Goal: Task Accomplishment & Management: Use online tool/utility

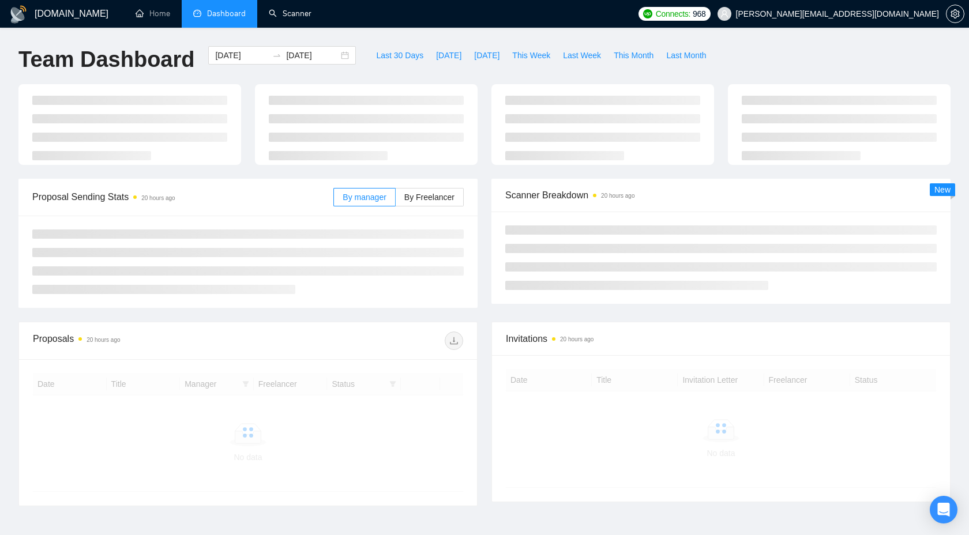
click at [286, 16] on link "Scanner" at bounding box center [290, 14] width 43 height 10
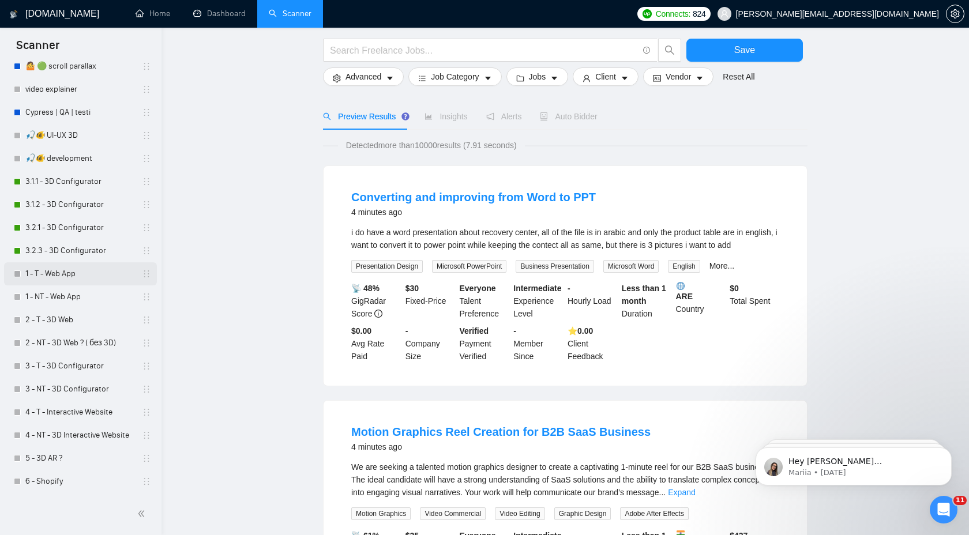
scroll to position [57, 0]
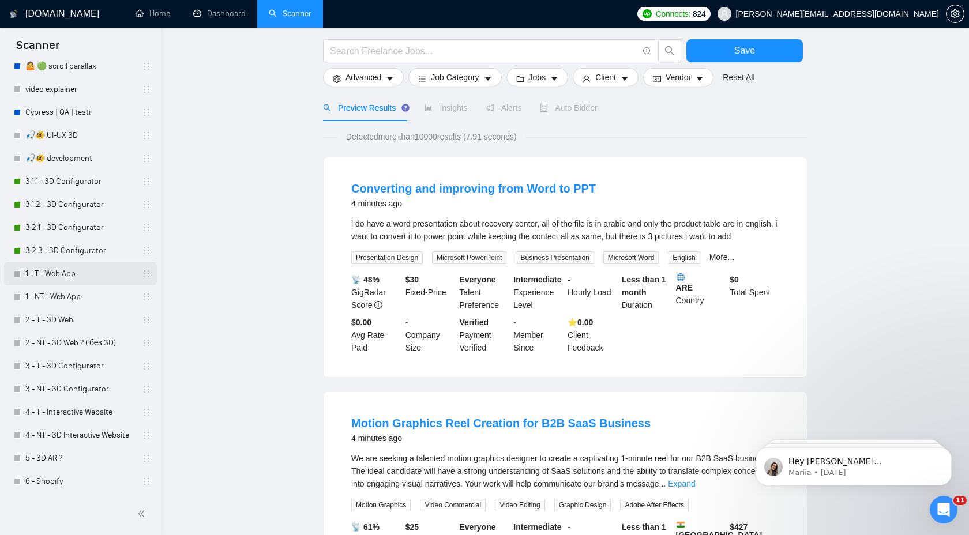
click at [70, 267] on link "1 - T - Web App" at bounding box center [80, 274] width 110 height 23
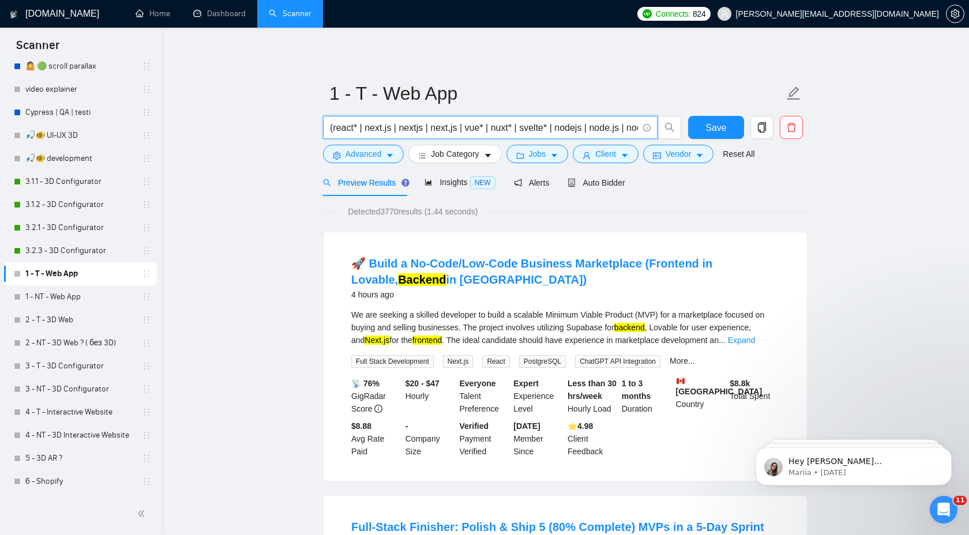
click at [460, 128] on input "(react* | next.js | nextjs | next,js | vue* | nuxt* | svelte* | nodejs | node.j…" at bounding box center [484, 128] width 308 height 14
click at [610, 130] on input "(react* | next.js | nextjs | next,js | next-js | vue* | nuxt* | svelte* | nodej…" at bounding box center [484, 128] width 308 height 14
paste input "#!/usr/bin/env bash # Web App — TECH (Top scanner) — стек + інтеграції + продук…"
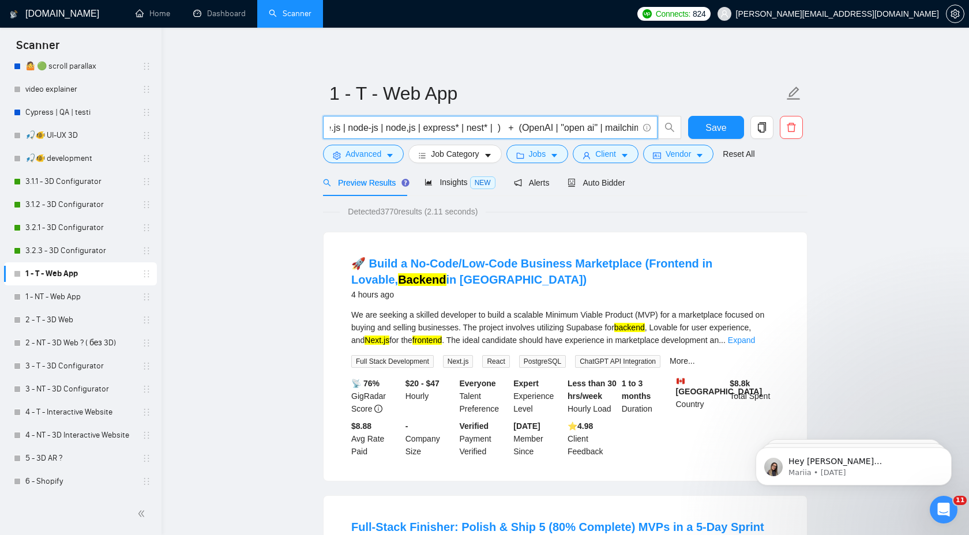
paste input "aws* | "Amazon Web Services" | gcp* | google* | "Google Cloud" | azure* | fireb…"
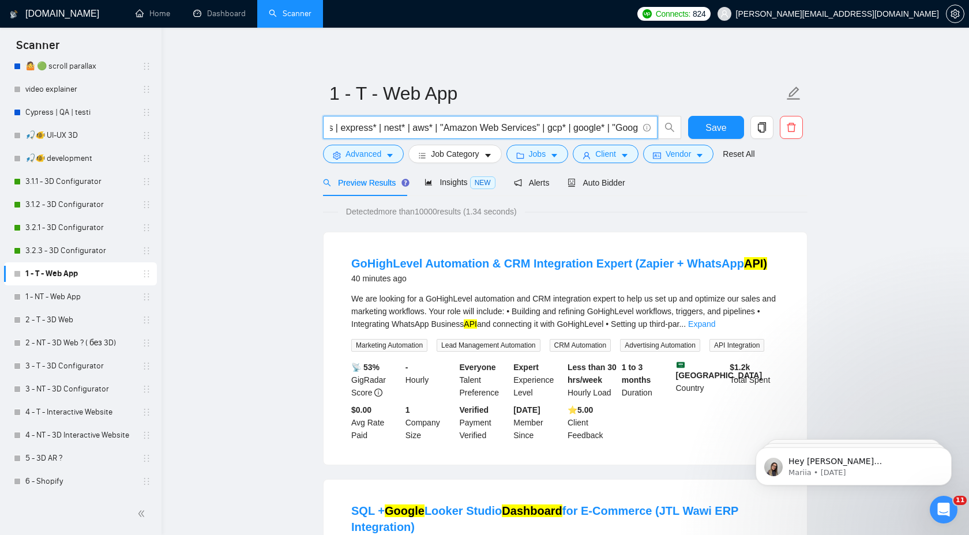
scroll to position [0, 397]
click at [561, 133] on input "(react* | next.js | nextjs | next,js | next-js | vue* | nuxt* | svelte* | nodej…" at bounding box center [484, 128] width 308 height 14
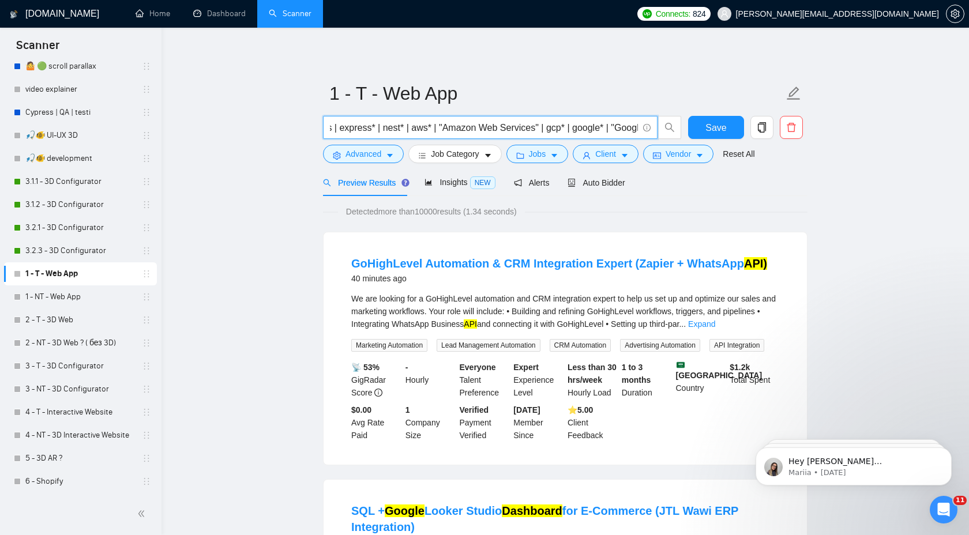
click at [561, 133] on input "(react* | next.js | nextjs | next,js | next-js | vue* | nuxt* | svelte* | nodej…" at bounding box center [484, 128] width 308 height 14
click at [563, 129] on input "(react* | next.js | nextjs | next,js | next-js | vue* | nuxt* | svelte* | nodej…" at bounding box center [484, 128] width 308 height 14
click at [588, 125] on input "(react* | next.js | nextjs | next,js | next-js | vue* | nuxt* | svelte* | nodej…" at bounding box center [484, 128] width 308 height 14
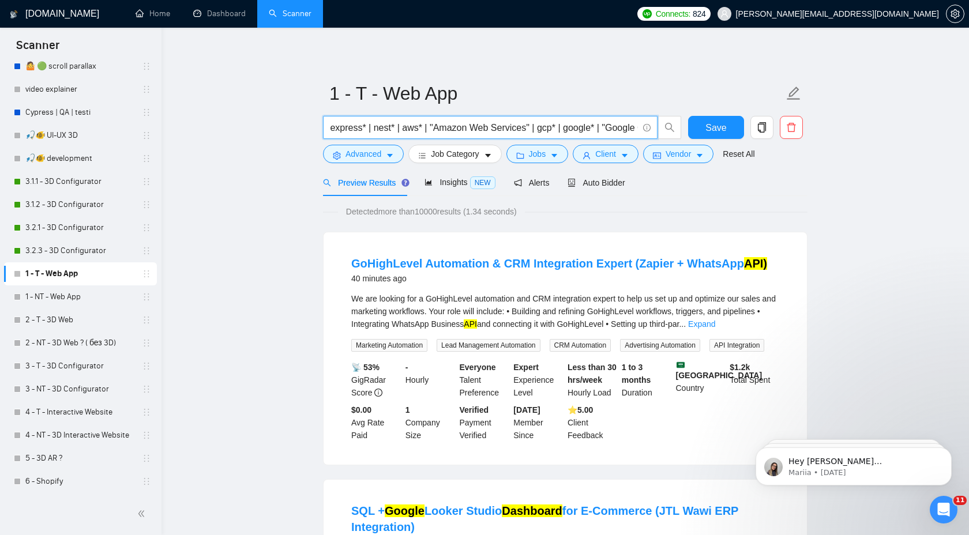
click at [588, 125] on input "(react* | next.js | nextjs | next,js | next-js | vue* | nuxt* | svelte* | nodej…" at bounding box center [484, 128] width 308 height 14
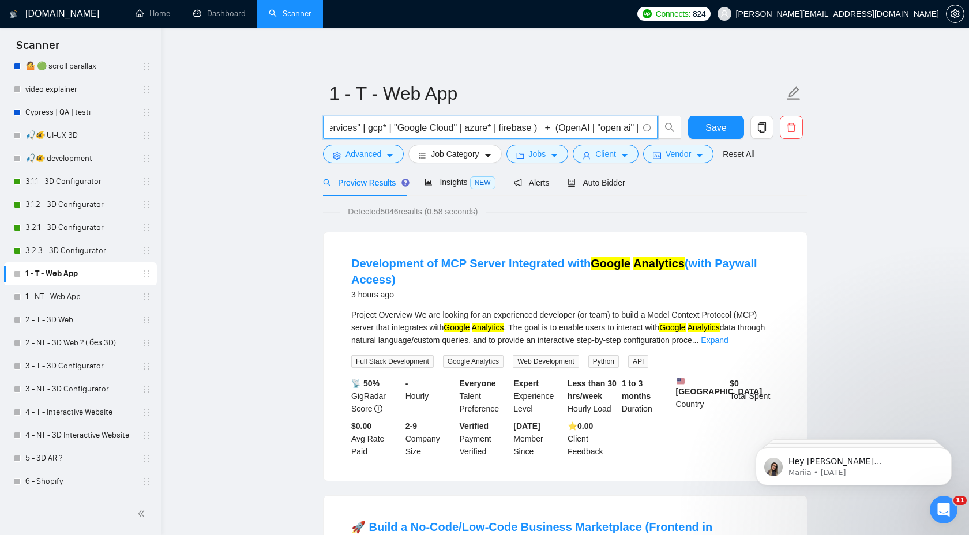
scroll to position [0, 577]
click at [542, 126] on input "(react* | next.js | nextjs | next,js | next-js | vue* | nuxt* | svelte* | nodej…" at bounding box center [484, 128] width 308 height 14
paste input "mongo* | mongodb* | postgre* | postgres* | postgresql* |"
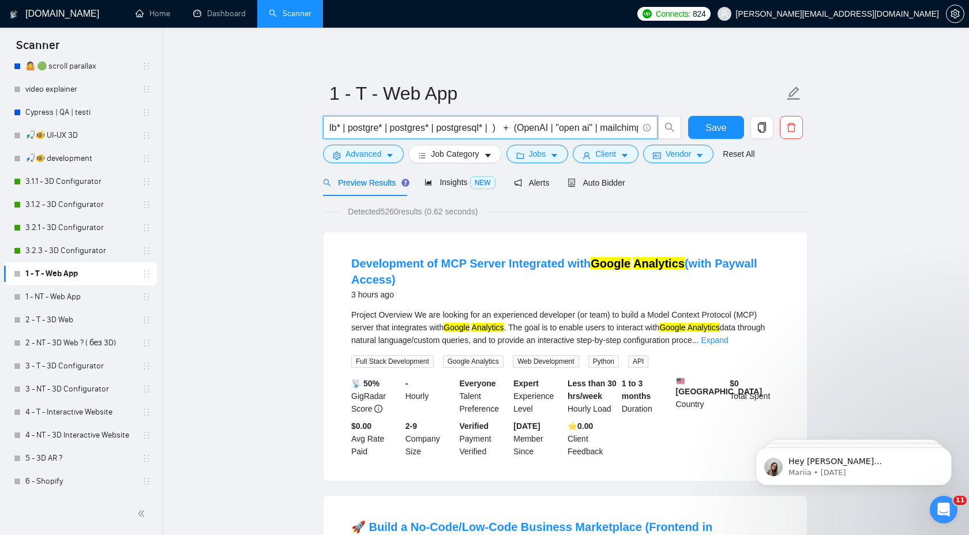
paste input ""CI/CD" | "CI" | "CD" | "continuous integration" | "continuous delivery" | "CI …"
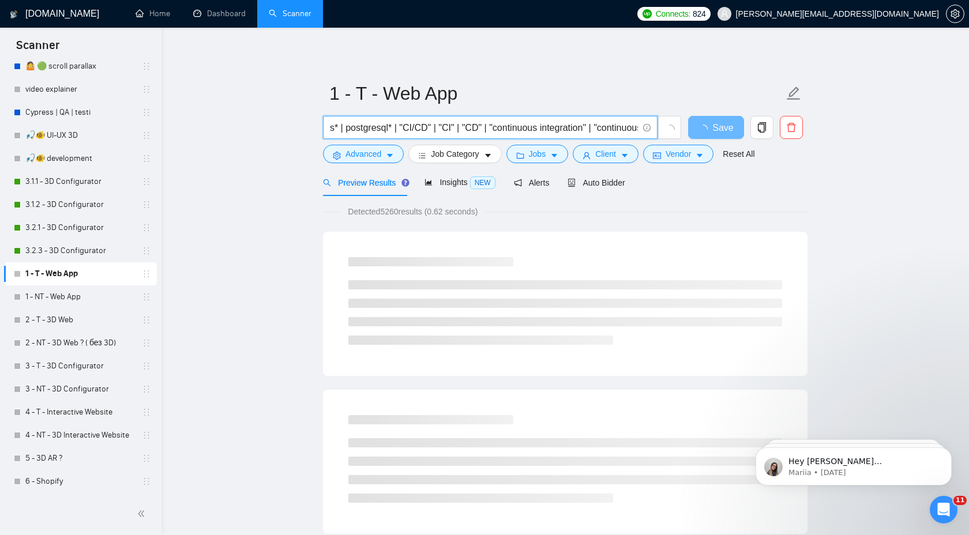
scroll to position [0, 937]
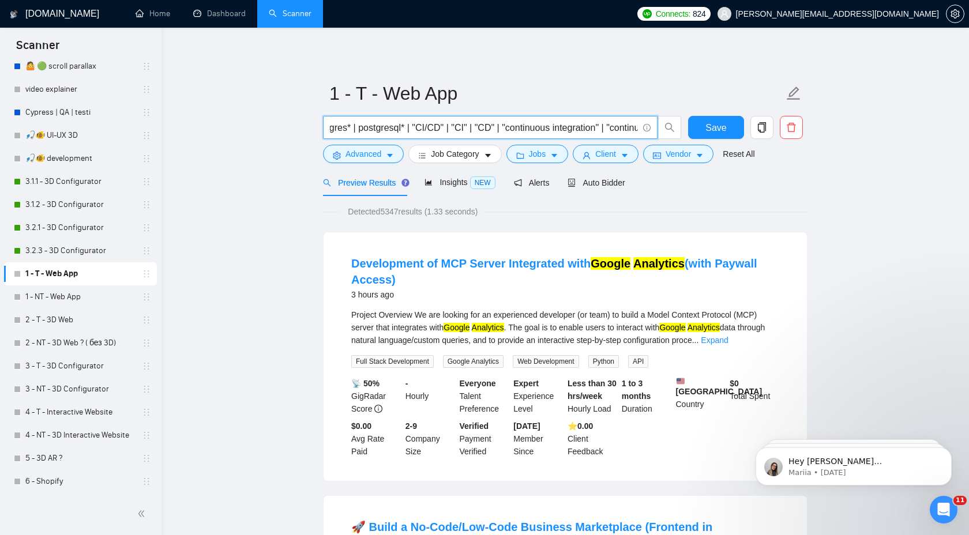
click at [436, 130] on input "(react* | next.js | nextjs | next,js | next-js | vue* | nuxt* | svelte* | nodej…" at bounding box center [484, 128] width 308 height 14
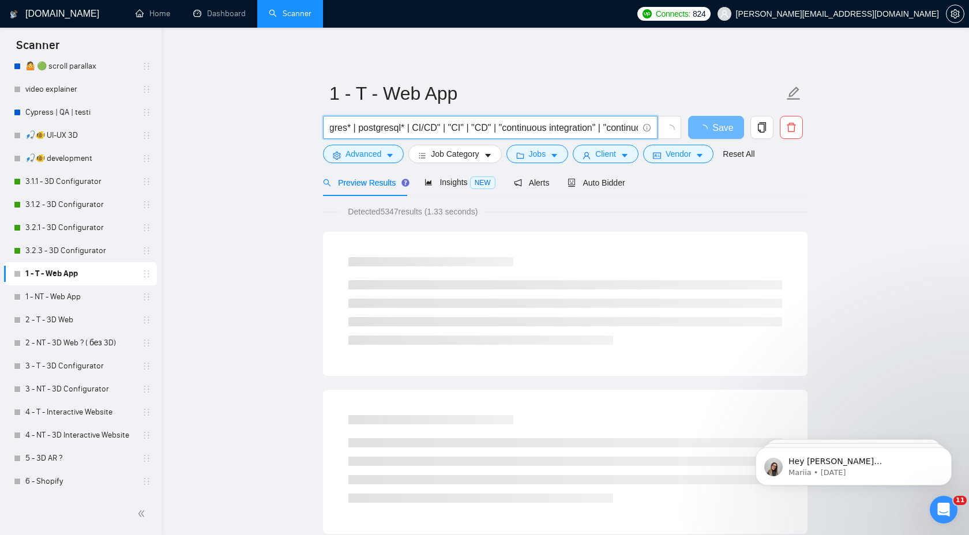
click at [460, 127] on input "(react* | next.js | nextjs | next,js | next-js | vue* | nuxt* | svelte* | nodej…" at bounding box center [484, 128] width 308 height 14
click at [465, 129] on input "(react* | next.js | nextjs | next,js | next-js | vue* | nuxt* | svelte* | nodej…" at bounding box center [484, 128] width 308 height 14
click at [474, 129] on input "(react* | next.js | nextjs | next,js | next-js | vue* | nuxt* | svelte* | nodej…" at bounding box center [484, 128] width 308 height 14
click at [483, 129] on input "(react* | next.js | nextjs | next,js | next-js | vue* | nuxt* | svelte* | nodej…" at bounding box center [484, 128] width 308 height 14
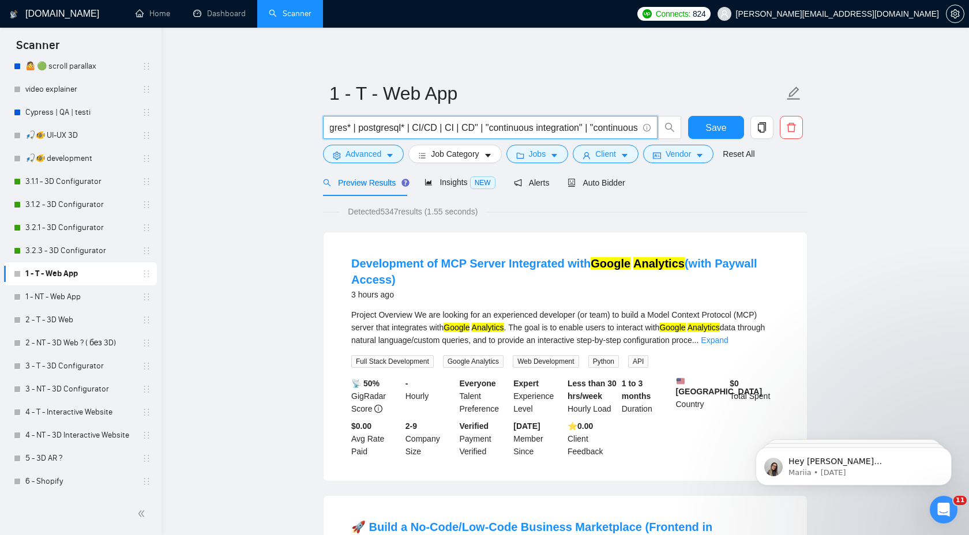
click at [494, 126] on input "(react* | next.js | nextjs | next,js | next-js | vue* | nuxt* | svelte* | nodej…" at bounding box center [484, 128] width 308 height 14
click at [426, 125] on input "(react* | next.js | nextjs | next,js | next-js | vue* | nuxt* | svelte* | nodej…" at bounding box center [484, 128] width 308 height 14
click at [427, 130] on input "(react* | next.js | nextjs | next,js | next-js | vue* | nuxt* | svelte* | nodej…" at bounding box center [484, 128] width 308 height 14
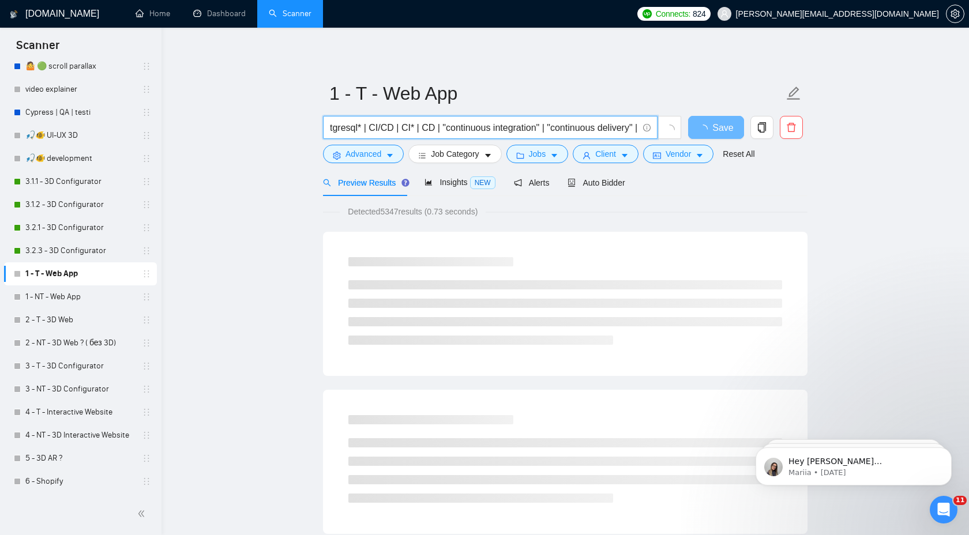
click at [451, 126] on input "(react* | next.js | nextjs | next,js | next-js | vue* | nuxt* | svelte* | nodej…" at bounding box center [484, 128] width 308 height 14
click at [512, 122] on input "(react* | next.js | nextjs | next,js | next-js | vue* | nuxt* | svelte* | nodej…" at bounding box center [484, 128] width 308 height 14
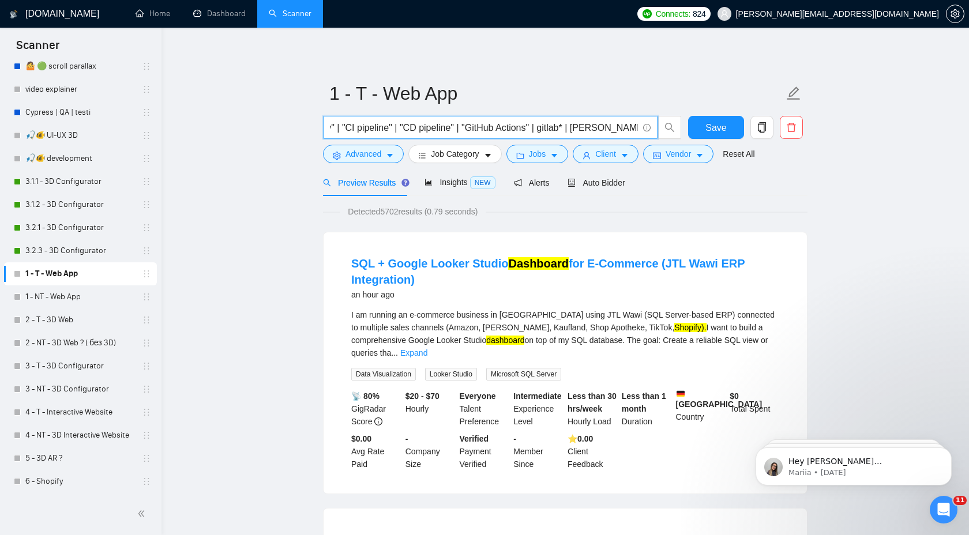
scroll to position [0, 1284]
drag, startPoint x: 367, startPoint y: 130, endPoint x: 482, endPoint y: 132, distance: 115.4
click at [483, 132] on input "(react* | next.js | nextjs | next,js | next-js | vue* | nuxt* | svelte* | nodej…" at bounding box center [484, 128] width 308 height 14
click at [394, 128] on input "(react* | next.js | nextjs | next,js | next-js | vue* | nuxt* | svelte* | nodej…" at bounding box center [484, 128] width 308 height 14
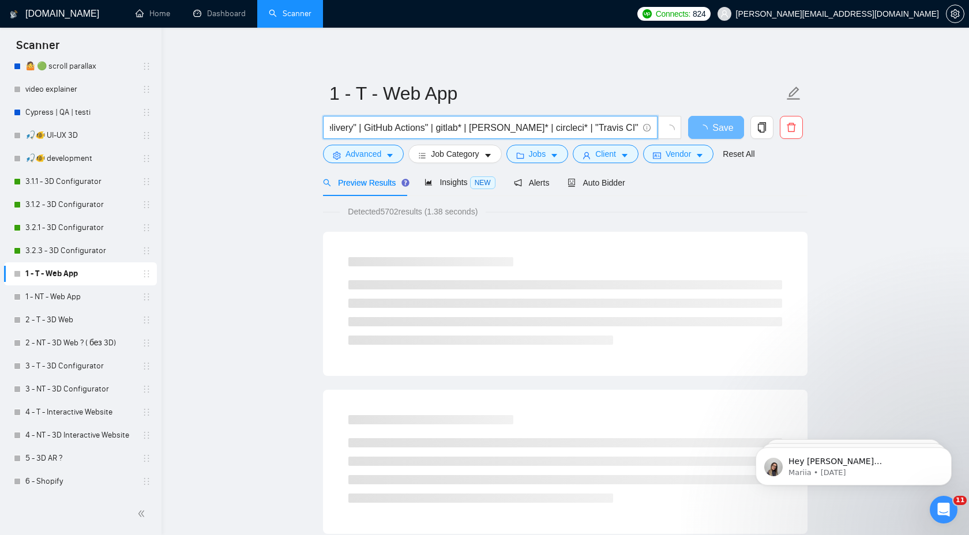
drag, startPoint x: 459, startPoint y: 129, endPoint x: 420, endPoint y: 132, distance: 39.3
click at [420, 132] on input "(react* | next.js | nextjs | next,js | next-js | vue* | nuxt* | svelte* | nodej…" at bounding box center [484, 128] width 308 height 14
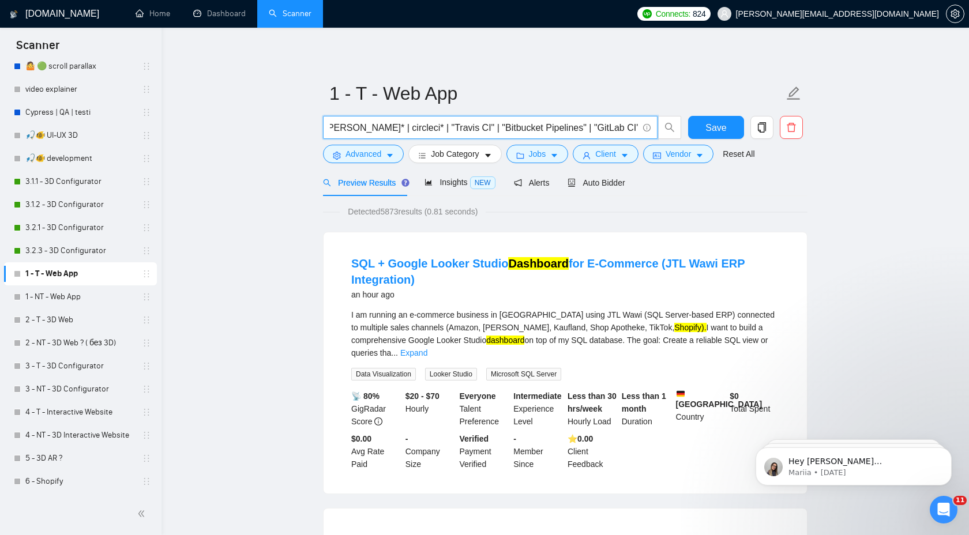
scroll to position [0, 1375]
drag, startPoint x: 578, startPoint y: 128, endPoint x: 625, endPoint y: 128, distance: 46.7
click at [625, 128] on input "(react* | next.js | nextjs | next,js | next-js | vue* | nuxt* | svelte* | nodej…" at bounding box center [484, 128] width 308 height 14
click at [428, 130] on input "(react* | next.js | nextjs | next,js | next-js | vue* | nuxt* | svelte* | nodej…" at bounding box center [484, 128] width 308 height 14
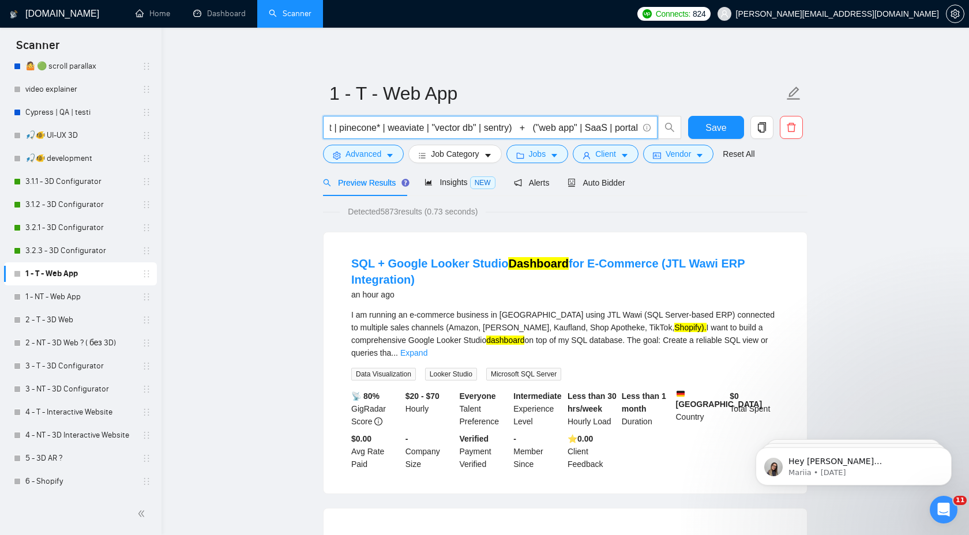
scroll to position [0, 2486]
click at [525, 131] on input "(react* | next.js | nextjs | next,js | next-js | vue* | nuxt* | svelte* | nodej…" at bounding box center [484, 128] width 308 height 14
click at [537, 126] on input "(react* | next.js | nextjs | next,js | next-js | vue* | nuxt* | svelte* | nodej…" at bounding box center [484, 128] width 308 height 14
click at [467, 129] on input "(react* | next.js | nextjs | next,js | next-js | vue* | nuxt* | svelte* | nodej…" at bounding box center [484, 128] width 308 height 14
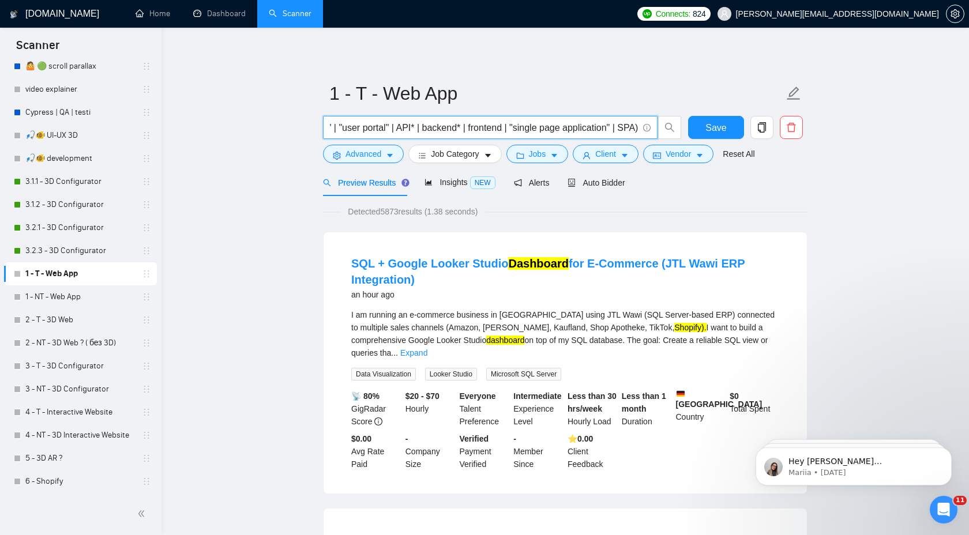
click at [513, 131] on input "(react* | next.js | nextjs | next,js | next-js | vue* | nuxt* | svelte* | nodej…" at bounding box center [484, 128] width 308 height 14
click at [491, 128] on input "(react* | next.js | nextjs | next,js | next-js | vue* | nuxt* | svelte* | nodej…" at bounding box center [484, 128] width 308 height 14
click at [528, 129] on input "(react* | next.js | nextjs | next,js | next-js | vue* | nuxt* | svelte* | nodej…" at bounding box center [484, 128] width 308 height 14
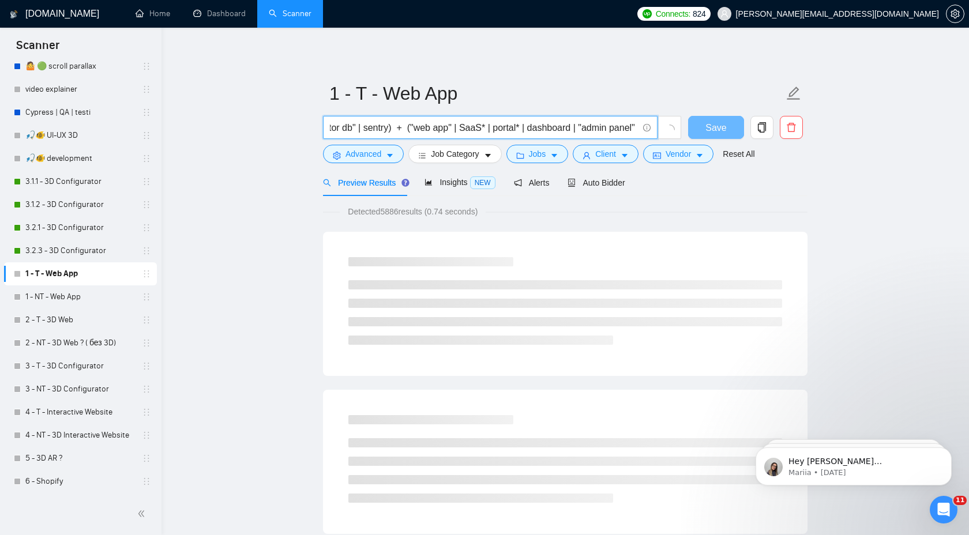
click at [585, 129] on input "(react* | next.js | nextjs | next,js | next-js | vue* | nuxt* | svelte* | nodej…" at bounding box center [484, 128] width 308 height 14
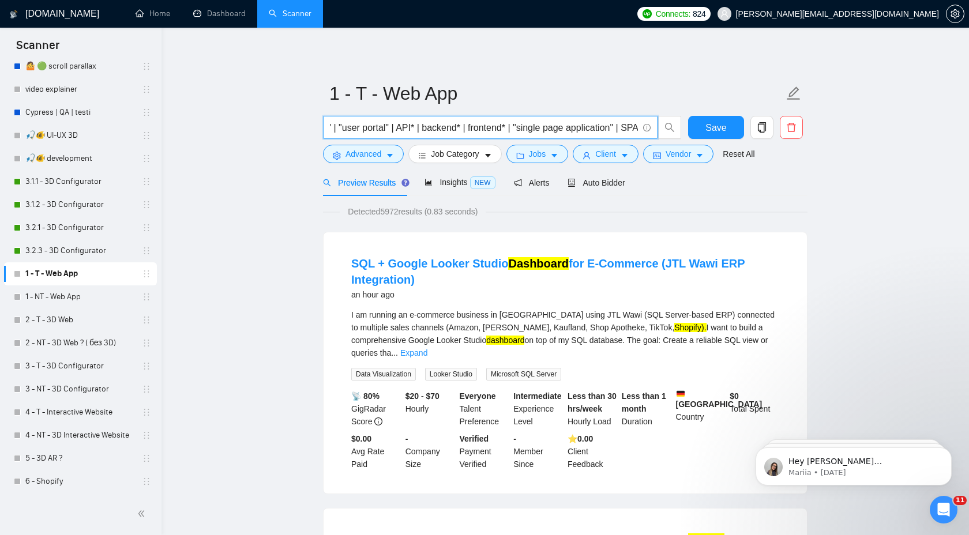
scroll to position [0, 2937]
click at [634, 129] on input "(react* | next.js | nextjs | next,js | next-js | vue* | nuxt* | svelte* | nodej…" at bounding box center [484, 128] width 308 height 14
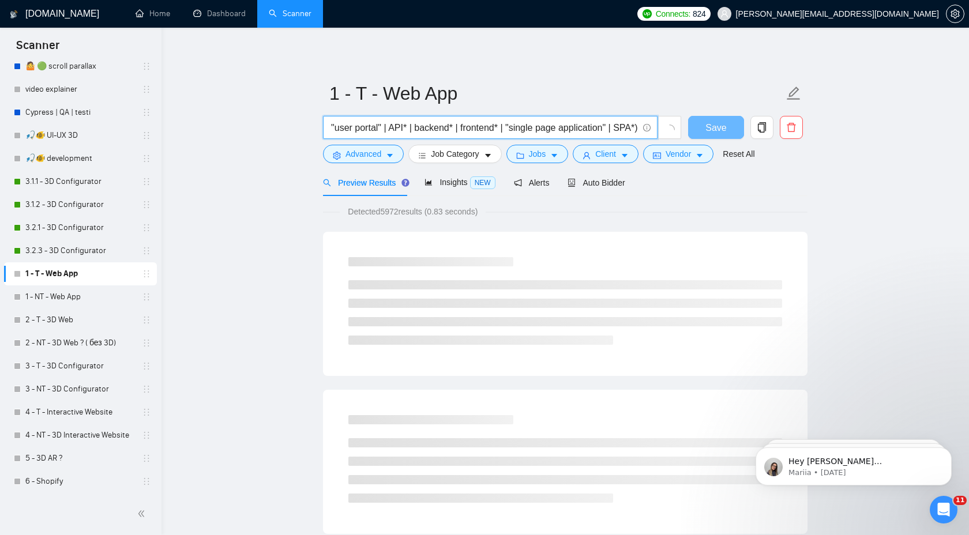
scroll to position [0, 2941]
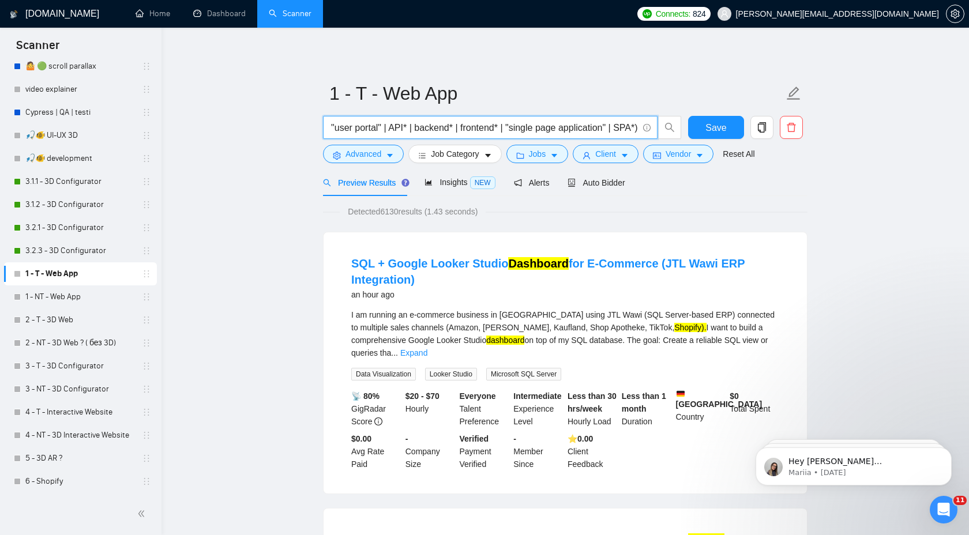
type input "(react* | next.js | nextjs | next,js | next-js | vue* | nuxt* | svelte* | nodej…"
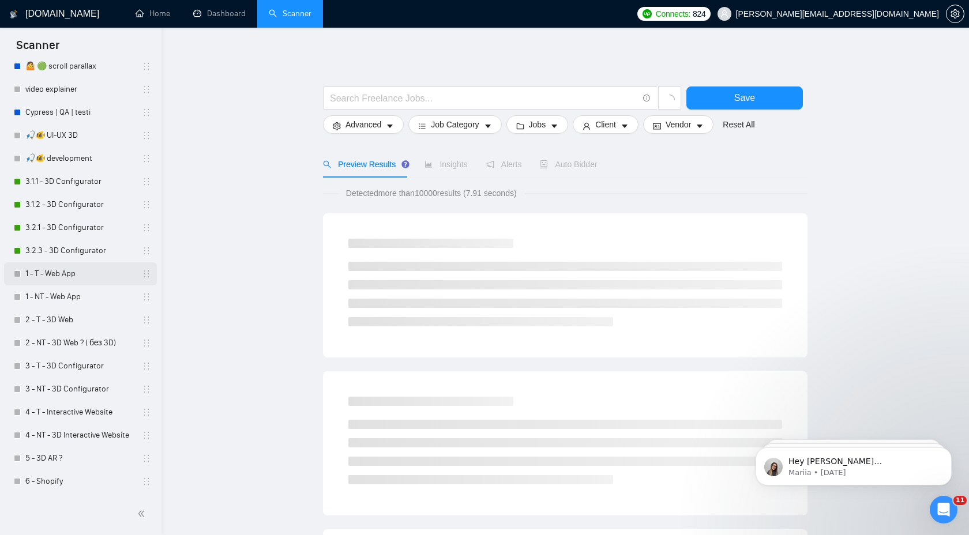
click at [74, 279] on link "1 - T - Web App" at bounding box center [80, 274] width 110 height 23
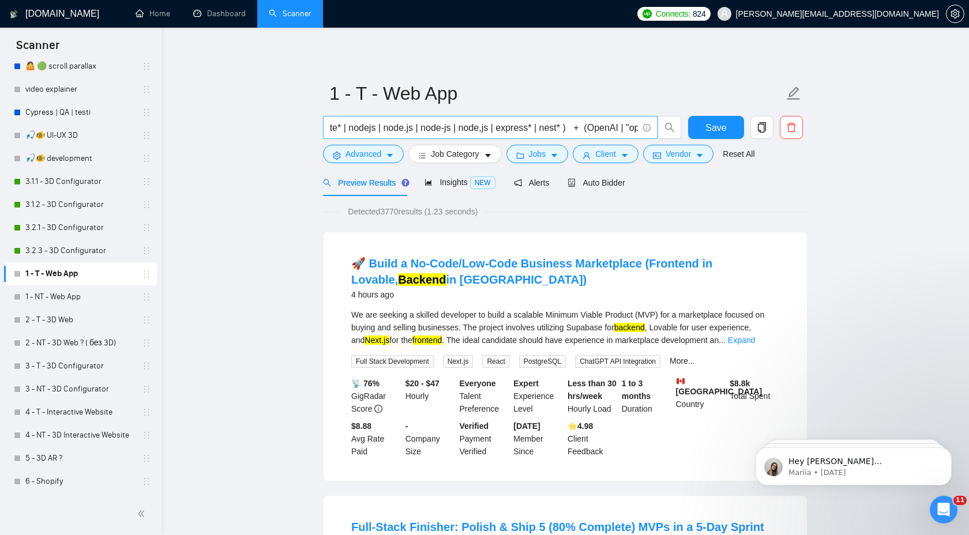
scroll to position [0, 209]
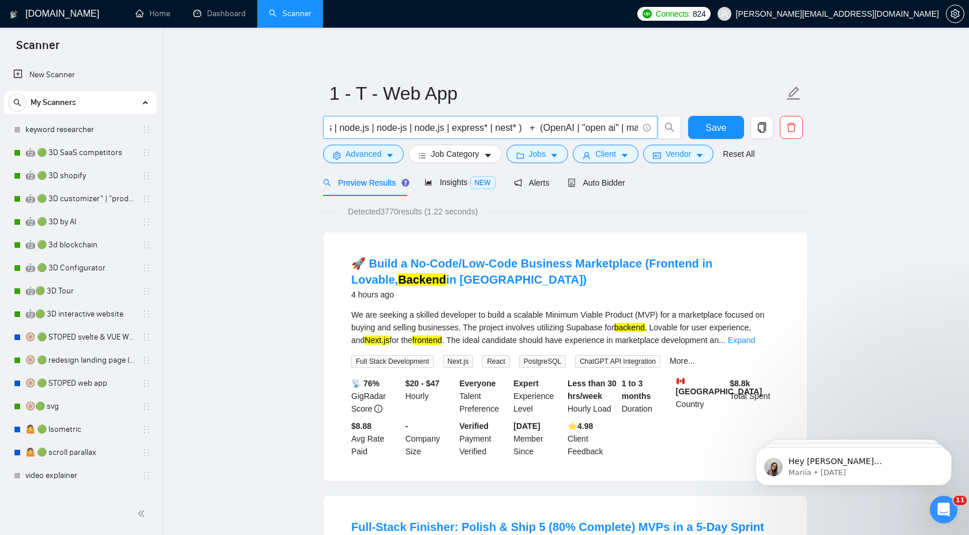
scroll to position [0, 257]
click at [516, 129] on input "(react* | next.js | nextjs | next,js | vue* | nuxt* | svelte* | nodejs | node.j…" at bounding box center [484, 128] width 308 height 14
paste input "aws* | "Amazon Web Services" | gcp* | "Google Cloud" | azure* | firebase* | mon…"
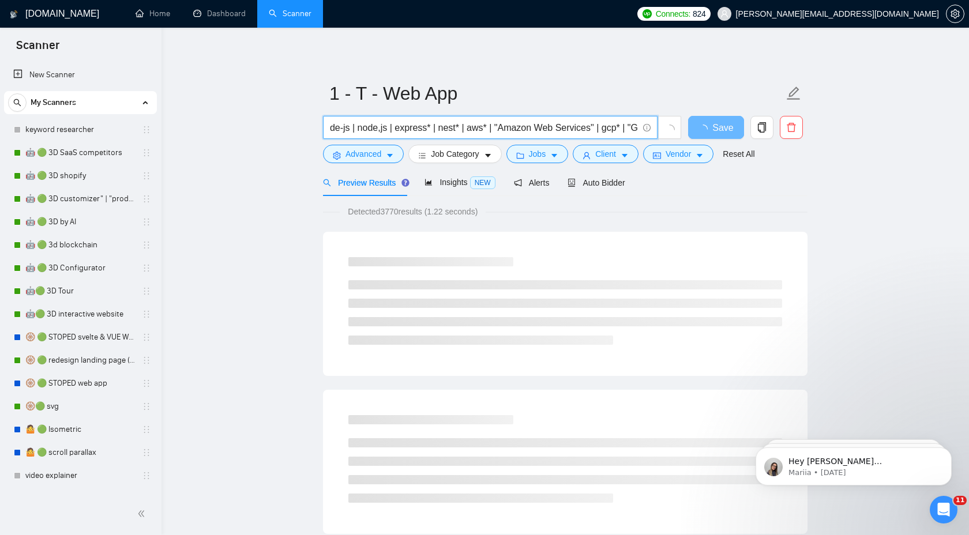
scroll to position [0, 298]
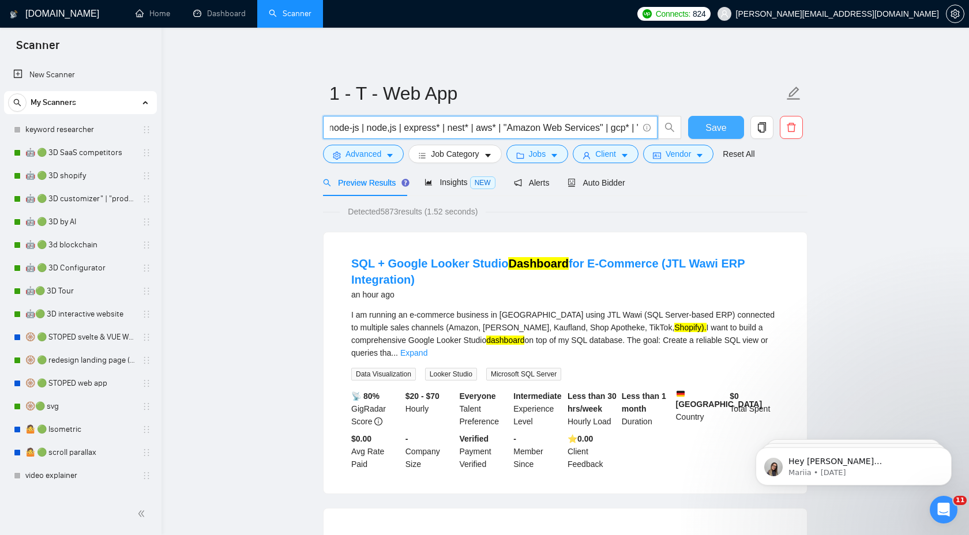
click at [710, 130] on span "Save" at bounding box center [716, 128] width 21 height 14
click at [411, 129] on input "(react* | next.js | nextjs | next,js | vue* | nuxt* | svelte* | nodejs | node.j…" at bounding box center [484, 128] width 308 height 14
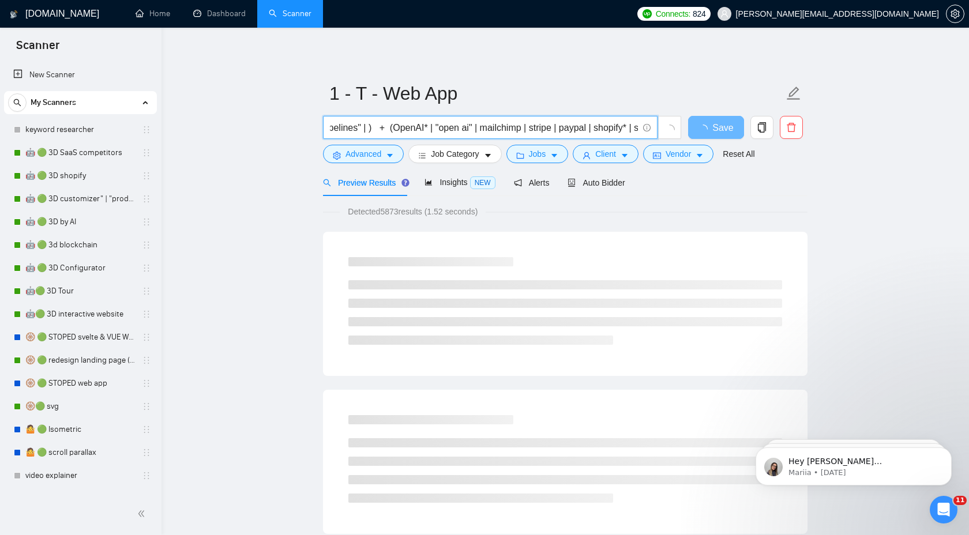
click at [509, 131] on input "(react* | next.js | nextjs | next,js | vue* | nuxt* | svelte* | nodejs | node.j…" at bounding box center [484, 128] width 308 height 14
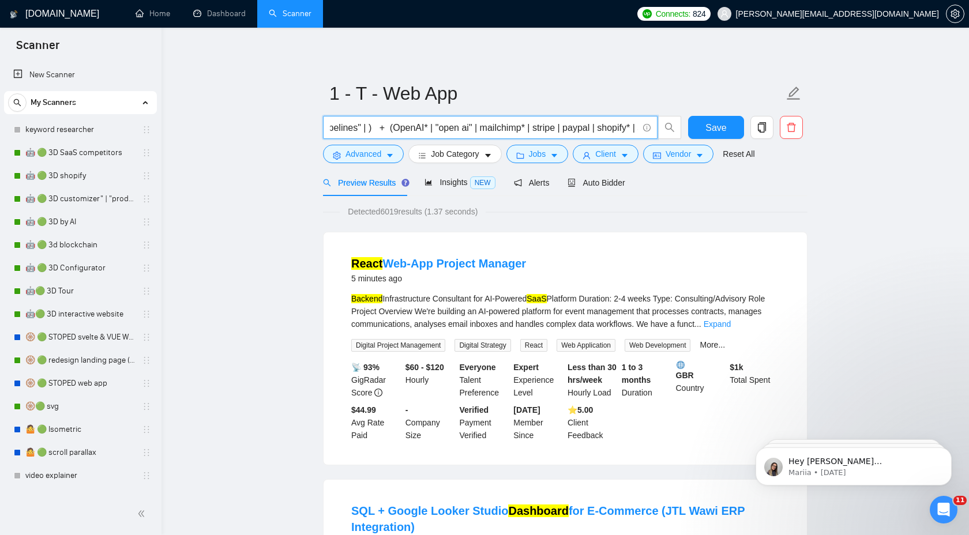
click at [545, 129] on input "(react* | next.js | nextjs | next,js | vue* | nuxt* | svelte* | nodejs | node.j…" at bounding box center [484, 128] width 308 height 14
click at [584, 126] on input "(react* | next.js | nextjs | next,js | vue* | nuxt* | svelte* | nodejs | node.j…" at bounding box center [484, 128] width 308 height 14
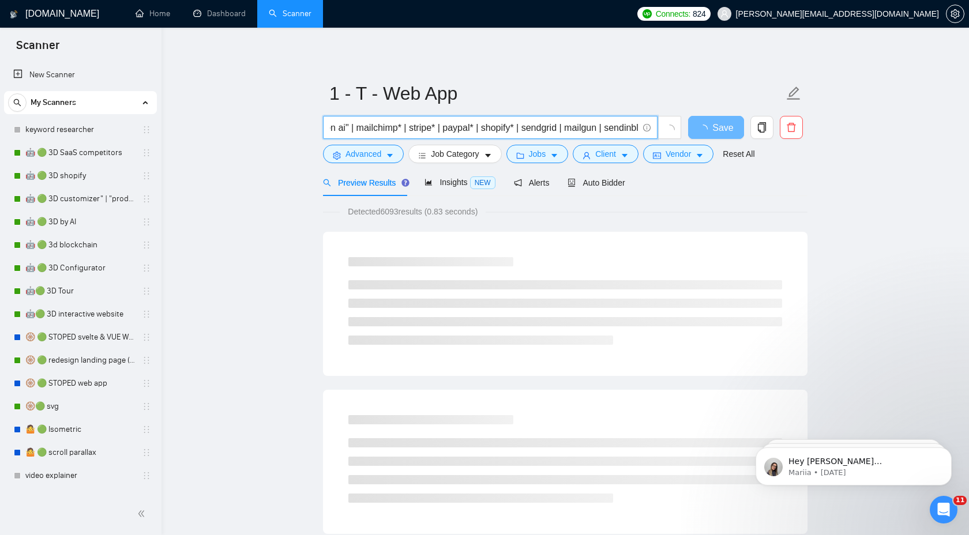
scroll to position [0, 1693]
click at [533, 129] on input "(react* | next.js | nextjs | next,js | vue* | nuxt* | svelte* | nodejs | node.j…" at bounding box center [484, 128] width 308 height 14
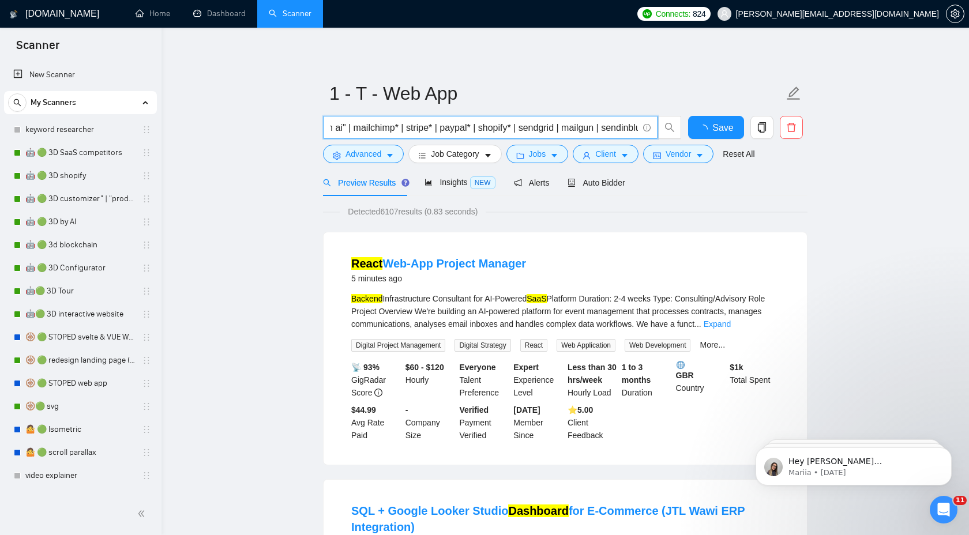
click at [533, 129] on input "(react* | next.js | nextjs | next,js | vue* | nuxt* | svelte* | nodejs | node.j…" at bounding box center [484, 128] width 308 height 14
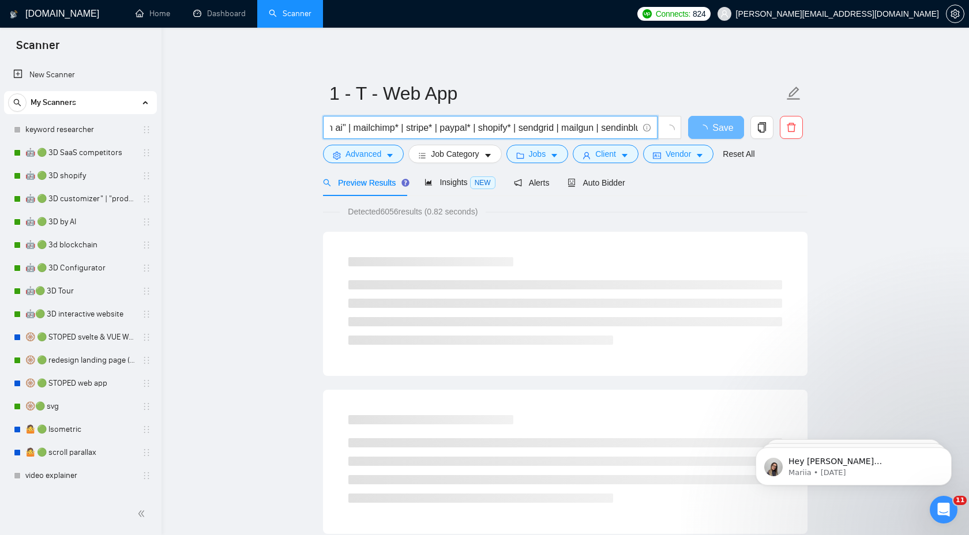
click at [548, 132] on input "(react* | next.js | nextjs | next,js | vue* | nuxt* | svelte* | nodejs | node.j…" at bounding box center [484, 128] width 308 height 14
click at [583, 128] on input "(react* | next.js | nextjs | next,js | vue* | nuxt* | svelte* | nodejs | node.j…" at bounding box center [484, 128] width 308 height 14
click at [591, 129] on input "(react* | next.js | nextjs | next,js | vue* | nuxt* | svelte* | nodejs | node.j…" at bounding box center [484, 128] width 308 height 14
click at [527, 132] on input "(react* | next.js | nextjs | next,js | vue* | nuxt* | svelte* | nodejs | node.j…" at bounding box center [484, 128] width 308 height 14
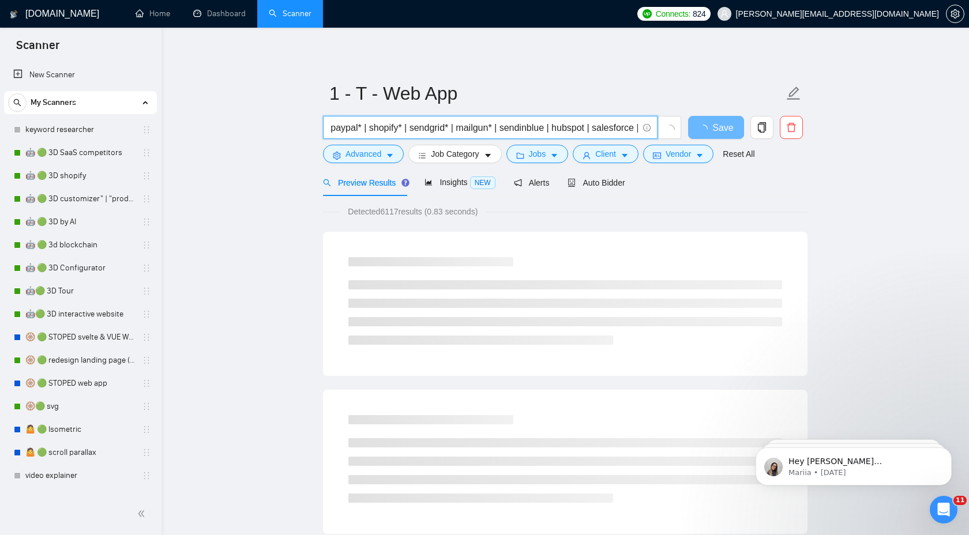
click at [527, 132] on input "(react* | next.js | nextjs | next,js | vue* | nuxt* | svelte* | nodejs | node.j…" at bounding box center [484, 128] width 308 height 14
click at [538, 132] on input "(react* | next.js | nextjs | next,js | vue* | nuxt* | svelte* | nodejs | node.j…" at bounding box center [484, 128] width 308 height 14
click at [550, 126] on input "(react* | next.js | nextjs | next,js | vue* | nuxt* | svelte* | nodejs | node.j…" at bounding box center [484, 128] width 308 height 14
click at [603, 129] on input "(react* | next.js | nextjs | next,js | vue* | nuxt* | svelte* | nodejs | node.j…" at bounding box center [484, 128] width 308 height 14
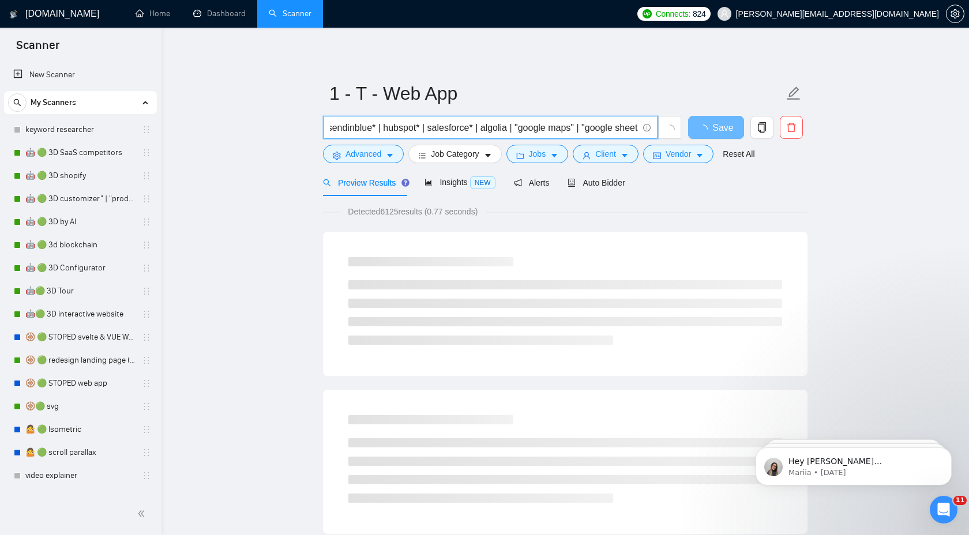
scroll to position [0, 1976]
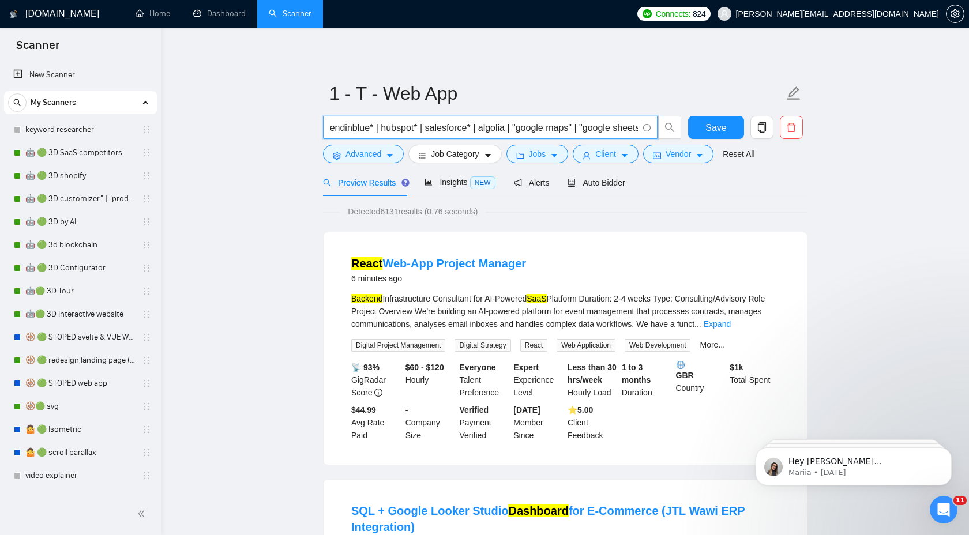
click at [500, 127] on input "(react* | next.js | nextjs | next,js | vue* | nuxt* | svelte* | nodejs | node.j…" at bounding box center [484, 128] width 308 height 14
click at [503, 129] on input "(react* | next.js | nextjs | next,js | vue* | nuxt* | svelte* | nodejs | node.j…" at bounding box center [484, 128] width 308 height 14
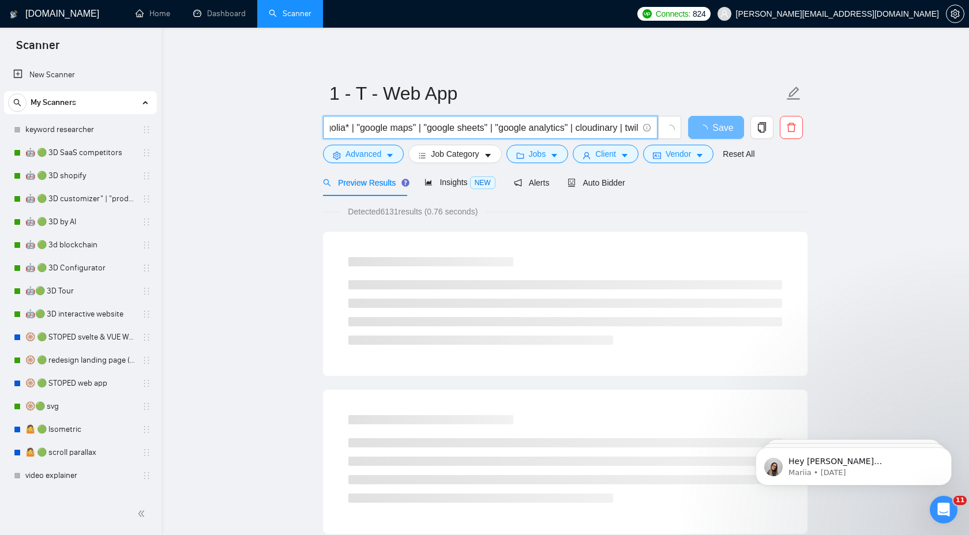
scroll to position [0, 2158]
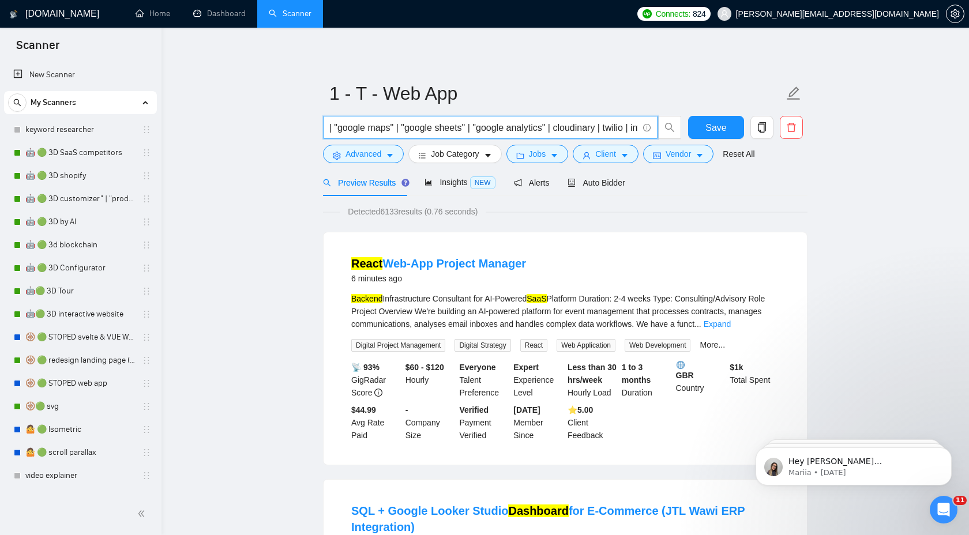
click at [603, 129] on input "(react* | next.js | nextjs | next,js | vue* | nuxt* | svelte* | nodejs | node.j…" at bounding box center [484, 128] width 308 height 14
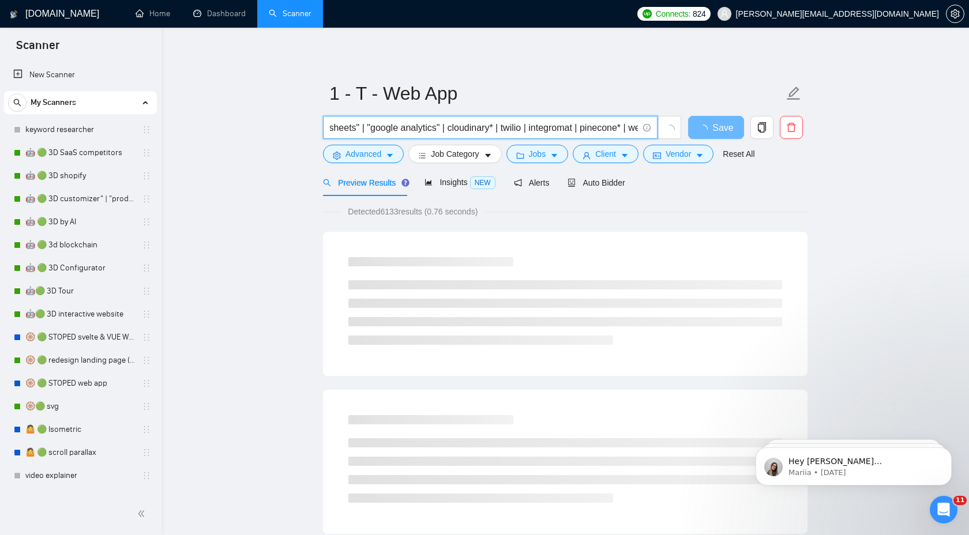
scroll to position [0, 2273]
click at [519, 128] on input "(react* | next.js | nextjs | next,js | vue* | nuxt* | svelte* | nodejs | node.j…" at bounding box center [484, 128] width 308 height 14
click at [577, 124] on input "(react* | next.js | nextjs | next,js | vue* | nuxt* | svelte* | nodejs | node.j…" at bounding box center [484, 128] width 308 height 14
click at [533, 128] on input "(react* | next.js | nextjs | next,js | vue* | nuxt* | svelte* | nodejs | node.j…" at bounding box center [484, 128] width 308 height 14
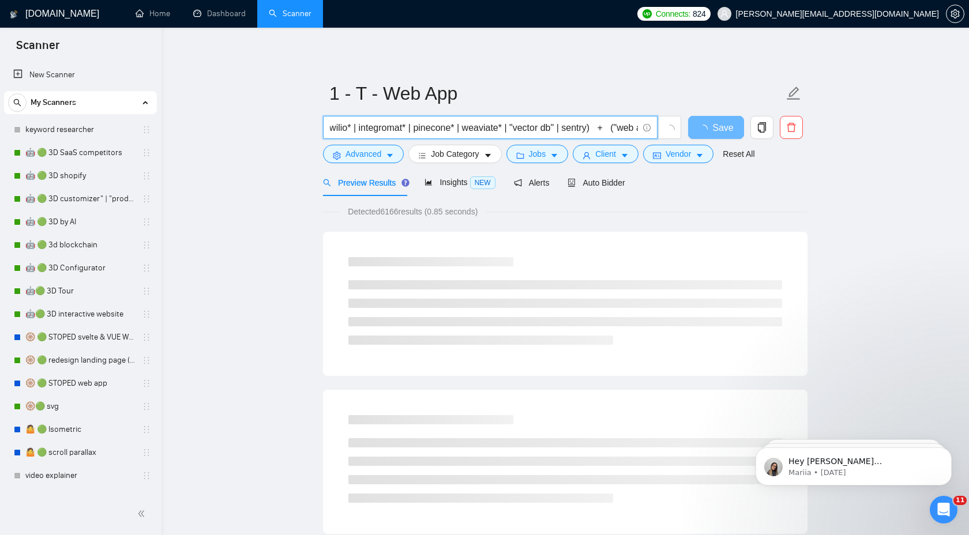
scroll to position [0, 2438]
click at [600, 131] on input "(react* | next.js | nextjs | next,js | vue* | nuxt* | svelte* | nodejs | node.j…" at bounding box center [484, 128] width 308 height 14
click at [603, 126] on input "(react* | next.js | nextjs | next,js | vue* | nuxt* | svelte* | nodejs | node.j…" at bounding box center [484, 128] width 308 height 14
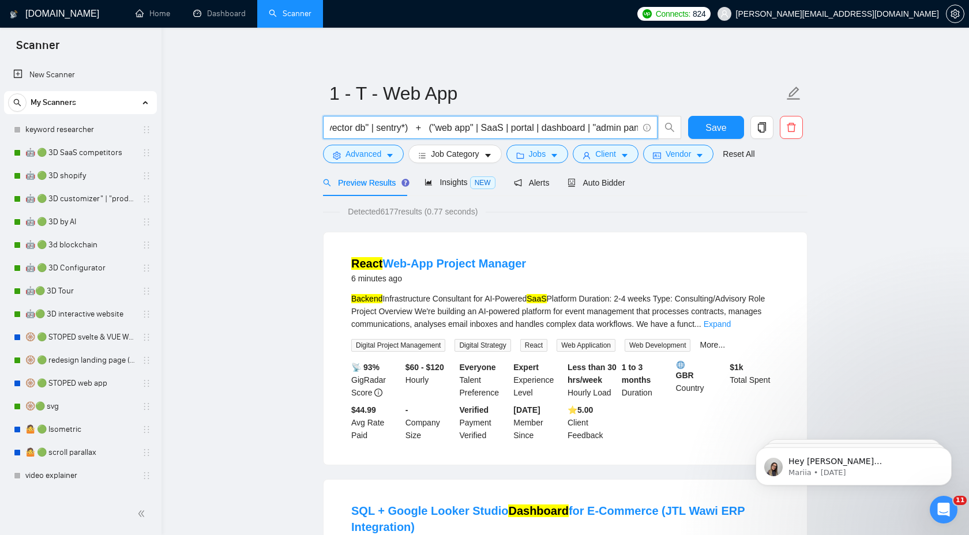
scroll to position [0, 2620]
click at [523, 128] on input "(react* | next.js | nextjs | next,js | vue* | nuxt* | svelte* | nodejs | node.j…" at bounding box center [484, 128] width 308 height 14
click at [559, 128] on input "(react* | next.js | nextjs | next,js | vue* | nuxt* | svelte* | nodejs | node.j…" at bounding box center [484, 128] width 308 height 14
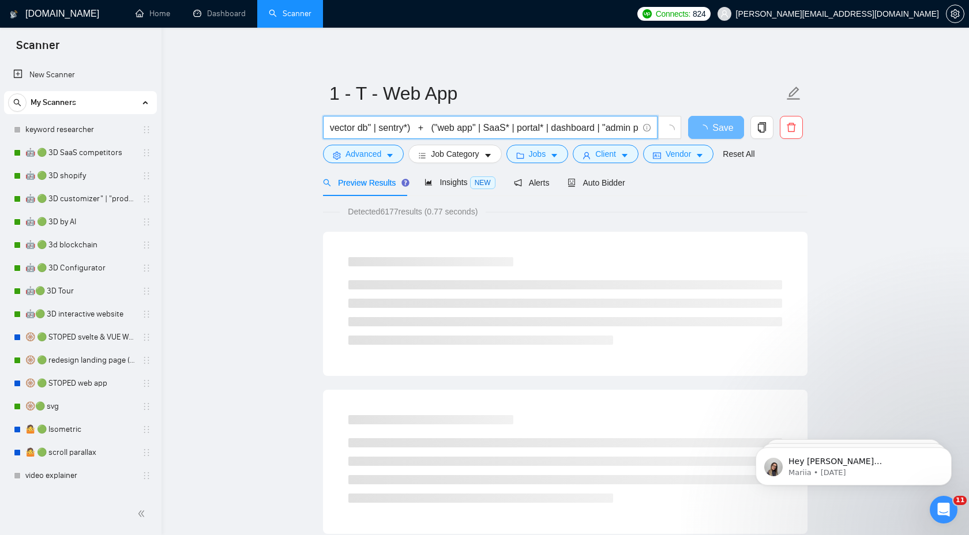
click at [617, 128] on input "(react* | next.js | nextjs | next,js | vue* | nuxt* | svelte* | nodejs | node.j…" at bounding box center [484, 128] width 308 height 14
click at [596, 134] on input "(react* | next.js | nextjs | next,js | vue* | nuxt* | svelte* | nodejs | node.j…" at bounding box center [484, 128] width 308 height 14
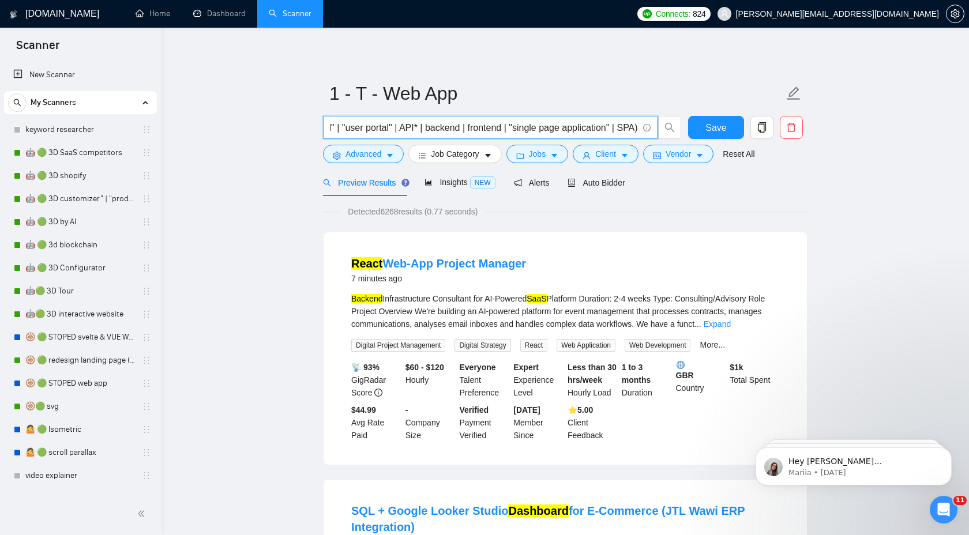
scroll to position [0, 2979]
click at [455, 124] on input "(react* | next.js | nextjs | next,js | vue* | nuxt* | svelte* | nodejs | node.j…" at bounding box center [484, 128] width 308 height 14
click at [503, 130] on input "(react* | next.js | nextjs | next,js | vue* | nuxt* | svelte* | nodejs | node.j…" at bounding box center [484, 128] width 308 height 14
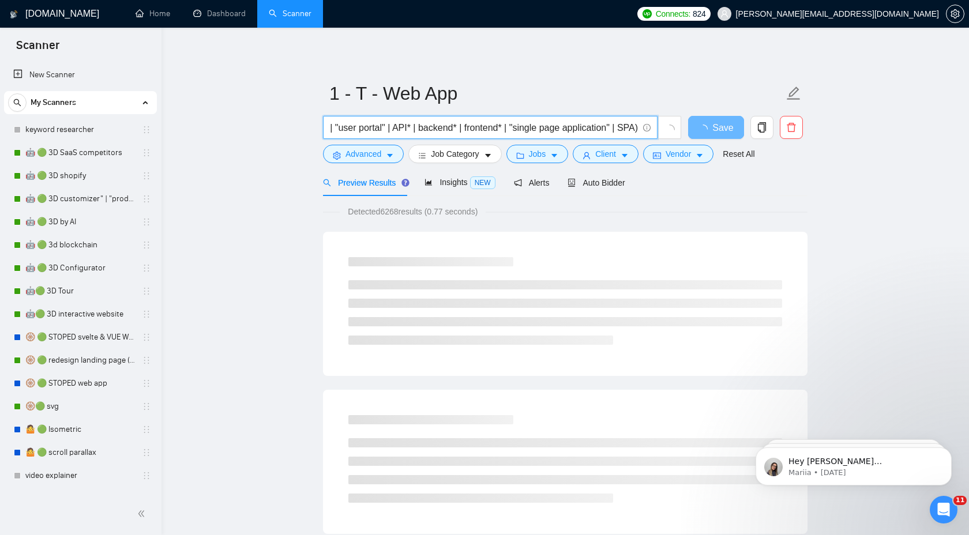
scroll to position [0, 2987]
click at [633, 126] on input "(react* | next.js | nextjs | next,js | vue* | nuxt* | svelte* | nodejs | node.j…" at bounding box center [484, 128] width 308 height 14
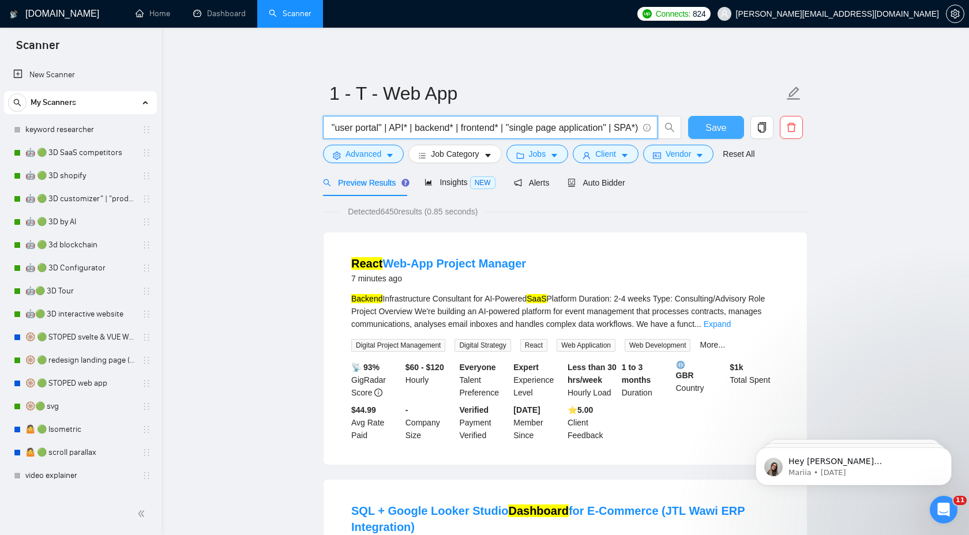
type input "(react* | next.js | nextjs | next,js | vue* | nuxt* | svelte* | nodejs | node.j…"
click at [717, 129] on span "Save" at bounding box center [716, 128] width 21 height 14
click at [557, 127] on input "(react* | next.js | nextjs | next,js | vue* | nuxt* | svelte* | nodejs | node.j…" at bounding box center [484, 128] width 308 height 14
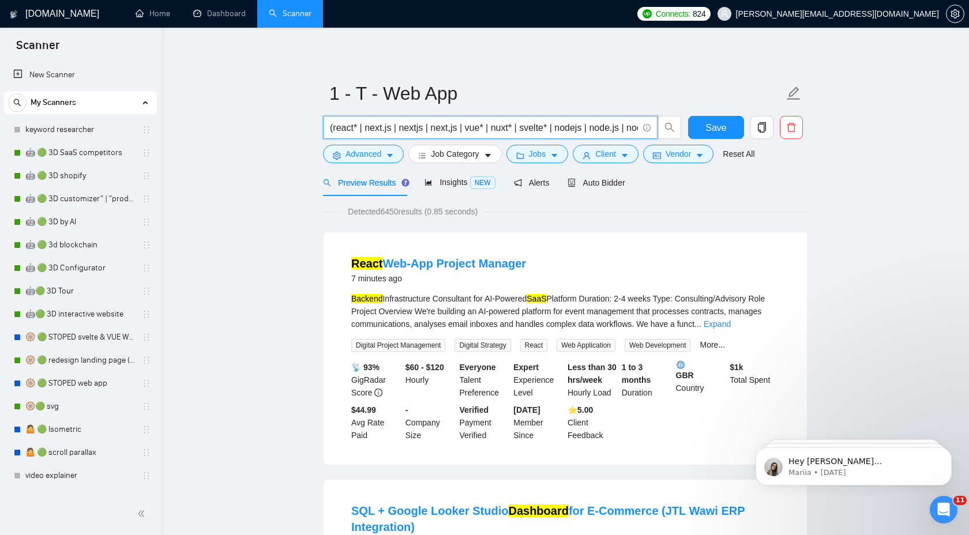
click at [557, 127] on input "(react* | next.js | nextjs | next,js | vue* | nuxt* | svelte* | nodejs | node.j…" at bounding box center [484, 128] width 308 height 14
click at [711, 127] on span "Save" at bounding box center [716, 128] width 21 height 14
click at [723, 128] on span "Save" at bounding box center [716, 128] width 21 height 14
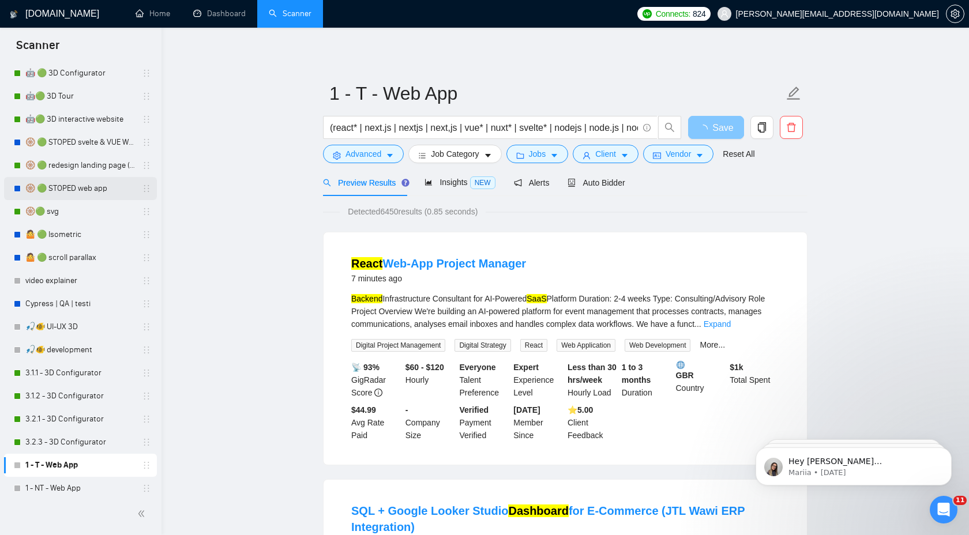
scroll to position [235, 0]
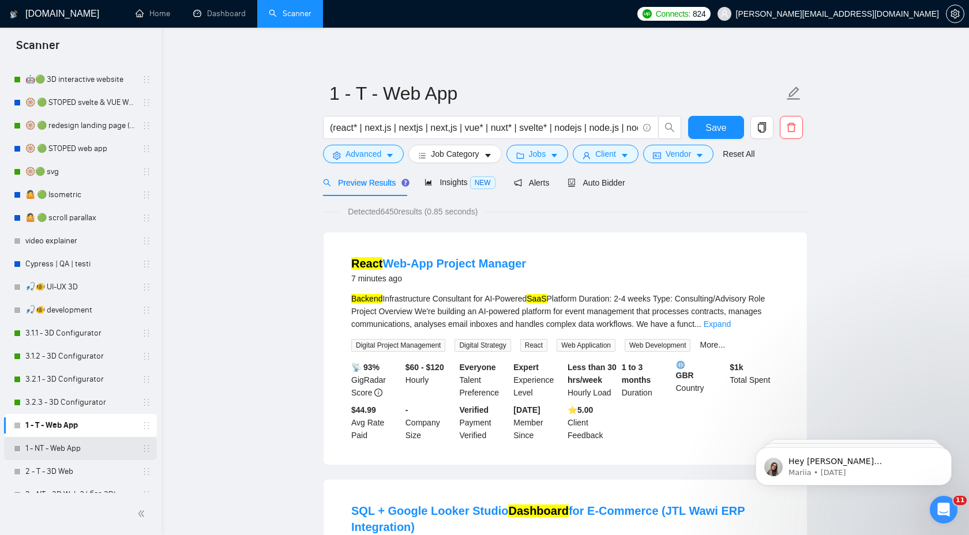
click at [68, 453] on link "1 - NT - Web App" at bounding box center [80, 448] width 110 height 23
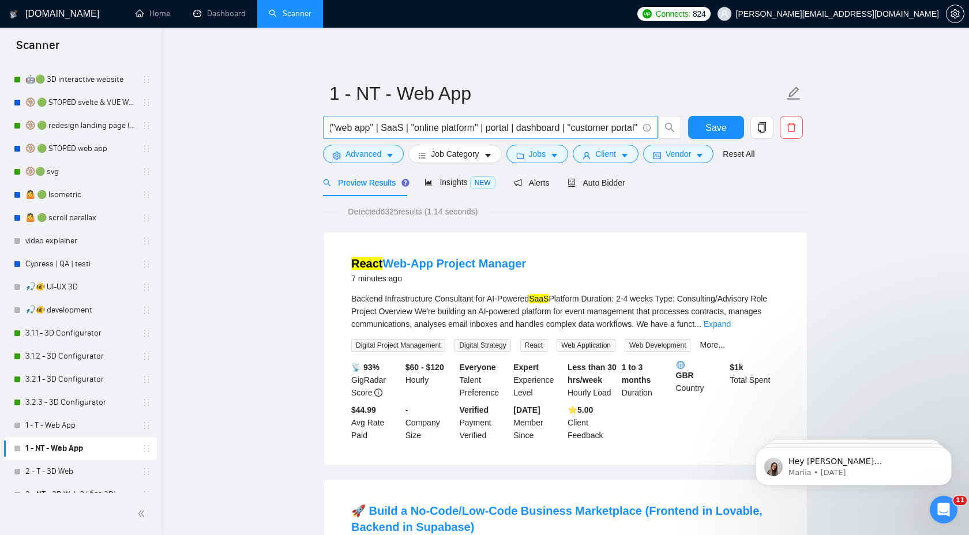
scroll to position [0, 1]
click at [406, 126] on input "("web app" | SaaS | "online platform" | portal | dashboard | "customer portal" …" at bounding box center [484, 128] width 308 height 14
click at [522, 129] on input "("web app" | SaaS* | "online platform" | portal | dashboard | "customer portal"…" at bounding box center [484, 128] width 308 height 14
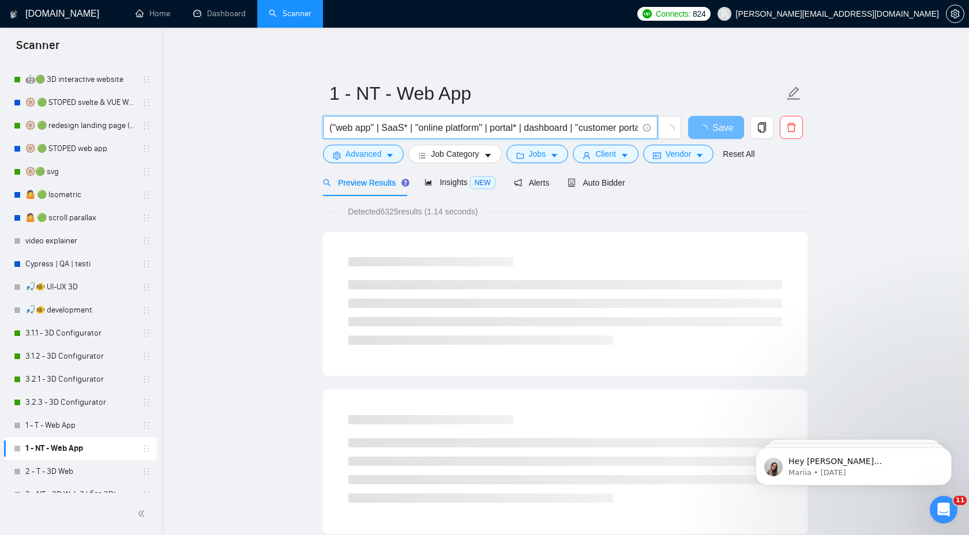
click at [576, 124] on input "("web app" | SaaS* | "online platform" | portal* | dashboard | "customer portal…" at bounding box center [484, 128] width 308 height 14
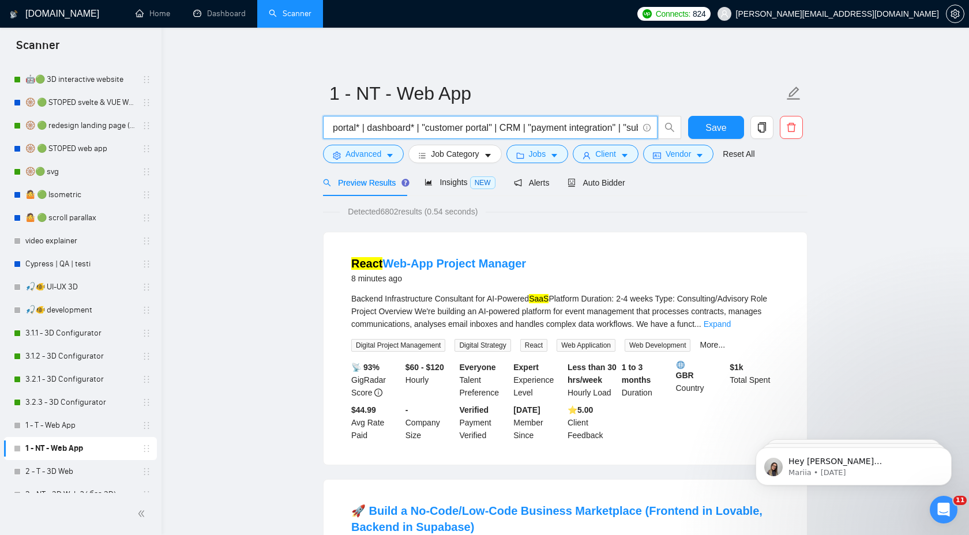
click at [531, 129] on input "("web app" | SaaS* | "online platform" | portal* | dashboard* | "customer porta…" at bounding box center [484, 128] width 308 height 14
click at [534, 128] on input "("web app" | SaaS* | "online platform" | portal* | dashboard* | "customer porta…" at bounding box center [484, 128] width 308 height 14
click at [586, 128] on input "("web app" | SaaS* | "online platform" | portal* | dashboard* | "customer porta…" at bounding box center [484, 128] width 308 height 14
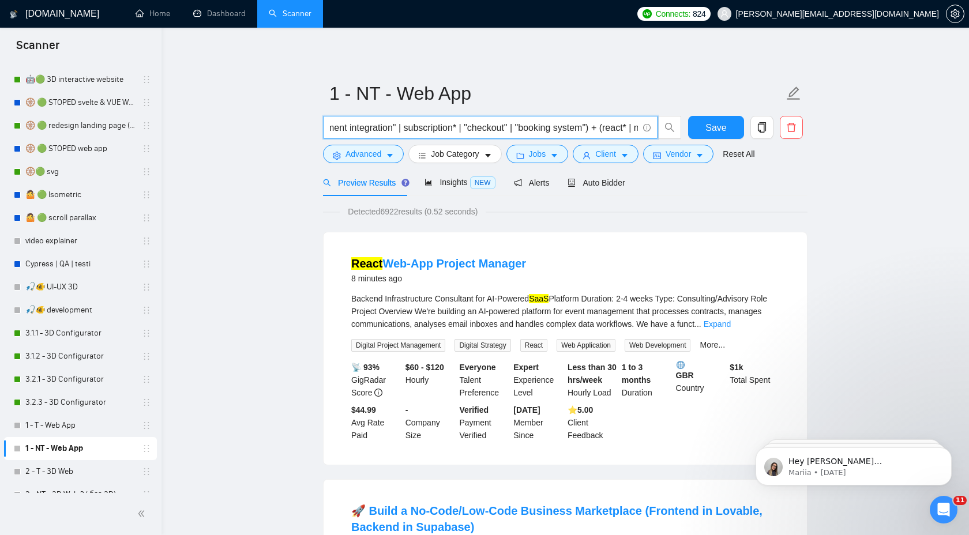
click at [530, 128] on input "("web app" | SaaS* | "online platform" | portal* | dashboard* | "customer porta…" at bounding box center [484, 128] width 308 height 14
click at [486, 128] on input "("web app" | SaaS* | "online platform" | portal* | dashboard* | "customer porta…" at bounding box center [484, 128] width 308 height 14
click at [528, 128] on input "("web app" | SaaS* | "online platform" | portal* | dashboard* | "customer porta…" at bounding box center [484, 128] width 308 height 14
click at [536, 129] on input "("web app" | SaaS* | "online platform" | portal* | Panel*| dashboard* | "custom…" at bounding box center [484, 128] width 308 height 14
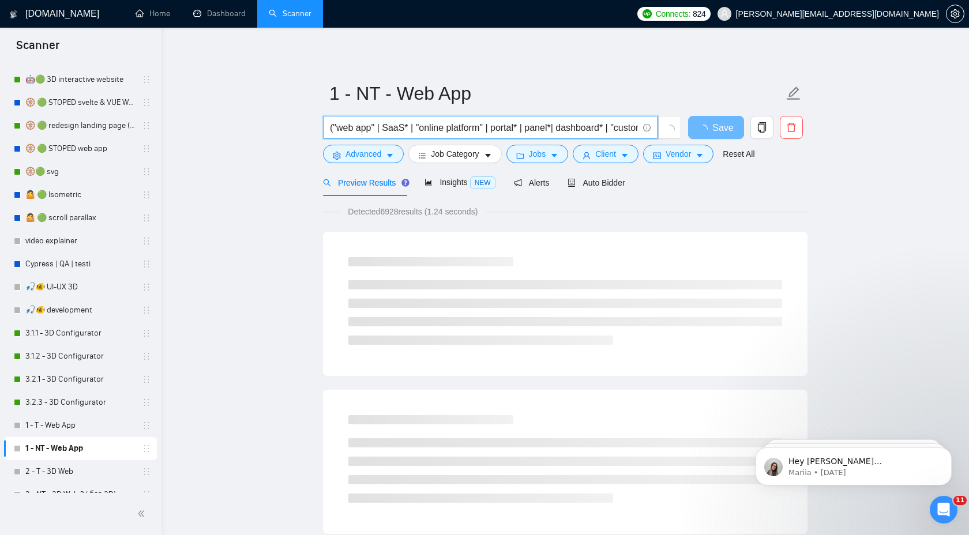
click at [560, 133] on input "("web app" | SaaS* | "online platform" | portal* | panel*| dashboard* | "custom…" at bounding box center [484, 128] width 308 height 14
click at [565, 128] on input "("web app" | SaaS* | "online platform" | portal* | panel* | dashboard* | "custo…" at bounding box center [484, 128] width 308 height 14
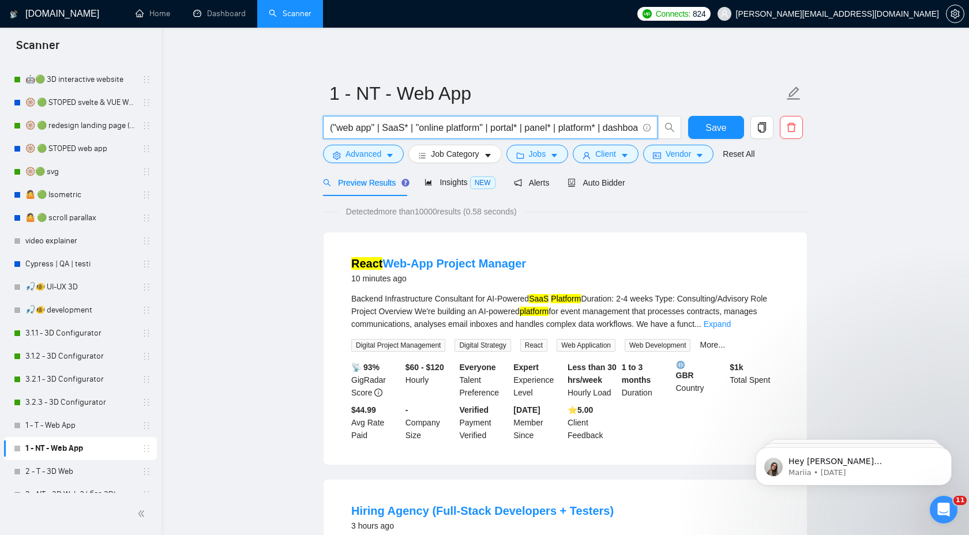
click at [586, 123] on input "("web app" | SaaS* | "online platform" | portal* | panel* | platform* | dashboa…" at bounding box center [484, 128] width 308 height 14
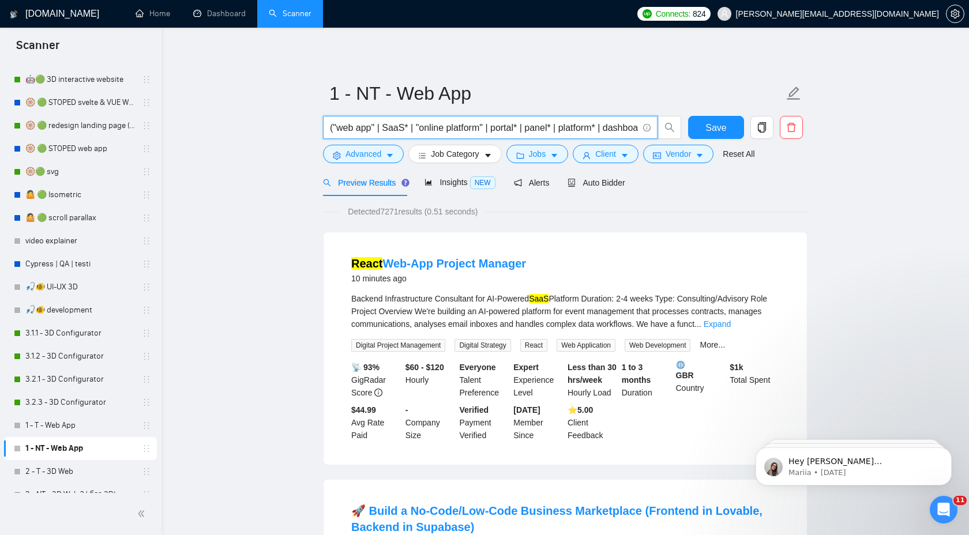
click at [661, 196] on div "Preview Results Insights NEW Alerts Auto Bidder" at bounding box center [565, 182] width 485 height 27
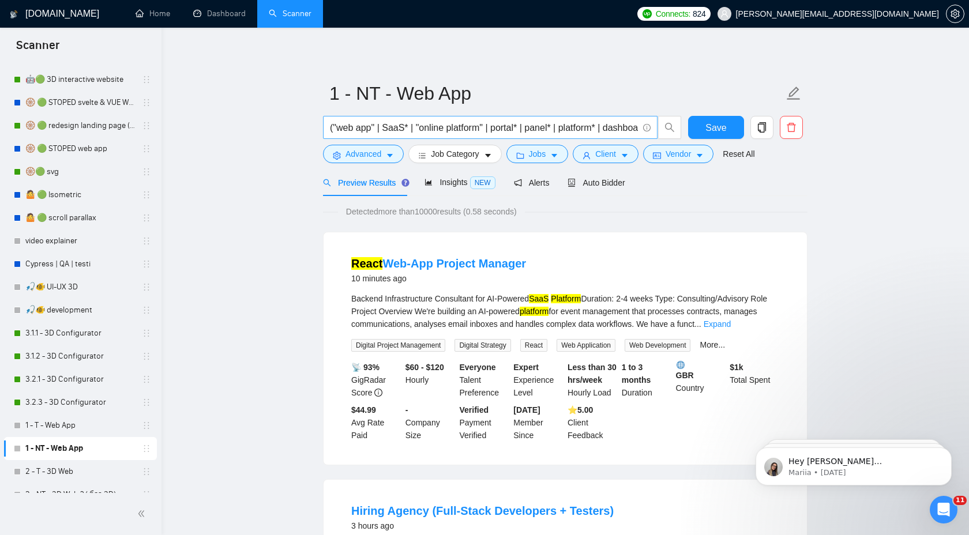
click at [605, 129] on input "("web app" | SaaS* | "online platform" | portal* | panel* | platform* | dashboa…" at bounding box center [484, 128] width 308 height 14
click at [442, 130] on input "("web app" | SaaS* | "online platform" | portal* | panel* | platform* | dashboa…" at bounding box center [484, 128] width 308 height 14
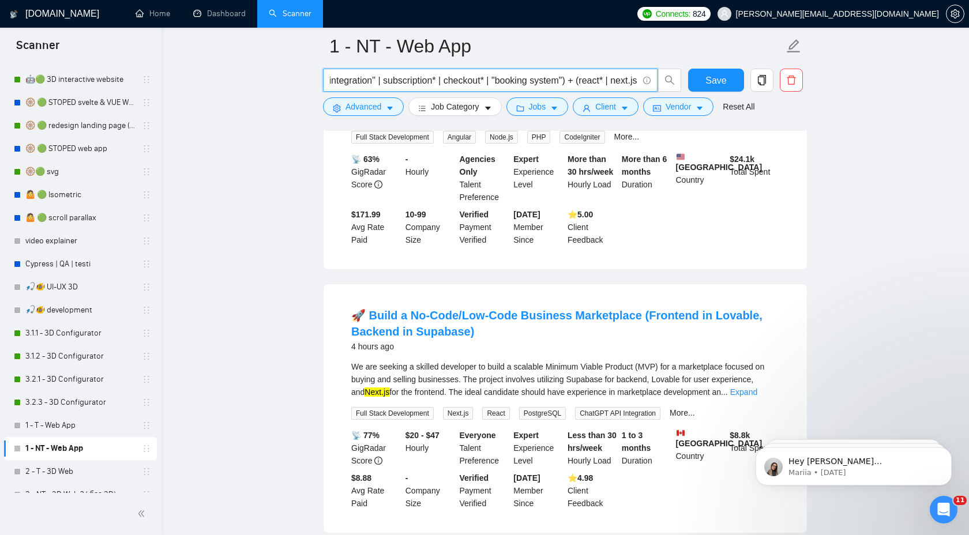
scroll to position [509, 0]
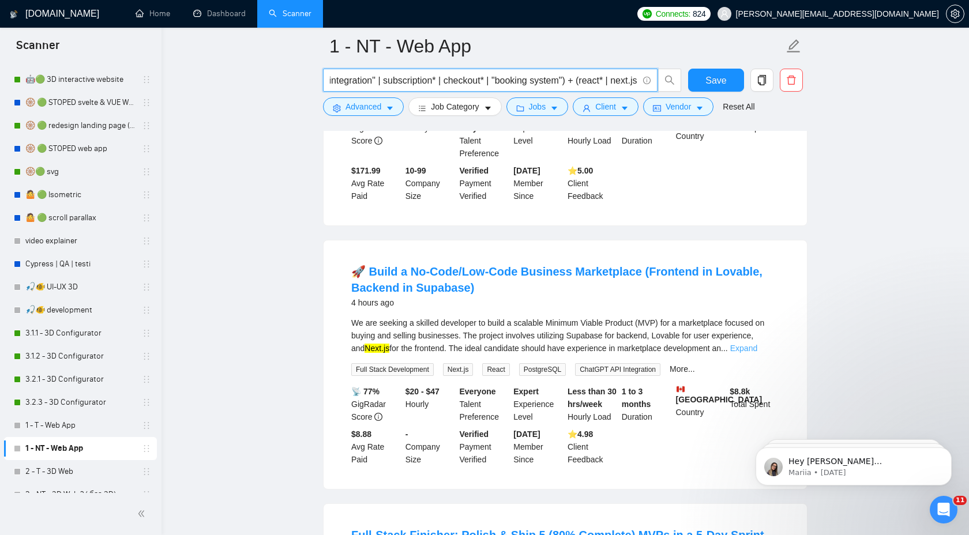
click at [758, 346] on link "Expand" at bounding box center [743, 348] width 27 height 9
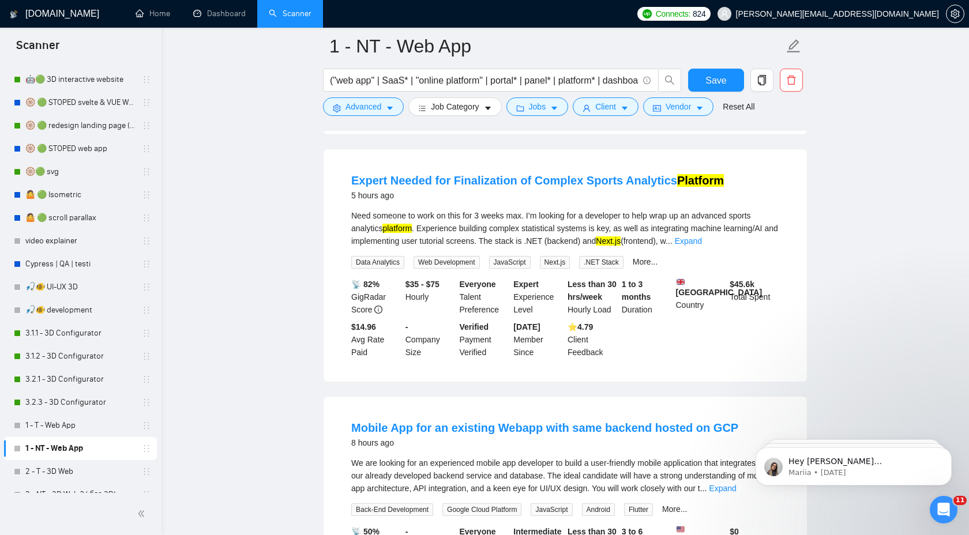
scroll to position [1328, 0]
click at [702, 245] on link "Expand" at bounding box center [688, 240] width 27 height 9
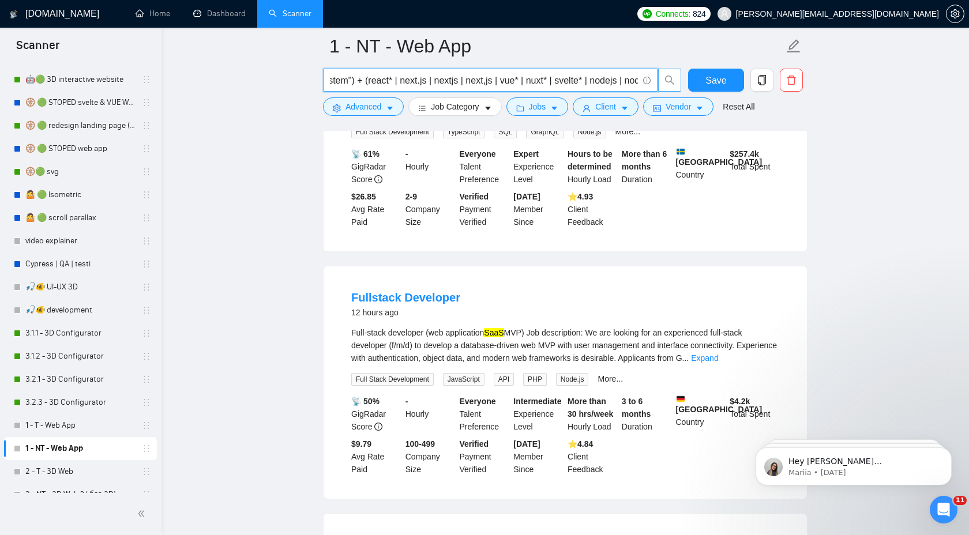
scroll to position [0, 895]
drag, startPoint x: 384, startPoint y: 79, endPoint x: 680, endPoint y: 79, distance: 296.0
click at [680, 79] on span "("web app" | SaaS* | "online platform" | portal* | panel* | platform* | dashboa…" at bounding box center [502, 80] width 359 height 23
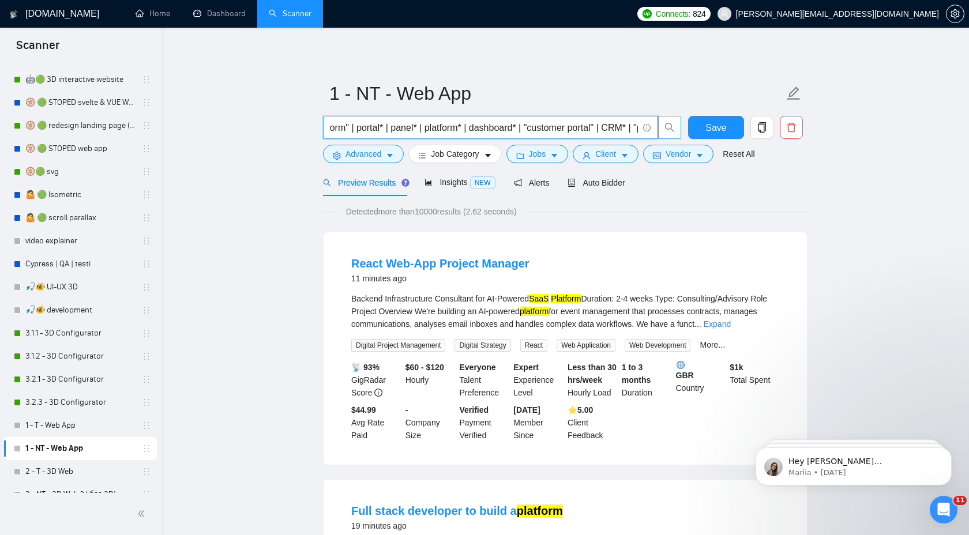
scroll to position [0, 0]
type input "("web app" | SaaS* | "online platform" | portal* | panel* | platform* | dashboa…"
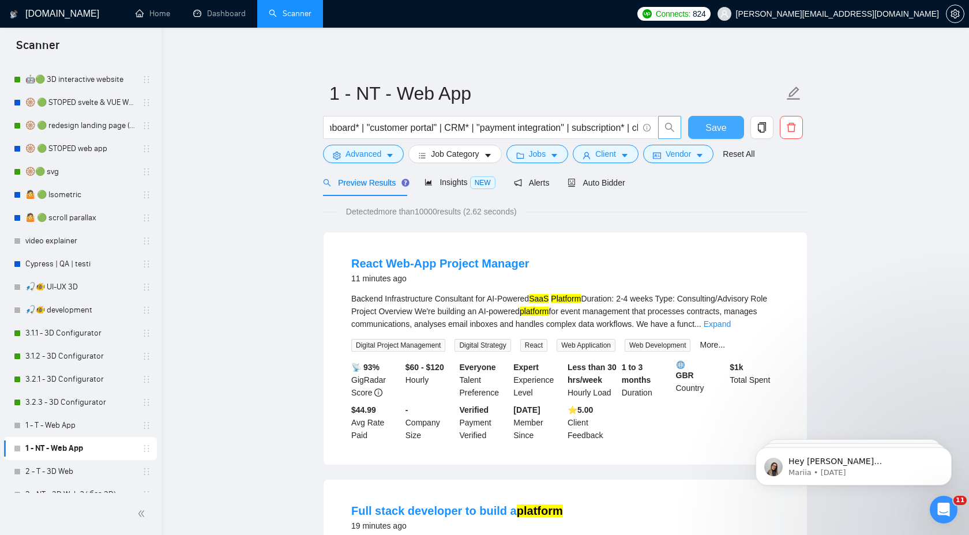
click at [713, 128] on span "Save" at bounding box center [716, 128] width 21 height 14
click at [97, 431] on link "1 - T - Web App" at bounding box center [80, 425] width 110 height 23
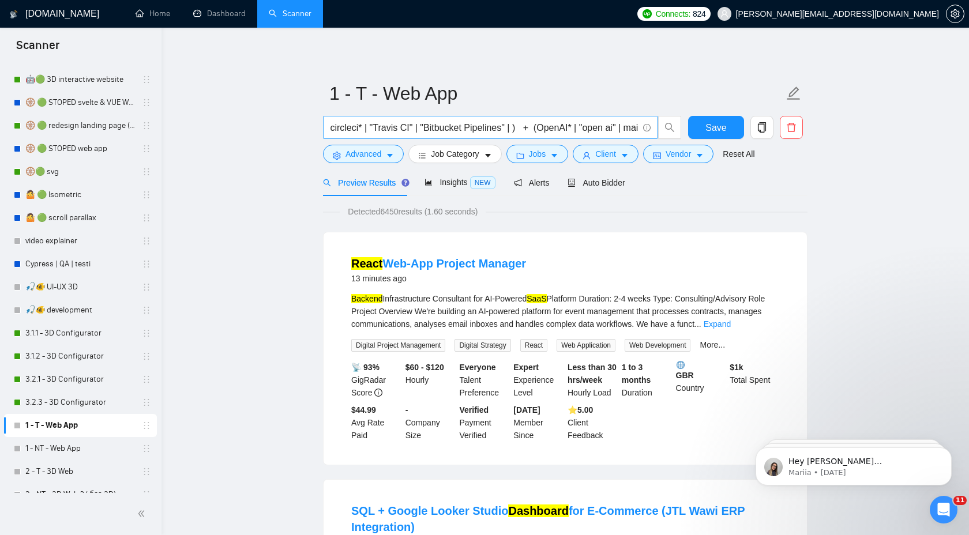
scroll to position [0, 1409]
click at [536, 128] on input "(react* | next.js | nextjs | next,js | vue* | nuxt* | svelte* | nodejs | node.j…" at bounding box center [484, 128] width 308 height 14
paste input "payment" | "auth" | "signup" | "login""
click at [483, 129] on input "(react* | next.js | nextjs | next,js | vue* | nuxt* | svelte* | nodejs | node.j…" at bounding box center [484, 128] width 308 height 14
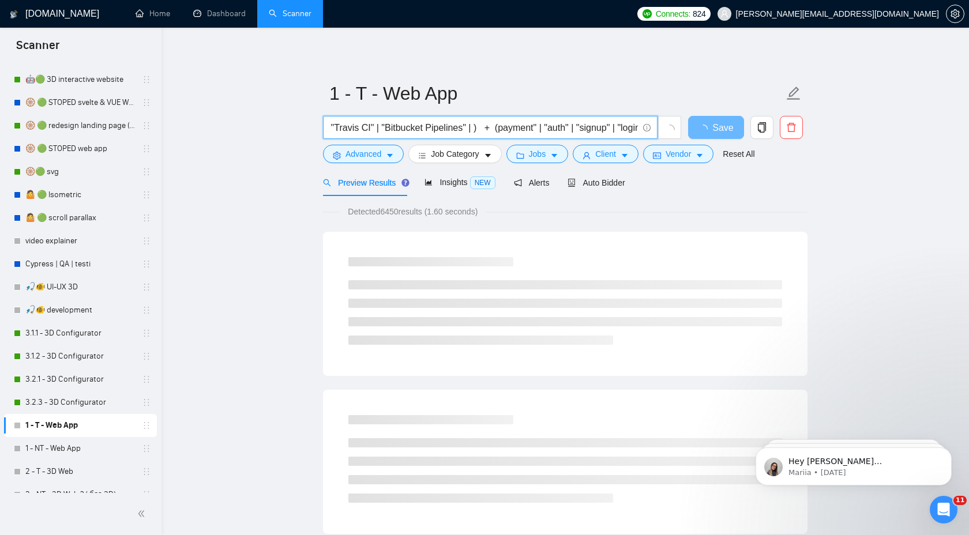
click at [522, 128] on input "(react* | next.js | nextjs | next,js | vue* | nuxt* | svelte* | nodejs | node.j…" at bounding box center [484, 128] width 308 height 14
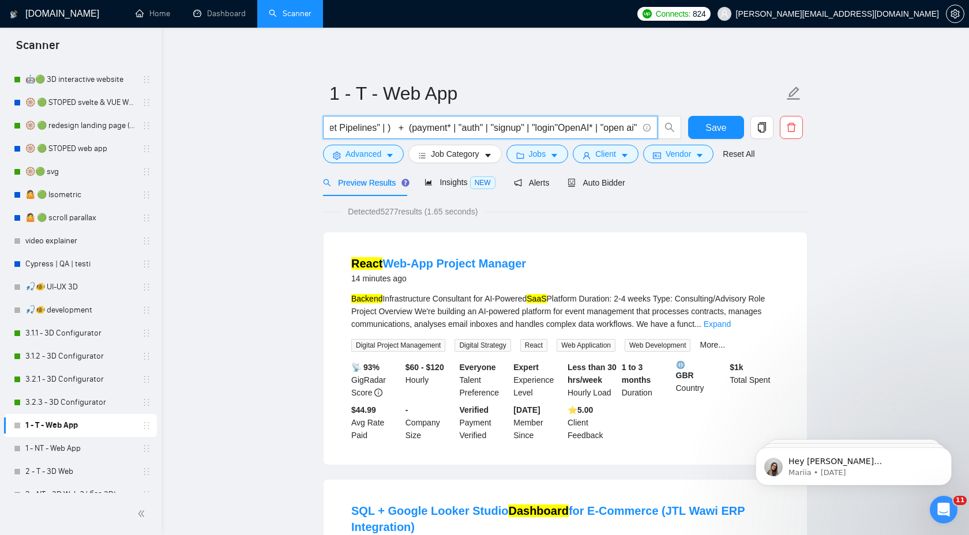
scroll to position [0, 1541]
drag, startPoint x: 558, startPoint y: 128, endPoint x: 406, endPoint y: 132, distance: 151.8
click at [406, 132] on input "(react* | next.js | nextjs | next,js | vue* | nuxt* | svelte* | nodejs | node.j…" at bounding box center [484, 128] width 308 height 14
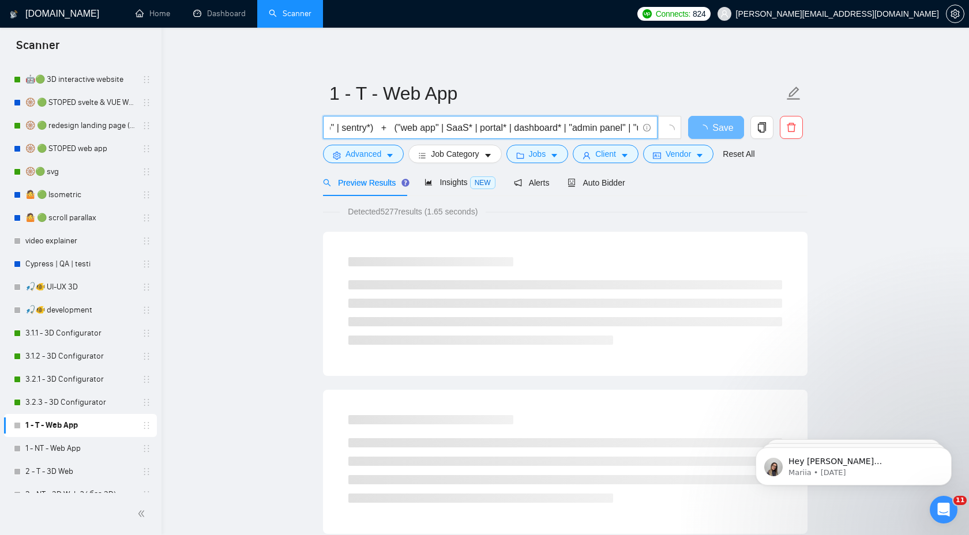
scroll to position [0, 2661]
click at [411, 129] on input "(react* | next.js | nextjs | next,js | vue* | nuxt* | svelte* | nodejs | node.j…" at bounding box center [484, 128] width 308 height 14
paste input "payment* | "auth" | "signup" | "login""
click at [483, 128] on input "(react* | next.js | nextjs | next,js | vue* | nuxt* | svelte* | nodejs | node.j…" at bounding box center [484, 128] width 308 height 14
click at [464, 129] on input "(react* | next.js | nextjs | next,js | vue* | nuxt* | svelte* | nodejs | node.j…" at bounding box center [484, 128] width 308 height 14
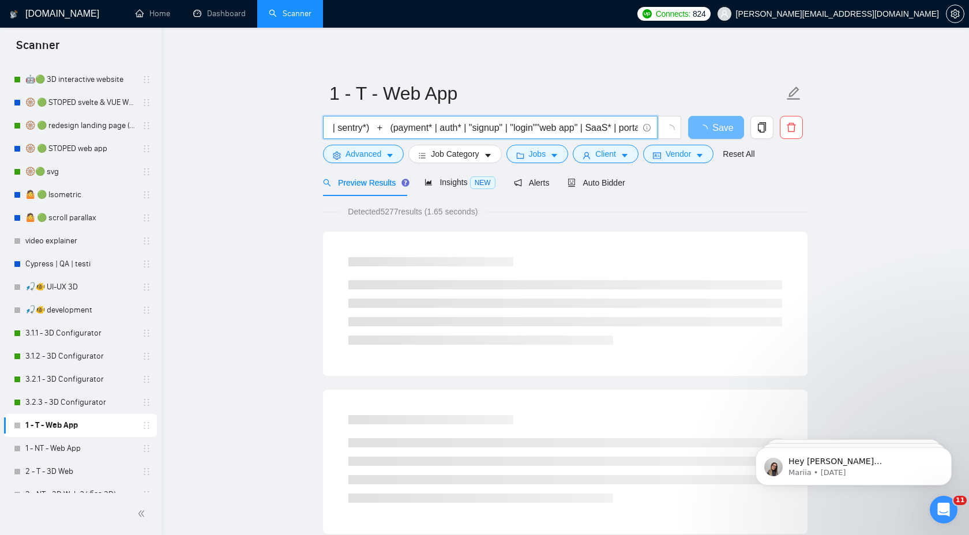
click at [493, 130] on input "(react* | next.js | nextjs | next,js | vue* | nuxt* | svelte* | nodejs | node.j…" at bounding box center [484, 128] width 308 height 14
click at [519, 126] on input "(react* | next.js | nextjs | next,js | vue* | nuxt* | svelte* | nodejs | node.j…" at bounding box center [484, 128] width 308 height 14
click at [558, 127] on input "(react* | next.js | nextjs | next,js | vue* | nuxt* | svelte* | nodejs | node.j…" at bounding box center [484, 128] width 308 height 14
click at [556, 128] on input "(react* | next.js | nextjs | next,js | vue* | nuxt* | svelte* | nodejs | node.j…" at bounding box center [484, 128] width 308 height 14
click at [532, 126] on input "(react* | next.js | nextjs | next,js | vue* | nuxt* | svelte* | nodejs | node.j…" at bounding box center [484, 128] width 308 height 14
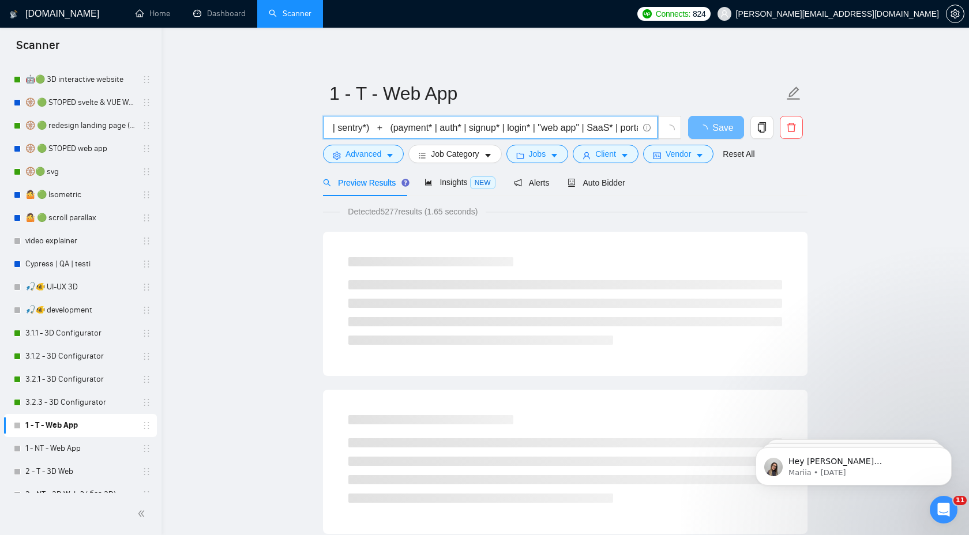
click at [505, 129] on input "(react* | next.js | nextjs | next,js | vue* | nuxt* | svelte* | nodejs | node.j…" at bounding box center [484, 128] width 308 height 14
click at [526, 130] on input "(react* | next.js | nextjs | next,js | vue* | nuxt* | svelte* | nodejs | node.j…" at bounding box center [484, 128] width 308 height 14
paste input "signup"
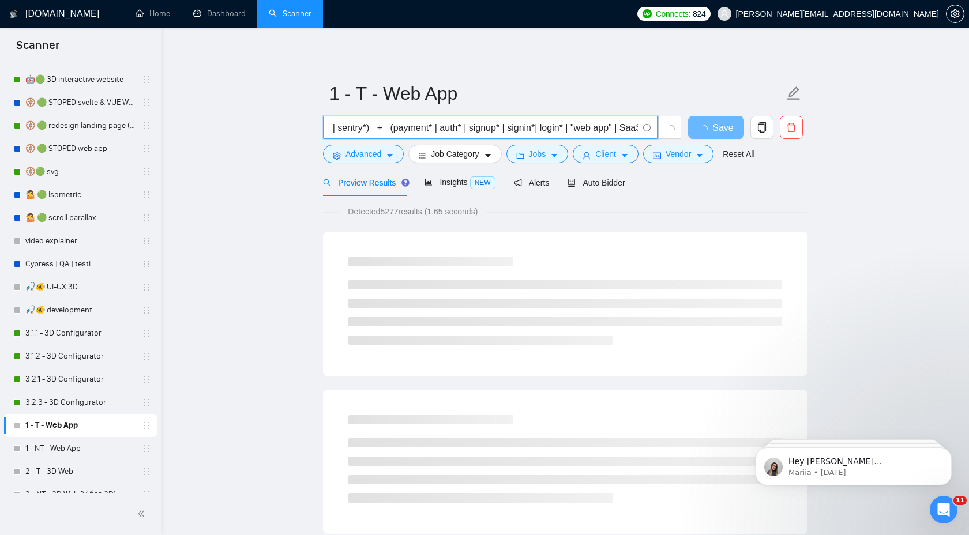
click at [561, 130] on input "(react* | next.js | nextjs | next,js | vue* | nuxt* | svelte* | nodejs | node.j…" at bounding box center [484, 128] width 308 height 14
click at [499, 130] on input "(react* | next.js | nextjs | next,js | vue* | nuxt* | svelte* | nodejs | node.j…" at bounding box center [484, 128] width 308 height 14
click at [562, 129] on input "(react* | next.js | nextjs | next,js | vue* | nuxt* | svelte* | nodejs | node.j…" at bounding box center [484, 128] width 308 height 14
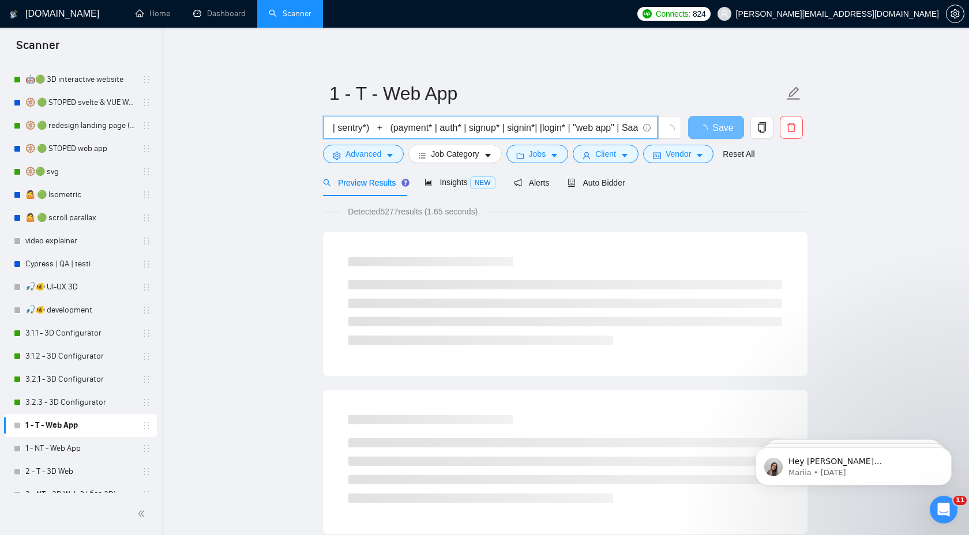
paste input "signup"
click at [563, 129] on input "(react* | next.js | nextjs | next,js | vue* | nuxt* | svelte* | nodejs | node.j…" at bounding box center [484, 128] width 308 height 14
click at [595, 126] on input "(react* | next.js | nextjs | next,js | vue* | nuxt* | svelte* | nodejs | node.j…" at bounding box center [484, 128] width 308 height 14
click at [586, 130] on input "(react* | next.js | nextjs | next,js | vue* | nuxt* | svelte* | nodejs | node.j…" at bounding box center [484, 128] width 308 height 14
drag, startPoint x: 563, startPoint y: 130, endPoint x: 593, endPoint y: 130, distance: 30.0
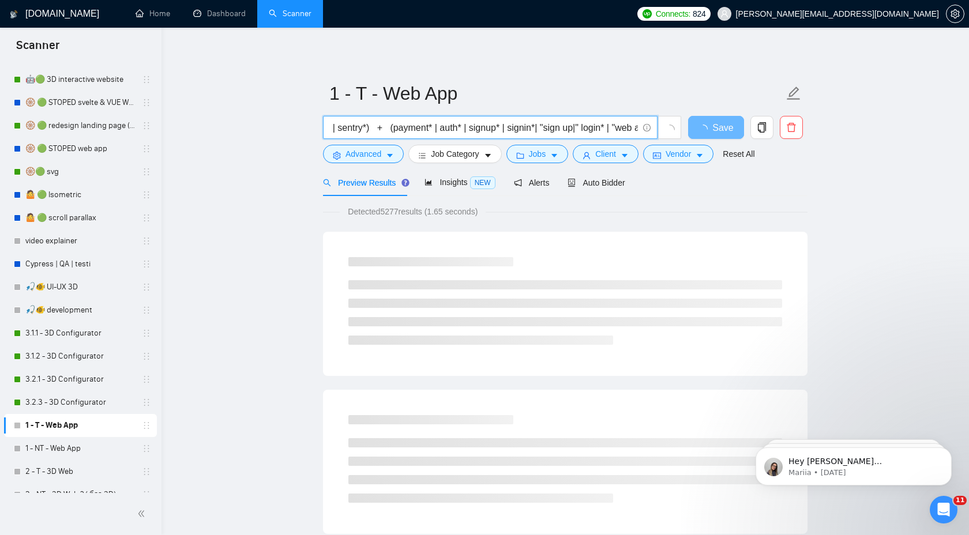
click at [593, 130] on input "(react* | next.js | nextjs | next,js | vue* | nuxt* | svelte* | nodejs | node.j…" at bounding box center [484, 128] width 308 height 14
drag, startPoint x: 562, startPoint y: 130, endPoint x: 604, endPoint y: 131, distance: 42.1
click at [604, 131] on input "(react* | next.js | nextjs | next,js | vue* | nuxt* | svelte* | nodejs | node.j…" at bounding box center [484, 128] width 308 height 14
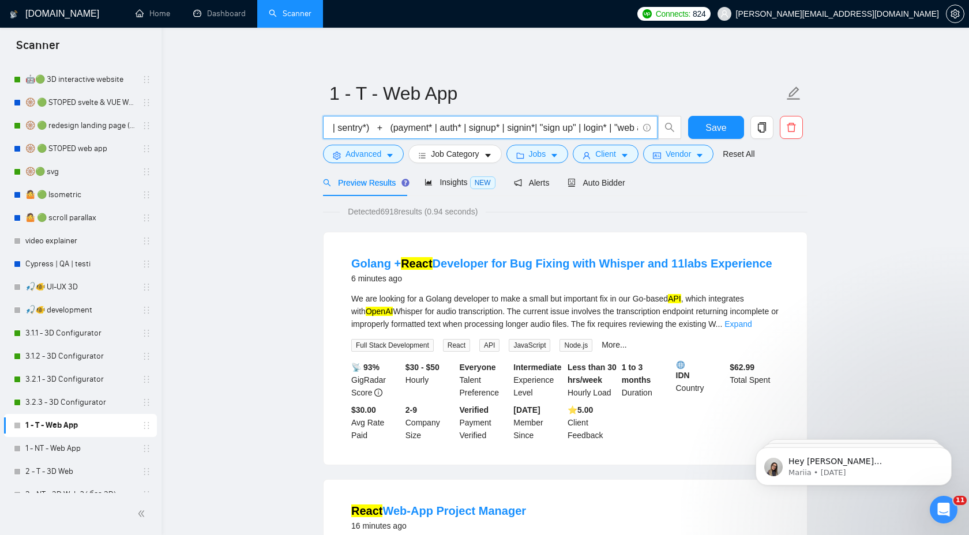
click at [605, 130] on input "(react* | next.js | nextjs | next,js | vue* | nuxt* | svelte* | nodejs | node.j…" at bounding box center [484, 128] width 308 height 14
paste input ""sign up" |"
click at [594, 128] on input "(react* | next.js | nextjs | next,js | vue* | nuxt* | svelte* | nodejs | node.j…" at bounding box center [484, 128] width 308 height 14
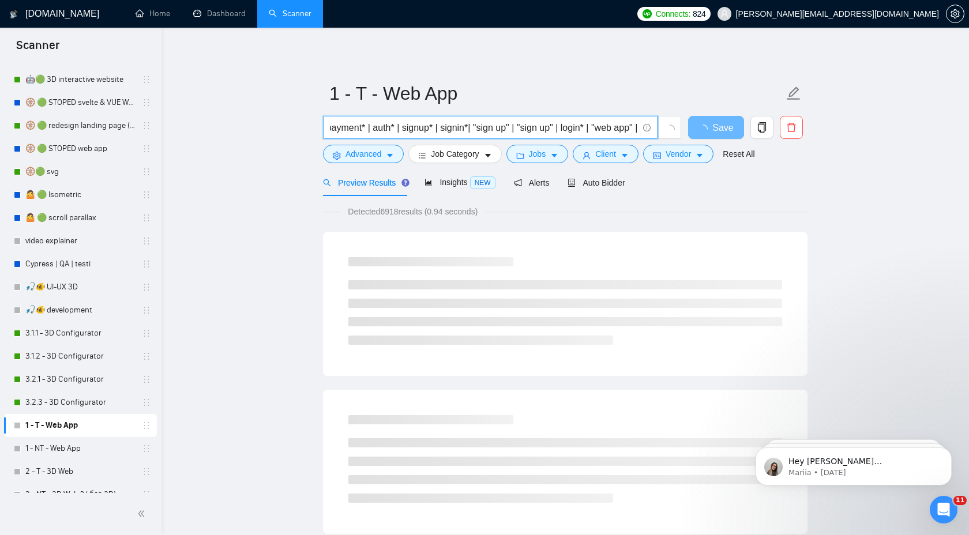
scroll to position [0, 2731]
click at [571, 130] on input "(react* | next.js | nextjs | next,js | vue* | nuxt* | svelte* | nodejs | node.j…" at bounding box center [484, 128] width 308 height 14
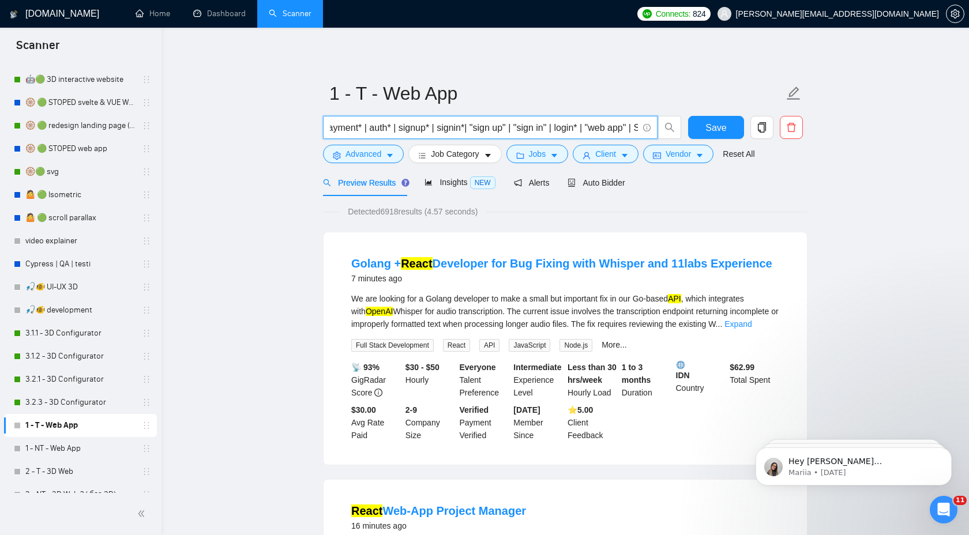
drag, startPoint x: 539, startPoint y: 129, endPoint x: 571, endPoint y: 130, distance: 32.3
click at [571, 130] on input "(react* | next.js | nextjs | next,js | vue* | nuxt* | svelte* | nodejs | node.j…" at bounding box center [484, 128] width 308 height 14
click at [567, 129] on input "(react* | next.js | nextjs | next,js | vue* | nuxt* | svelte* | nodejs | node.j…" at bounding box center [484, 128] width 308 height 14
type input "(react* | next.js | nextjs | next,js | vue* | nuxt* | svelte* | nodejs | node.j…"
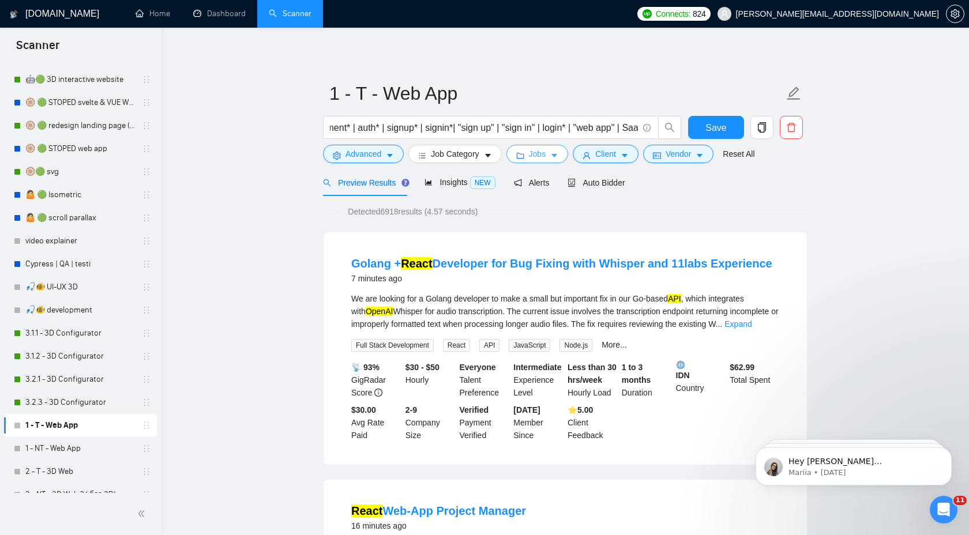
click at [568, 154] on button "Jobs" at bounding box center [538, 154] width 62 height 18
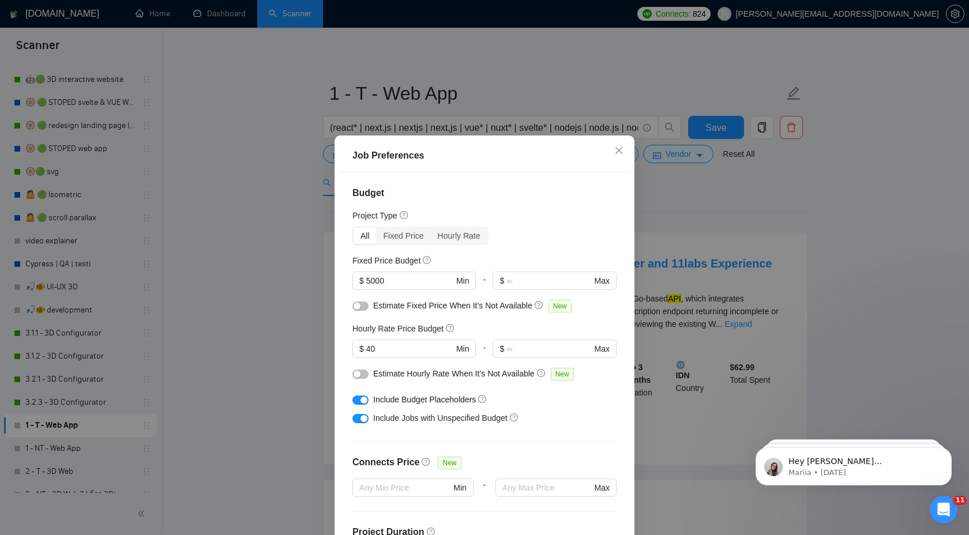
click at [605, 96] on div "Job Preferences Budget Project Type All Fixed Price Hourly Rate Fixed Price Bud…" at bounding box center [484, 267] width 969 height 535
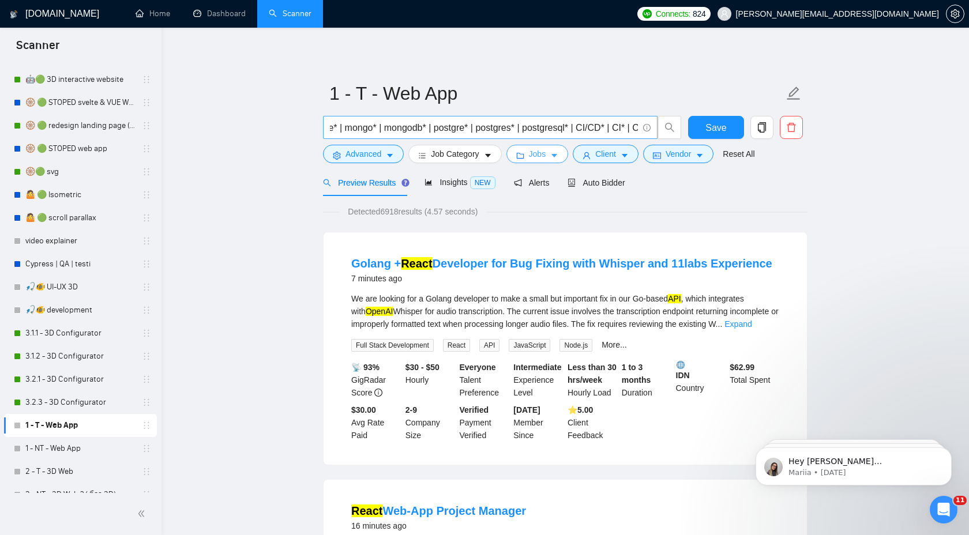
scroll to position [0, 875]
click at [719, 124] on span "Save" at bounding box center [716, 128] width 21 height 14
click at [706, 131] on span "Save" at bounding box center [716, 128] width 21 height 14
click at [718, 134] on span "Save" at bounding box center [716, 128] width 21 height 14
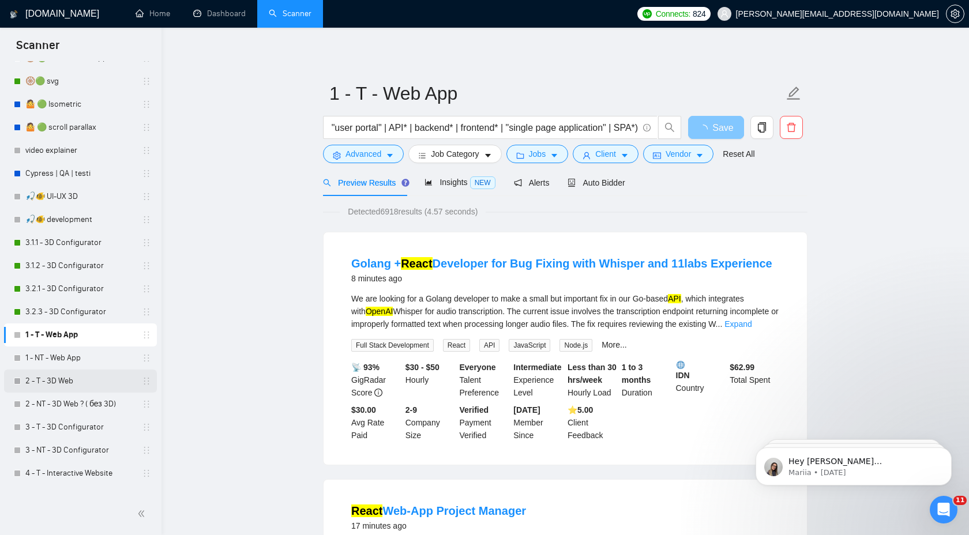
scroll to position [329, 0]
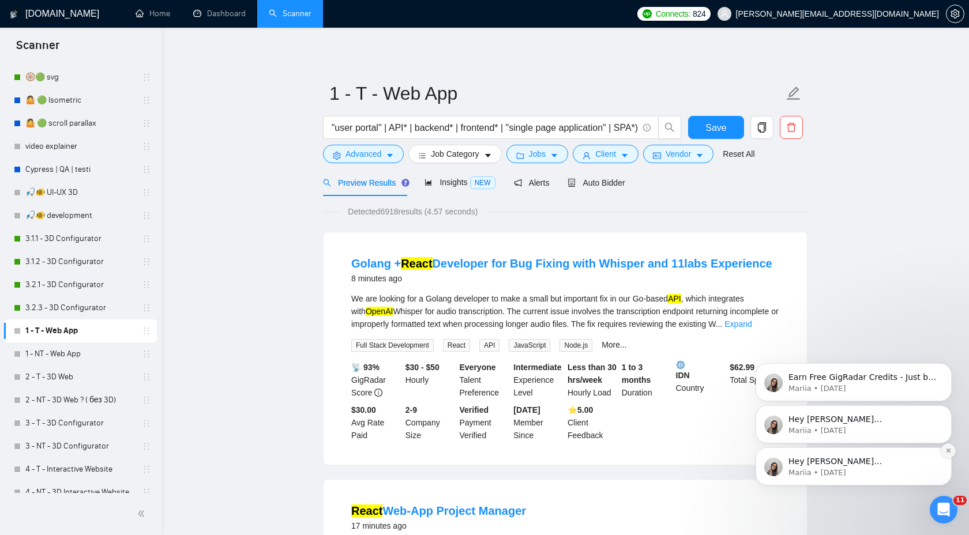
click at [950, 449] on icon "Dismiss notification" at bounding box center [949, 451] width 6 height 6
click at [952, 453] on button "Dismiss notification" at bounding box center [948, 451] width 15 height 15
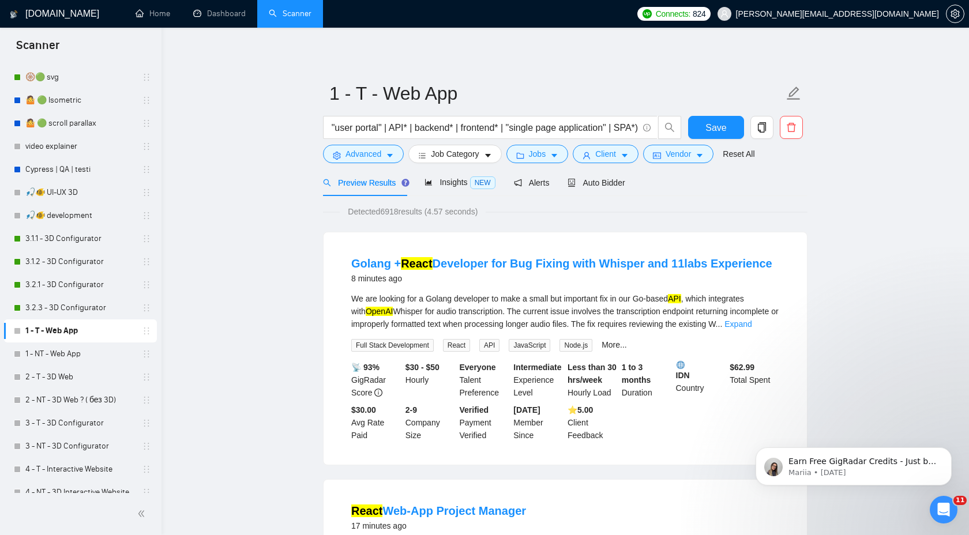
click at [952, 453] on button "Dismiss notification" at bounding box center [949, 451] width 12 height 12
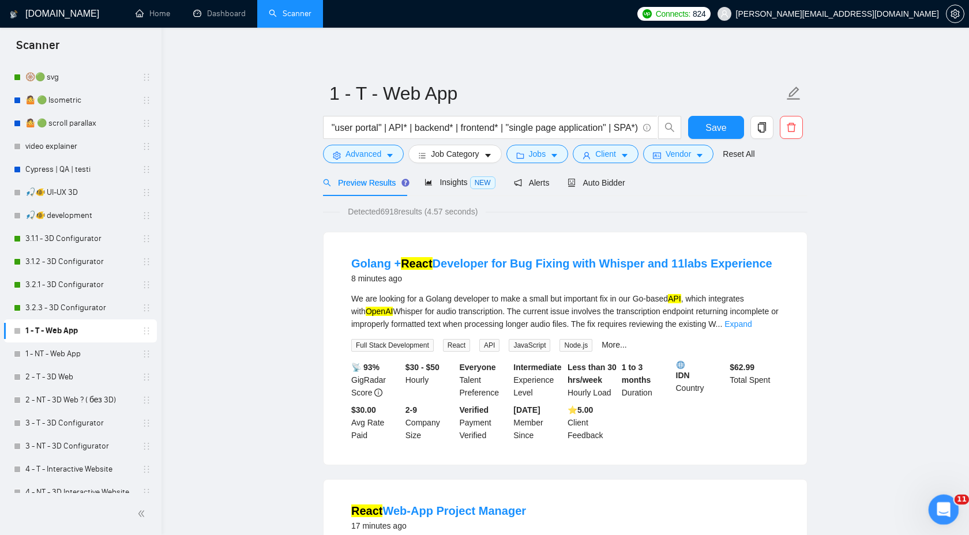
click at [943, 510] on icon "Open Intercom Messenger" at bounding box center [942, 508] width 19 height 19
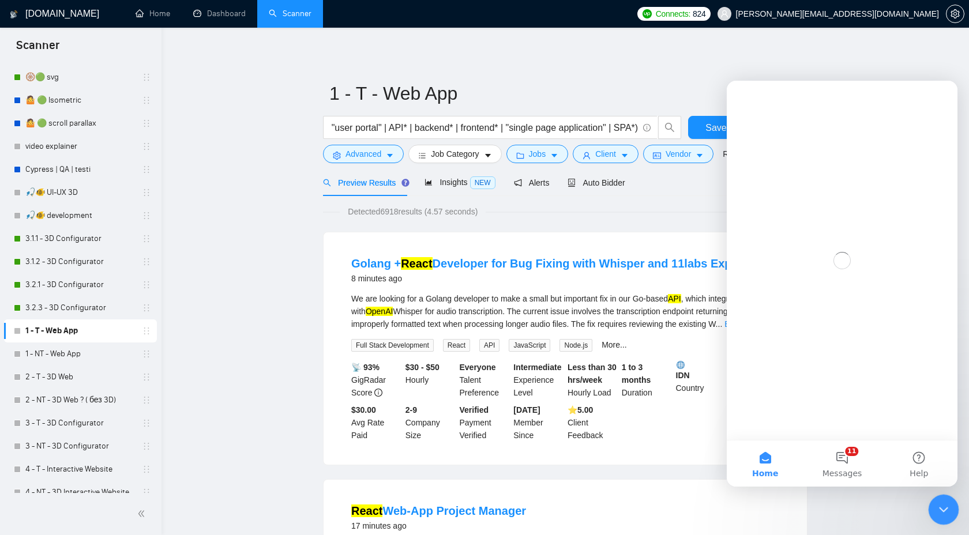
scroll to position [0, 0]
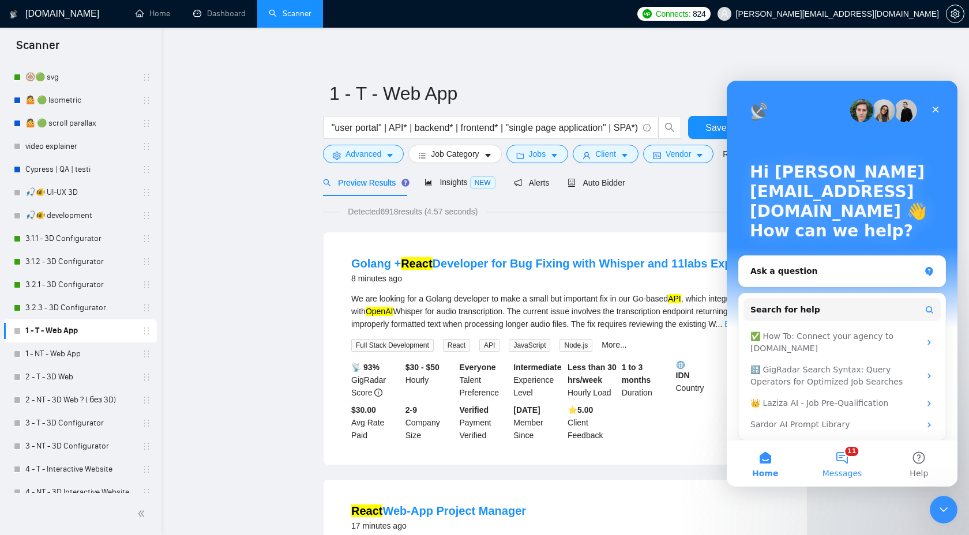
click at [840, 472] on span "Messages" at bounding box center [843, 474] width 40 height 8
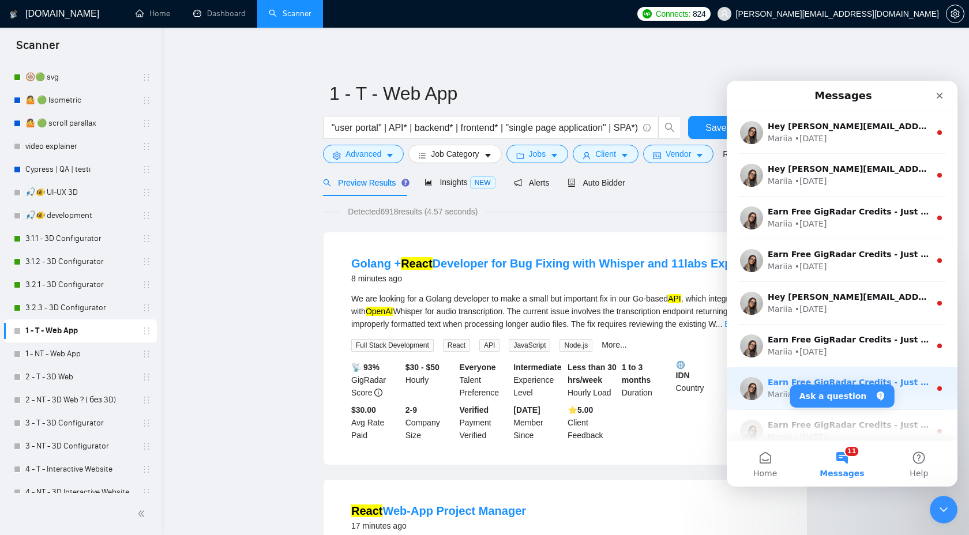
click at [929, 377] on div "Earn Free GigRadar Credits - Just by Sharing Your Story! 💬 Want more credits fo…" at bounding box center [849, 383] width 163 height 12
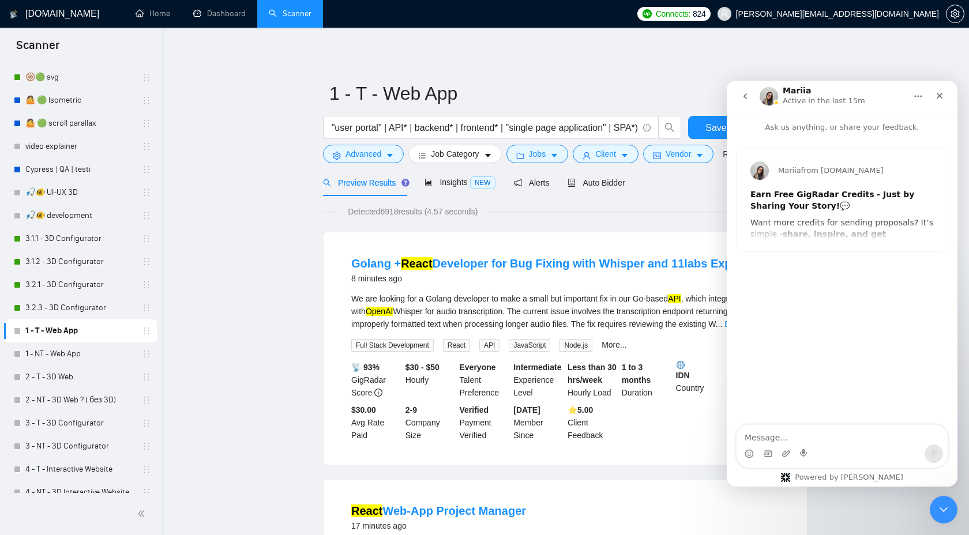
click at [748, 99] on icon "go back" at bounding box center [745, 96] width 9 height 9
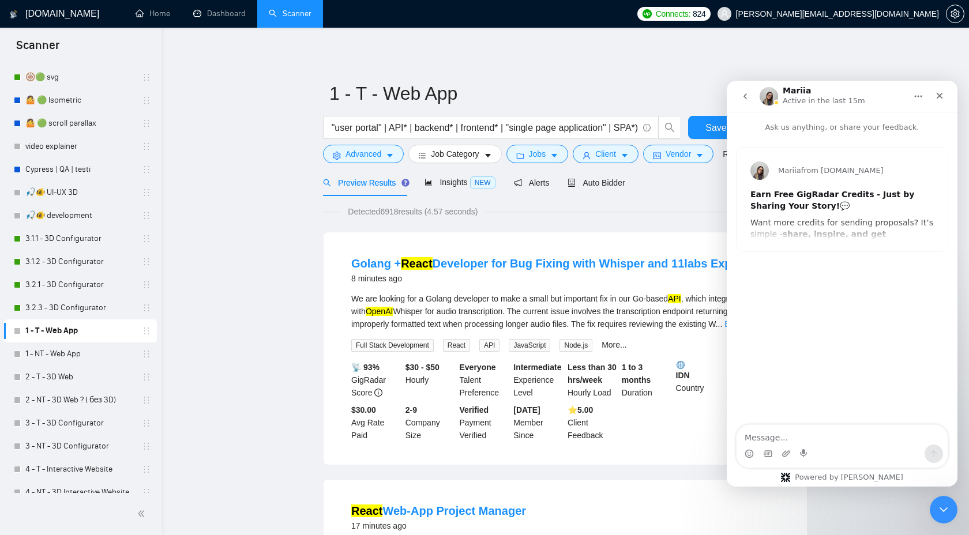
click at [741, 96] on icon "go back" at bounding box center [745, 96] width 9 height 9
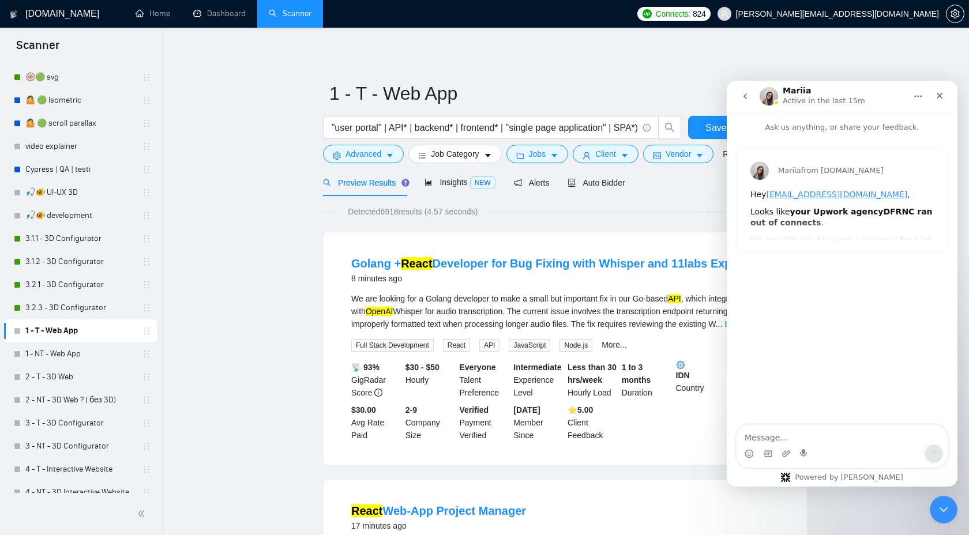
click at [745, 95] on icon "go back" at bounding box center [745, 96] width 3 height 6
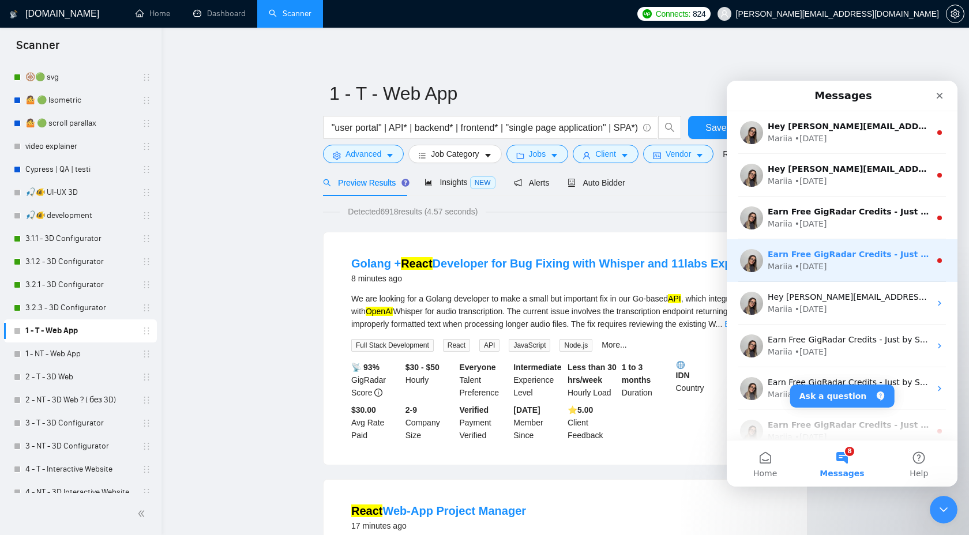
click at [871, 268] on div "Mariia • [DATE]" at bounding box center [849, 267] width 163 height 12
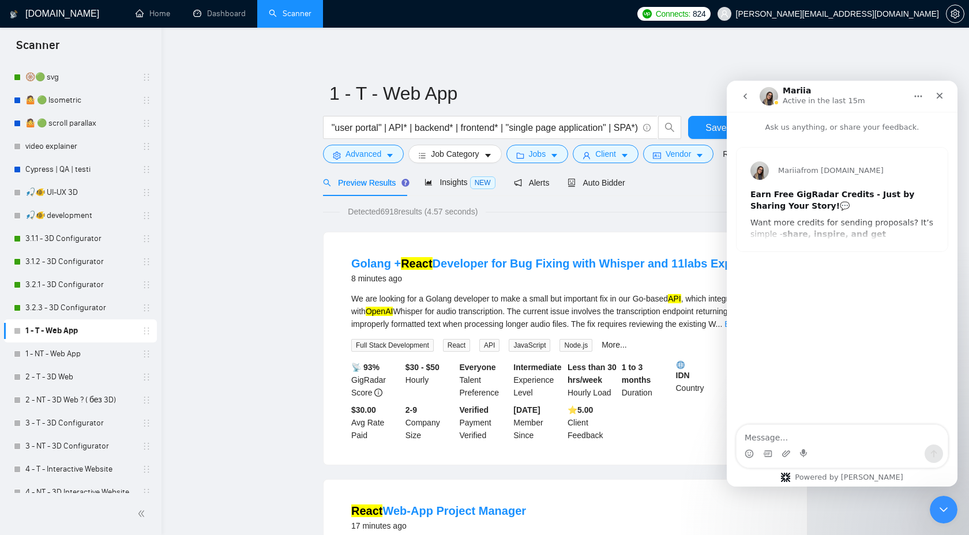
click at [744, 103] on button "go back" at bounding box center [745, 96] width 22 height 22
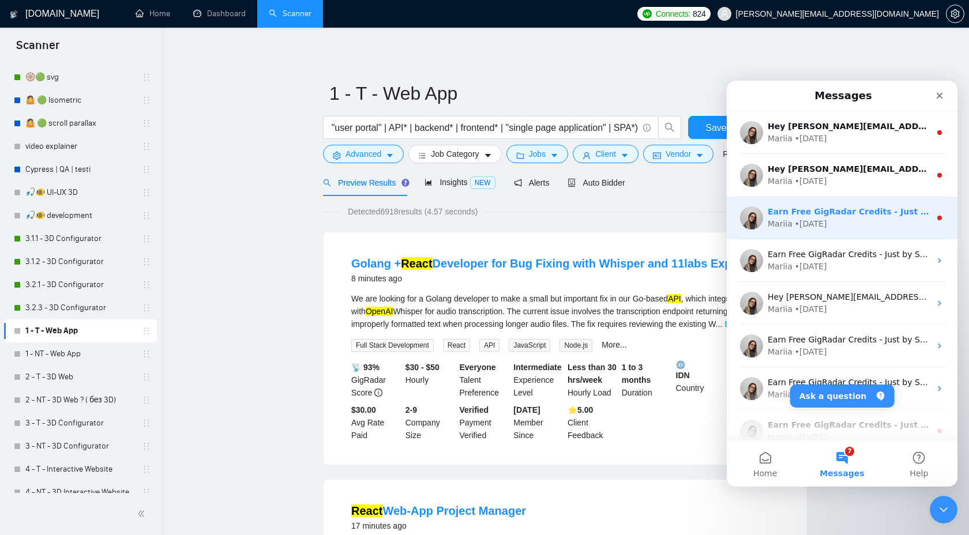
click at [909, 223] on div "Mariia • [DATE]" at bounding box center [849, 224] width 163 height 12
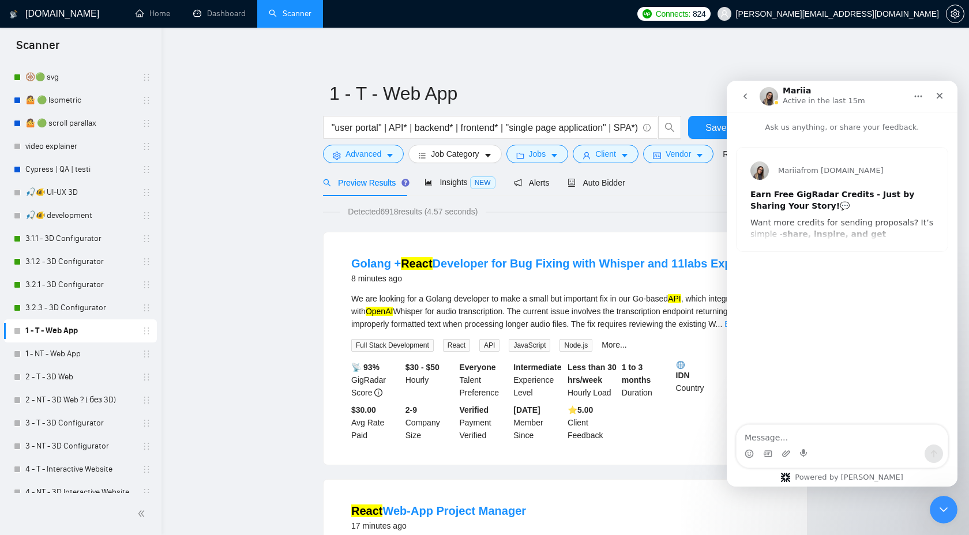
click at [749, 100] on icon "go back" at bounding box center [745, 96] width 9 height 9
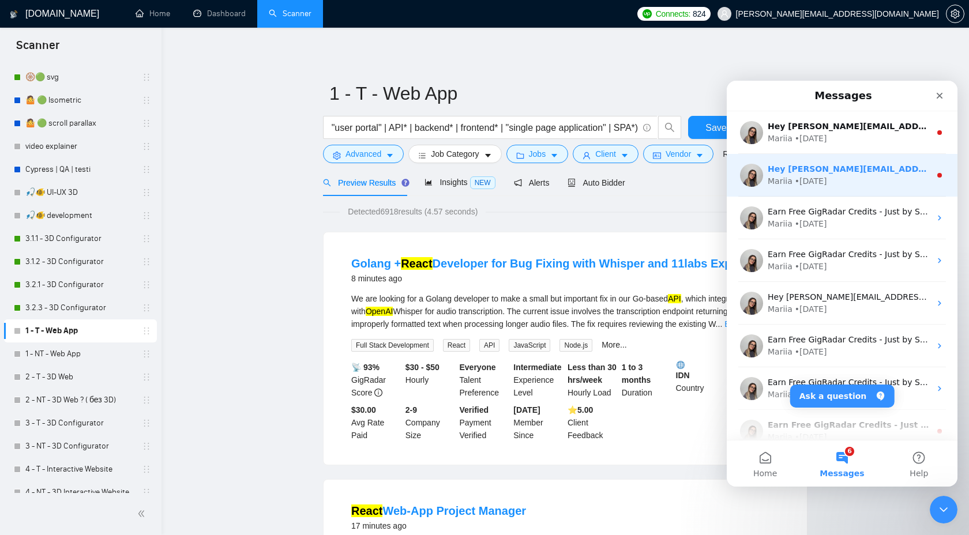
click at [917, 175] on div "Hey [PERSON_NAME][EMAIL_ADDRESS][DOMAIN_NAME], Looks like your Upwork agency DF…" at bounding box center [849, 169] width 163 height 12
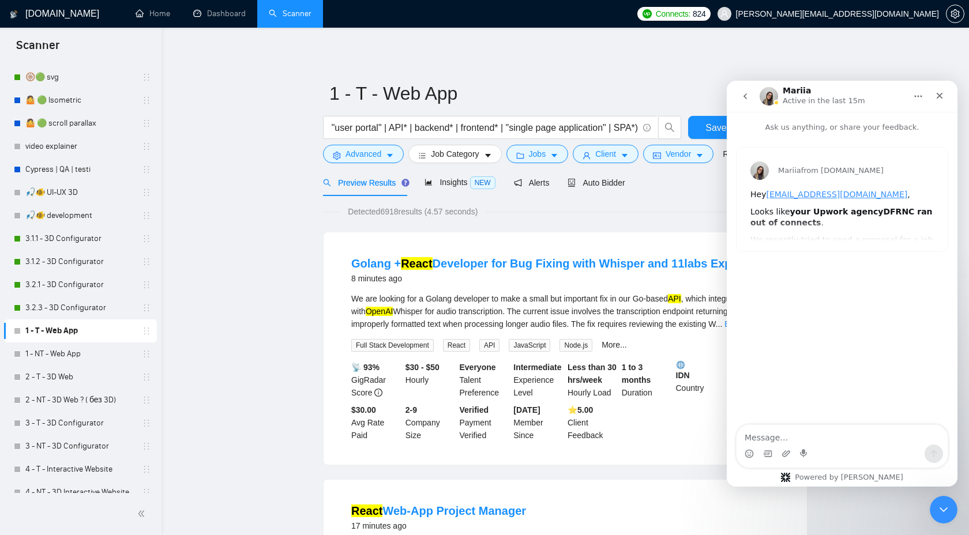
click at [745, 99] on icon "go back" at bounding box center [745, 96] width 9 height 9
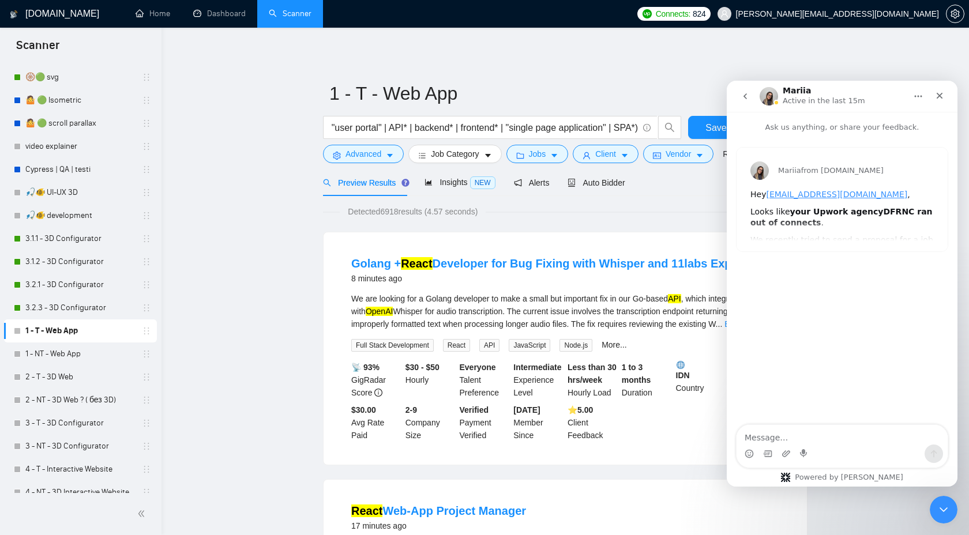
click at [745, 97] on icon "go back" at bounding box center [745, 96] width 3 height 6
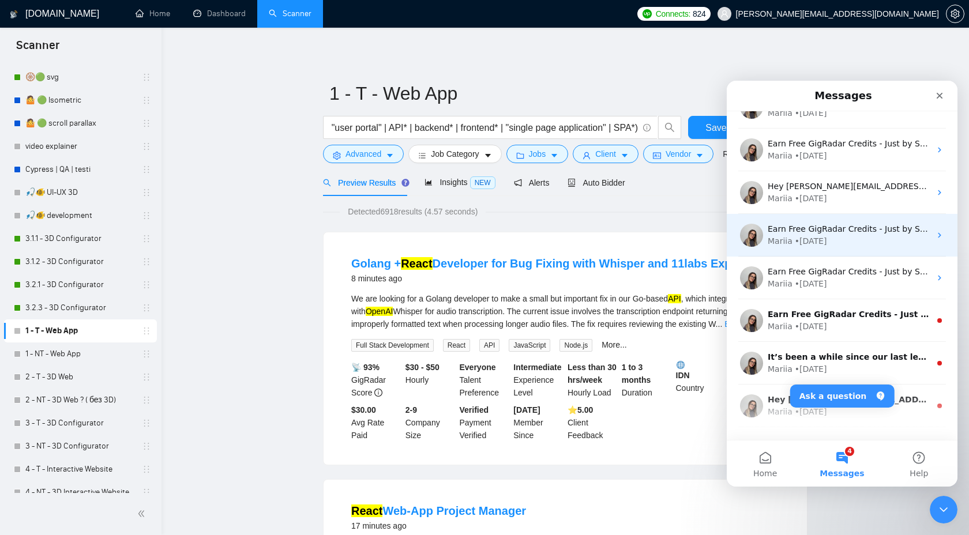
scroll to position [144, 0]
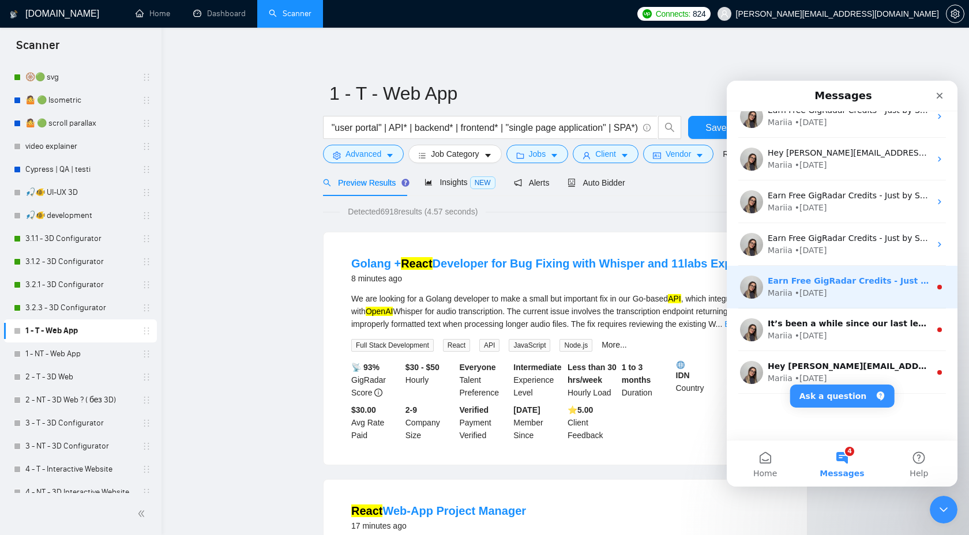
click at [885, 298] on div "Mariia • [DATE]" at bounding box center [849, 293] width 163 height 12
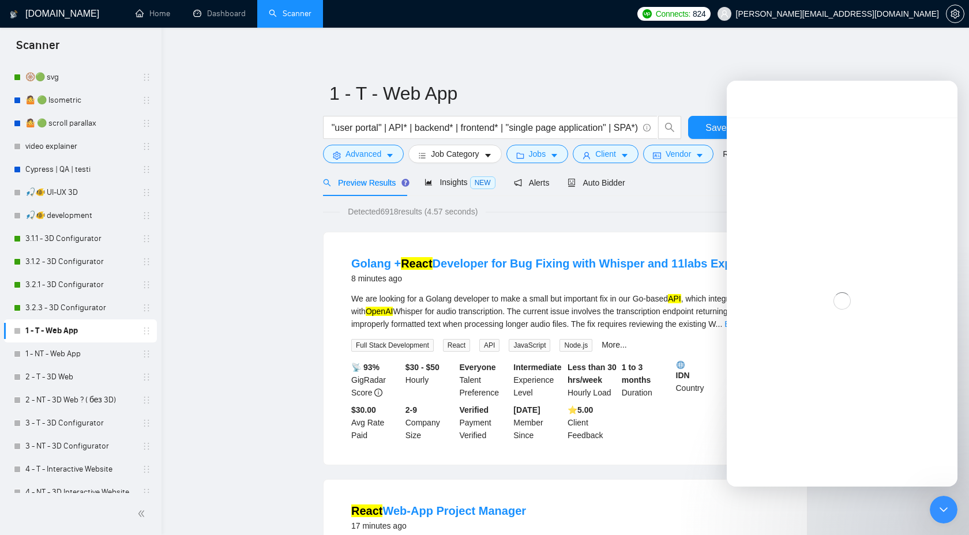
scroll to position [98, 0]
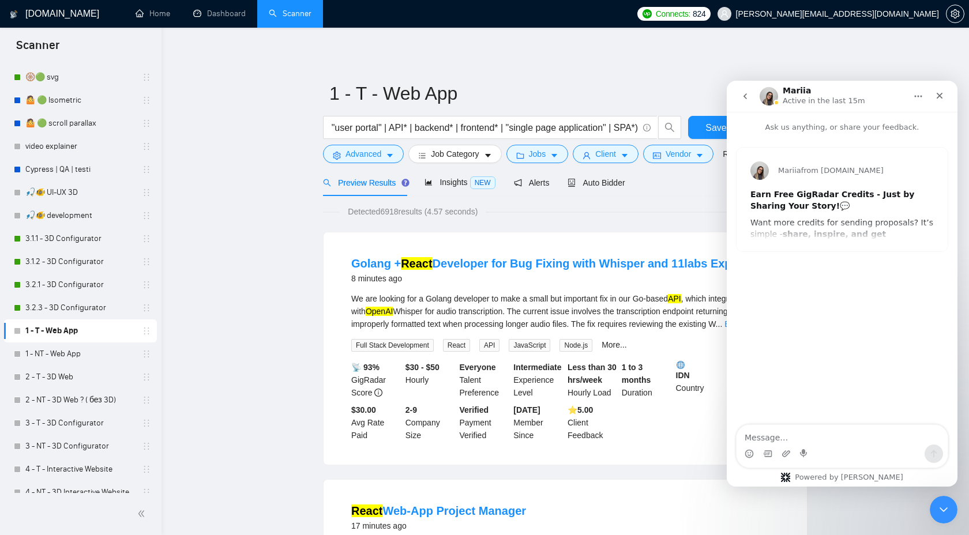
click at [748, 95] on icon "go back" at bounding box center [745, 96] width 9 height 9
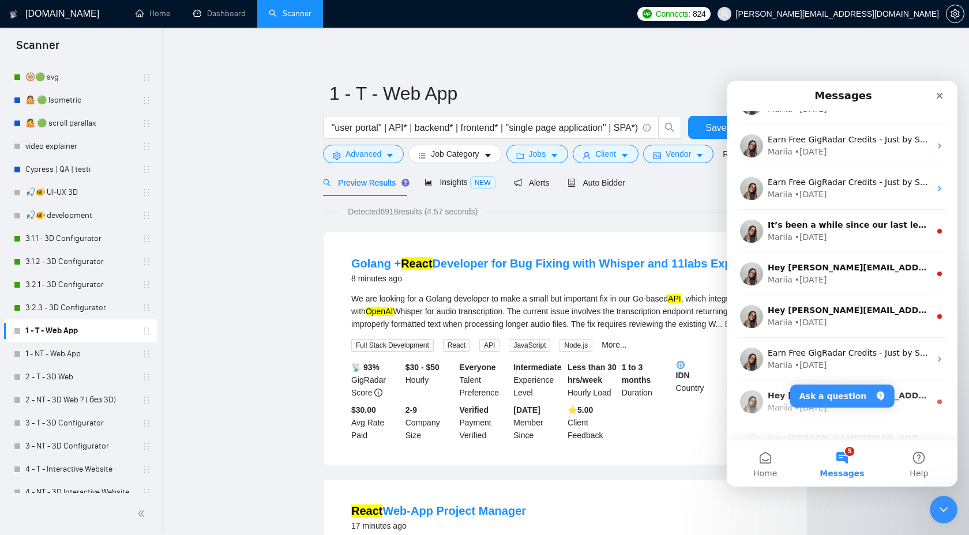
scroll to position [443, 0]
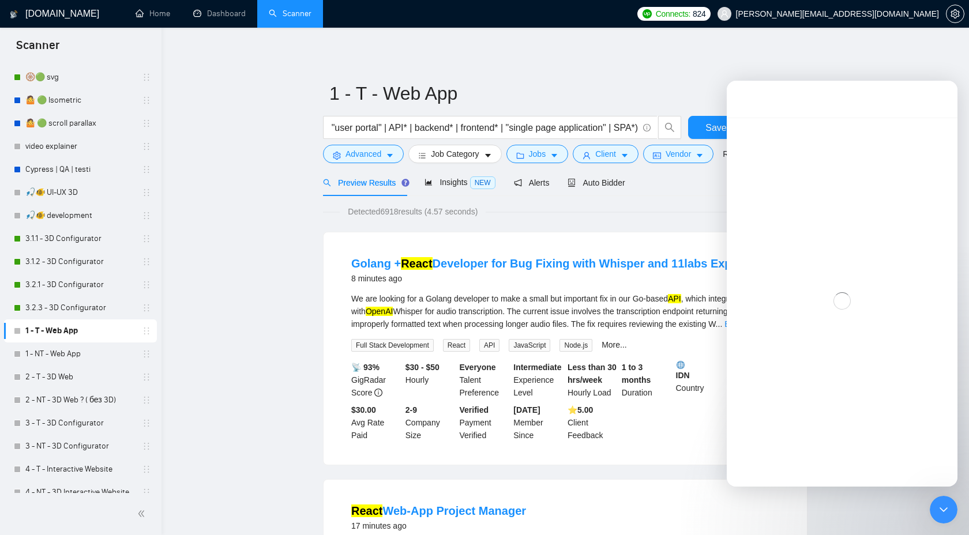
scroll to position [396, 0]
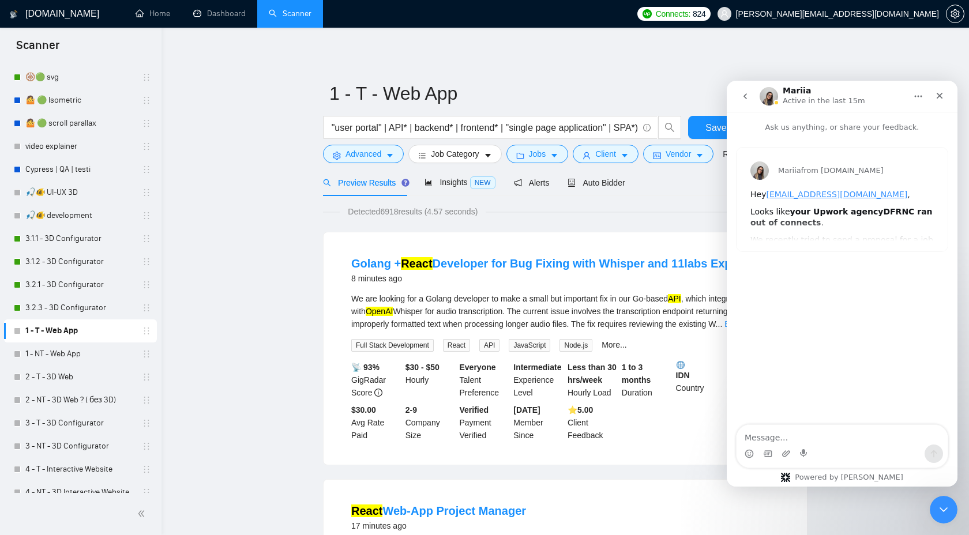
click at [748, 100] on button "go back" at bounding box center [745, 96] width 22 height 22
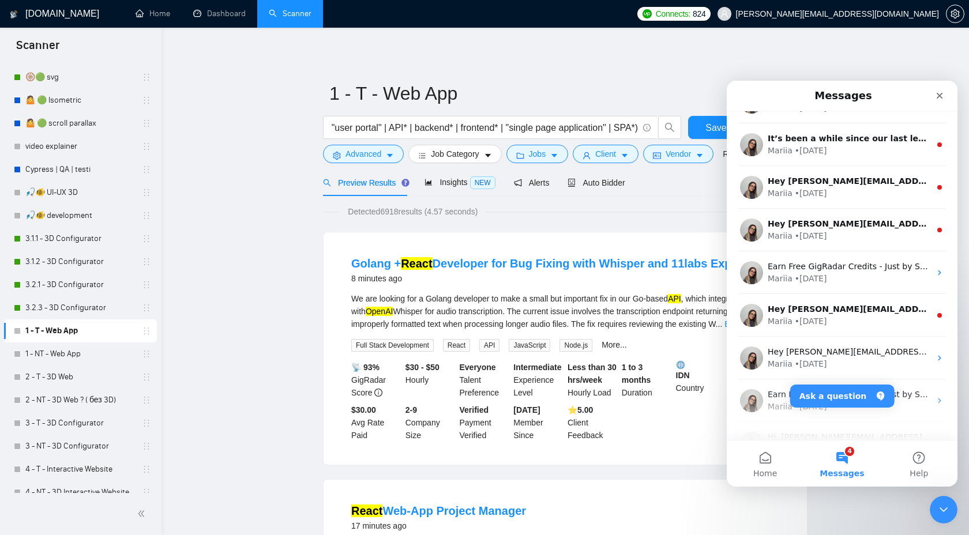
scroll to position [339, 0]
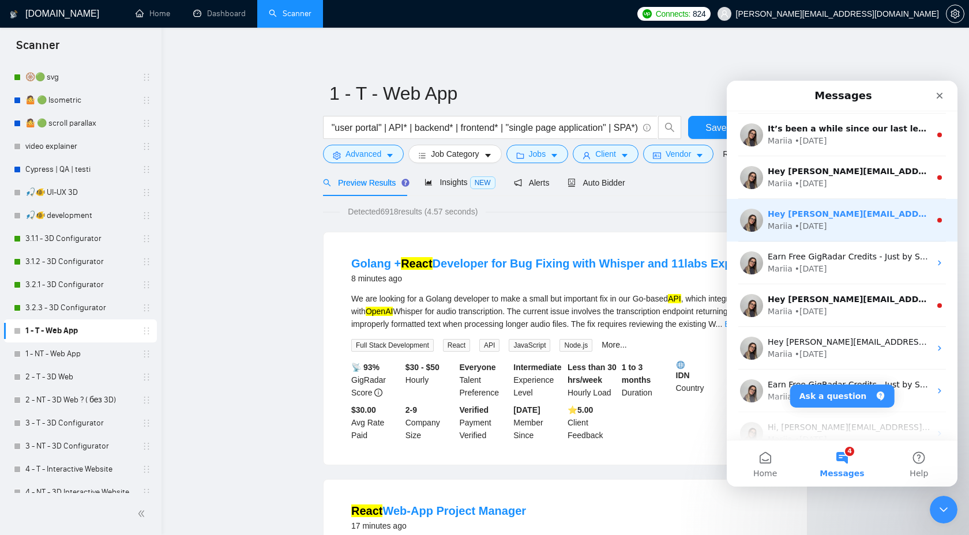
click at [909, 222] on div "Mariia • [DATE]" at bounding box center [849, 226] width 163 height 12
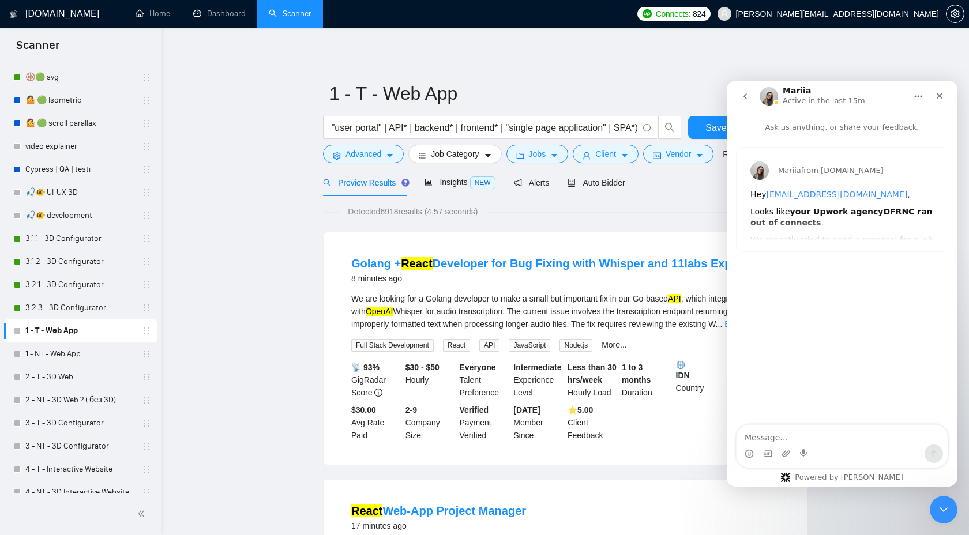
click at [748, 95] on icon "go back" at bounding box center [745, 96] width 9 height 9
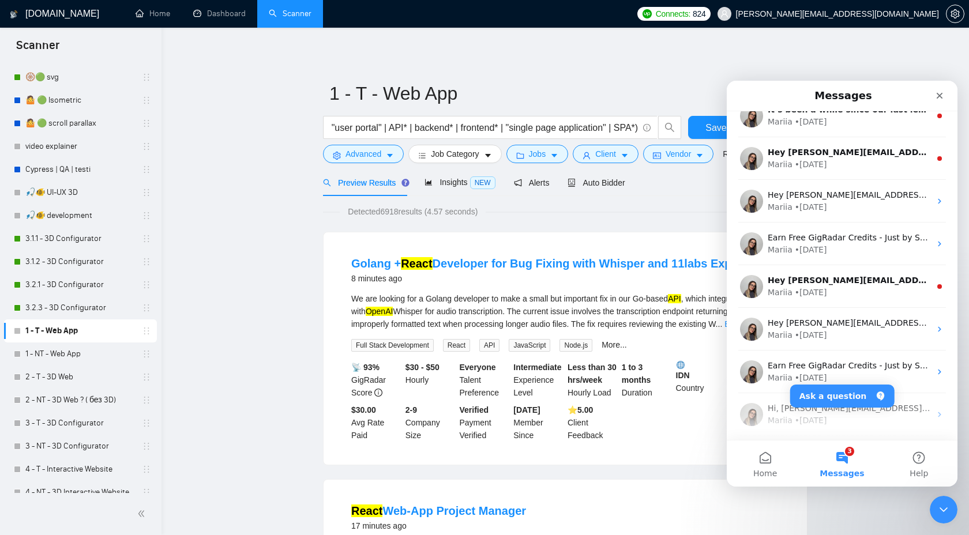
scroll to position [443, 0]
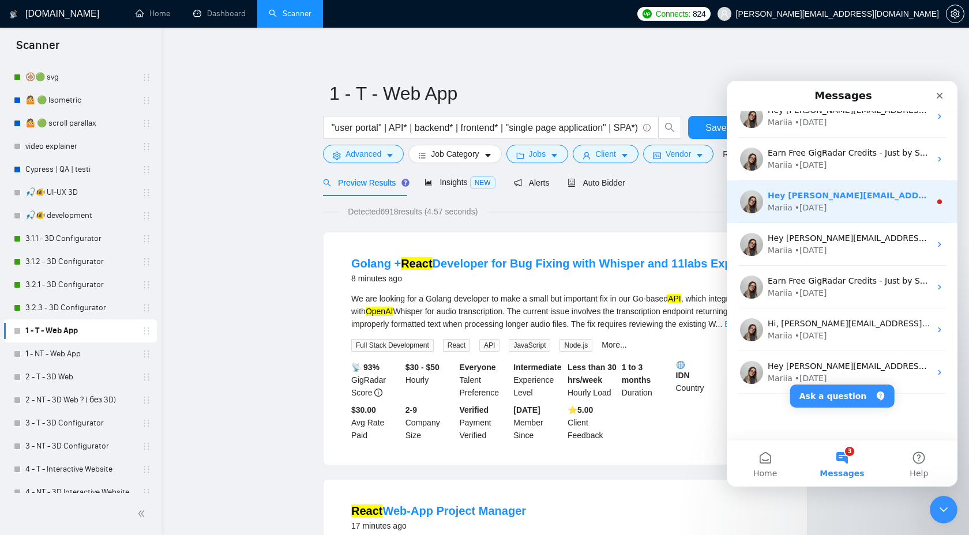
click at [899, 209] on div "Mariia • [DATE]" at bounding box center [849, 208] width 163 height 12
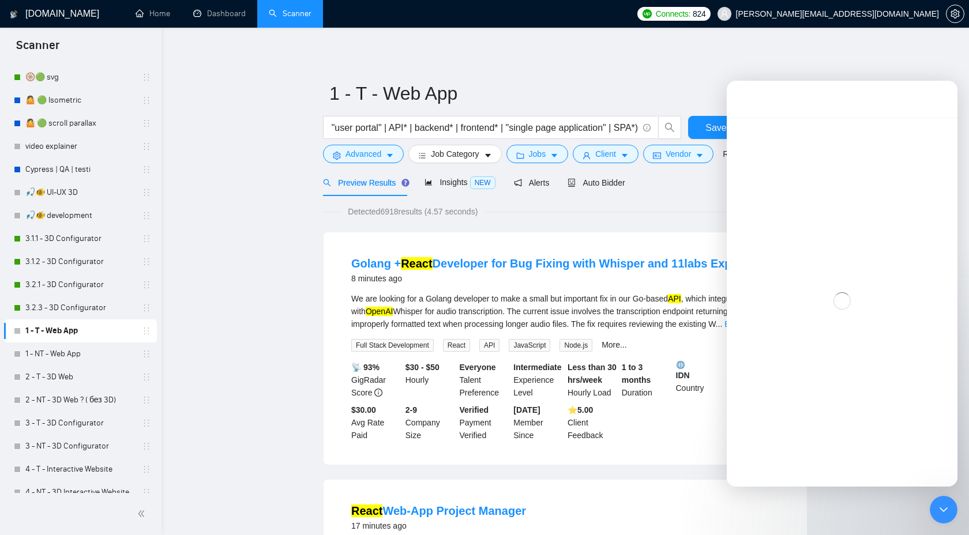
scroll to position [396, 0]
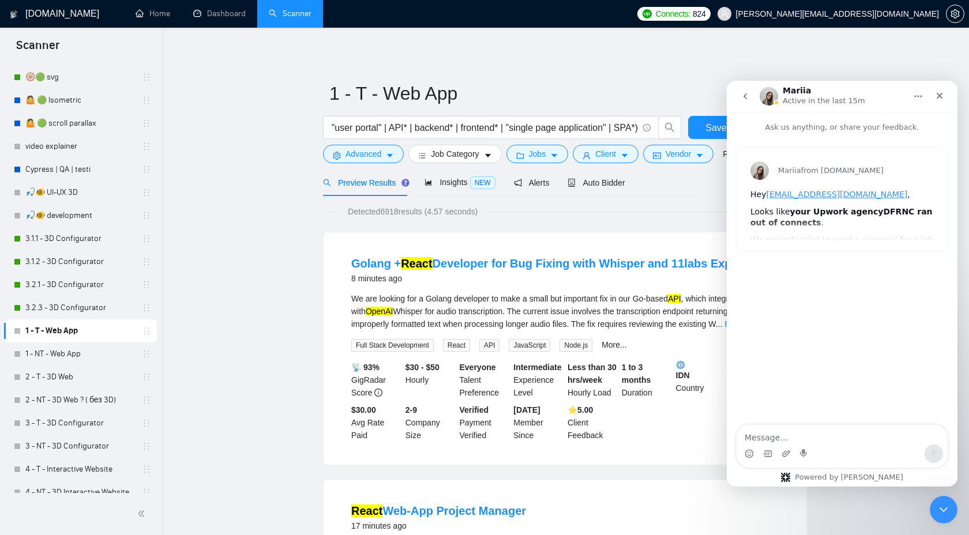
click at [748, 95] on icon "go back" at bounding box center [745, 96] width 9 height 9
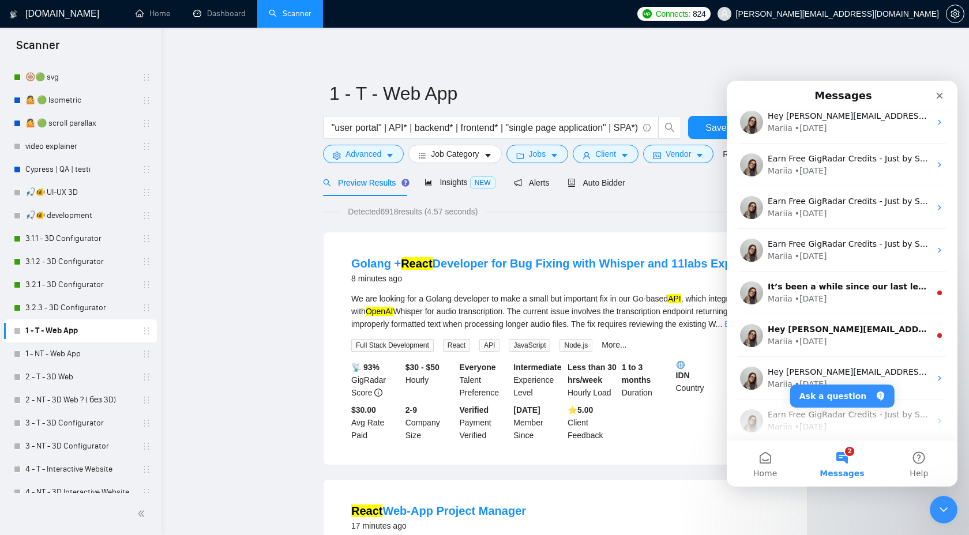
scroll to position [213, 0]
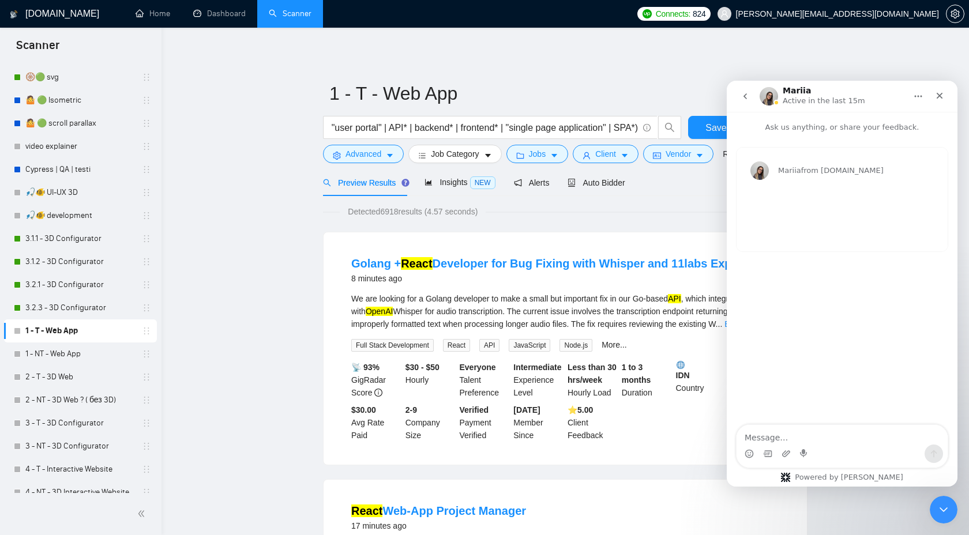
click at [750, 102] on button "go back" at bounding box center [745, 96] width 22 height 22
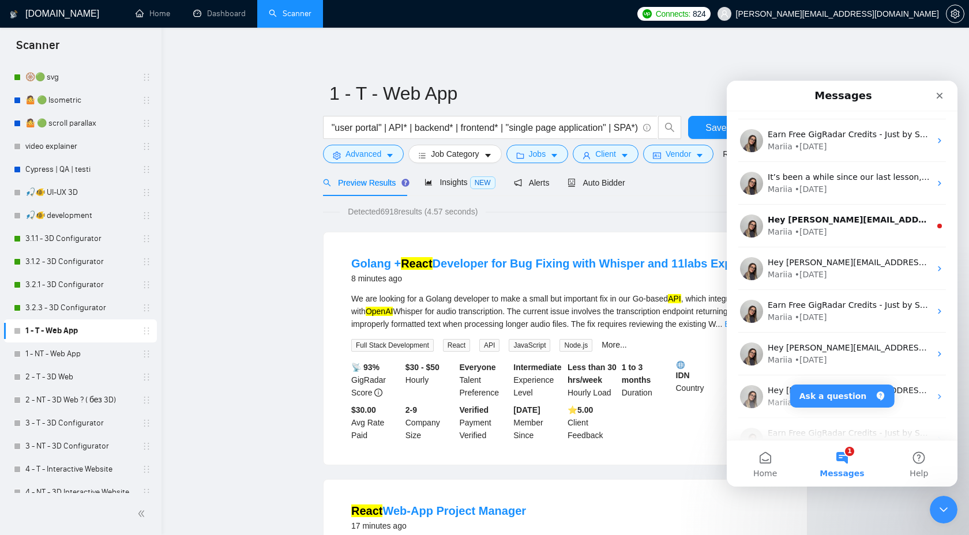
scroll to position [292, 0]
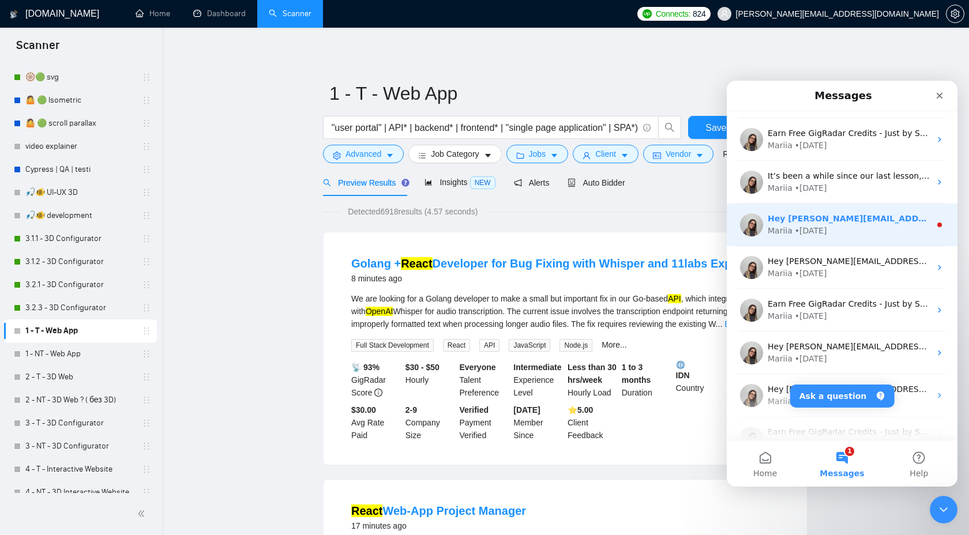
click at [910, 231] on div "Mariia • [DATE]" at bounding box center [849, 231] width 163 height 12
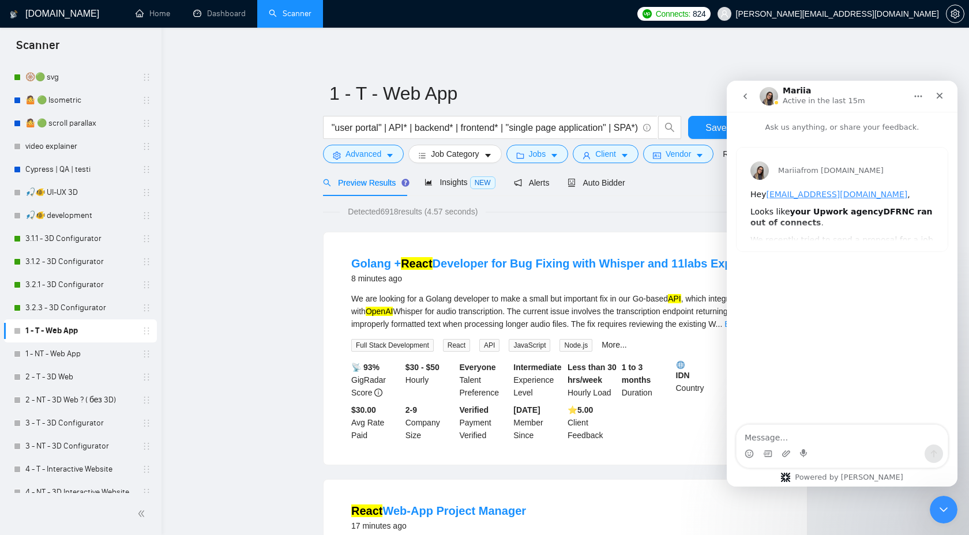
click at [743, 89] on button "go back" at bounding box center [745, 96] width 22 height 22
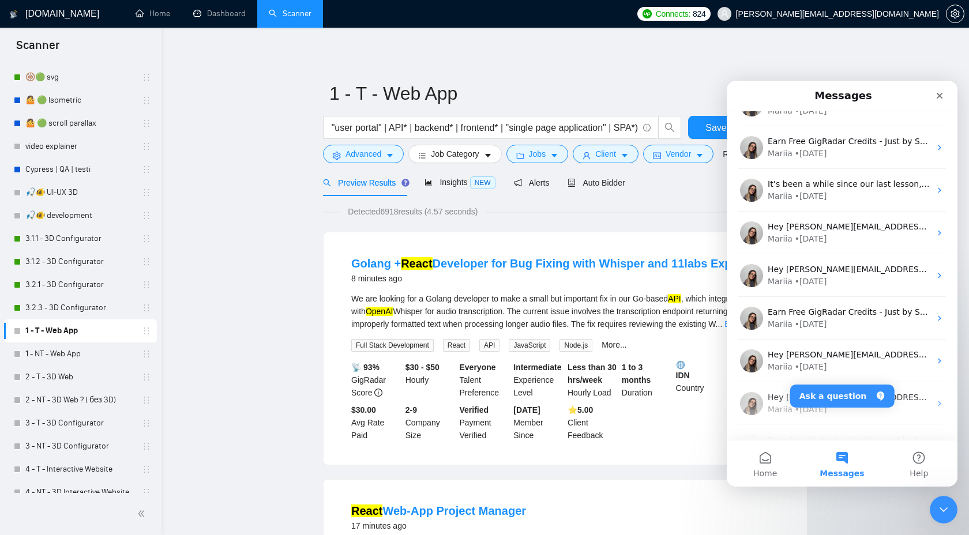
scroll to position [0, 0]
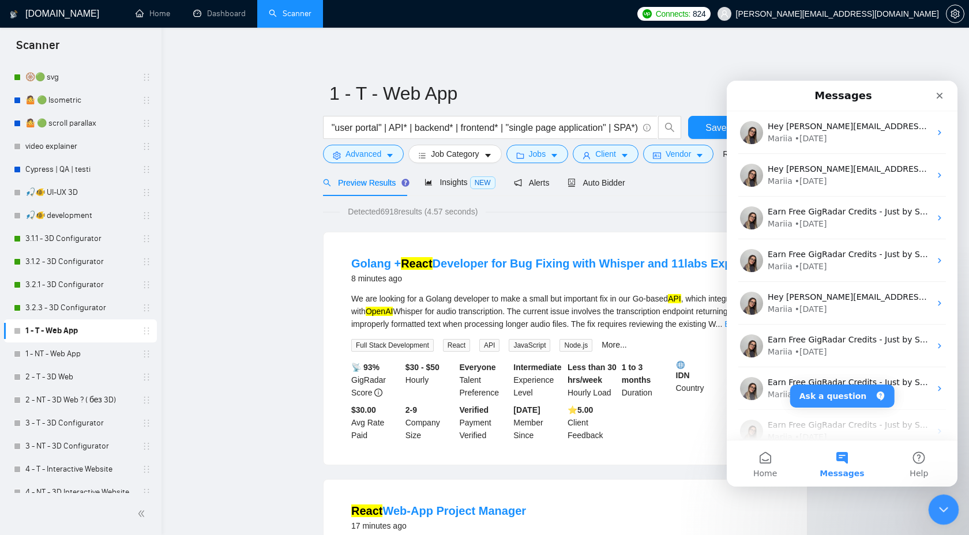
click at [939, 502] on icon "Close Intercom Messenger" at bounding box center [942, 508] width 14 height 14
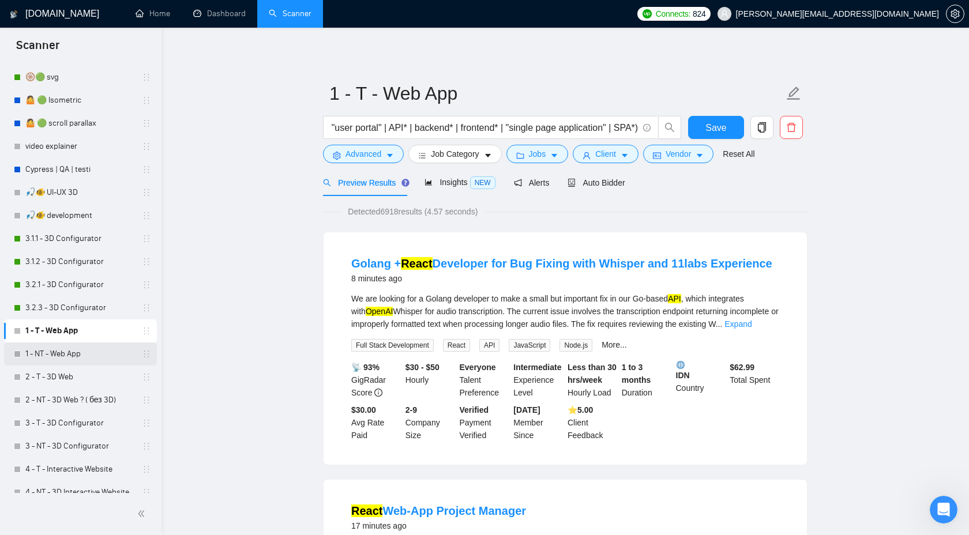
click at [59, 354] on link "1 - NT - Web App" at bounding box center [80, 354] width 110 height 23
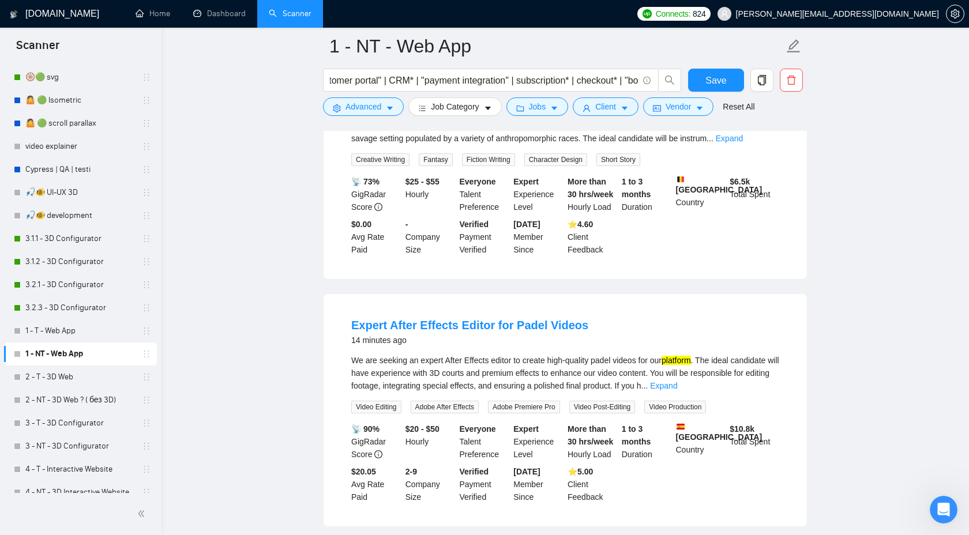
scroll to position [215, 0]
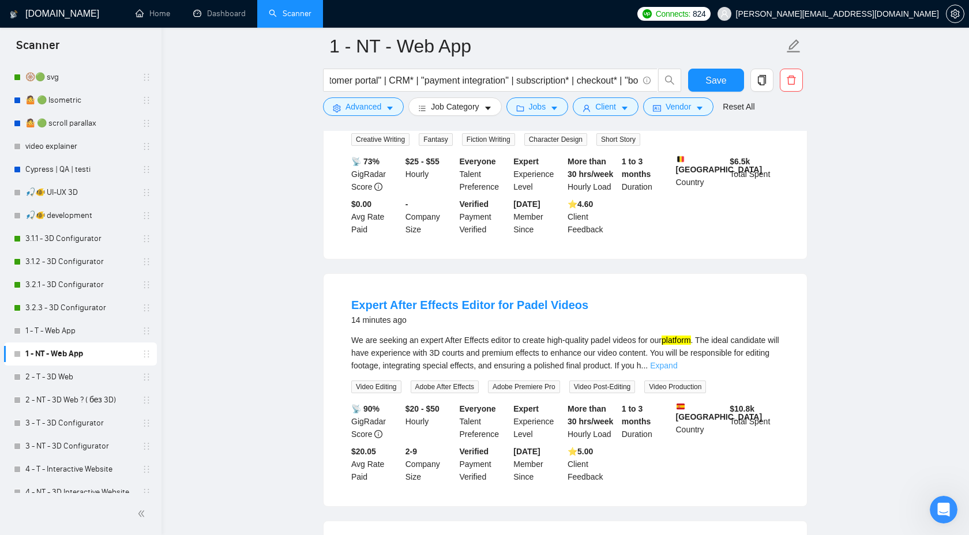
click at [677, 364] on link "Expand" at bounding box center [663, 365] width 27 height 9
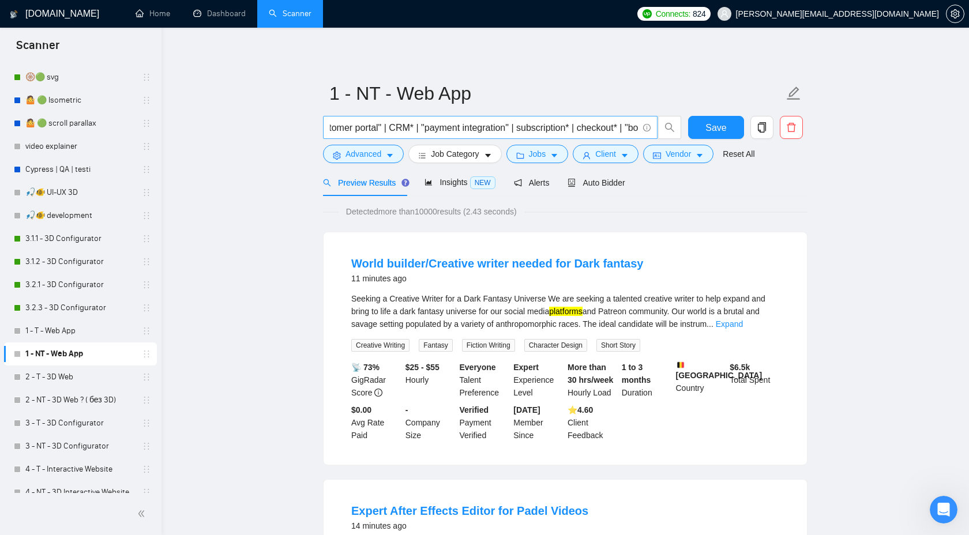
scroll to position [0, 0]
click at [589, 130] on input "("web app" | SaaS* | "online platform" | portal* | panel* | platform* | dashboa…" at bounding box center [484, 128] width 308 height 14
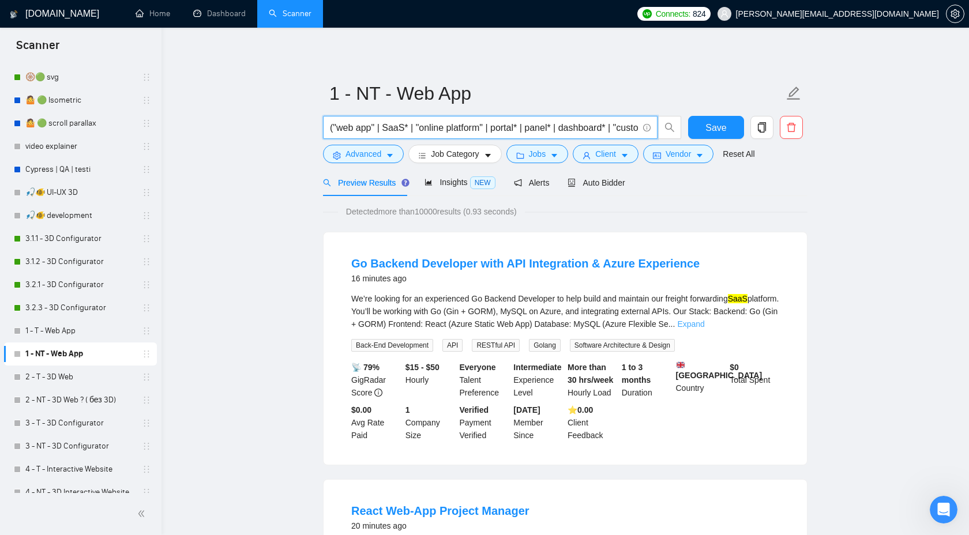
type input "("web app" | SaaS* | "online platform" | portal* | panel* | dashboard* | "custo…"
click at [704, 328] on link "Expand" at bounding box center [690, 324] width 27 height 9
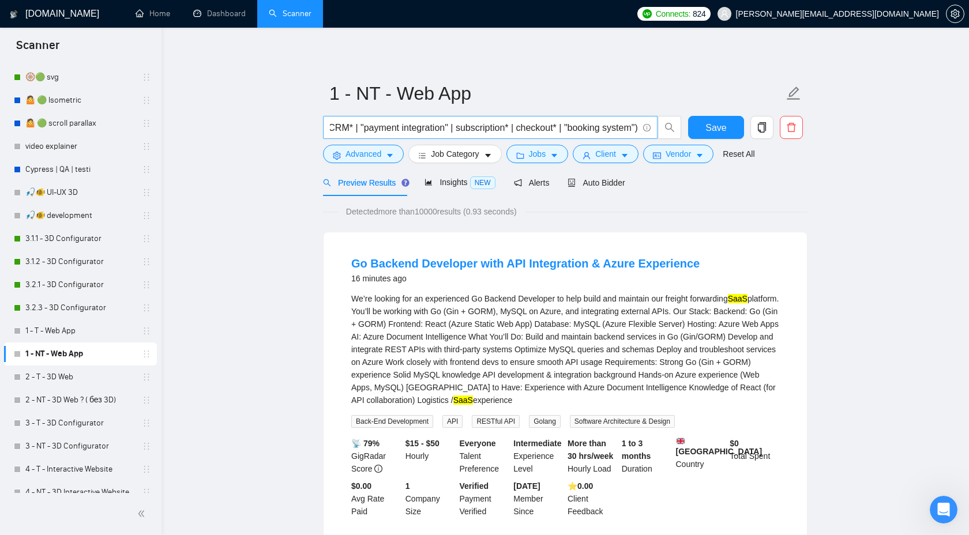
scroll to position [0, 388]
click at [706, 120] on button "Save" at bounding box center [716, 127] width 56 height 23
click at [62, 330] on link "1 - T - Web App" at bounding box center [80, 331] width 110 height 23
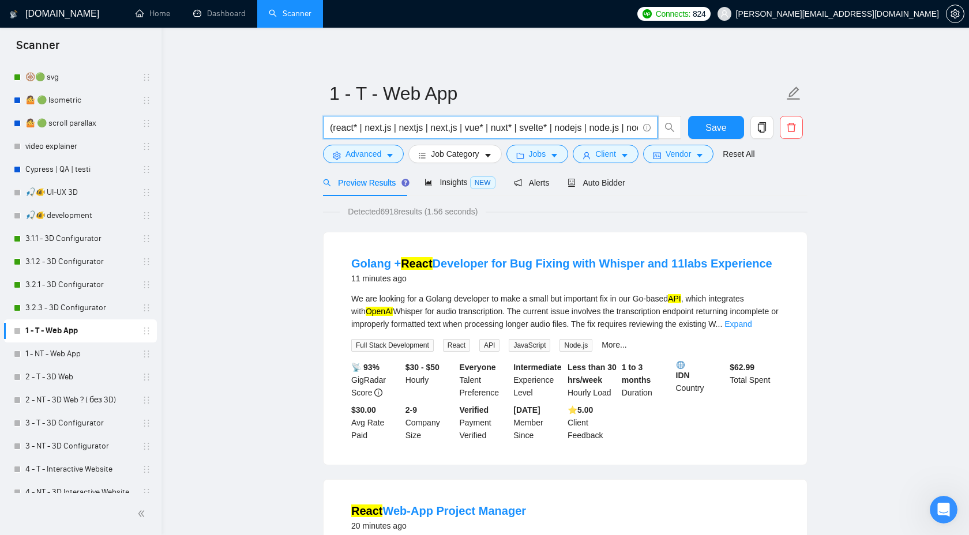
drag, startPoint x: 581, startPoint y: 132, endPoint x: 272, endPoint y: 121, distance: 308.8
click at [110, 351] on link "1 - NT - Web App" at bounding box center [80, 354] width 110 height 23
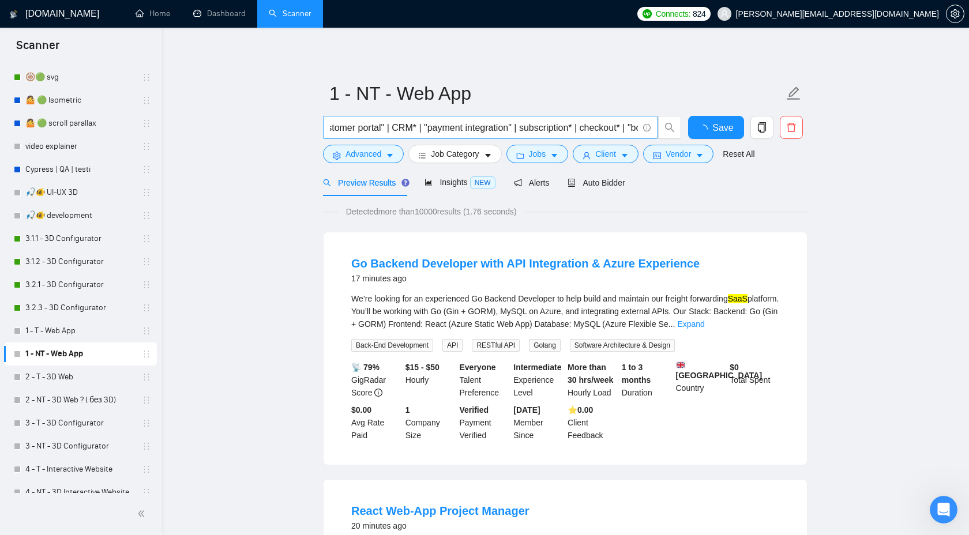
scroll to position [0, 388]
click at [637, 126] on input "("web app" | SaaS* | "online platform" | portal* | panel* | dashboard* | "custo…" at bounding box center [484, 128] width 308 height 14
paste input "(react* | next.js | nextjs | next,js | vue* | nuxt* | svelte* | nodejs | node.j…"
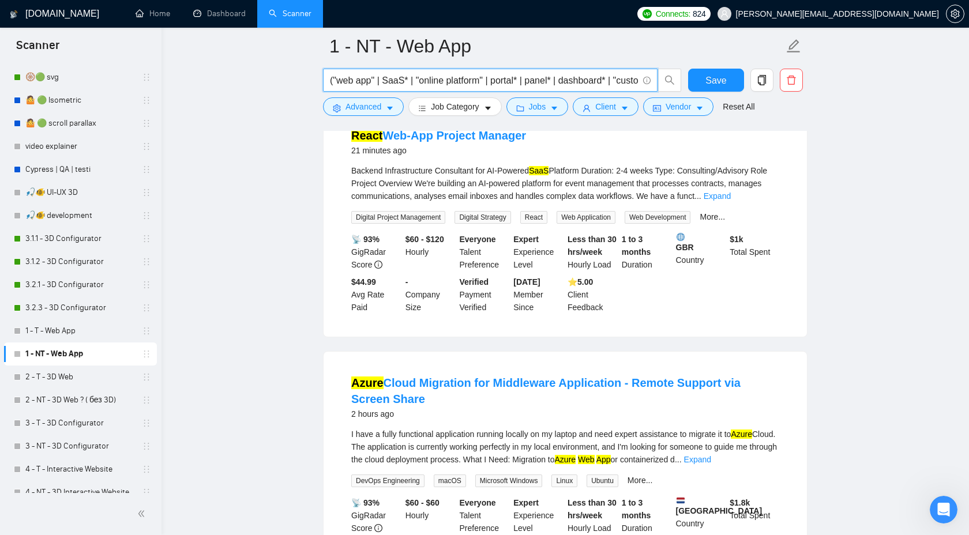
scroll to position [394, 0]
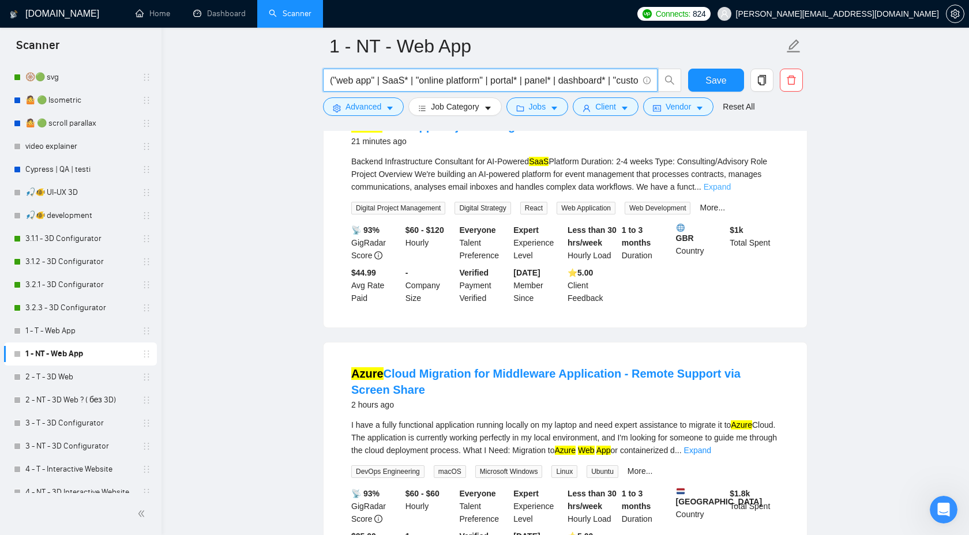
click at [731, 192] on link "Expand" at bounding box center [717, 186] width 27 height 9
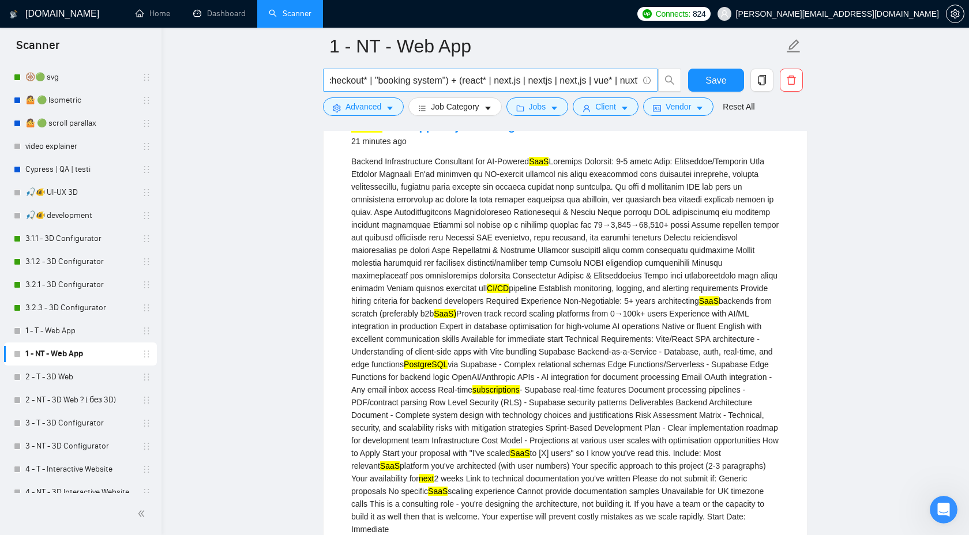
scroll to position [0, 584]
click at [452, 82] on input "("web app" | SaaS* | "online platform" | portal* | panel* | dashboard* | "custo…" at bounding box center [484, 80] width 308 height 14
drag, startPoint x: 453, startPoint y: 82, endPoint x: 747, endPoint y: 100, distance: 293.7
click at [747, 100] on form "1 - NT - Web App ("web app" | SaaS* | "online platform" | portal* | panel* | da…" at bounding box center [565, 75] width 485 height 94
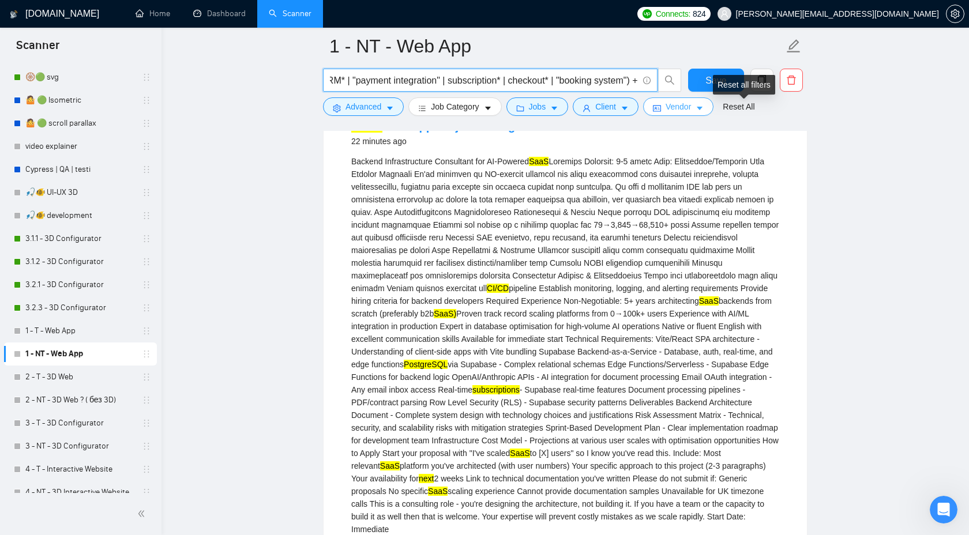
scroll to position [0, 398]
paste input "(develop | build | implement | integrate | deploy | migrate | optimize | mainta…"
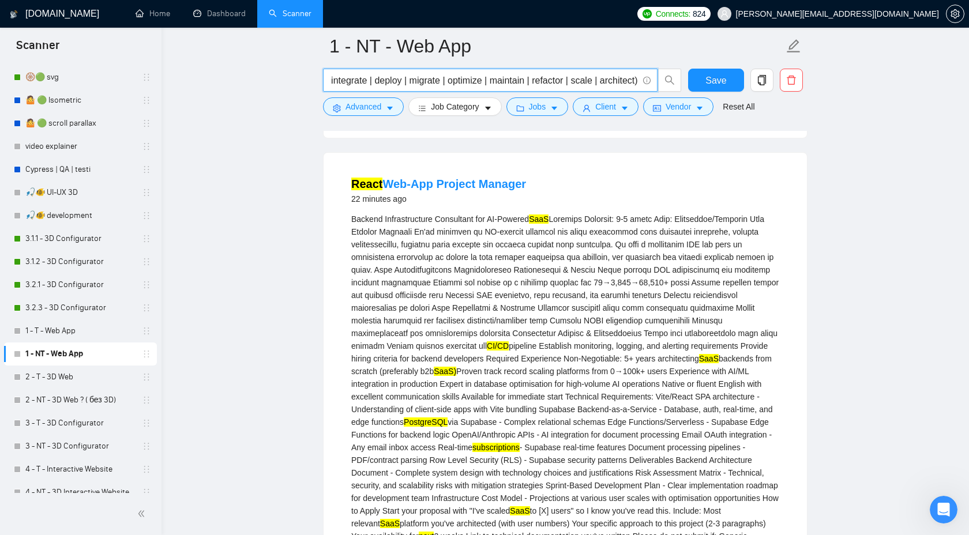
scroll to position [0, 0]
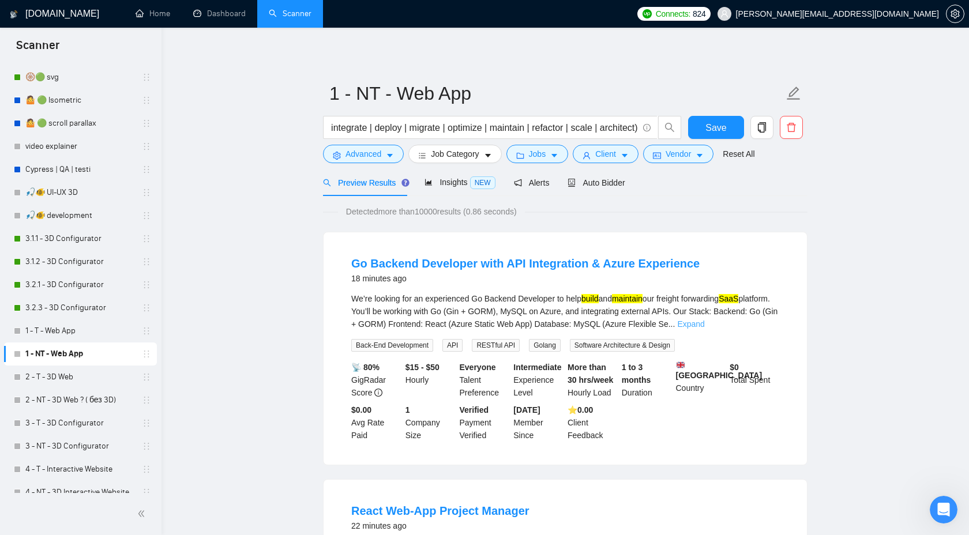
click at [704, 323] on link "Expand" at bounding box center [690, 324] width 27 height 9
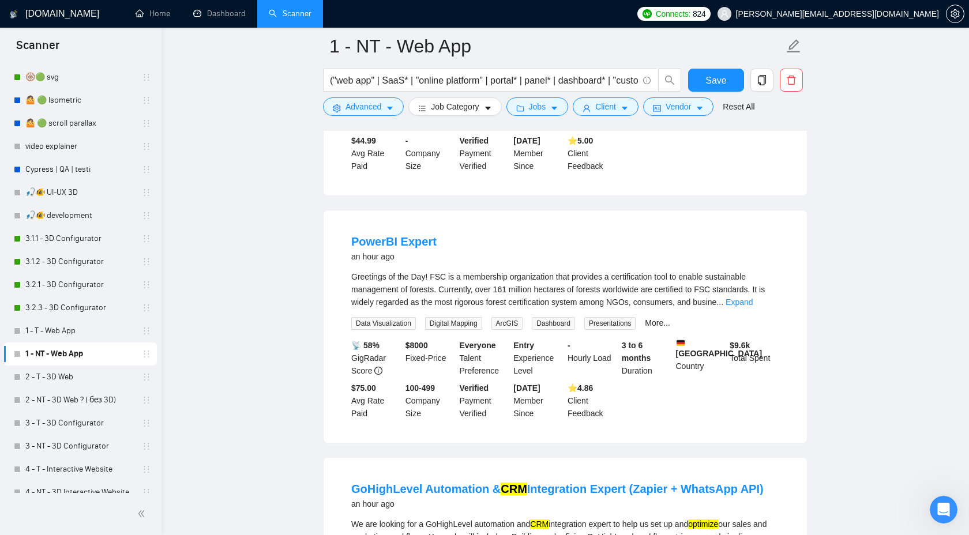
scroll to position [609, 0]
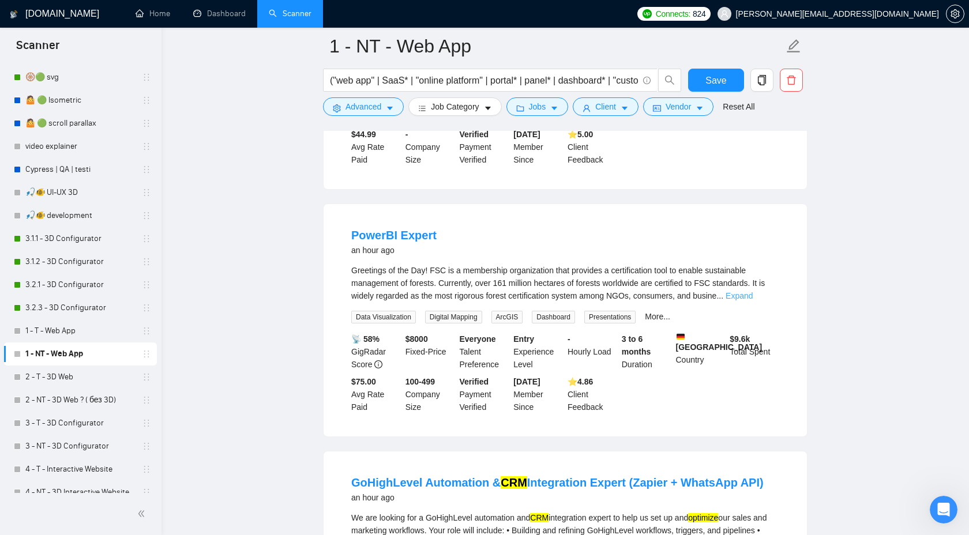
click at [753, 301] on link "Expand" at bounding box center [739, 295] width 27 height 9
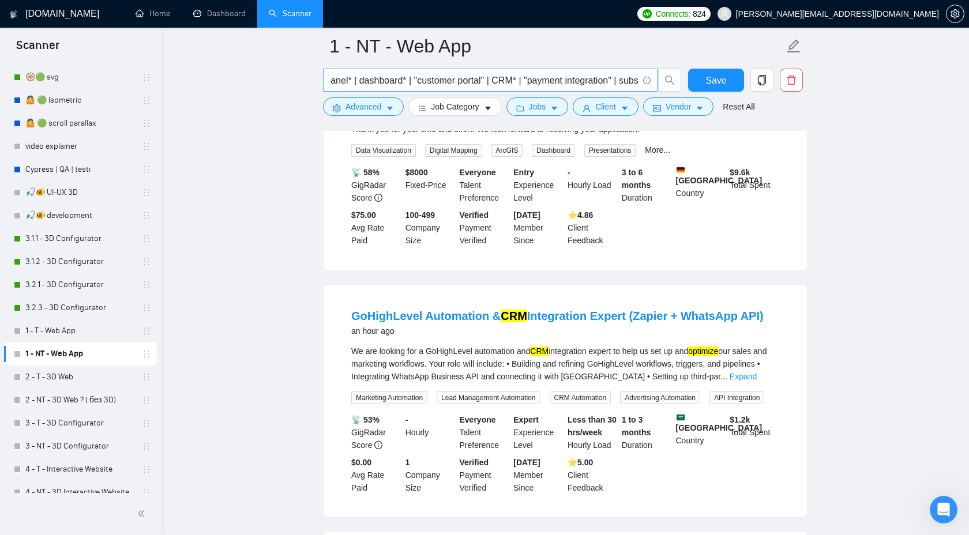
scroll to position [0, 211]
drag, startPoint x: 517, startPoint y: 80, endPoint x: 490, endPoint y: 79, distance: 26.5
click at [490, 79] on input "("web app" | SaaS* | "online platform" | portal* | panel* | dashboard* | "custo…" at bounding box center [484, 80] width 308 height 14
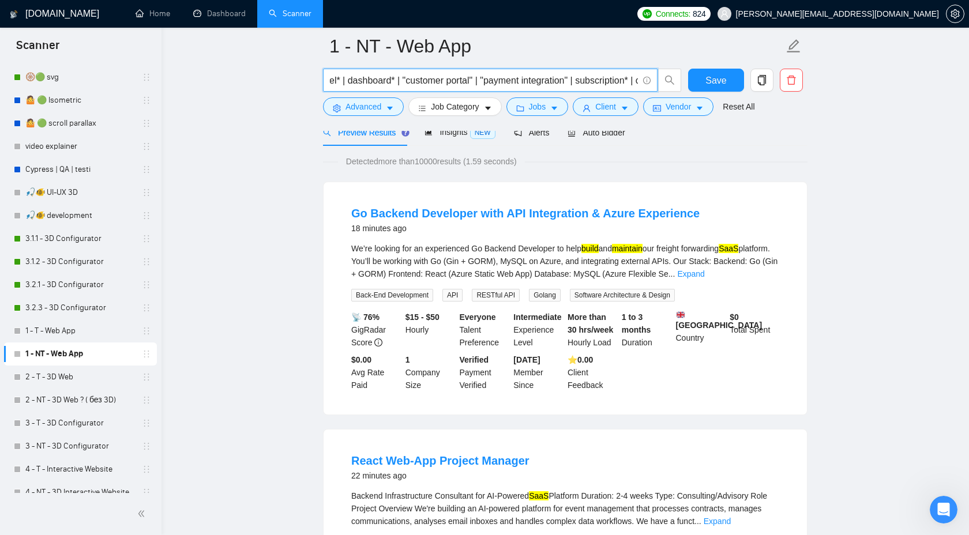
scroll to position [58, 0]
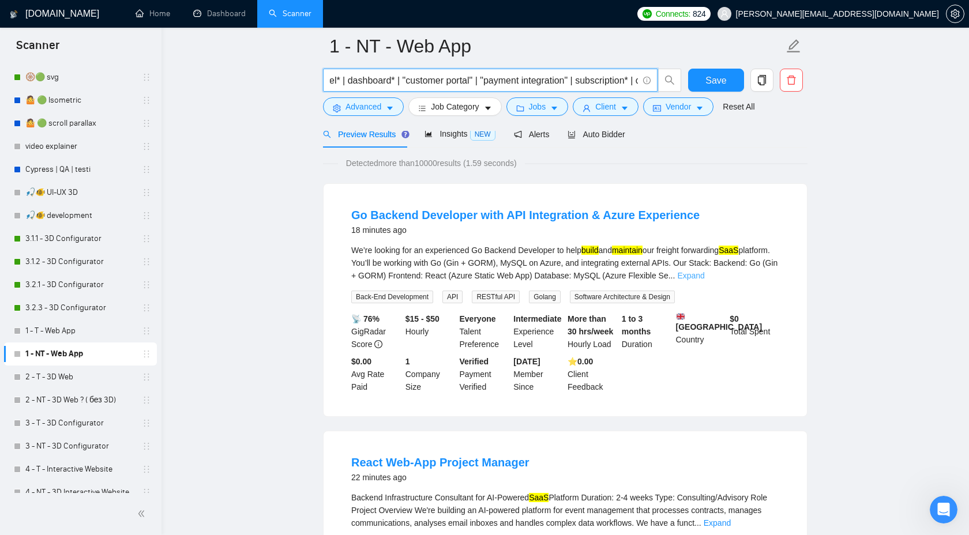
type input "("web app" | SaaS* | "online platform" | portal* | panel* | dashboard* | "custo…"
click at [704, 280] on link "Expand" at bounding box center [690, 275] width 27 height 9
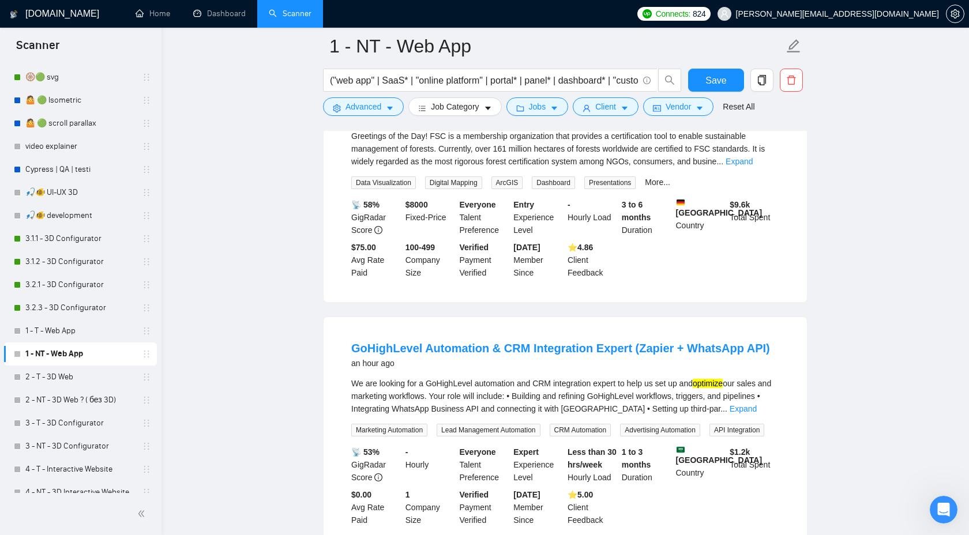
scroll to position [755, 0]
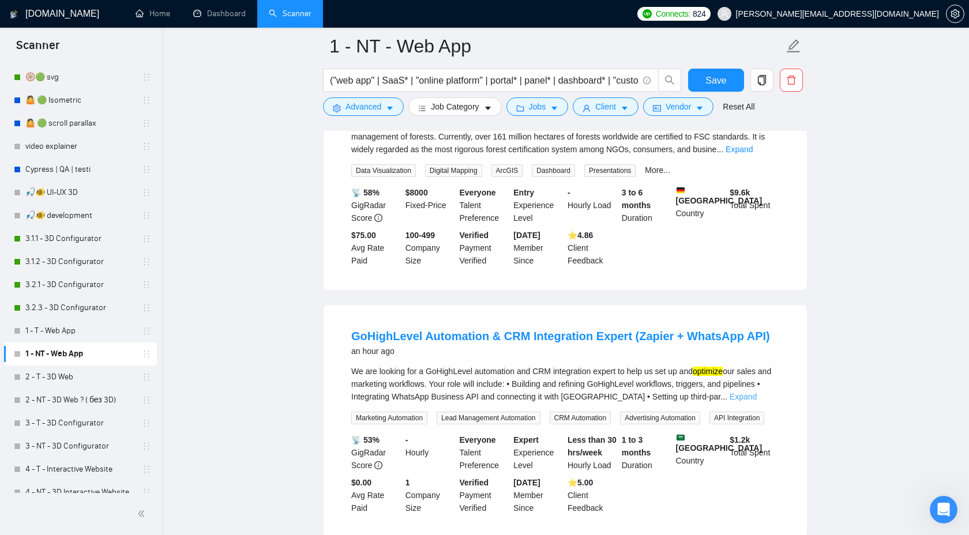
click at [757, 402] on link "Expand" at bounding box center [743, 396] width 27 height 9
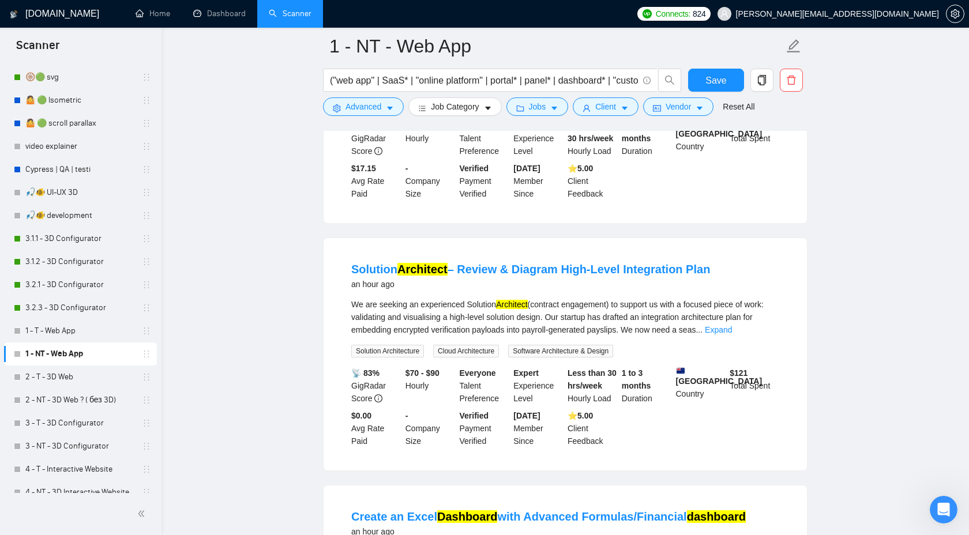
scroll to position [1394, 0]
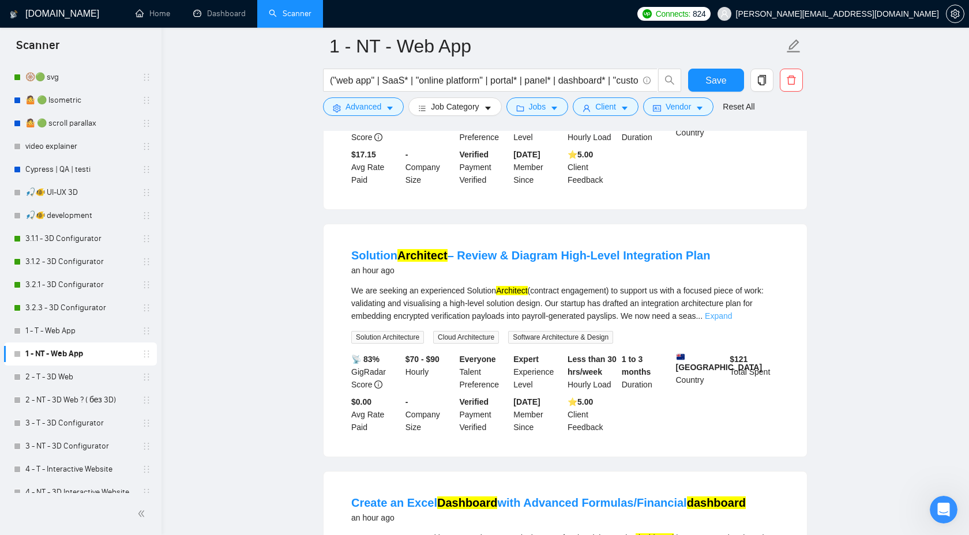
click at [732, 321] on link "Expand" at bounding box center [718, 316] width 27 height 9
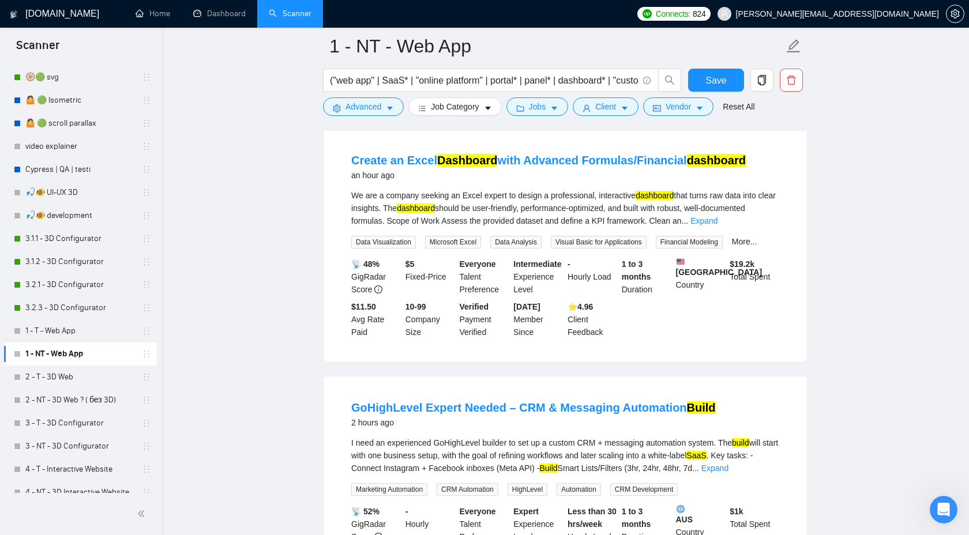
scroll to position [1958, 0]
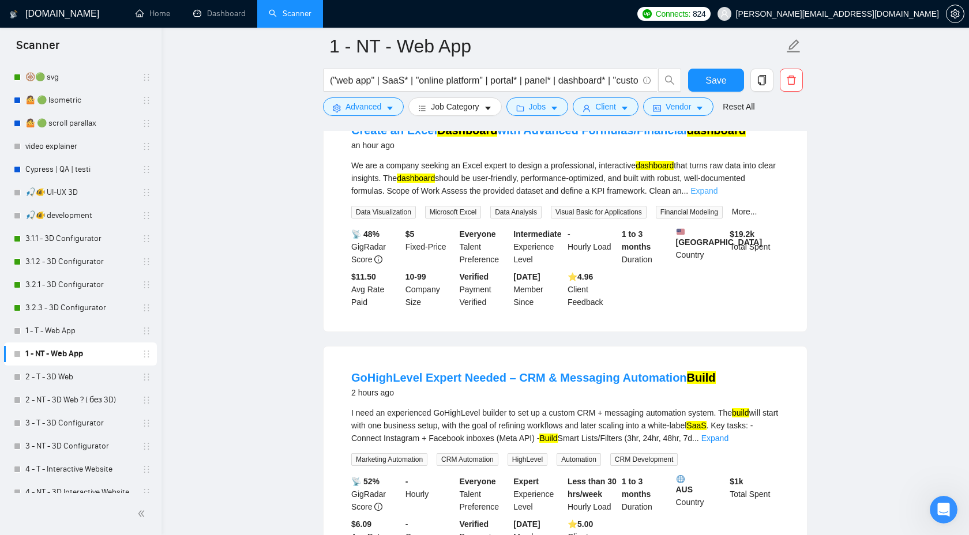
click at [718, 196] on link "Expand" at bounding box center [704, 190] width 27 height 9
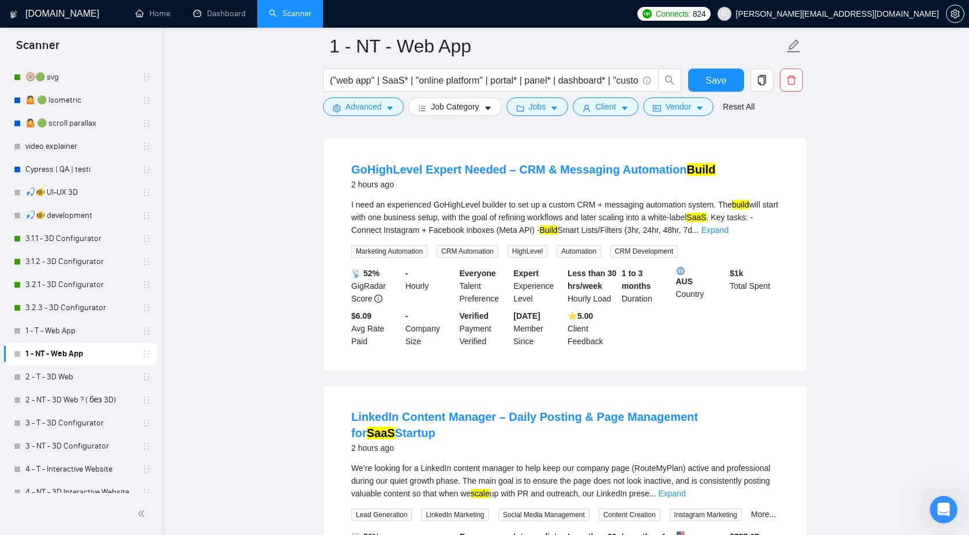
scroll to position [2269, 0]
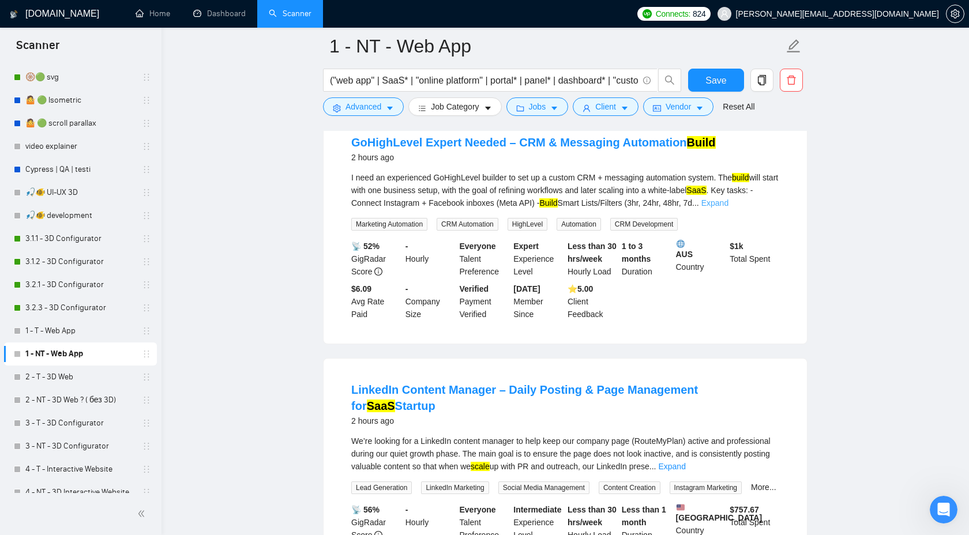
click at [729, 208] on link "Expand" at bounding box center [715, 202] width 27 height 9
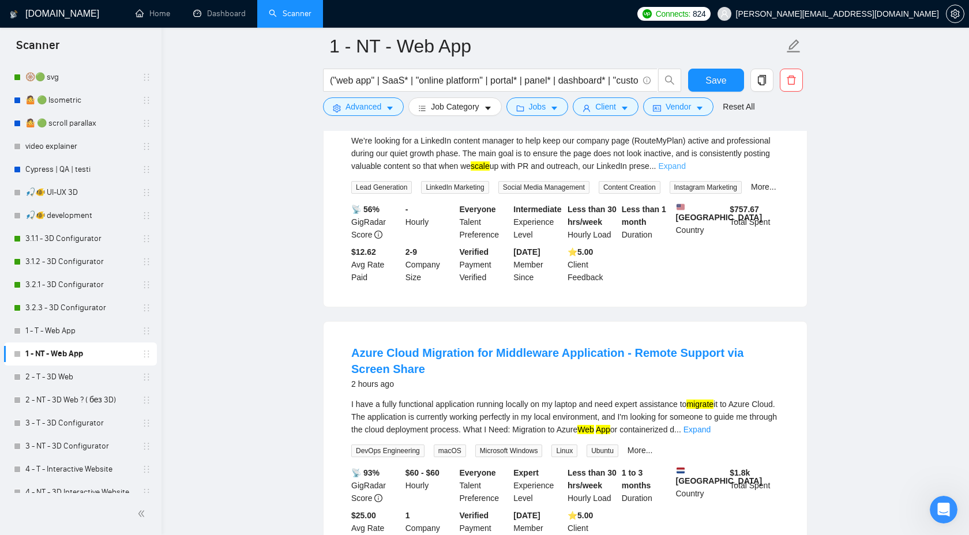
scroll to position [2887, 0]
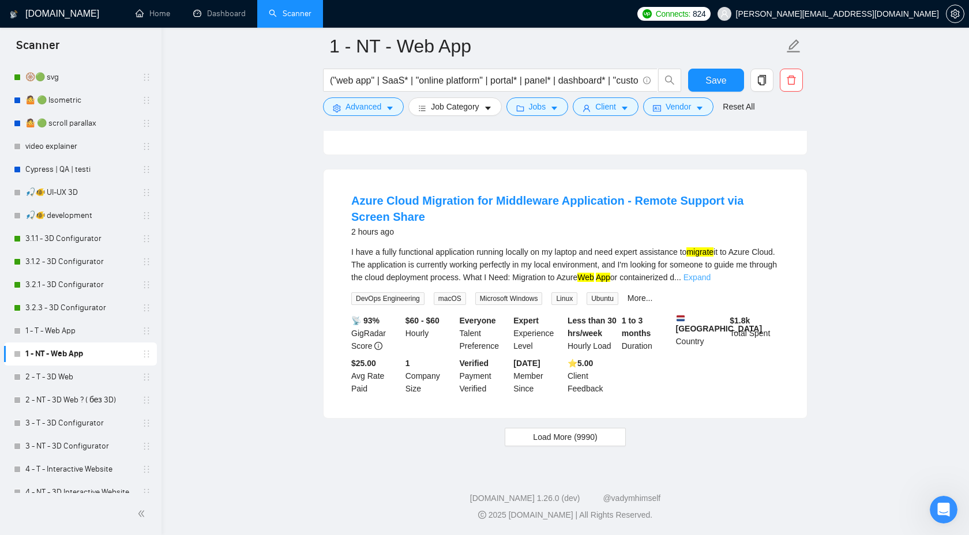
click at [711, 282] on link "Expand" at bounding box center [697, 277] width 27 height 9
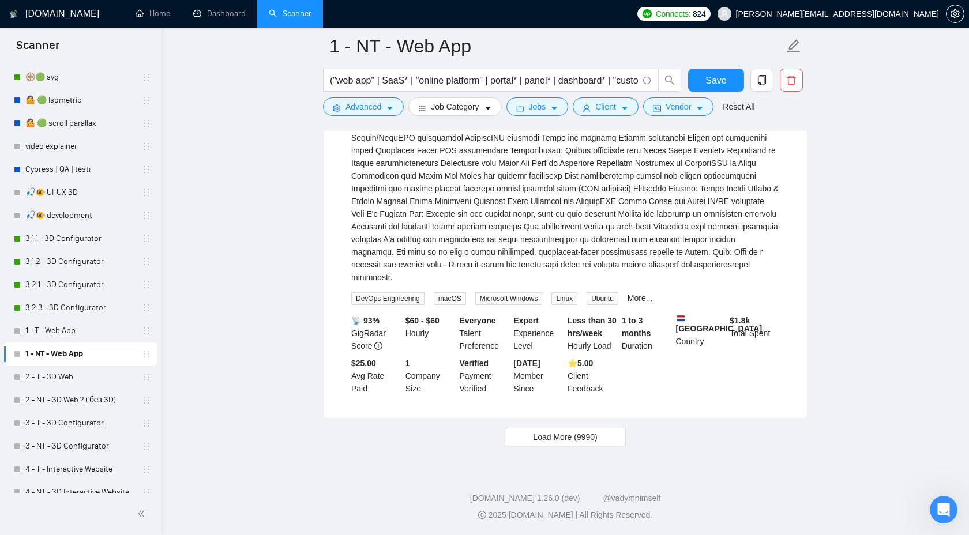
scroll to position [3100, 0]
click at [712, 84] on span "Save" at bounding box center [716, 80] width 21 height 14
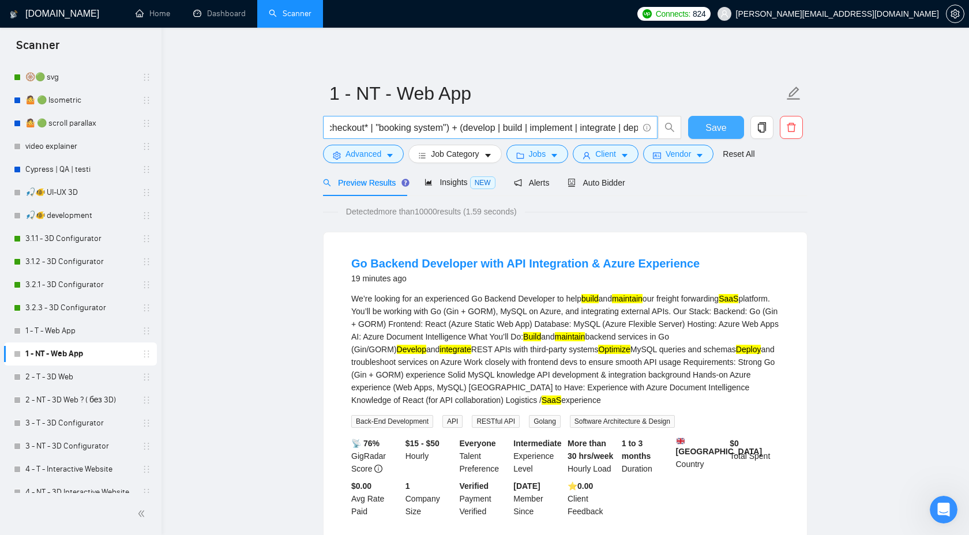
scroll to position [0, 526]
click at [44, 387] on link "2 - T - 3D Web" at bounding box center [80, 377] width 110 height 23
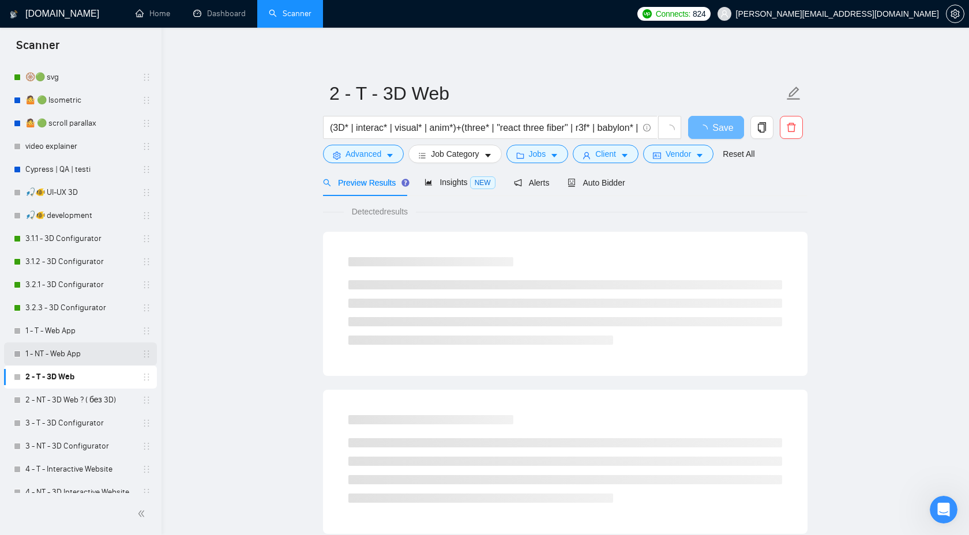
click at [75, 359] on link "1 - NT - Web App" at bounding box center [80, 354] width 110 height 23
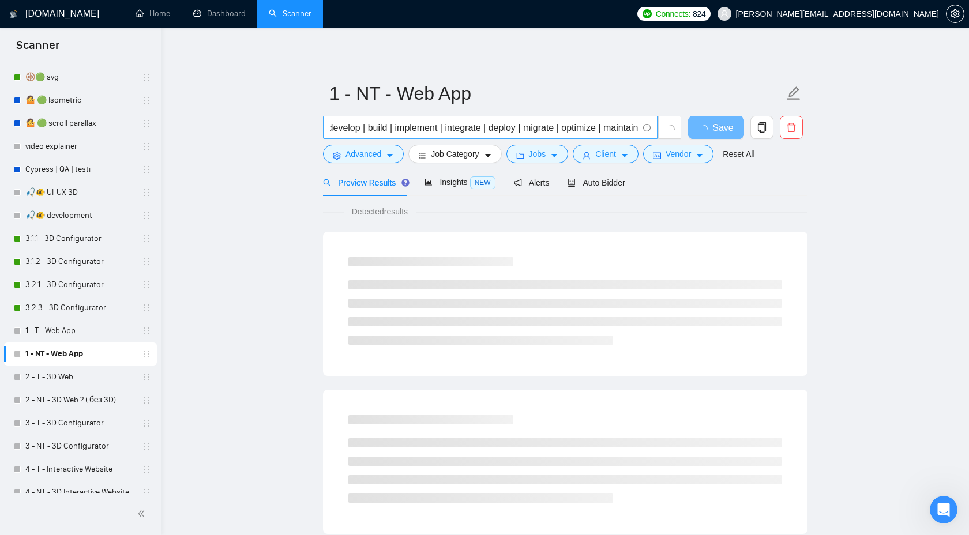
scroll to position [0, 657]
click at [78, 373] on link "2 - T - 3D Web" at bounding box center [80, 377] width 110 height 23
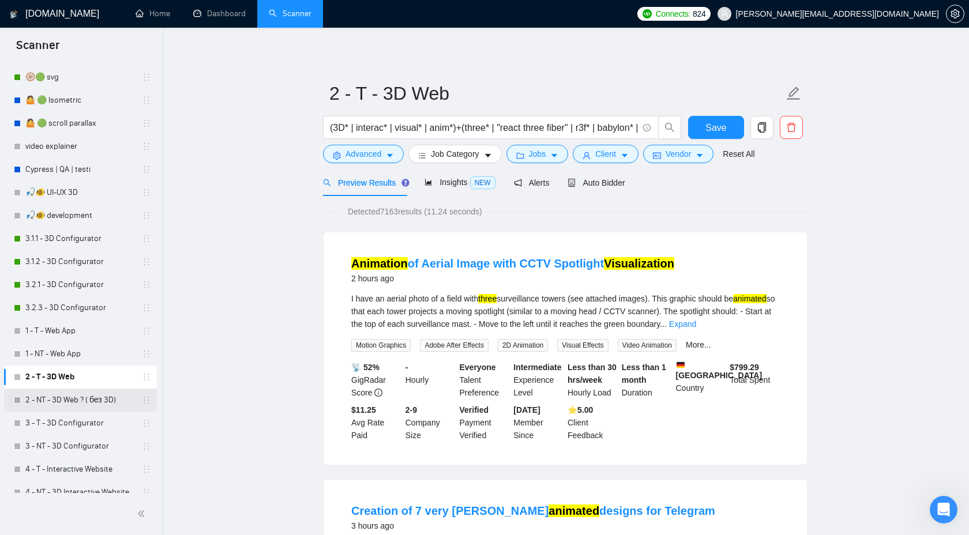
click at [74, 405] on link "2 - NT - 3D Web ? ( без 3D)" at bounding box center [80, 400] width 110 height 23
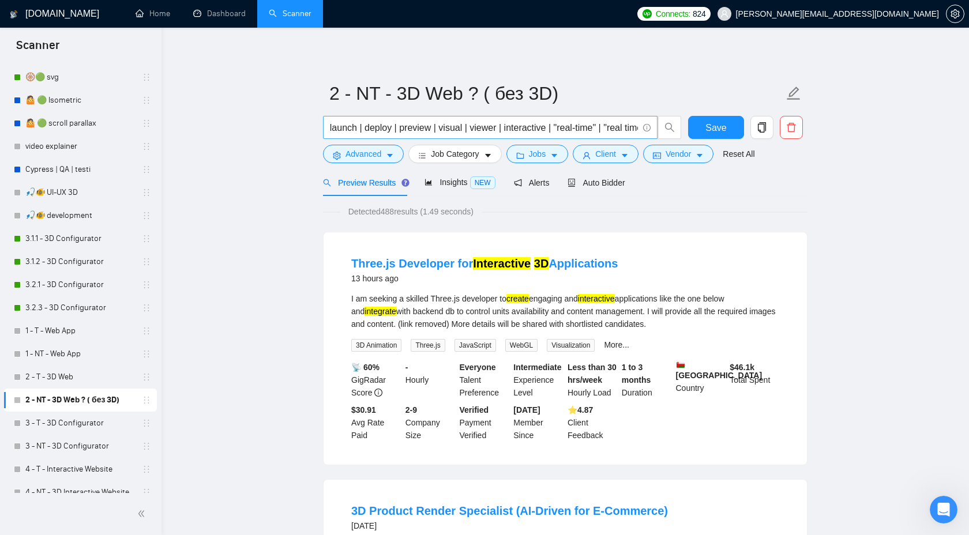
scroll to position [0, 1581]
click at [81, 417] on link "3 - T - 3D Configurator" at bounding box center [80, 423] width 110 height 23
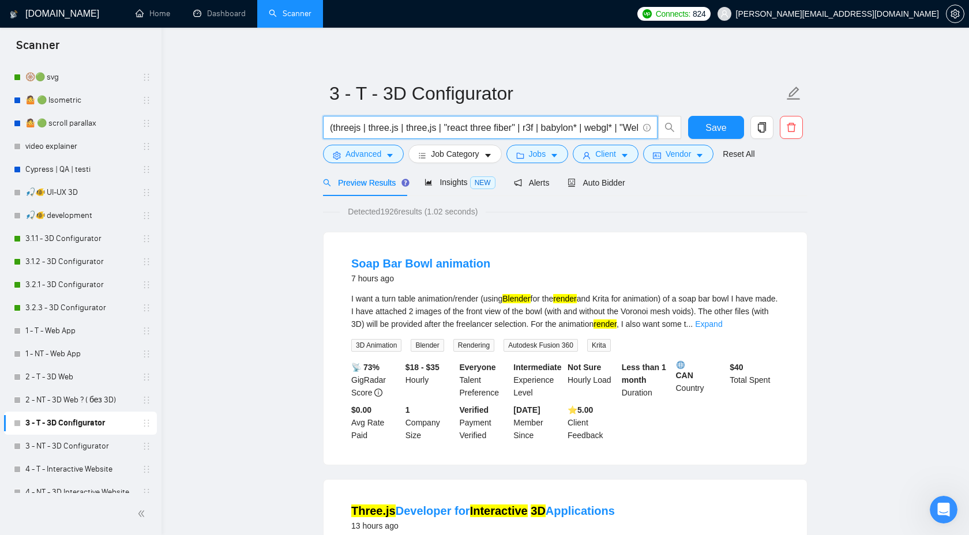
drag, startPoint x: 439, startPoint y: 129, endPoint x: 335, endPoint y: 129, distance: 104.4
click at [335, 129] on input "(threejs | three.js | three,js | "react three fiber" | r3f | babylon* | webgl* …" at bounding box center [484, 128] width 308 height 14
click at [95, 384] on link "2 - T - 3D Web" at bounding box center [80, 377] width 110 height 23
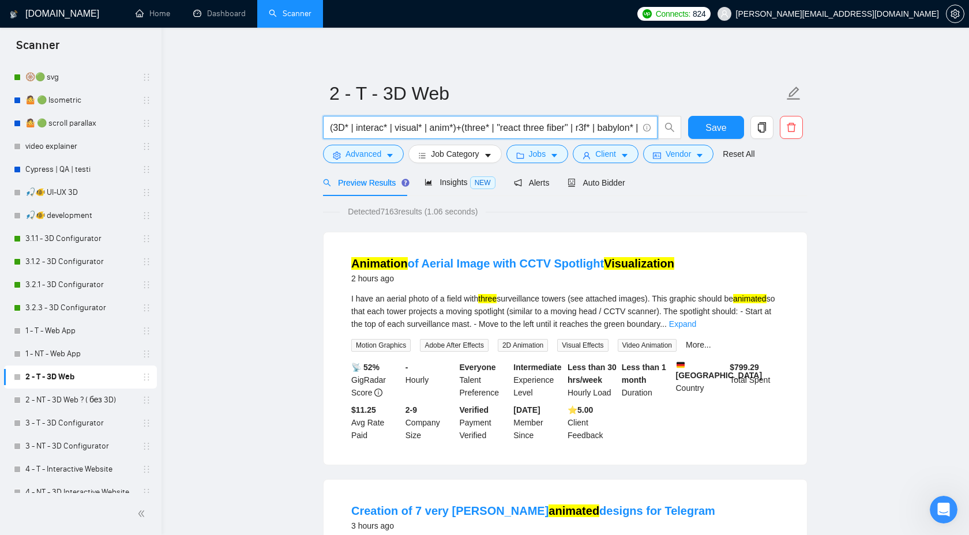
drag, startPoint x: 493, startPoint y: 128, endPoint x: 468, endPoint y: 126, distance: 24.8
click at [468, 127] on input "(3D* | interac* | visual* | anim*)+(three* | "react three fiber" | r3f* | babyl…" at bounding box center [484, 128] width 308 height 14
paste input "js | three.js | three,js"
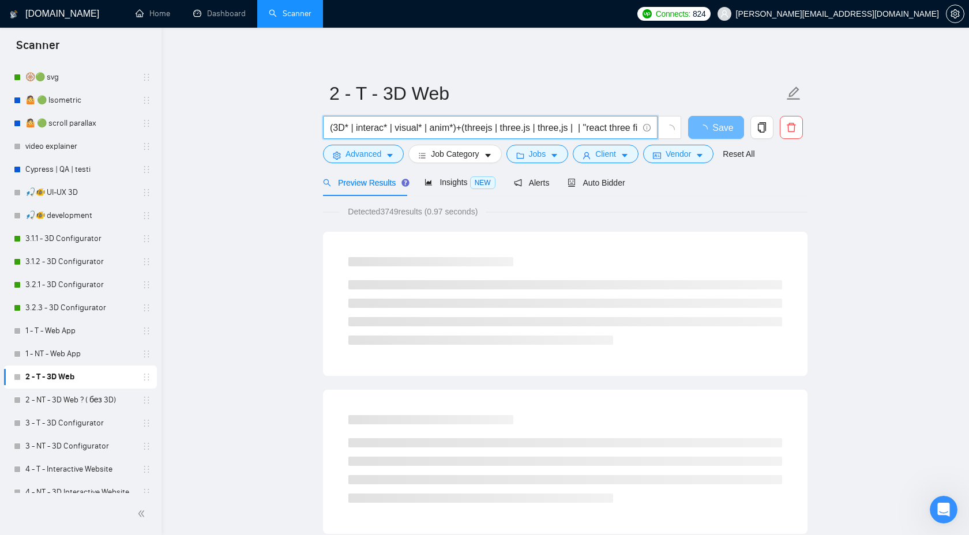
click at [557, 130] on input "(3D* | interac* | visual* | anim*)+(threejs | three.js | three,js | | "react th…" at bounding box center [484, 128] width 308 height 14
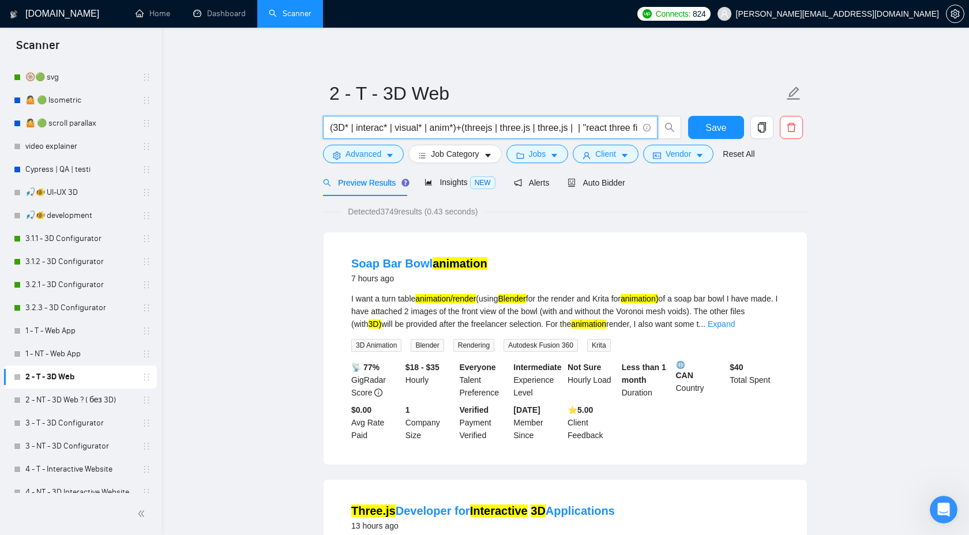
click at [581, 126] on input "(3D* | interac* | visual* | anim*)+(threejs | three.js | three,js | | "react th…" at bounding box center [484, 128] width 308 height 14
paste input "three"
click at [578, 129] on input "(3D* | interac* | visual* | anim*)+(threejs | three.js | three,js | three-js | …" at bounding box center [484, 128] width 308 height 14
drag, startPoint x: 497, startPoint y: 128, endPoint x: 585, endPoint y: 127, distance: 88.3
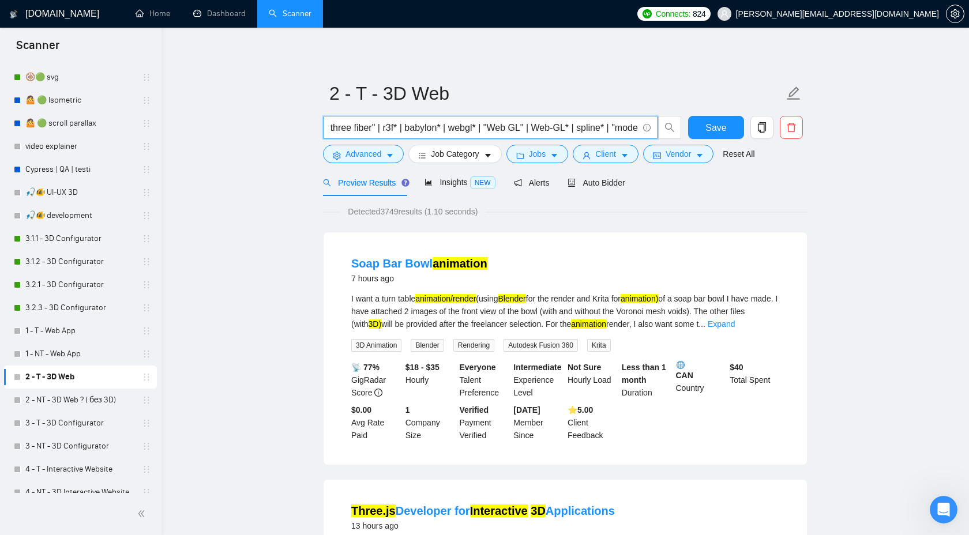
click at [585, 127] on input "(3D* | interac* | visual* | anim*)+(threejs | three.js | three,js | three-js | …" at bounding box center [484, 128] width 308 height 14
click at [460, 128] on input "(3D* | interac* | visual* | anim*)+(threejs | three.js | three,js | three-js | …" at bounding box center [484, 128] width 308 height 14
drag, startPoint x: 461, startPoint y: 130, endPoint x: 582, endPoint y: 129, distance: 121.2
click at [582, 129] on input "(3D* | interac* | visual* | anim*)+(threejs | three.js | three,js | three-js | …" at bounding box center [484, 128] width 308 height 14
type input "(3D* | interac* | visual* | anim*)+(threejs | three.js | three,js | three-js | …"
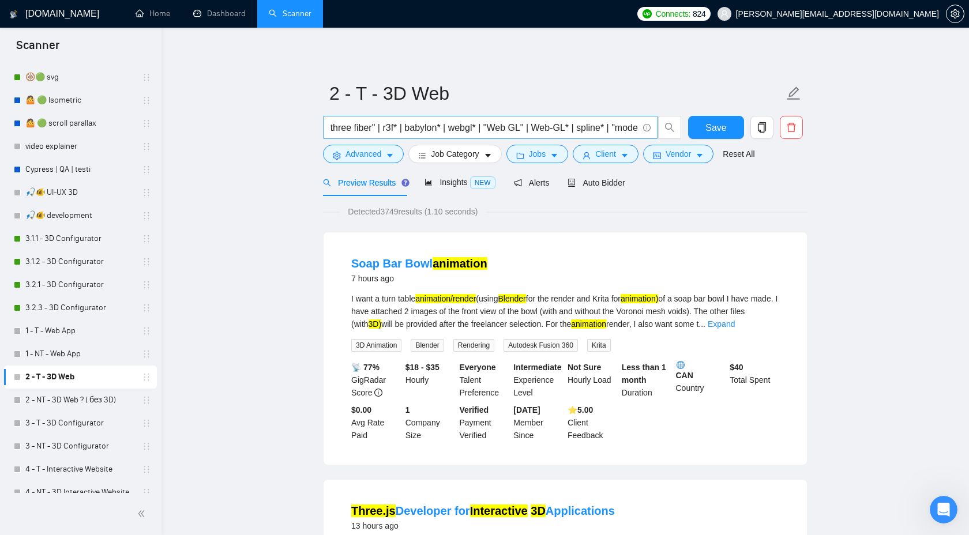
scroll to position [0, 0]
drag, startPoint x: 467, startPoint y: 127, endPoint x: 611, endPoint y: 125, distance: 143.7
click at [612, 126] on input "(3D* | interac* | visual* | anim*)+(threejs | three.js | three,js | three-js | …" at bounding box center [484, 128] width 308 height 14
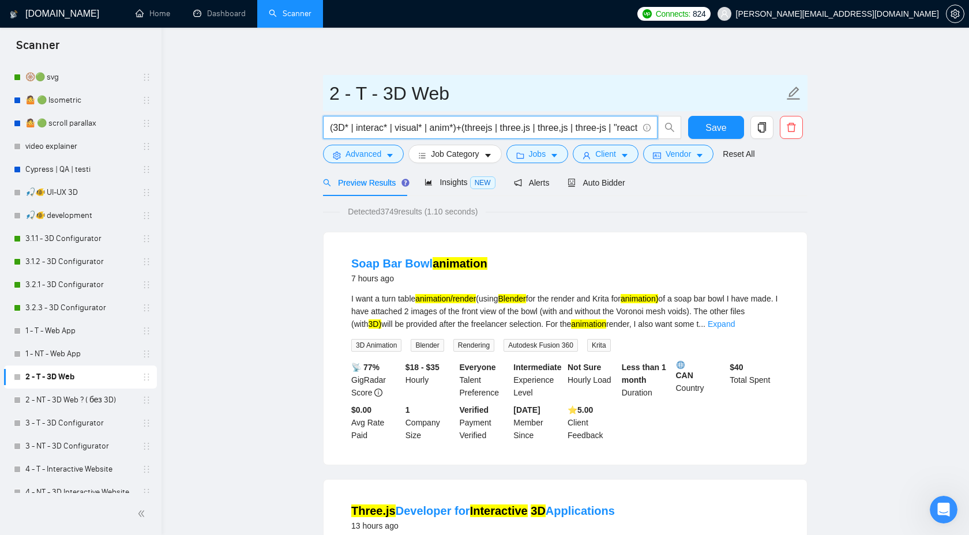
click at [573, 77] on span "2 - T - 3D Web" at bounding box center [565, 93] width 485 height 36
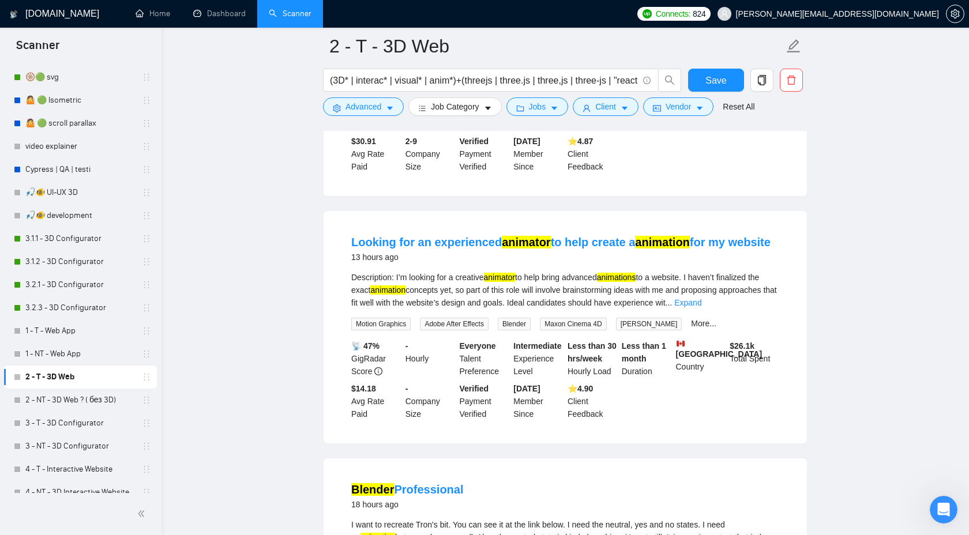
scroll to position [528, 0]
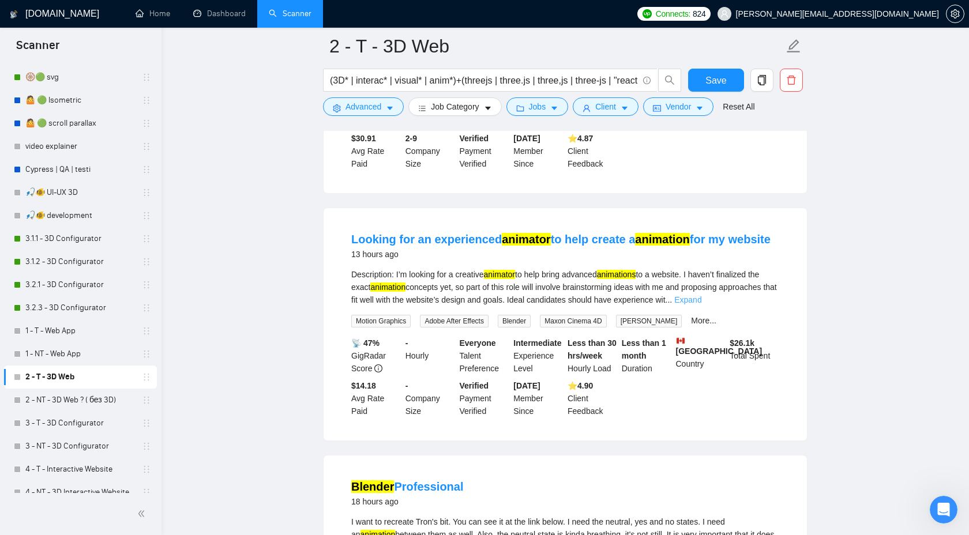
click at [702, 298] on link "Expand" at bounding box center [687, 299] width 27 height 9
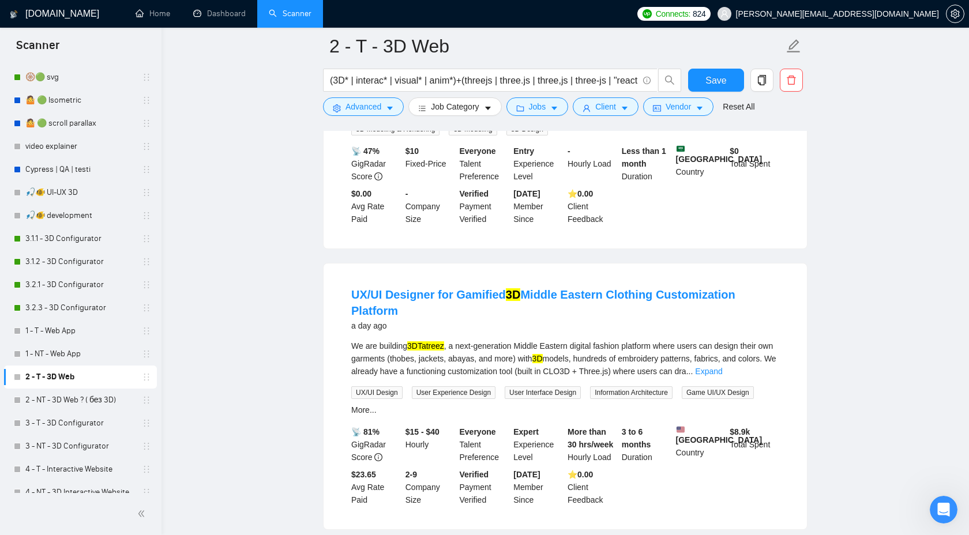
scroll to position [1892, 0]
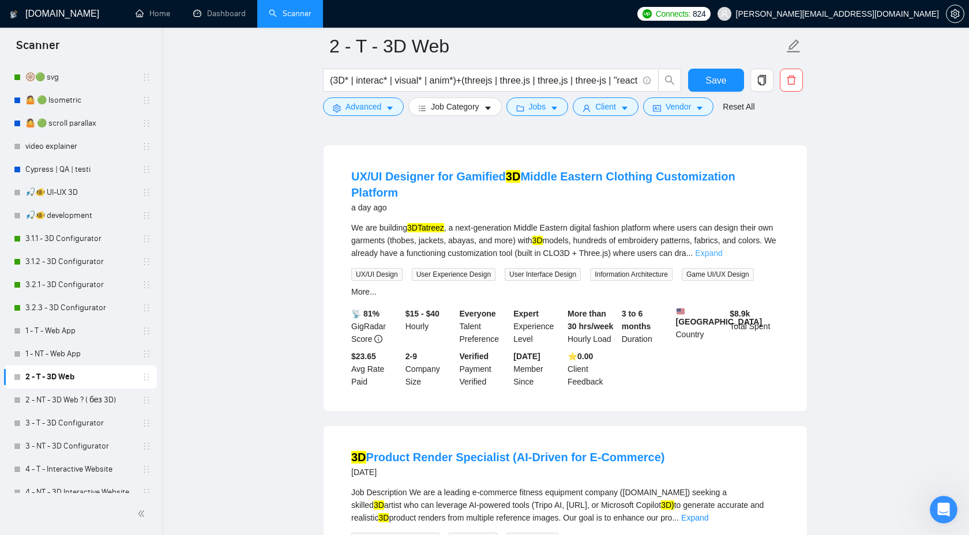
click at [722, 258] on link "Expand" at bounding box center [708, 253] width 27 height 9
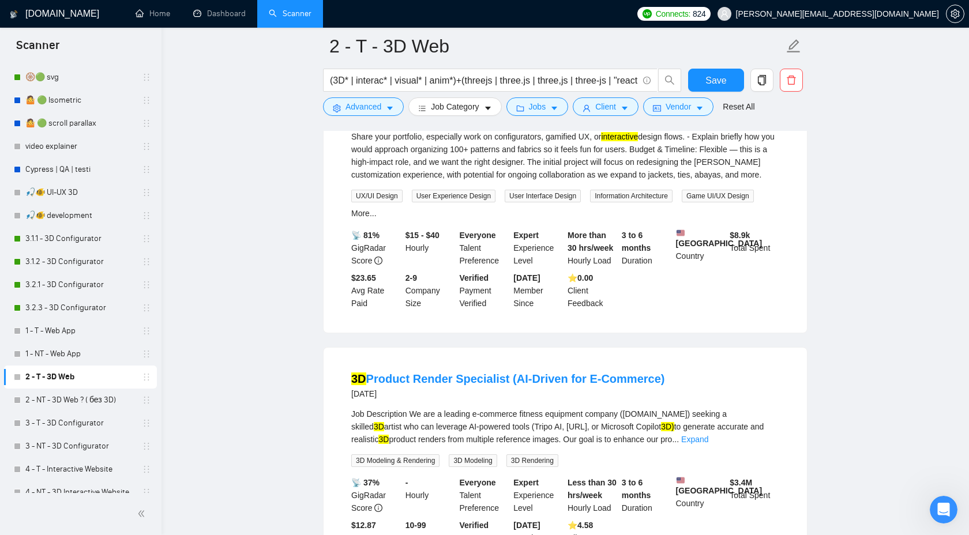
scroll to position [2368, 0]
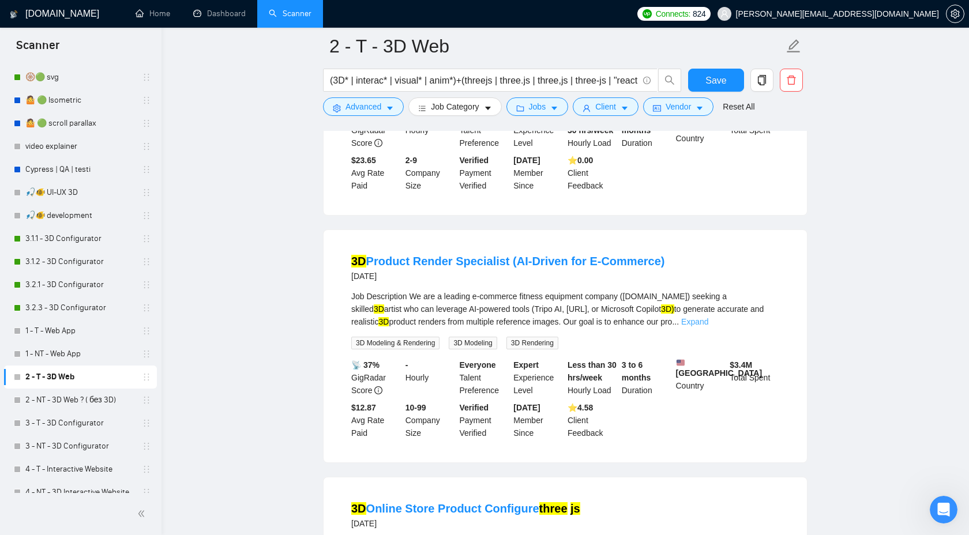
click at [708, 327] on link "Expand" at bounding box center [694, 321] width 27 height 9
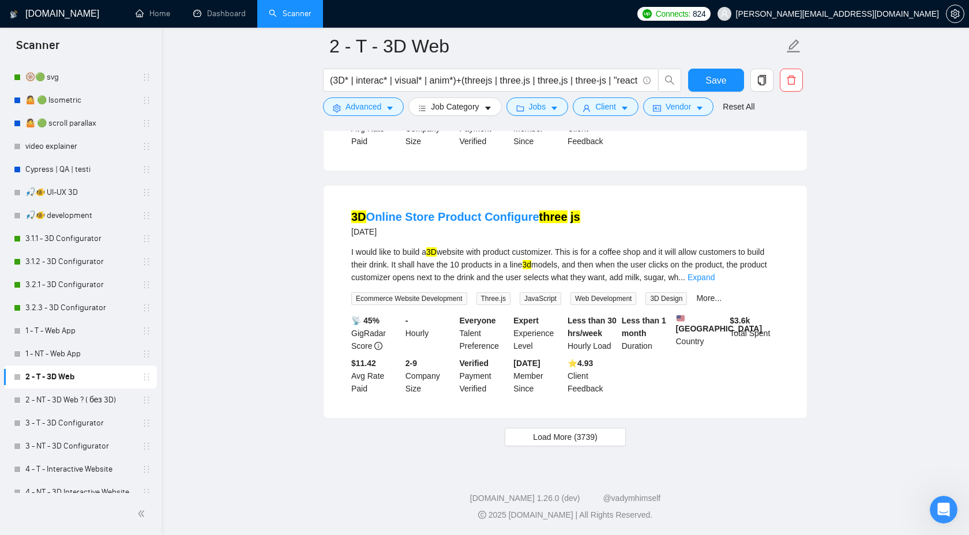
scroll to position [2956, 0]
click at [565, 437] on span "Load More (3739)" at bounding box center [565, 437] width 64 height 13
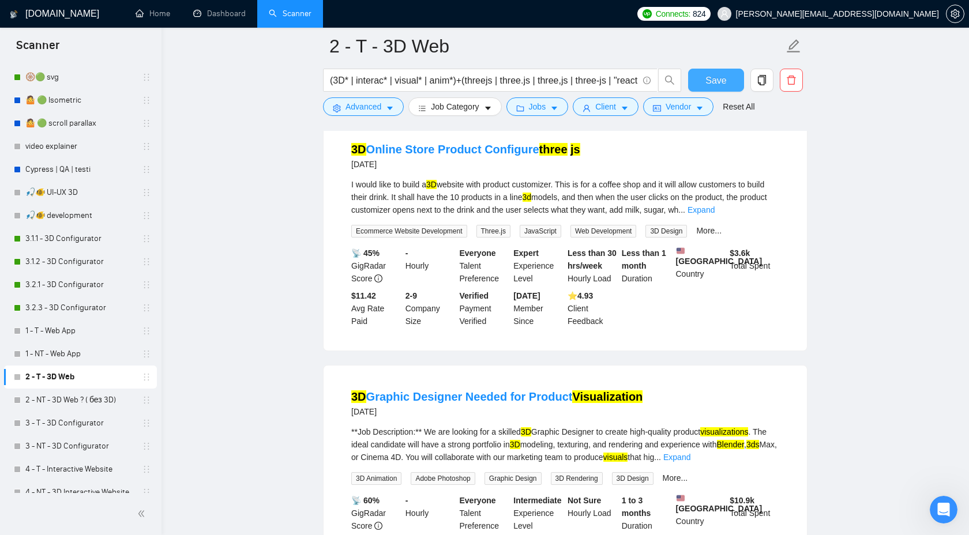
click at [723, 80] on span "Save" at bounding box center [716, 80] width 21 height 14
click at [65, 402] on link "2 - NT - 3D Web ? ( без 3D)" at bounding box center [80, 400] width 110 height 23
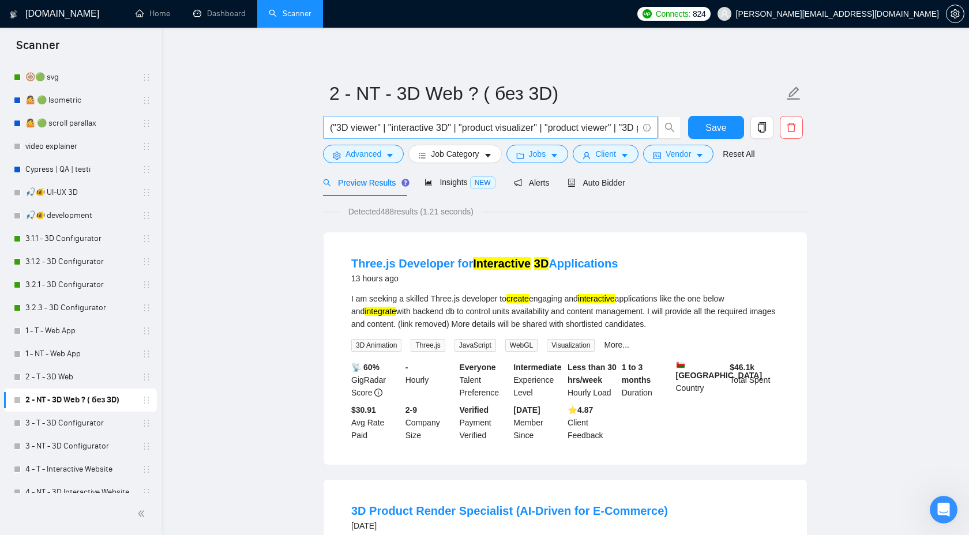
click at [495, 129] on input "("3D viewer" | "interactive 3D" | "product visualizer" | "product viewer" | "3D…" at bounding box center [484, 128] width 308 height 14
click at [69, 383] on link "2 - T - 3D Web" at bounding box center [80, 377] width 110 height 23
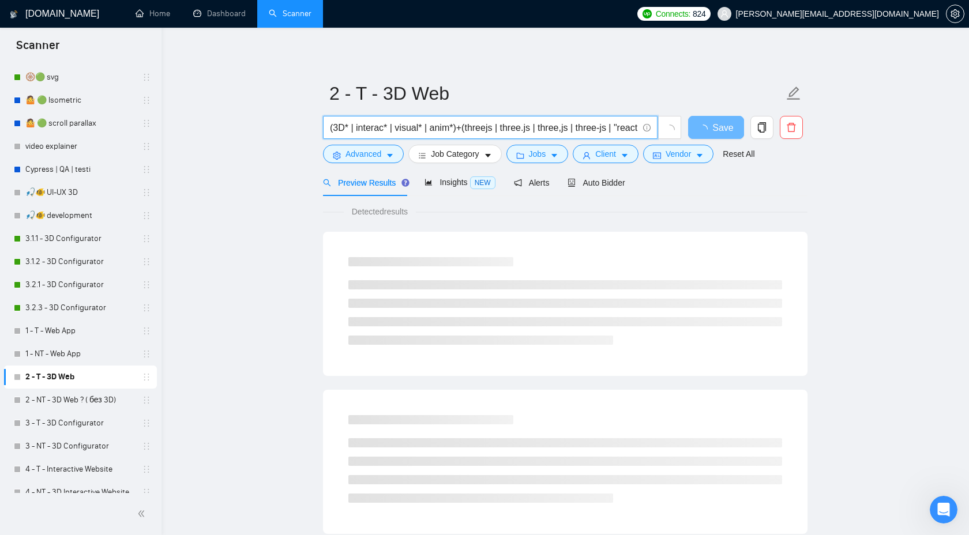
click at [493, 128] on input "(3D* | interac* | visual* | anim*)+(threejs | three.js | three,js | three-js | …" at bounding box center [484, 128] width 308 height 14
click at [496, 128] on input "(3D* | interac* | visual* | anim*)+(threejs | three.js | three,js | three-js | …" at bounding box center [484, 128] width 308 height 14
click at [539, 130] on input "(3D* | interac* | visual* | anim*)+(threejs* | three.js | three,js | three-js |…" at bounding box center [484, 128] width 308 height 14
click at [581, 126] on input "(3D* | interac* | visual* | anim*)+(threejs* | three.js* | three,js | three-js …" at bounding box center [484, 128] width 308 height 14
click at [627, 126] on input "(3D* | interac* | visual* | anim*)+(threejs* | three.js* | three,js* | three-js…" at bounding box center [484, 128] width 308 height 14
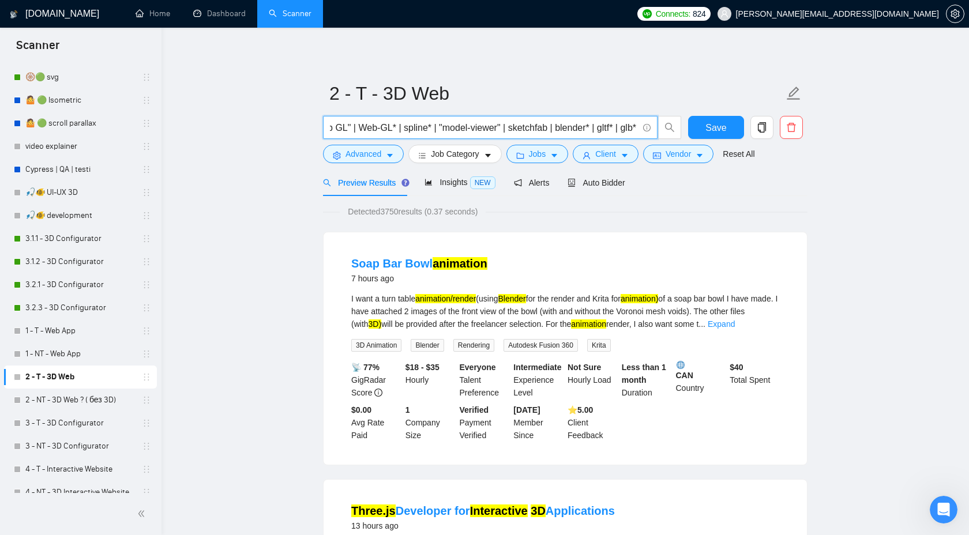
scroll to position [0, 498]
click at [565, 129] on input "(3D* | interac* | visual* | anim*)+(threejs* | three.js* | three,js* | three-js…" at bounding box center [484, 128] width 308 height 14
type input "(3D* | interac* | visual* | anim*)+(threejs* | three.js* | three,js* | three-js…"
click at [708, 130] on span "Save" at bounding box center [716, 128] width 21 height 14
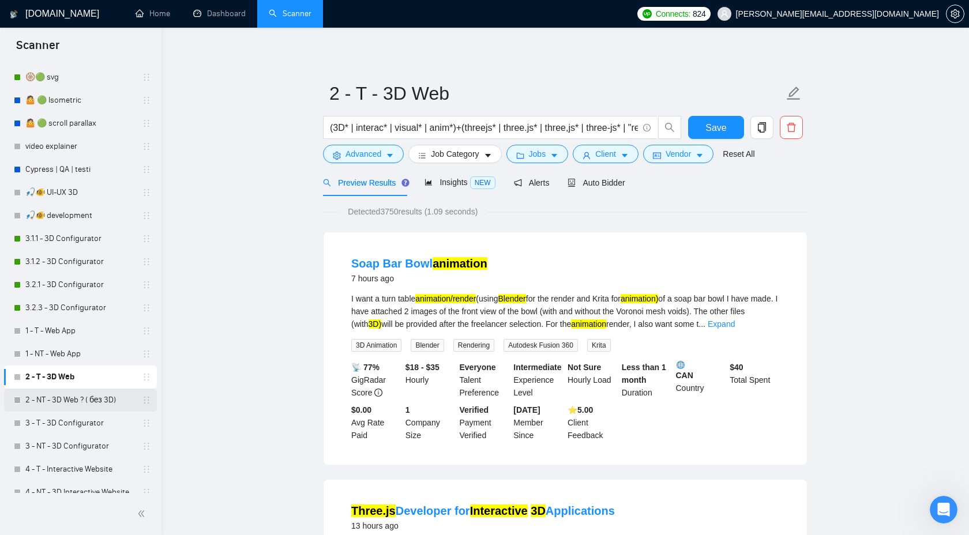
click at [95, 404] on link "2 - NT - 3D Web ? ( без 3D)" at bounding box center [80, 400] width 110 height 23
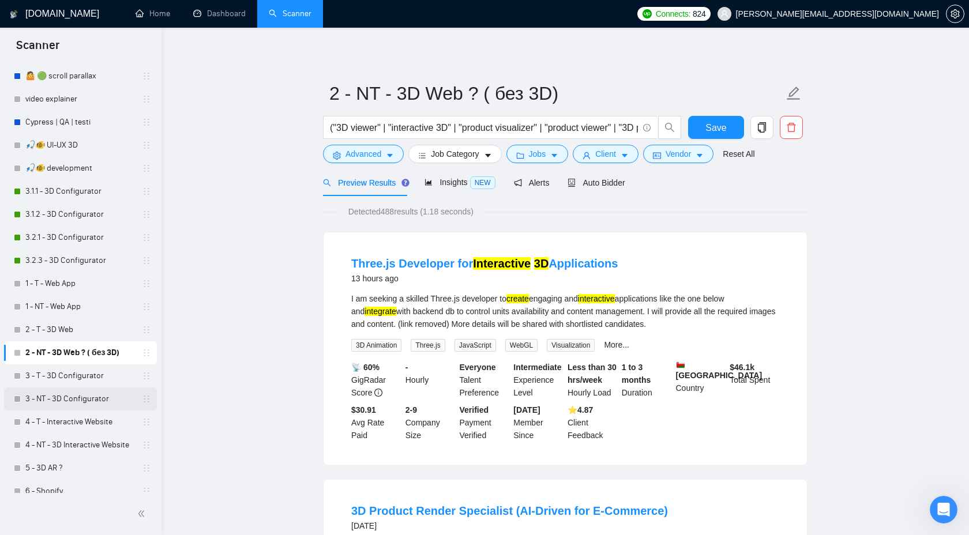
scroll to position [387, 0]
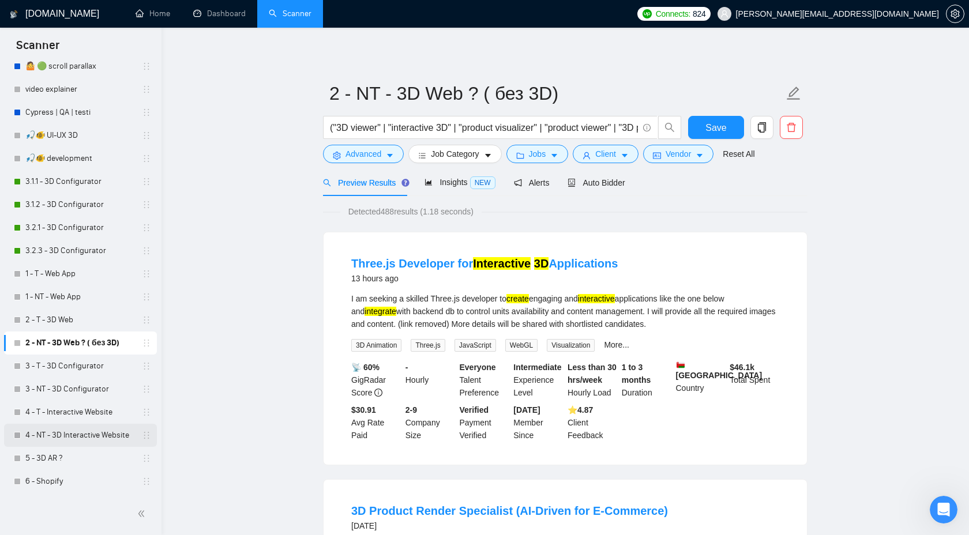
click at [98, 424] on link "4 - NT - 3D Interactive Website" at bounding box center [80, 435] width 110 height 23
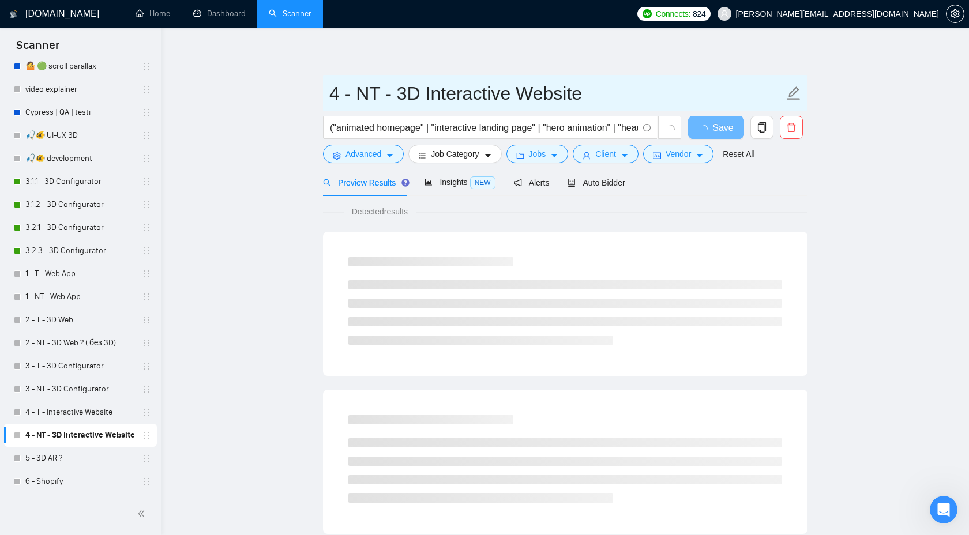
click at [421, 96] on input "4 - NT - 3D Interactive Website" at bounding box center [556, 93] width 455 height 29
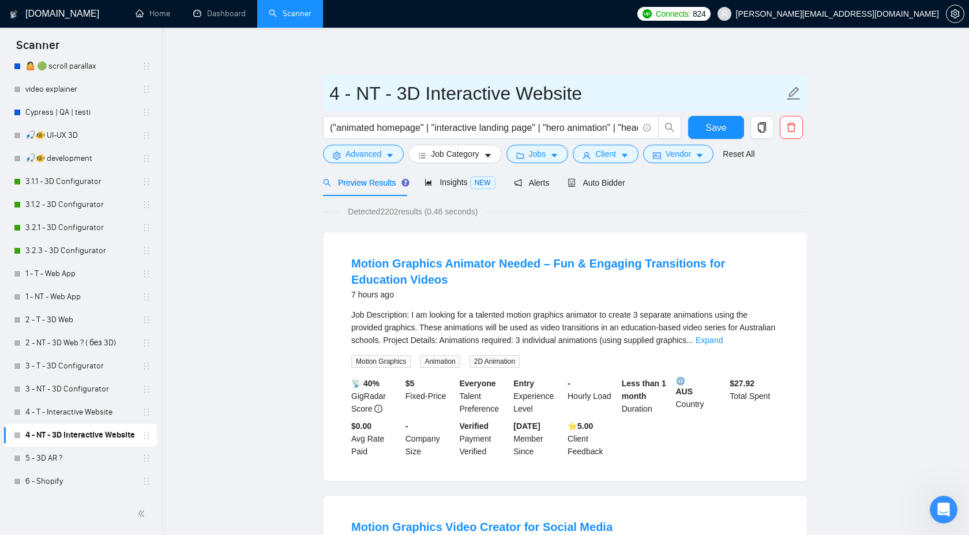
drag, startPoint x: 421, startPoint y: 96, endPoint x: 401, endPoint y: 96, distance: 19.6
click at [402, 96] on input "4 - NT - 3D Interactive Website" at bounding box center [556, 93] width 455 height 29
type input "4 - NT - Interactive Website"
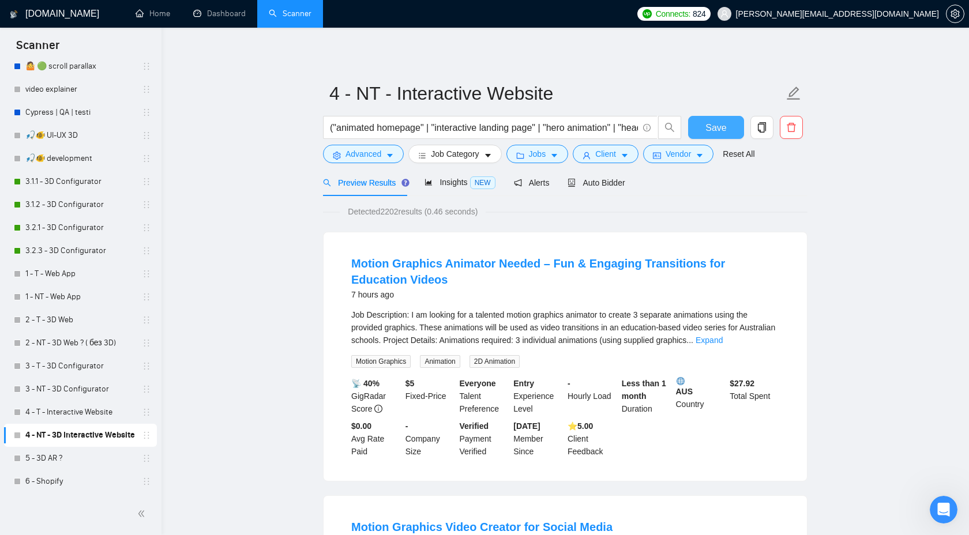
click at [707, 126] on span "Save" at bounding box center [716, 128] width 21 height 14
click at [84, 352] on link "2 - NT - 3D Web ? ( без 3D)" at bounding box center [80, 343] width 110 height 23
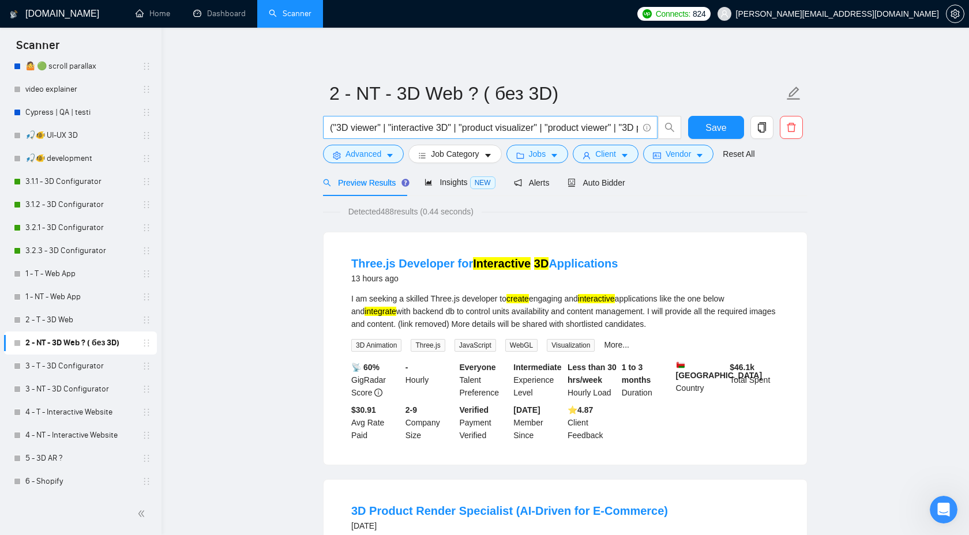
click at [513, 129] on input "("3D viewer" | "interactive 3D" | "product visualizer" | "product viewer" | "3D…" at bounding box center [484, 128] width 308 height 14
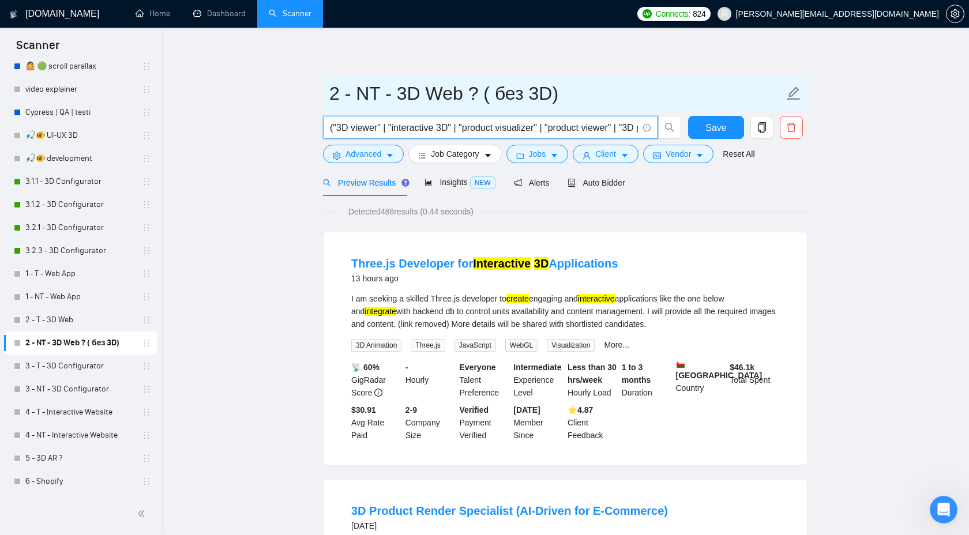
click at [453, 84] on input "2 - NT - 3D Web ? ( без 3D)" at bounding box center [556, 93] width 455 height 29
click at [462, 92] on input "2 - NT - 3D Web ? ( без 3D)" at bounding box center [556, 93] width 455 height 29
drag, startPoint x: 463, startPoint y: 93, endPoint x: 312, endPoint y: 93, distance: 151.2
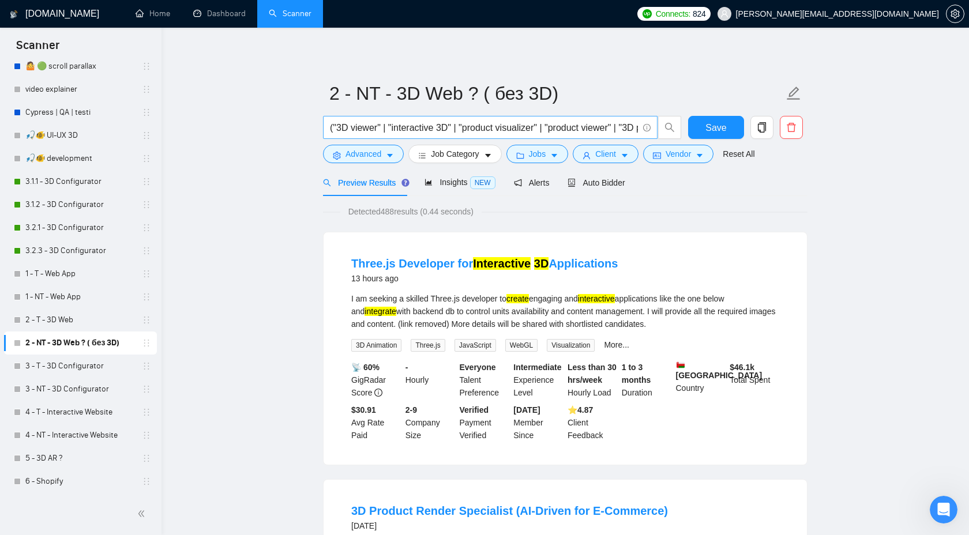
click at [479, 132] on input "("3D viewer" | "interactive 3D" | "product visualizer" | "product viewer" | "3D…" at bounding box center [484, 128] width 308 height 14
click at [475, 134] on input "("3D viewer" | "interactive 3D" | "product visualizer" | "product viewer" | "3D…" at bounding box center [484, 128] width 308 height 14
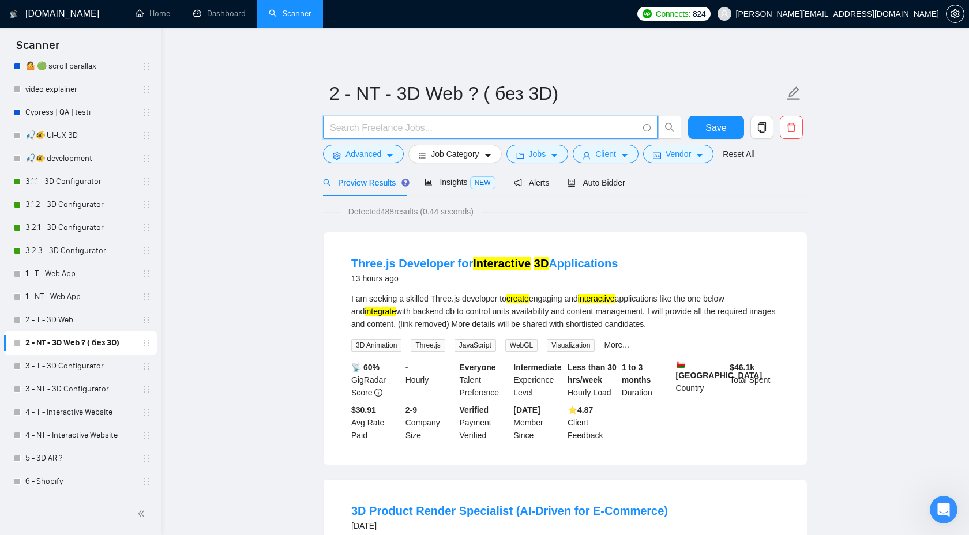
paste input "("3D viewer" | "interactive 3D" | "product visualizer" | "product viewer" | "3D…"
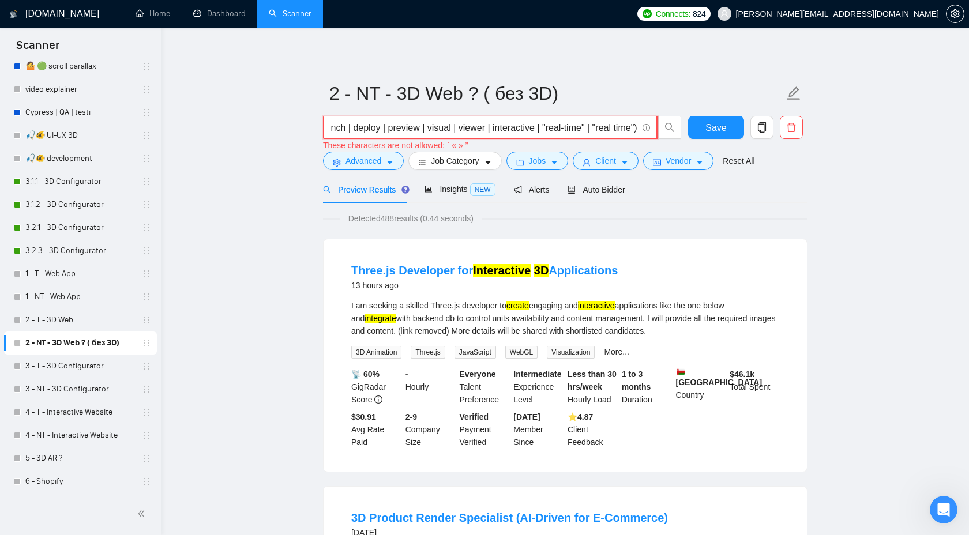
scroll to position [0, 3267]
type input "("3D viewer" | "interactive 3D" | "product visualizer" | "product viewer" | "3D…"
drag, startPoint x: 456, startPoint y: 146, endPoint x: 470, endPoint y: 146, distance: 13.8
click at [470, 146] on div "These characters are not allowed: ` « » ”" at bounding box center [502, 145] width 359 height 13
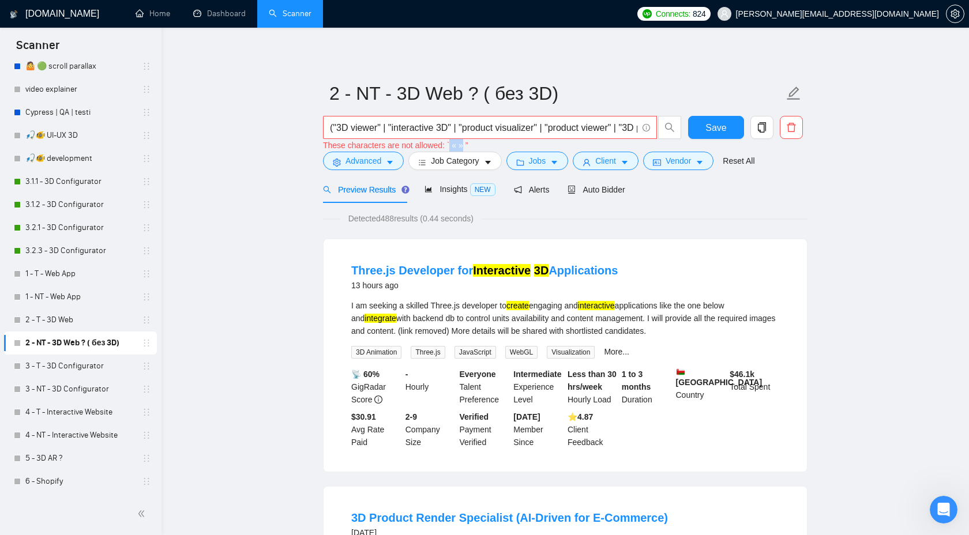
copy div "« »"
click at [455, 128] on input "("3D viewer" | "interactive 3D" | "product visualizer" | "product viewer" | "3D…" at bounding box center [484, 128] width 308 height 14
click at [700, 121] on button "Save" at bounding box center [716, 127] width 56 height 23
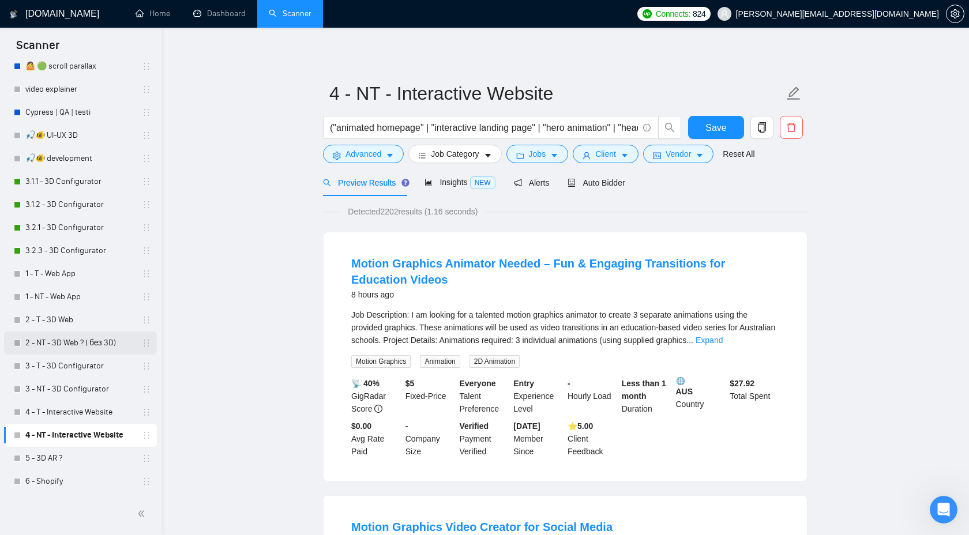
click at [99, 350] on link "2 - NT - 3D Web ? ( без 3D)" at bounding box center [80, 343] width 110 height 23
click at [78, 345] on link "2 - NT - 3D Web ? ( без 3D)" at bounding box center [80, 343] width 110 height 23
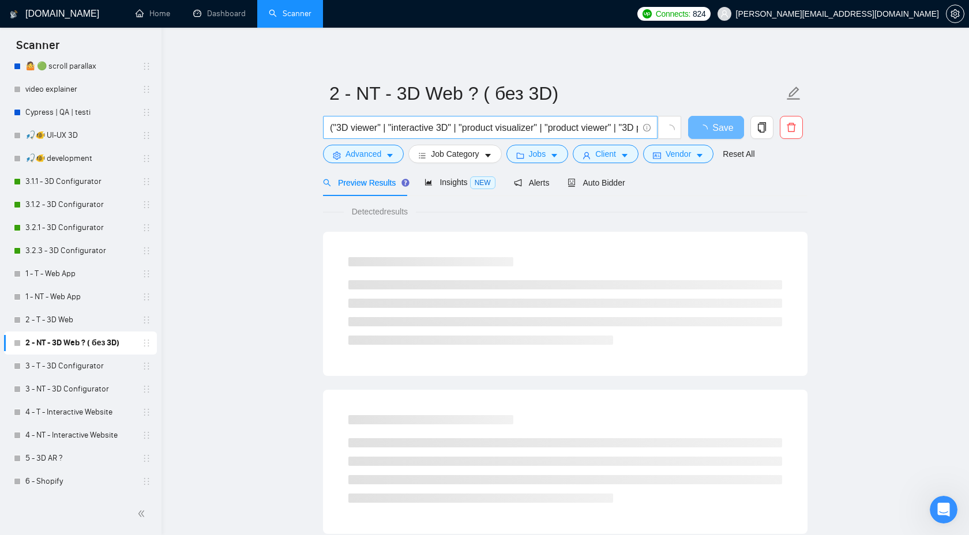
click at [530, 121] on input "("3D viewer" | "interactive 3D" | "product visualizer" | "product viewer" | "3D…" at bounding box center [484, 128] width 308 height 14
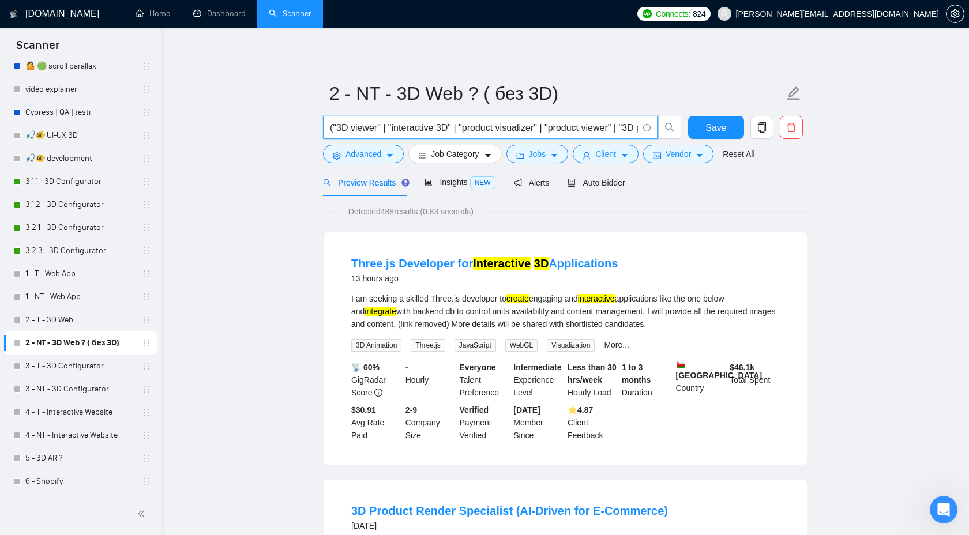
paste input "« »"
type input "« »"
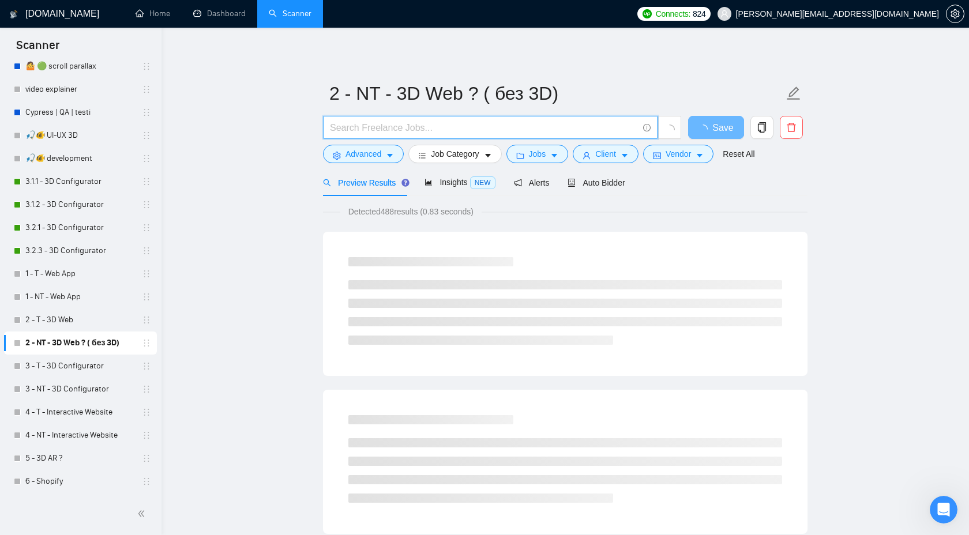
click at [471, 127] on input "text" at bounding box center [484, 128] width 308 height 14
paste input "("3D viewer" | "interactive 3D" | "product visualizer" | "product viewer" | "3D…"
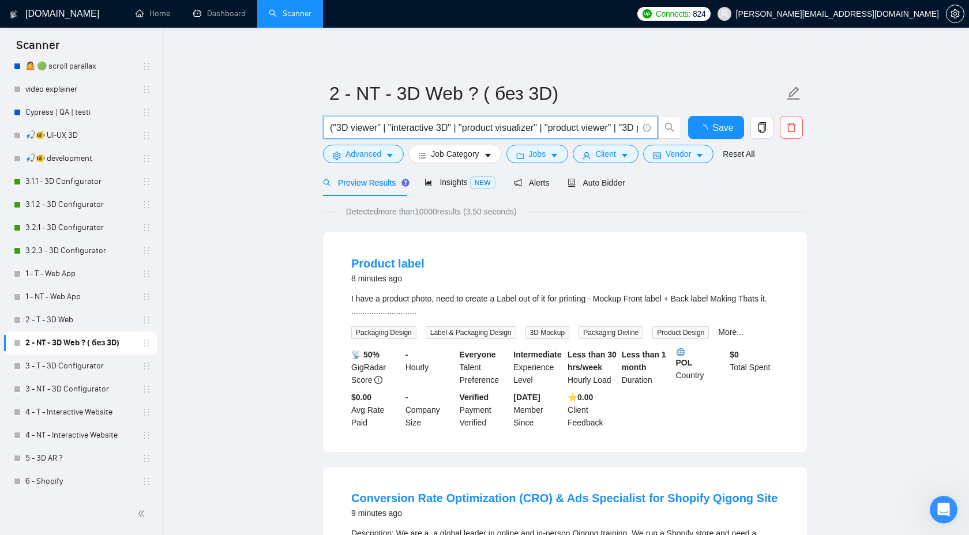
scroll to position [0, 3267]
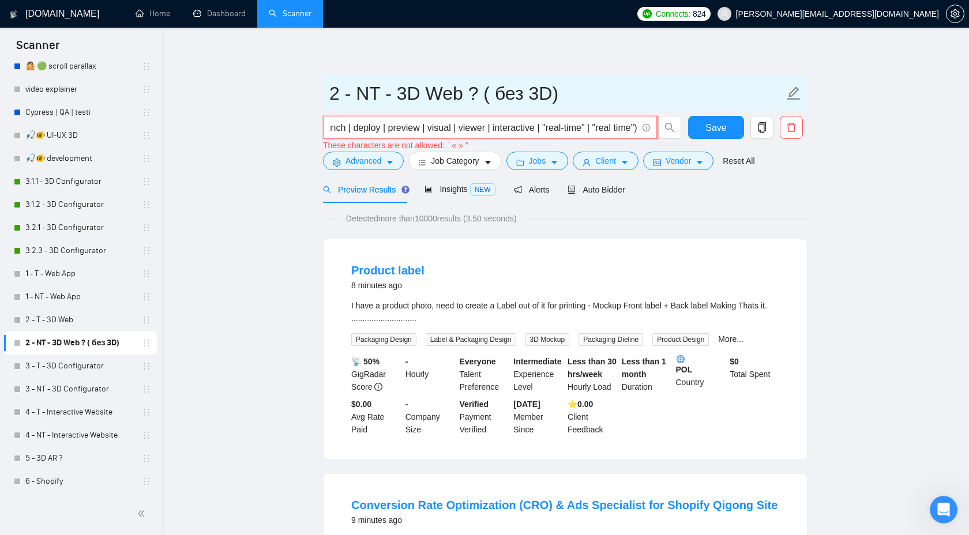
type input "("3D viewer" | "interactive 3D" | "product visualizer" | "product viewer" | "3D…"
drag, startPoint x: 565, startPoint y: 88, endPoint x: 463, endPoint y: 88, distance: 101.5
click at [463, 88] on input "2 - NT - 3D Web ? ( без 3D)" at bounding box center [556, 93] width 455 height 29
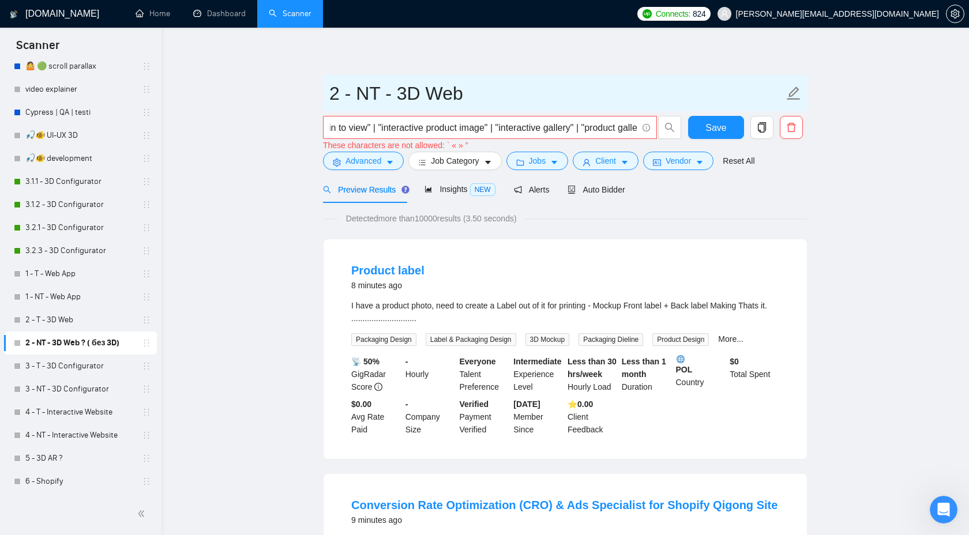
type input "2 - NT - 3D Web"
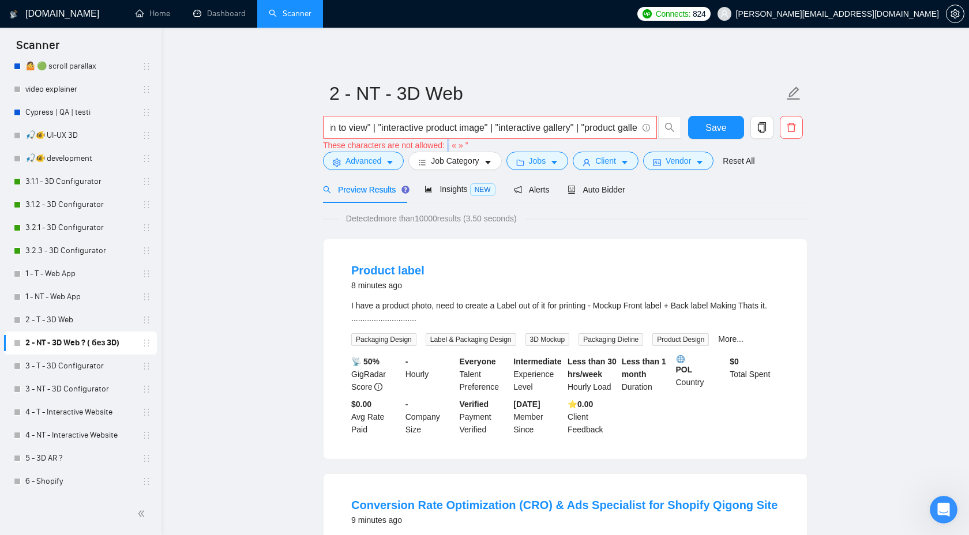
click at [455, 145] on div "These characters are not allowed: ` « » ”" at bounding box center [502, 145] width 359 height 13
copy div "`"
click at [460, 147] on div "These characters are not allowed: ` « » ”" at bounding box center [502, 145] width 359 height 13
copy div "«"
click at [467, 144] on div "These characters are not allowed: ` « » ”" at bounding box center [502, 145] width 359 height 13
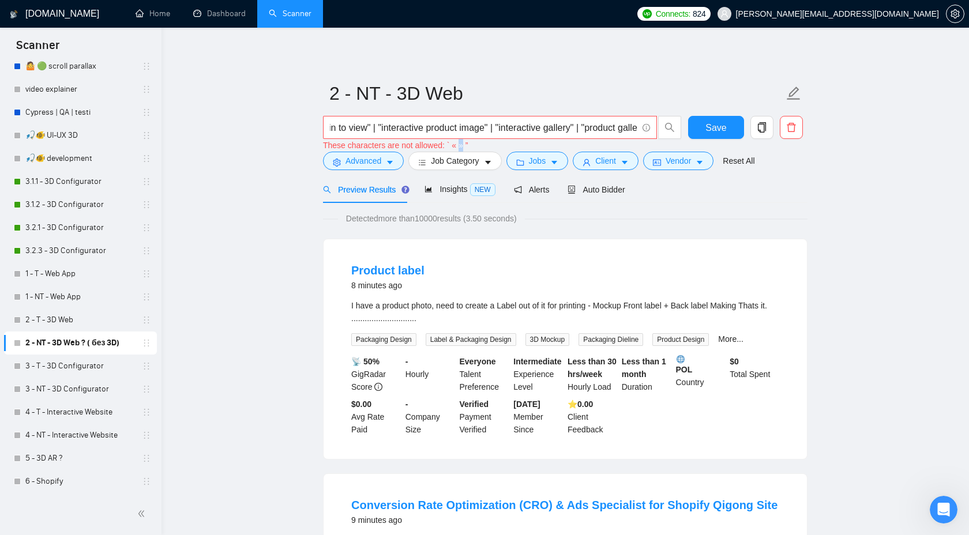
copy div "»"
click at [477, 143] on div "These characters are not allowed: ` « » ”" at bounding box center [502, 145] width 359 height 13
copy div "”"
click at [531, 130] on input "("3D viewer" | "interactive 3D" | "product visualizer" | "product viewer" | "3D…" at bounding box center [484, 128] width 308 height 14
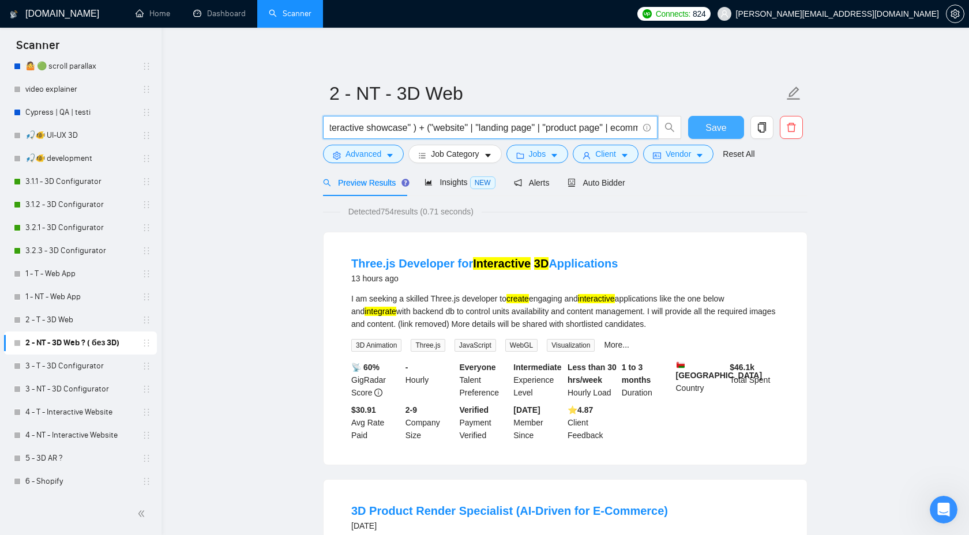
type input "("3D viewer" | "interactive 3D" | "product visualizer" | "product viewer" | "3D…"
click at [704, 130] on button "Save" at bounding box center [716, 127] width 56 height 23
click at [719, 119] on button "Save" at bounding box center [716, 127] width 56 height 23
click at [722, 129] on span "Save" at bounding box center [716, 128] width 21 height 14
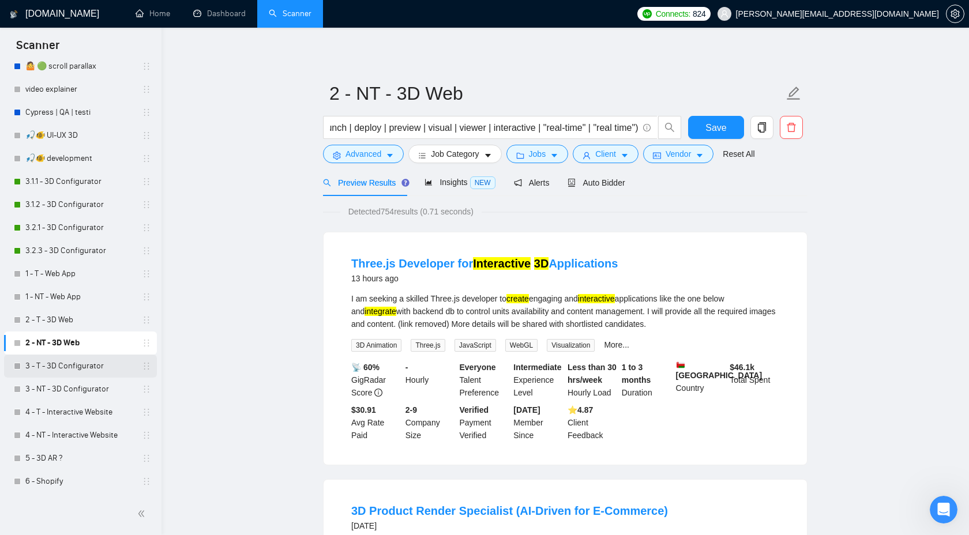
click at [71, 355] on link "3 - T - 3D Configurator" at bounding box center [80, 366] width 110 height 23
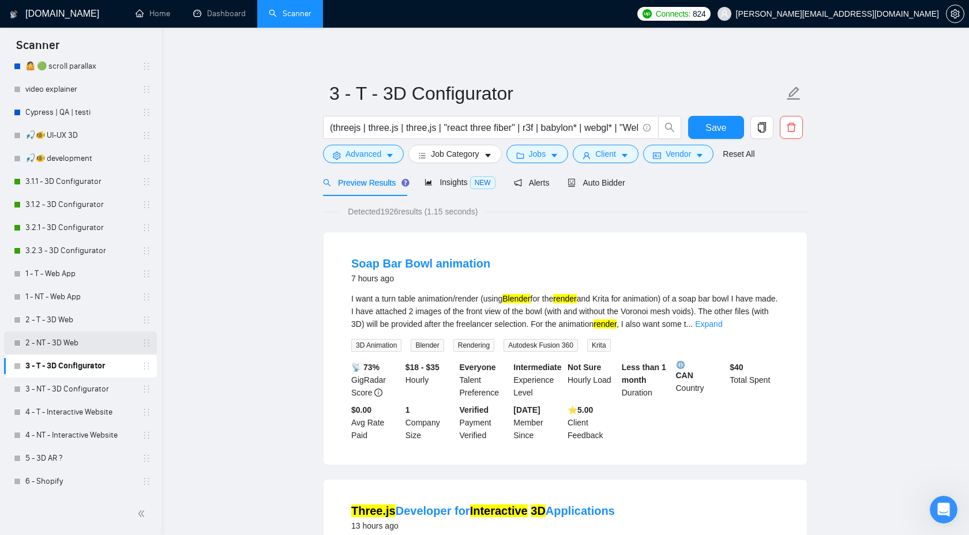
click at [87, 339] on link "2 - NT - 3D Web" at bounding box center [80, 343] width 110 height 23
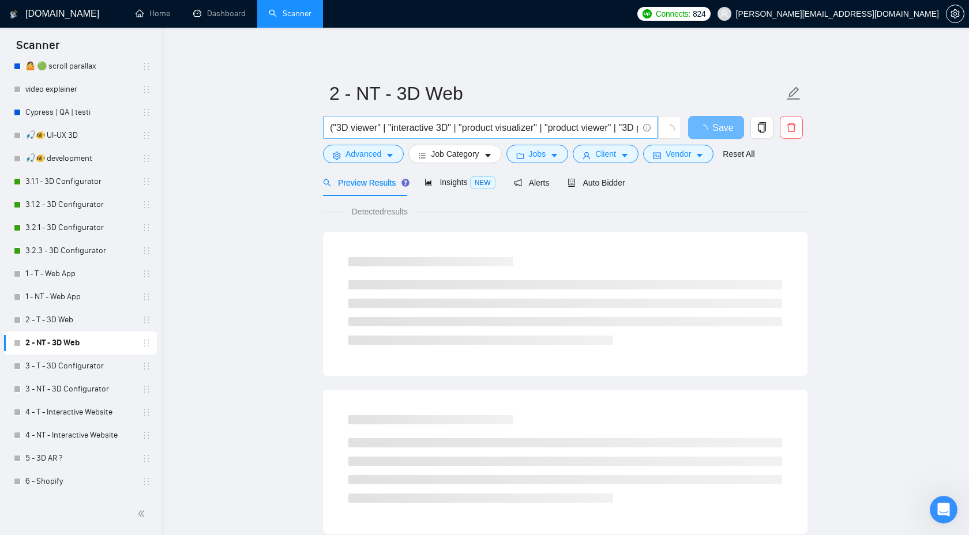
click at [524, 131] on input "("3D viewer" | "interactive 3D" | "product visualizer" | "product viewer" | "3D…" at bounding box center [484, 128] width 308 height 14
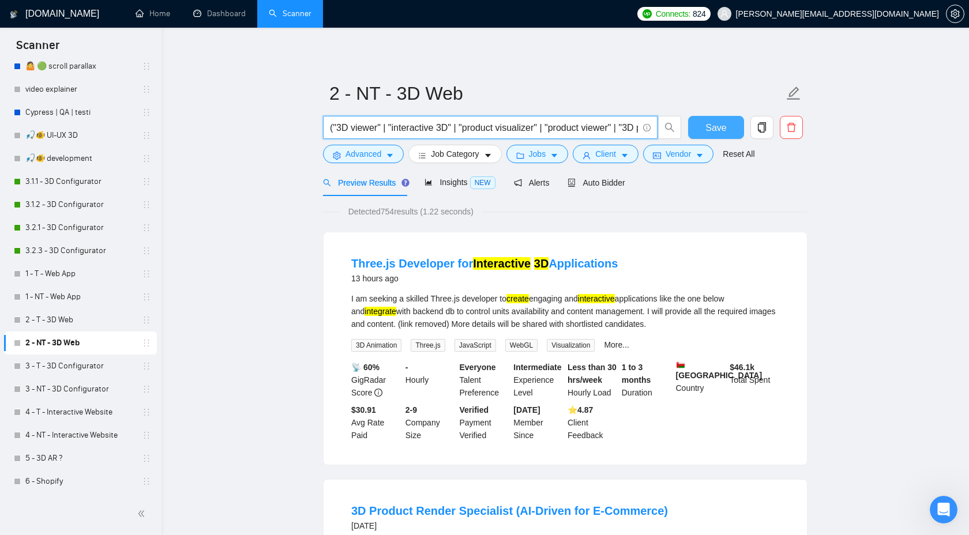
click at [718, 121] on span "Save" at bounding box center [716, 128] width 21 height 14
click at [82, 361] on link "3 - T - 3D Configurator" at bounding box center [80, 366] width 110 height 23
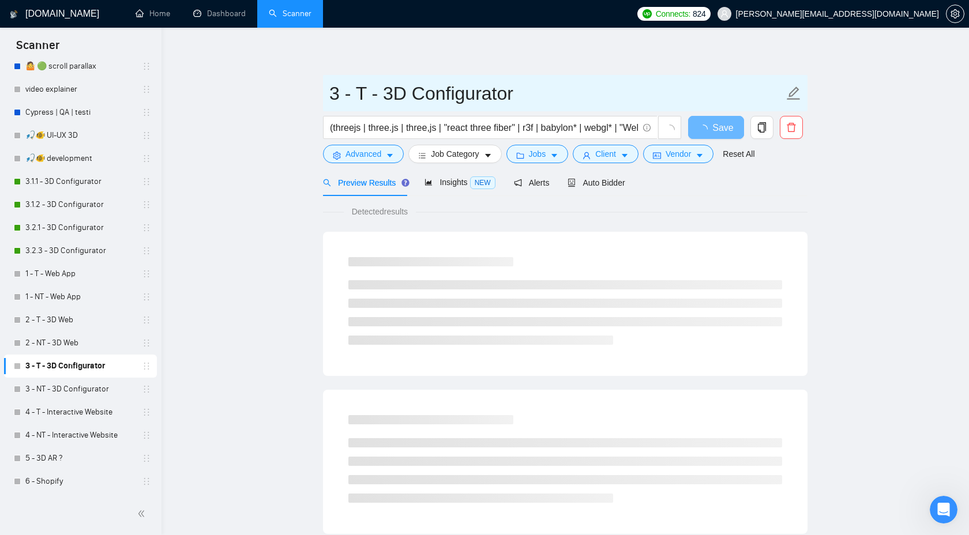
click at [503, 100] on input "3 - T - 3D Configurator" at bounding box center [556, 93] width 455 height 29
click at [429, 92] on input "3 - T - 3D Configurator" at bounding box center [556, 93] width 455 height 29
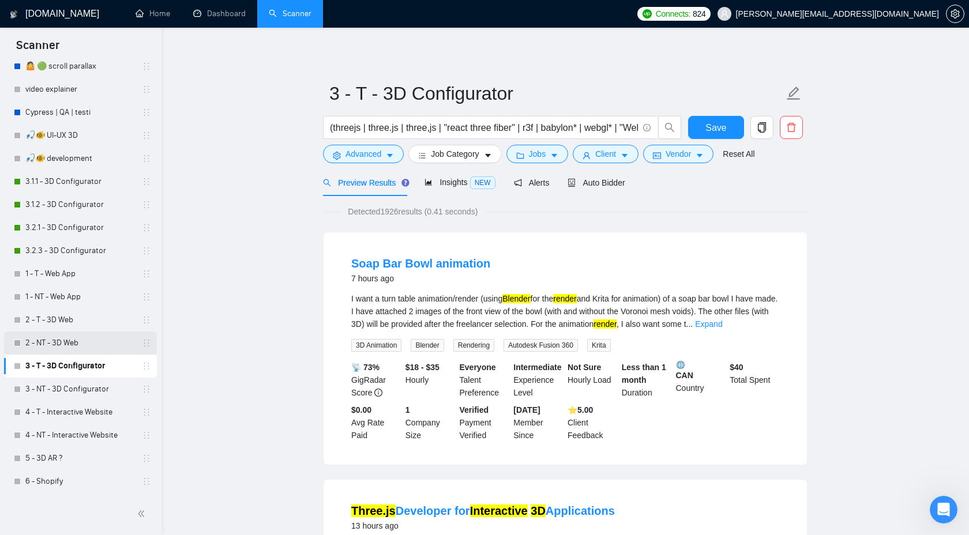
click at [79, 346] on link "2 - NT - 3D Web" at bounding box center [80, 343] width 110 height 23
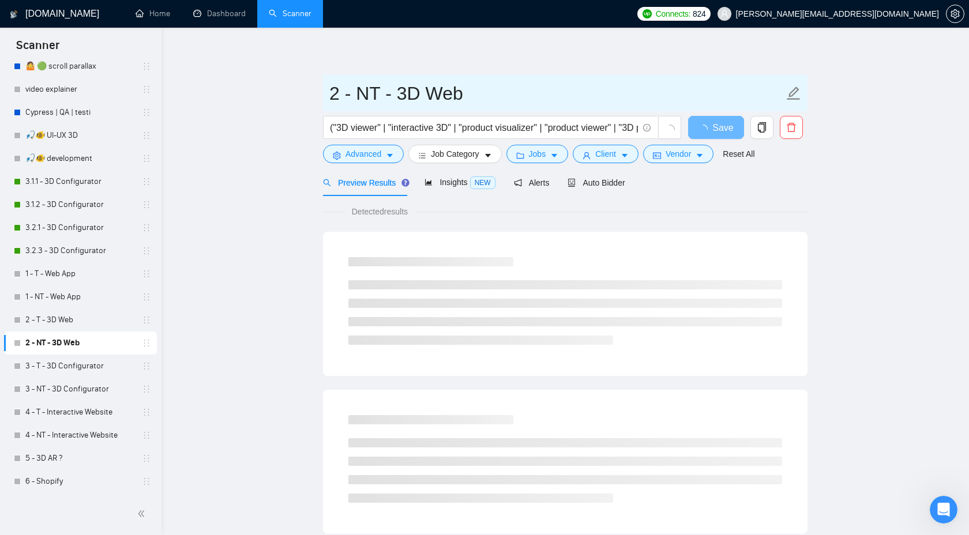
drag, startPoint x: 402, startPoint y: 91, endPoint x: 490, endPoint y: 91, distance: 88.3
click at [490, 91] on input "2 - NT - 3D Web" at bounding box center [556, 93] width 455 height 29
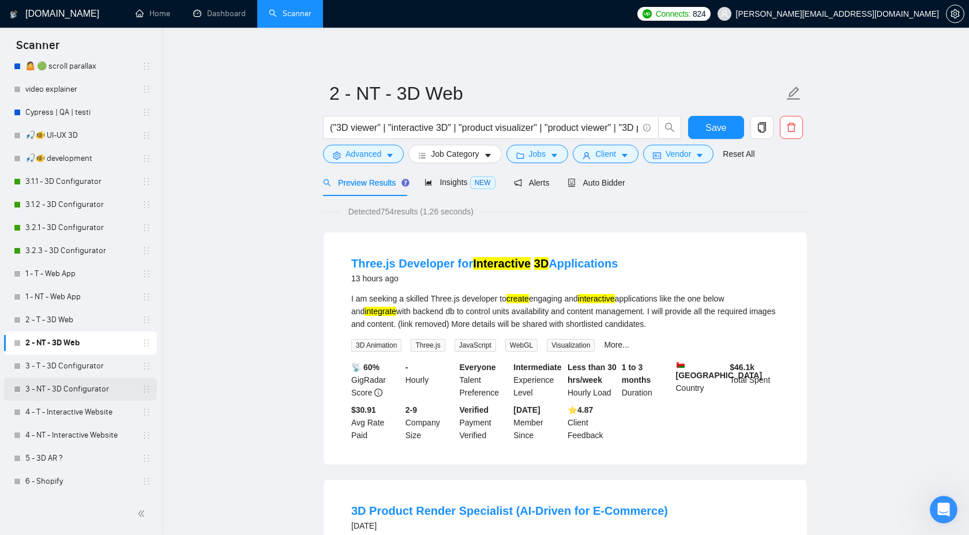
click at [93, 383] on link "3 - NT - 3D Configurator" at bounding box center [80, 389] width 110 height 23
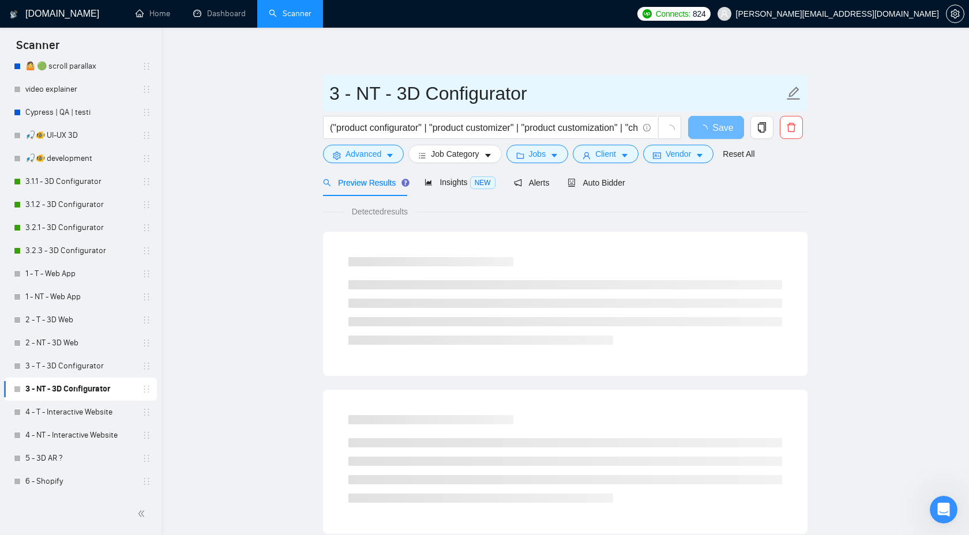
drag, startPoint x: 403, startPoint y: 99, endPoint x: 541, endPoint y: 97, distance: 137.3
click at [542, 98] on input "3 - NT - 3D Configurator" at bounding box center [556, 93] width 455 height 29
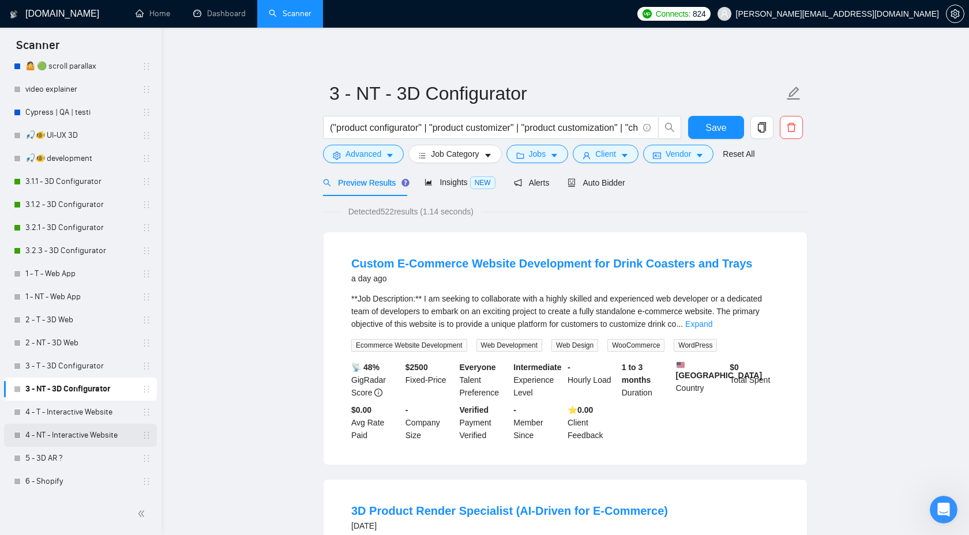
click at [108, 435] on link "4 - NT - Interactive Website" at bounding box center [80, 435] width 110 height 23
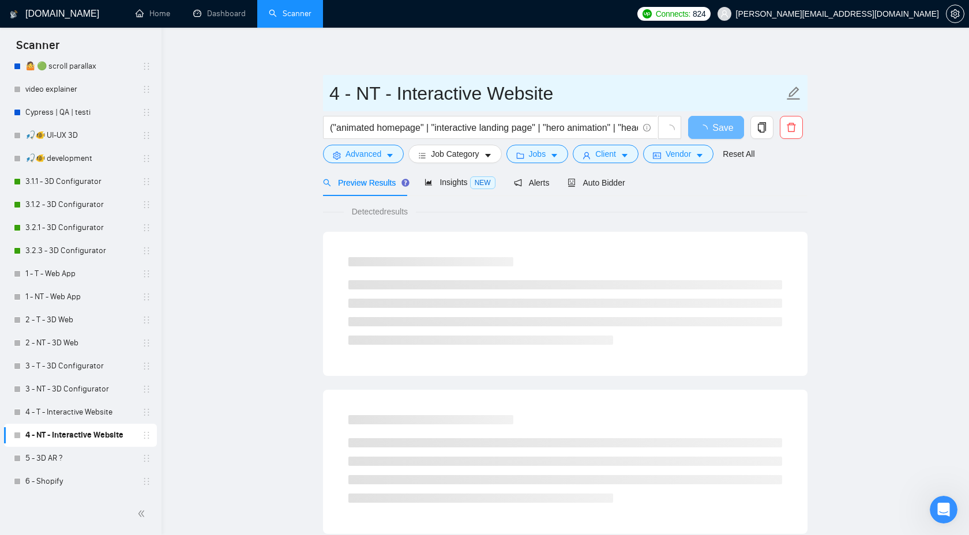
drag, startPoint x: 399, startPoint y: 93, endPoint x: 615, endPoint y: 93, distance: 215.8
click at [616, 93] on input "4 - NT - Interactive Website" at bounding box center [556, 93] width 455 height 29
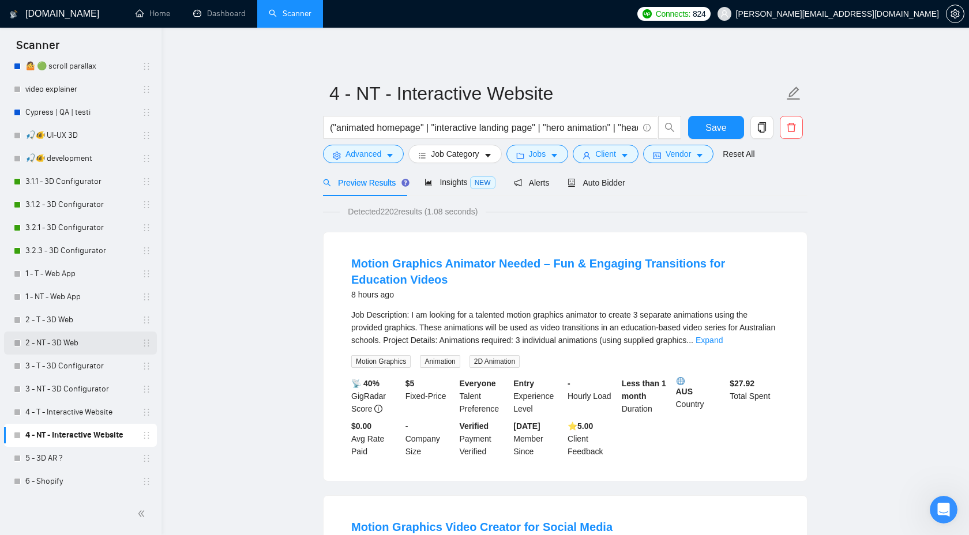
click at [58, 340] on link "2 - NT - 3D Web" at bounding box center [80, 343] width 110 height 23
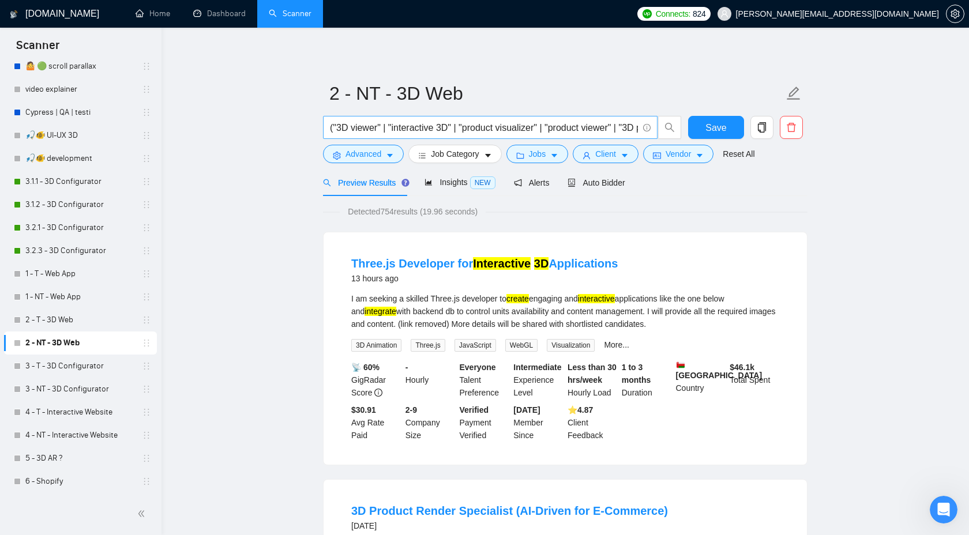
click at [490, 130] on input "("3D viewer" | "interactive 3D" | "product visualizer" | "product viewer" | "3D…" at bounding box center [484, 128] width 308 height 14
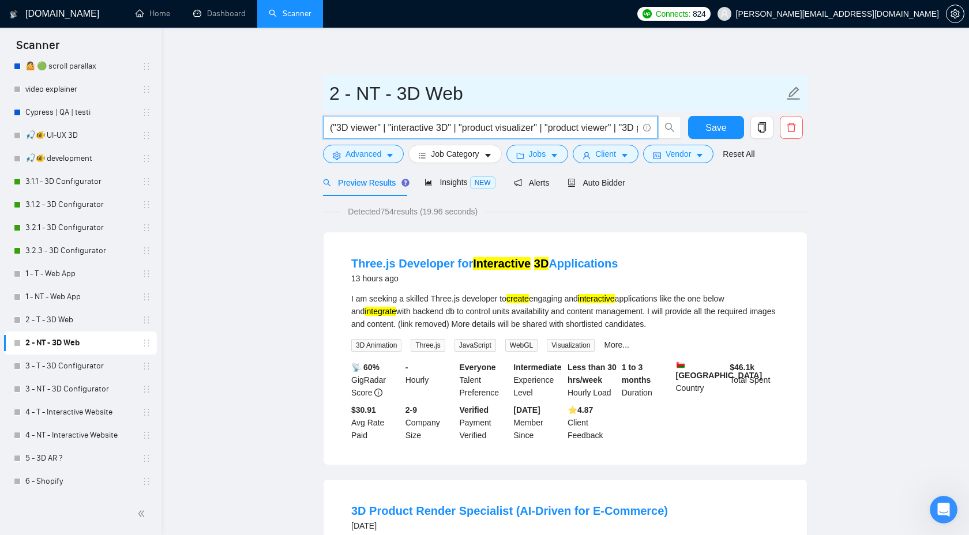
click at [382, 89] on input "2 - NT - 3D Web" at bounding box center [556, 93] width 455 height 29
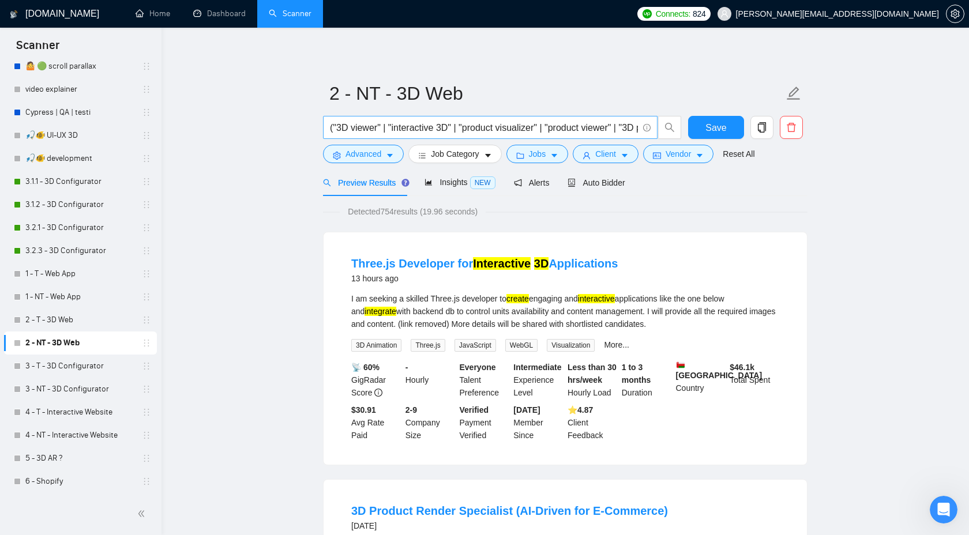
click at [419, 125] on input "("3D viewer" | "interactive 3D" | "product visualizer" | "product viewer" | "3D…" at bounding box center [484, 128] width 308 height 14
click at [489, 129] on input "("3D viewer" | "interactive 3D" | "product visualizer" | "product viewer" | "3D…" at bounding box center [484, 128] width 308 height 14
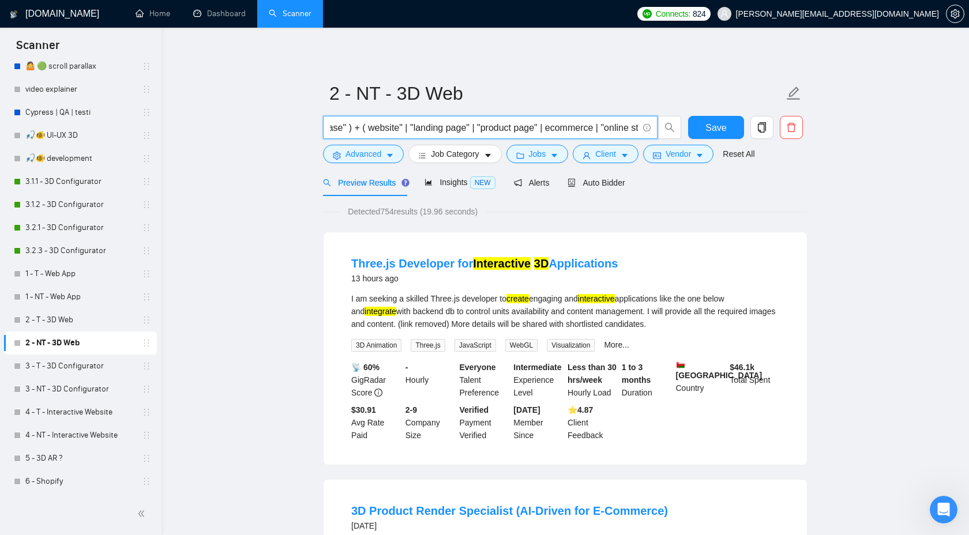
click at [523, 128] on input "("3D viewer" | "interactive 3D" | "product visualizer" | "product viewer" | "3D…" at bounding box center [484, 128] width 308 height 14
click at [593, 129] on input "("3D viewer" | "interactive 3D" | "product visualizer" | "product viewer" | "3D…" at bounding box center [484, 128] width 308 height 14
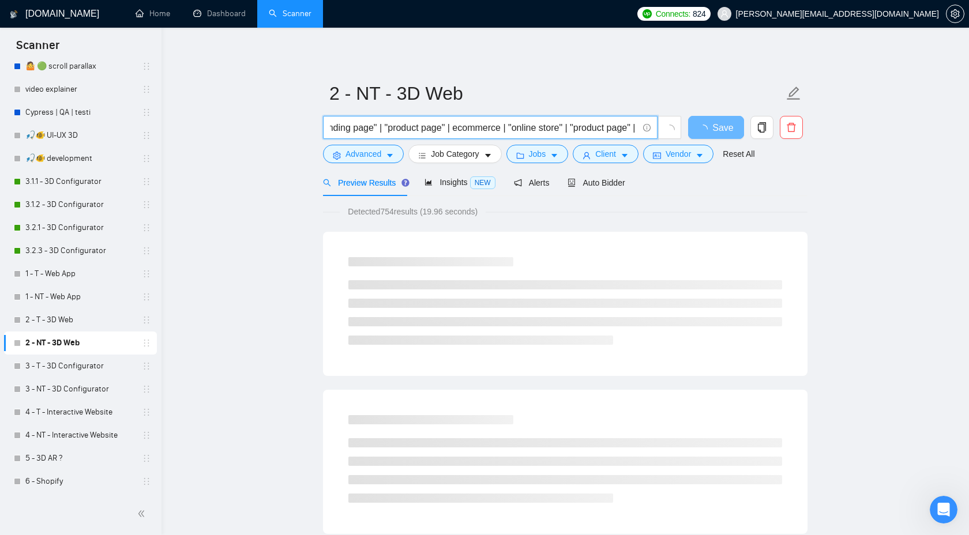
scroll to position [0, 2647]
click at [505, 133] on input "("3D viewer" | "interactive 3D" | "product visualizer" | "product viewer" | "3D…" at bounding box center [484, 128] width 308 height 14
click at [458, 132] on input "("3D viewer" | "interactive 3D" | "product visualizer" | "product viewer" | "3D…" at bounding box center [484, 128] width 308 height 14
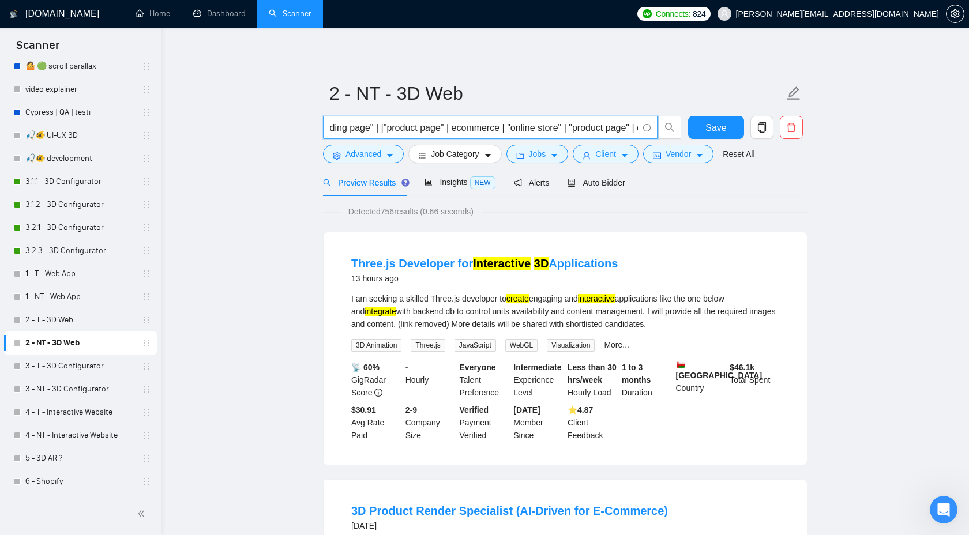
click at [504, 132] on input "("3D viewer" | "interactive 3D" | "product visualizer" | "product viewer" | "3D…" at bounding box center [484, 128] width 308 height 14
paste input "landing"
drag, startPoint x: 501, startPoint y: 129, endPoint x: 433, endPoint y: 128, distance: 67.5
click at [433, 128] on input "("3D viewer" | "interactive 3D" | "product visualizer" | "product viewer" | "3D…" at bounding box center [484, 128] width 308 height 14
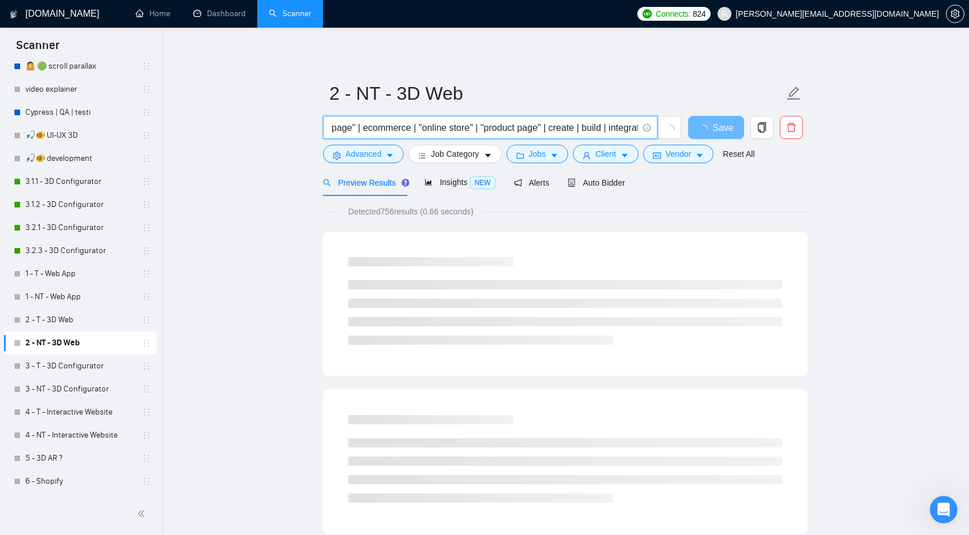
scroll to position [0, 2724]
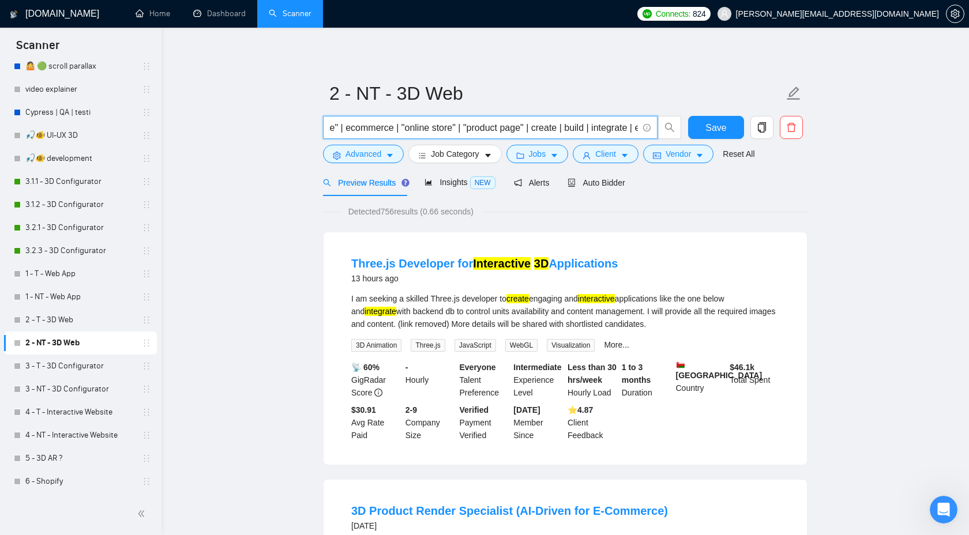
click at [523, 128] on input "("3D viewer" | "interactive 3D" | "product visualizer" | "product viewer" | "3D…" at bounding box center [484, 128] width 308 height 14
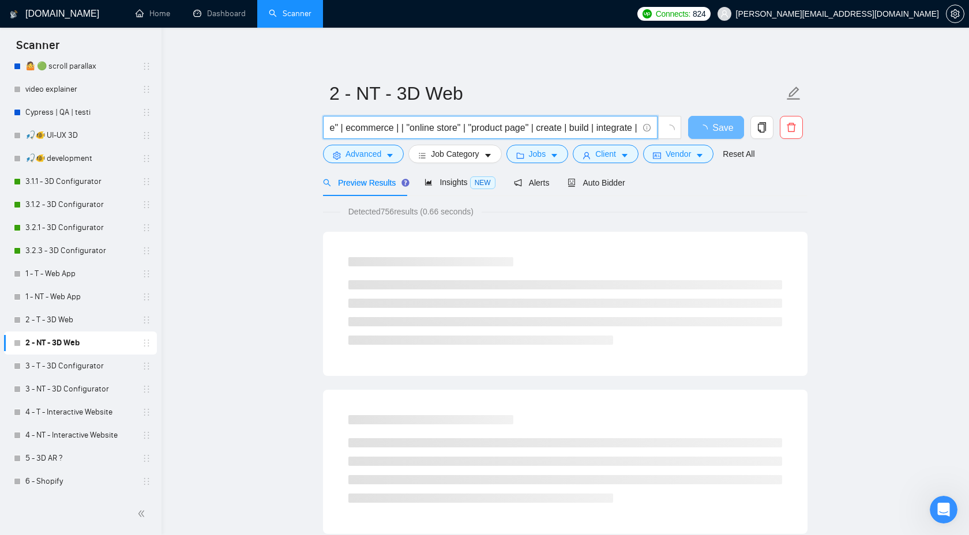
click at [518, 129] on input "("3D viewer" | "interactive 3D" | "product visualizer" | "product viewer" | "3D…" at bounding box center [484, 128] width 308 height 14
click at [531, 127] on input "("3D viewer" | "interactive 3D" | "product visualizer" | "product viewer" | "3D…" at bounding box center [484, 128] width 308 height 14
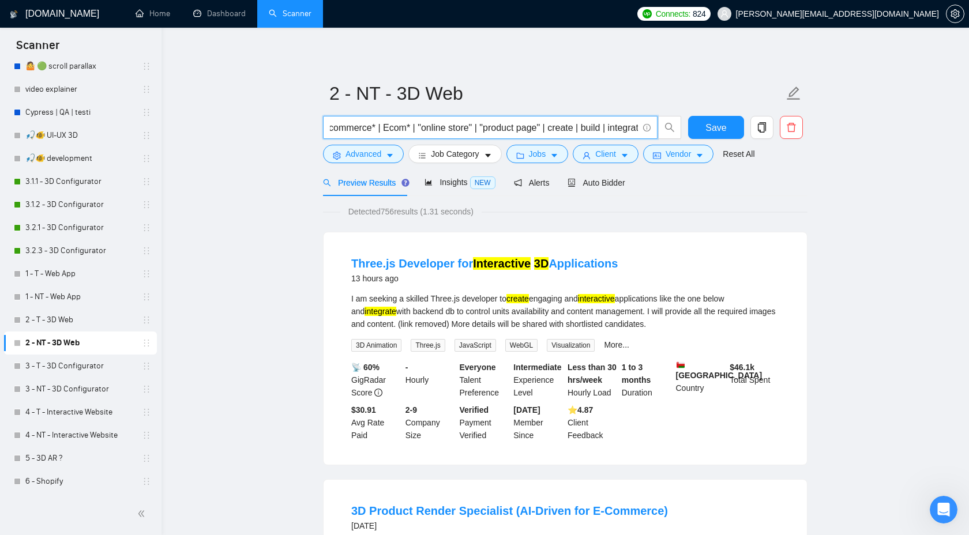
drag, startPoint x: 507, startPoint y: 129, endPoint x: 451, endPoint y: 128, distance: 56.0
click at [451, 128] on input "("3D viewer" | "interactive 3D" | "product visualizer" | "product viewer" | "3D…" at bounding box center [484, 128] width 308 height 14
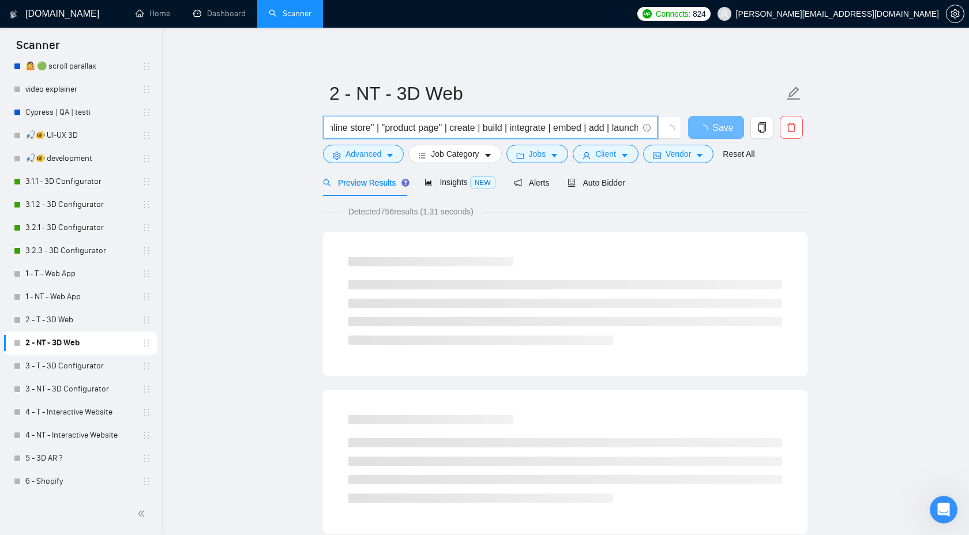
scroll to position [0, 2786]
click at [509, 126] on input "("3D viewer" | "interactive 3D" | "product visualizer" | "product viewer" | "3D…" at bounding box center [484, 128] width 308 height 14
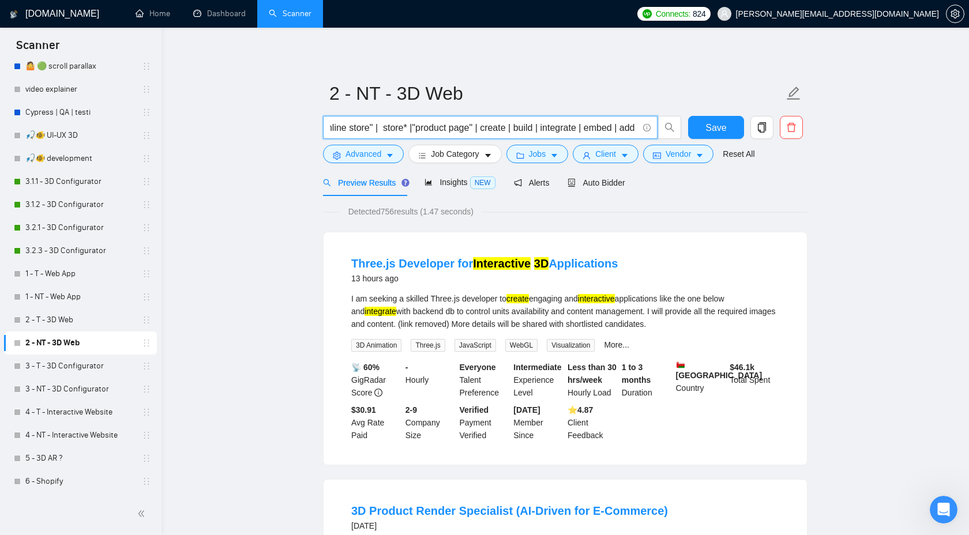
click at [509, 127] on input "("3D viewer" | "interactive 3D" | "product visualizer" | "product viewer" | "3D…" at bounding box center [484, 128] width 308 height 14
click at [538, 128] on input "("3D viewer" | "interactive 3D" | "product visualizer" | "product viewer" | "3D…" at bounding box center [484, 128] width 308 height 14
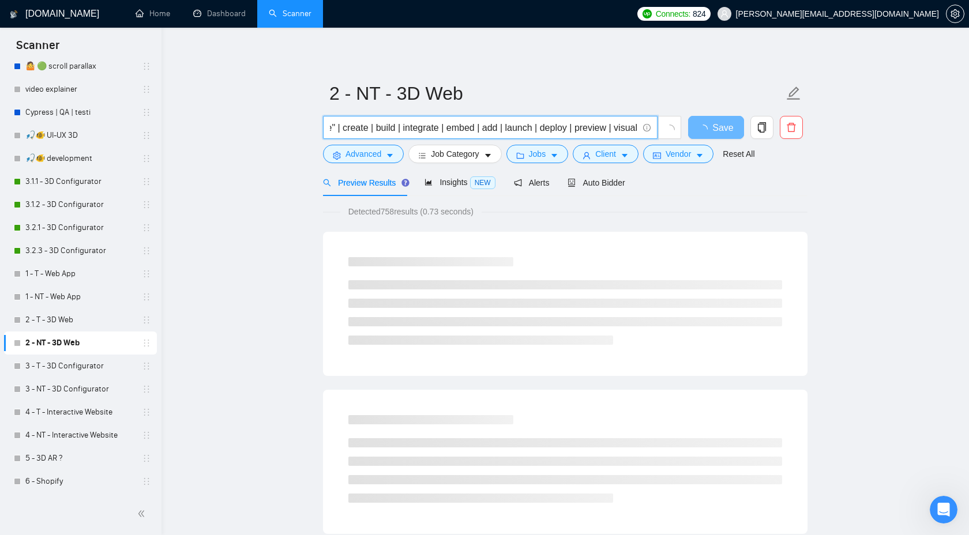
scroll to position [0, 2958]
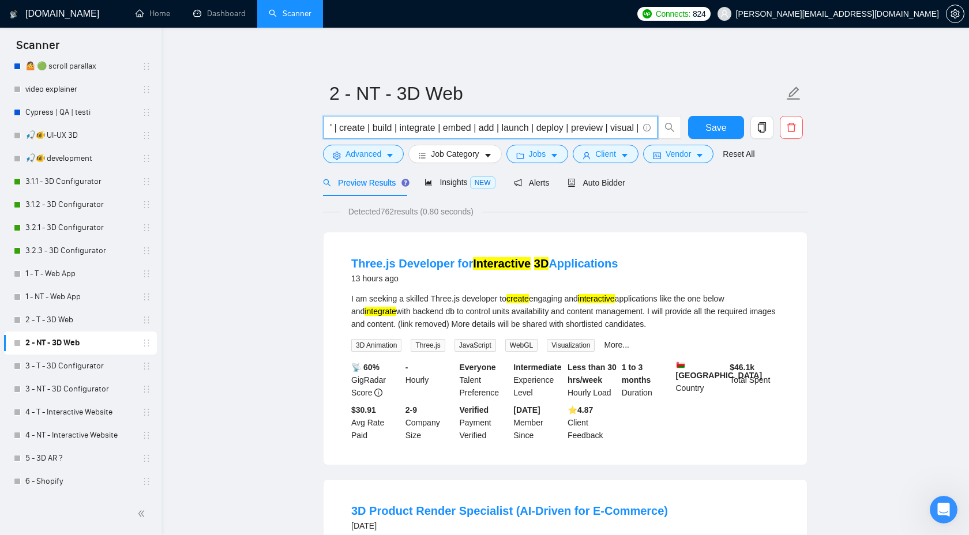
click at [497, 128] on input "("3D viewer" | "interactive 3D" | "product visualizer" | "product viewer" | "3D…" at bounding box center [484, 128] width 308 height 14
click at [531, 128] on input "("3D viewer" | "interactive 3D" | "product visualizer" | "product viewer" | "3D…" at bounding box center [484, 128] width 308 height 14
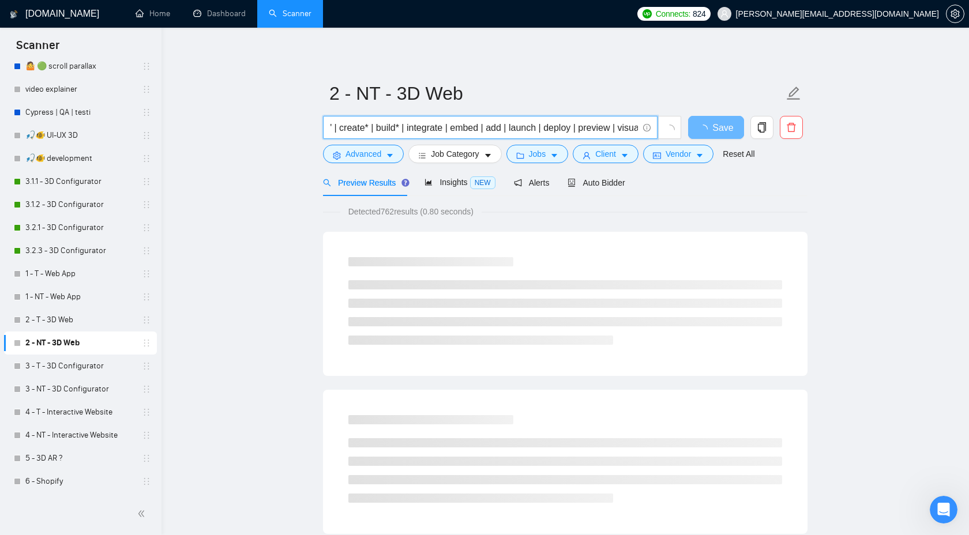
click at [578, 131] on input "("3D viewer" | "interactive 3D" | "product visualizer" | "product viewer" | "3D…" at bounding box center [484, 128] width 308 height 14
click at [620, 128] on input "("3D viewer" | "interactive 3D" | "product visualizer" | "product viewer" | "3D…" at bounding box center [484, 128] width 308 height 14
click at [416, 128] on input "("3D viewer" | "interactive 3D" | "product visualizer" | "product viewer" | "3D…" at bounding box center [484, 128] width 308 height 14
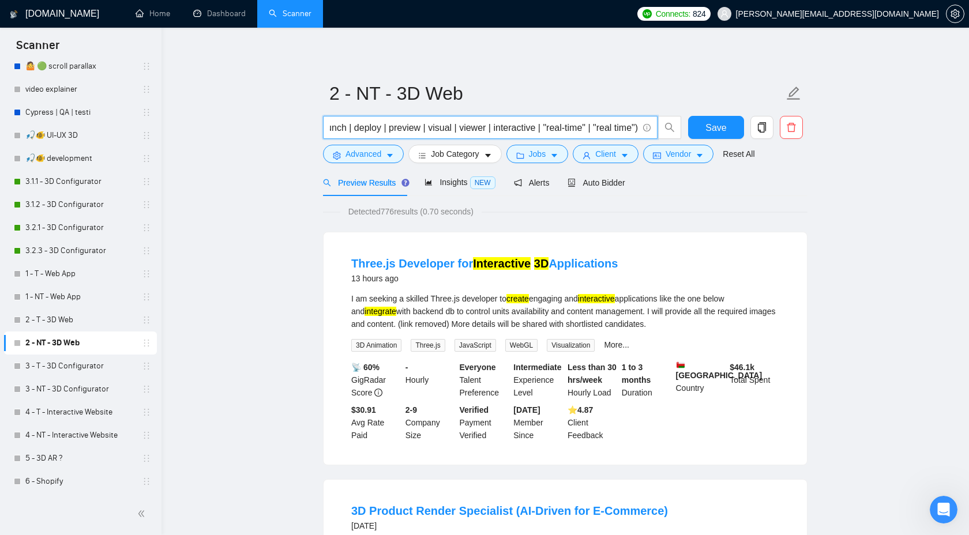
click at [456, 126] on input "("3D viewer" | "interactive 3D" | "product visualizer" | "product viewer" | "3D…" at bounding box center [484, 128] width 308 height 14
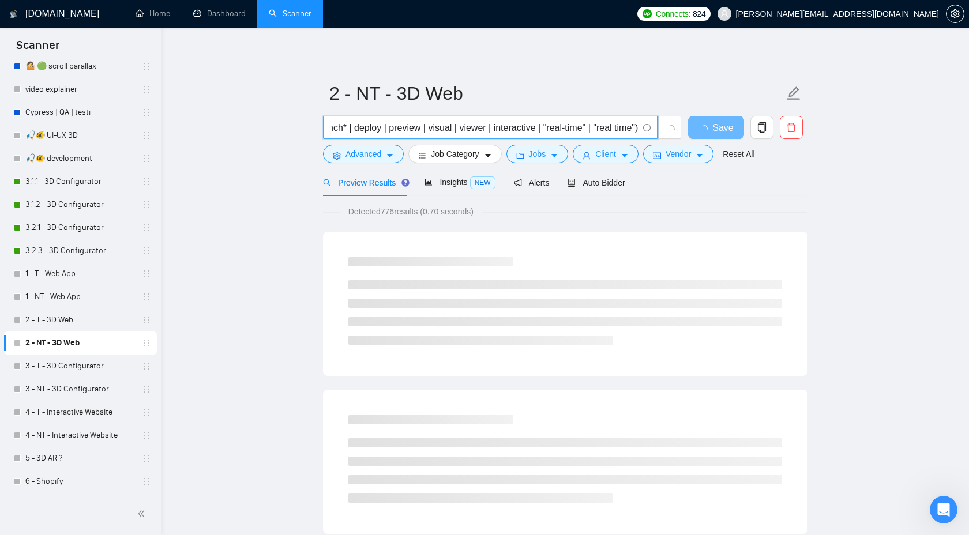
drag, startPoint x: 428, startPoint y: 129, endPoint x: 497, endPoint y: 129, distance: 69.2
click at [497, 129] on input "("3D viewer" | "interactive 3D" | "product visualizer" | "product viewer" | "3D…" at bounding box center [484, 128] width 308 height 14
type input "("3D viewer" | "interactive 3D" | "product visualizer" | "product viewer" | "3D…"
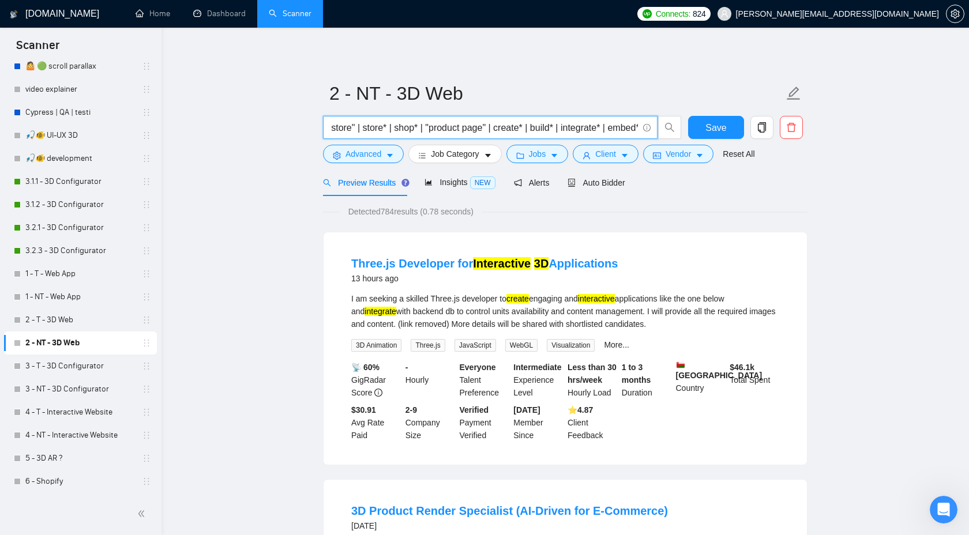
scroll to position [0, 2807]
click at [702, 123] on button "Save" at bounding box center [716, 127] width 56 height 23
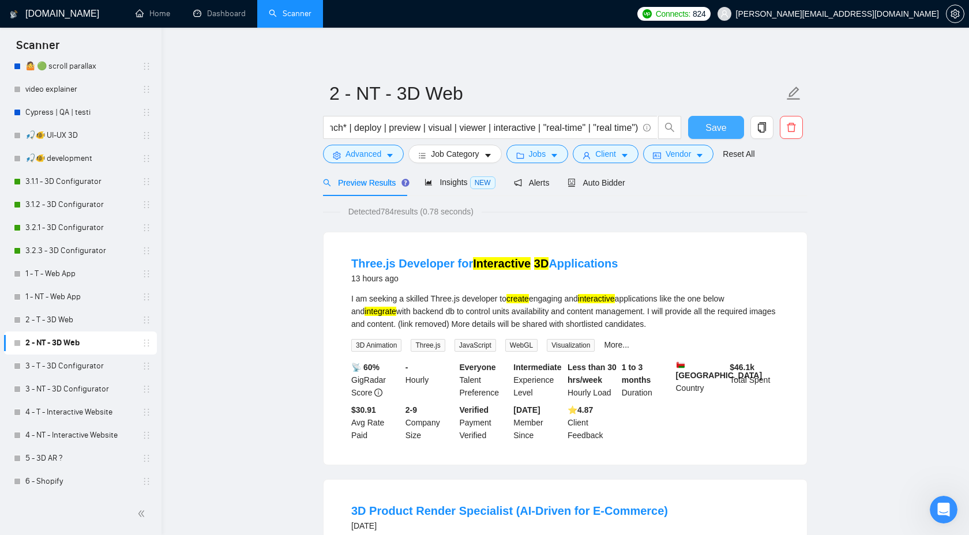
click at [704, 122] on button "Save" at bounding box center [716, 127] width 56 height 23
click at [51, 366] on link "3 - T - 3D Configurator" at bounding box center [80, 366] width 110 height 23
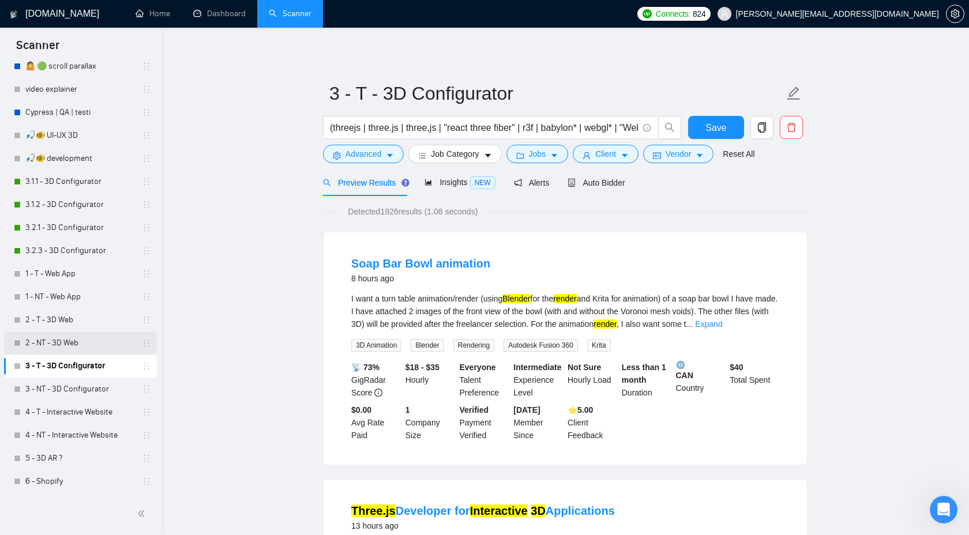
click at [72, 336] on link "2 - NT - 3D Web" at bounding box center [80, 343] width 110 height 23
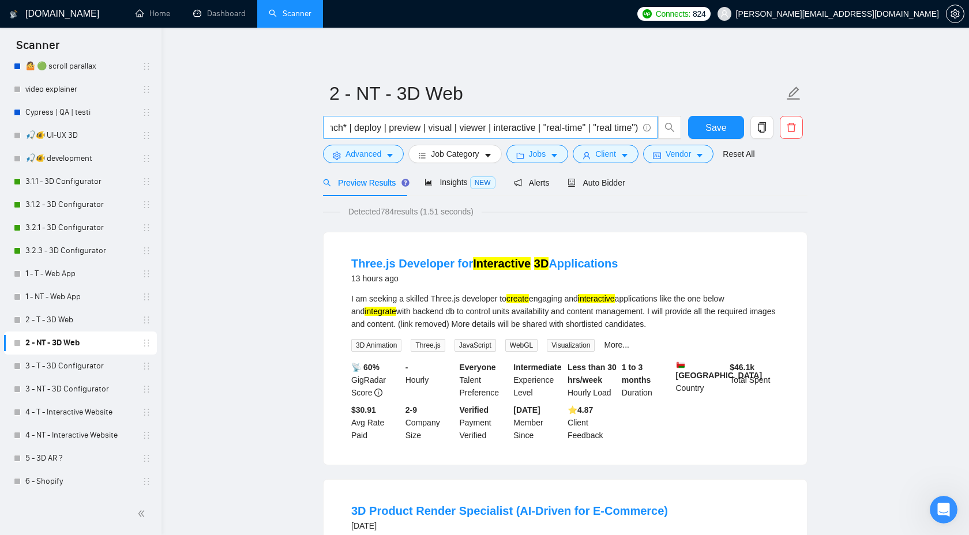
scroll to position [0, 3275]
click at [391, 127] on input "("3D viewer" | "interactive 3D" | "product visualizer" | "product viewer" | "3D…" at bounding box center [484, 128] width 308 height 14
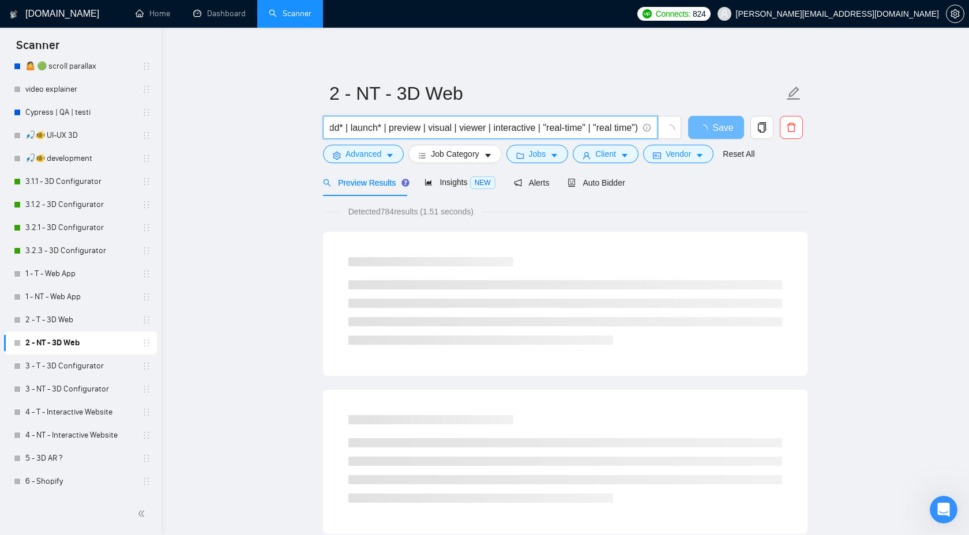
scroll to position [0, 3214]
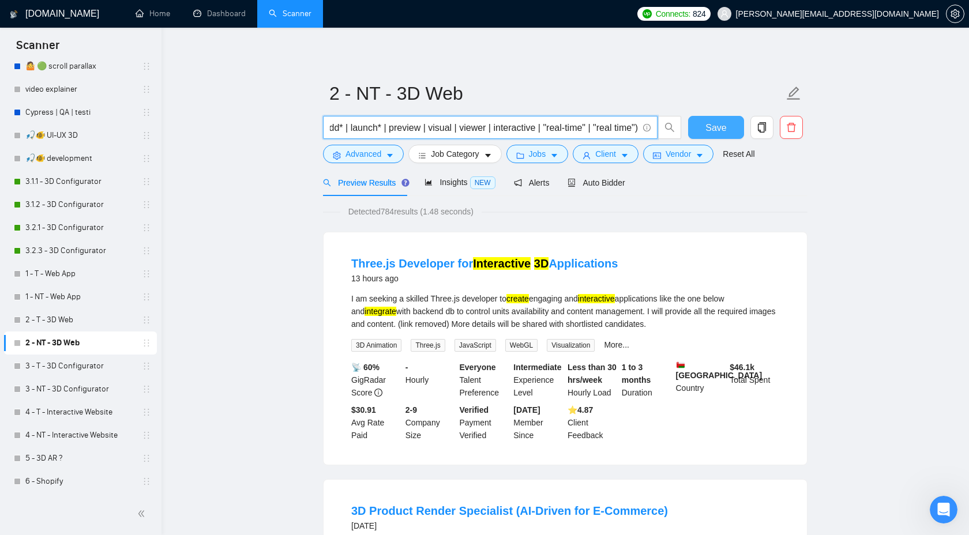
type input "("3D viewer" | "interactive 3D" | "product visualizer" | "product viewer" | "3D…"
click at [703, 132] on button "Save" at bounding box center [716, 127] width 56 height 23
click at [714, 131] on span "Save" at bounding box center [716, 128] width 21 height 14
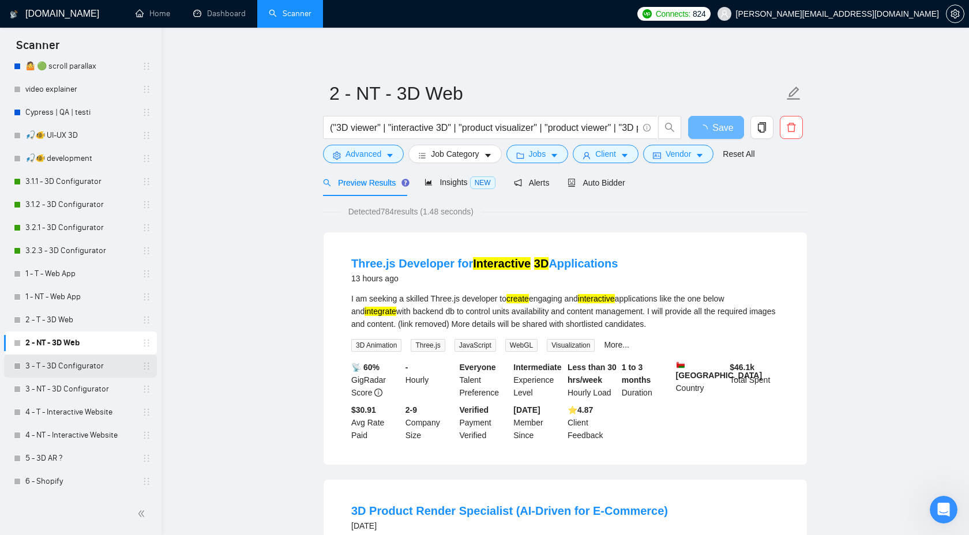
click at [80, 364] on link "3 - T - 3D Configurator" at bounding box center [80, 366] width 110 height 23
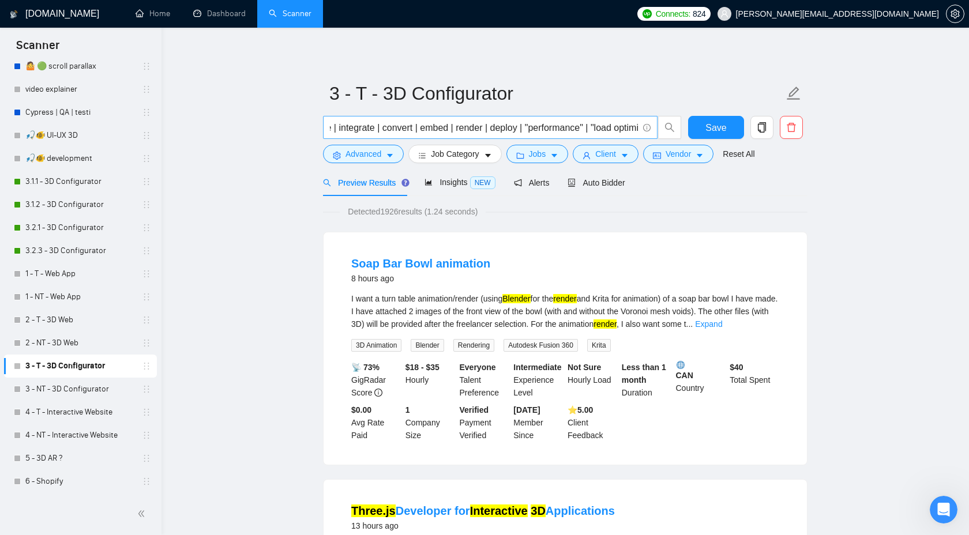
scroll to position [0, 803]
drag, startPoint x: 478, startPoint y: 130, endPoint x: 539, endPoint y: 130, distance: 61.7
click at [539, 130] on input "(threejs | three.js | three,js | "react three fiber" | r3f | babylon* | webgl* …" at bounding box center [484, 128] width 308 height 14
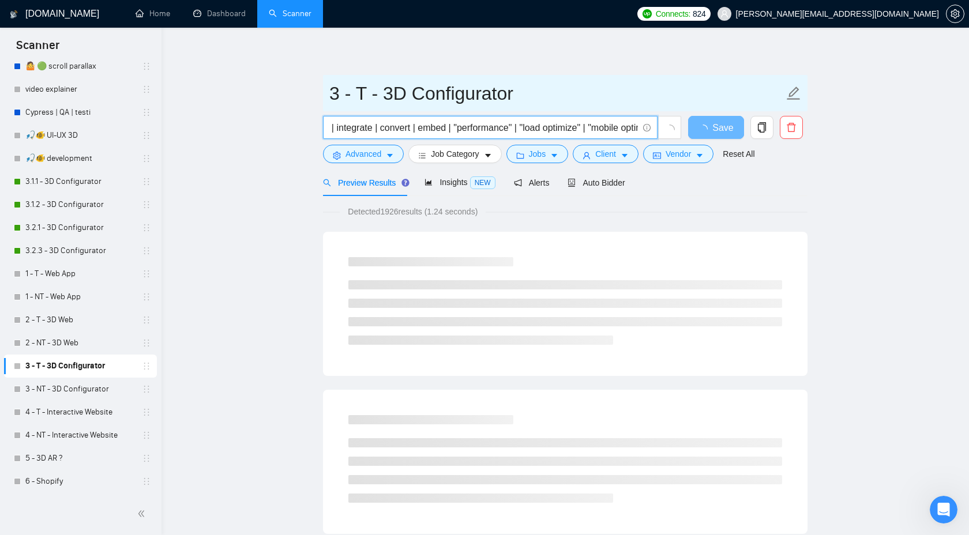
click at [580, 96] on input "3 - T - 3D Configurator" at bounding box center [556, 93] width 455 height 29
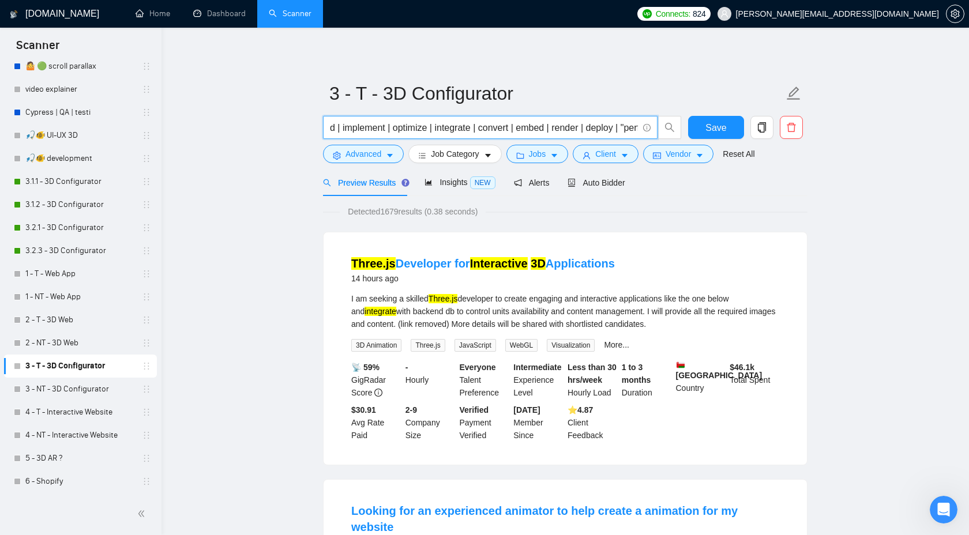
scroll to position [0, 771]
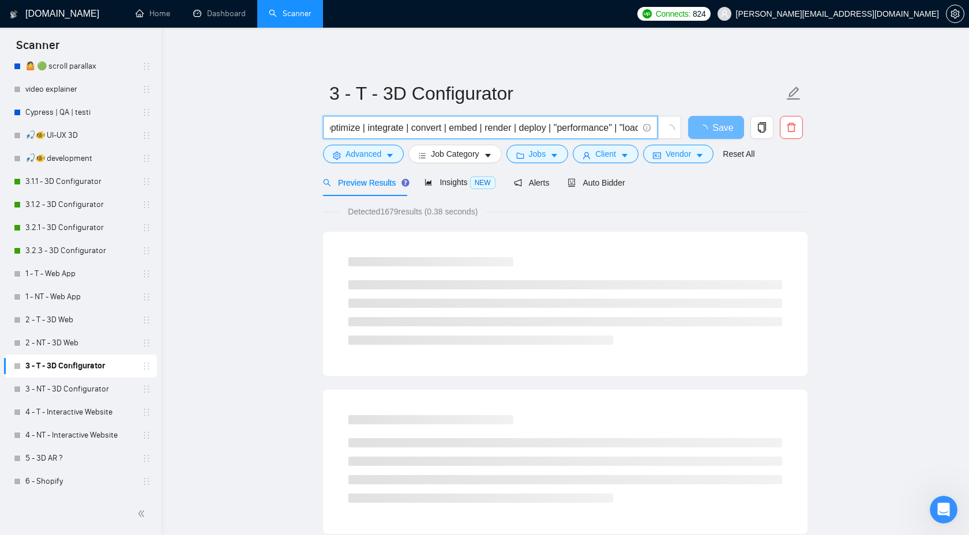
click at [560, 130] on input "(threejs | three.js | three,js | "react three fiber" | r3f | babylon* | webgl* …" at bounding box center [484, 128] width 308 height 14
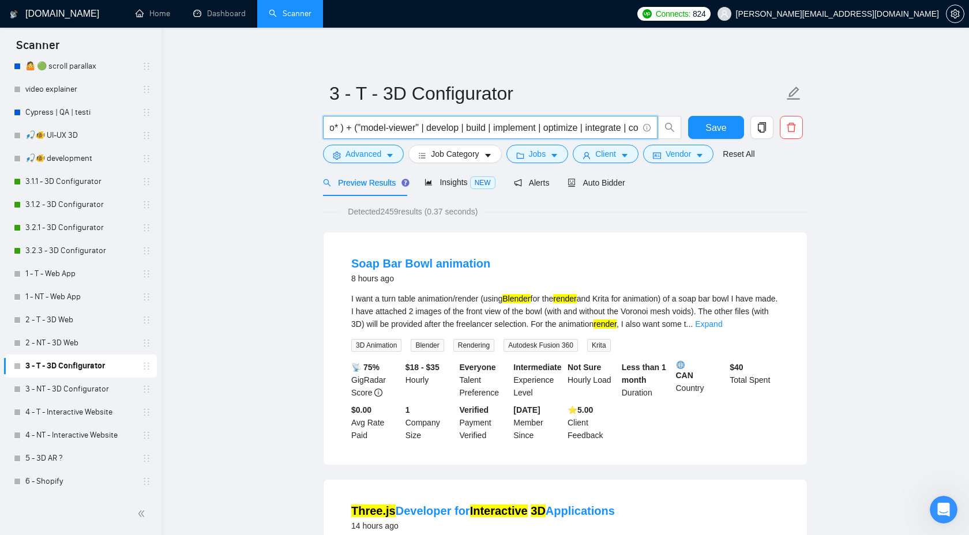
scroll to position [0, 557]
click at [474, 128] on input "(threejs | three.js | three,js | "react three fiber" | r3f | babylon* | webgl* …" at bounding box center [484, 128] width 308 height 14
click at [507, 126] on input "(threejs | three.js | three,js | "react three fiber" | r3f | babylon* | webgl* …" at bounding box center [484, 128] width 308 height 14
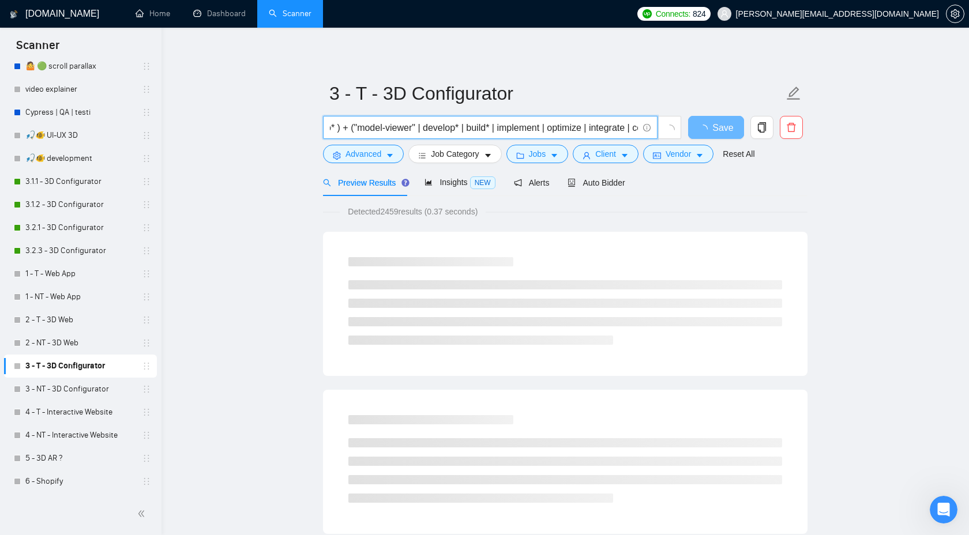
click at [562, 129] on input "(threejs | three.js | three,js | "react three fiber" | r3f | babylon* | webgl* …" at bounding box center [484, 128] width 308 height 14
click at [485, 127] on input "(threejs | three.js | three,js | "react three fiber" | r3f | babylon* | webgl* …" at bounding box center [484, 128] width 308 height 14
click at [532, 128] on input "(threejs | three.js | three,js | "react three fiber" | r3f | babylon* | webgl* …" at bounding box center [484, 128] width 308 height 14
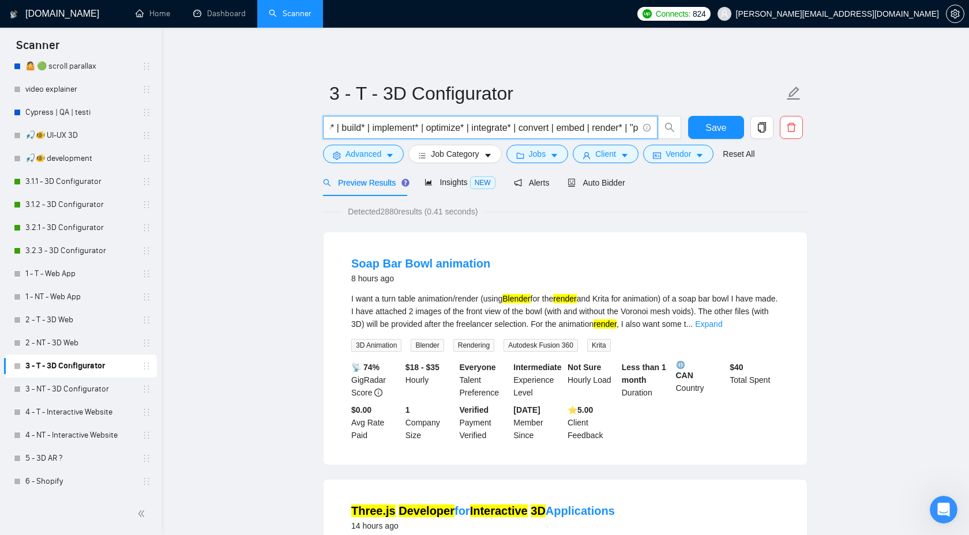
click at [578, 125] on input "(threejs | three.js | three,js | "react three fiber" | r3f | babylon* | webgl* …" at bounding box center [484, 128] width 308 height 14
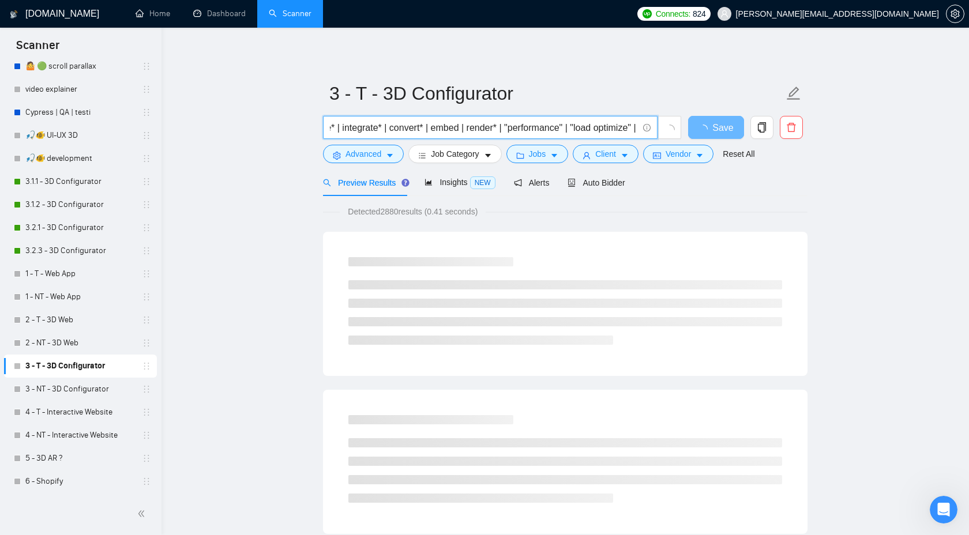
scroll to position [0, 814]
click at [485, 128] on input "(threejs | three.js | three,js | "react three fiber" | r3f | babylon* | webgl* …" at bounding box center [484, 128] width 308 height 14
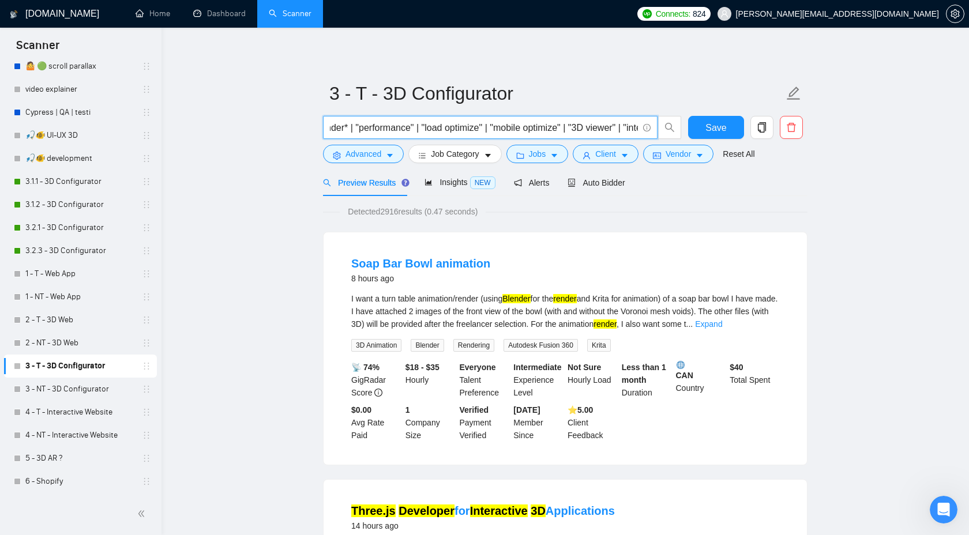
drag, startPoint x: 448, startPoint y: 130, endPoint x: 383, endPoint y: 130, distance: 65.2
click at [383, 130] on input "(threejs | three.js | three,js | "react three fiber" | r3f | babylon* | webgl* …" at bounding box center [484, 128] width 308 height 14
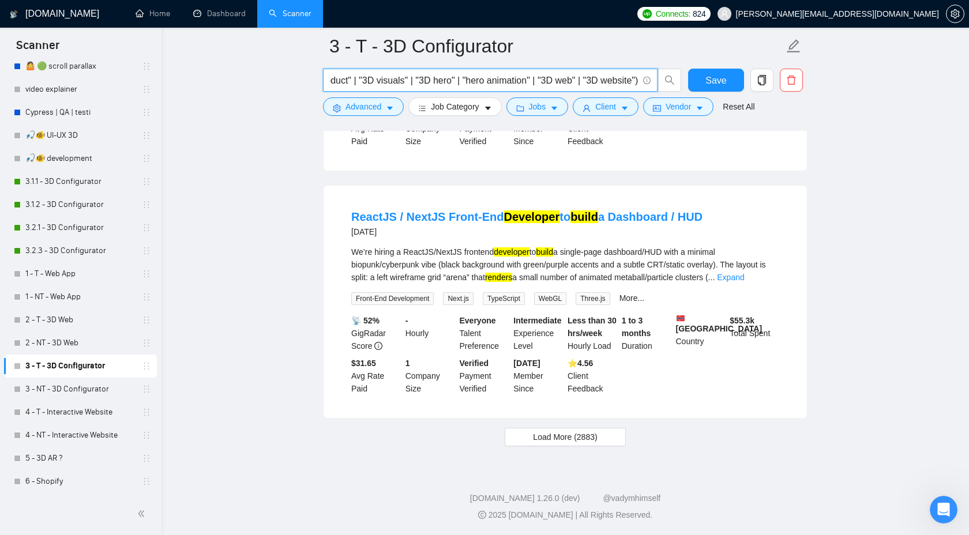
scroll to position [2337, 0]
click at [721, 87] on span "Save" at bounding box center [716, 80] width 21 height 14
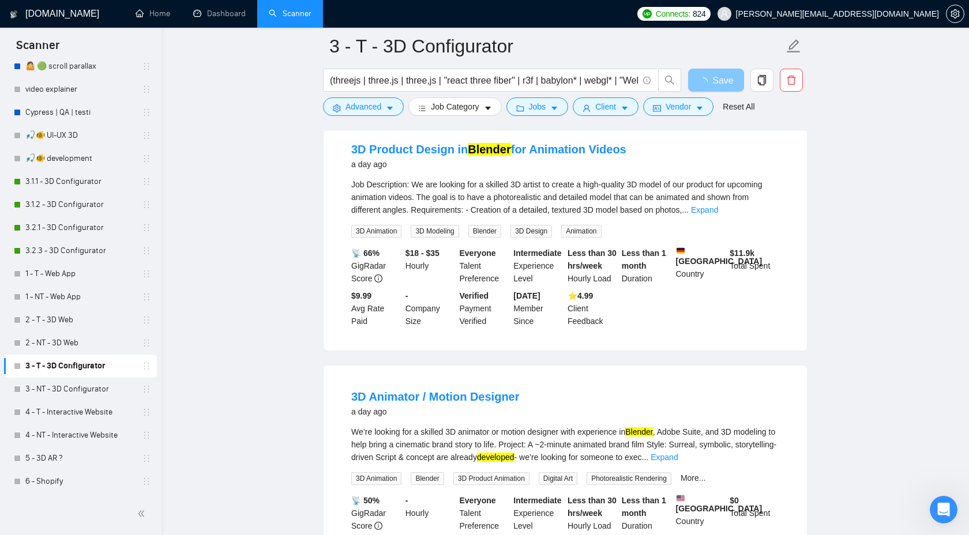
scroll to position [0, 0]
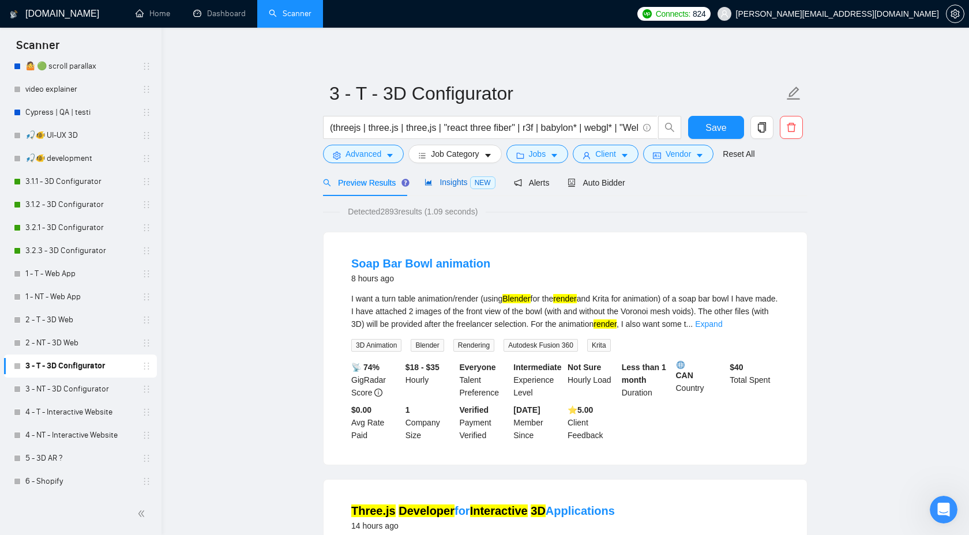
click at [453, 184] on span "Insights NEW" at bounding box center [460, 182] width 70 height 9
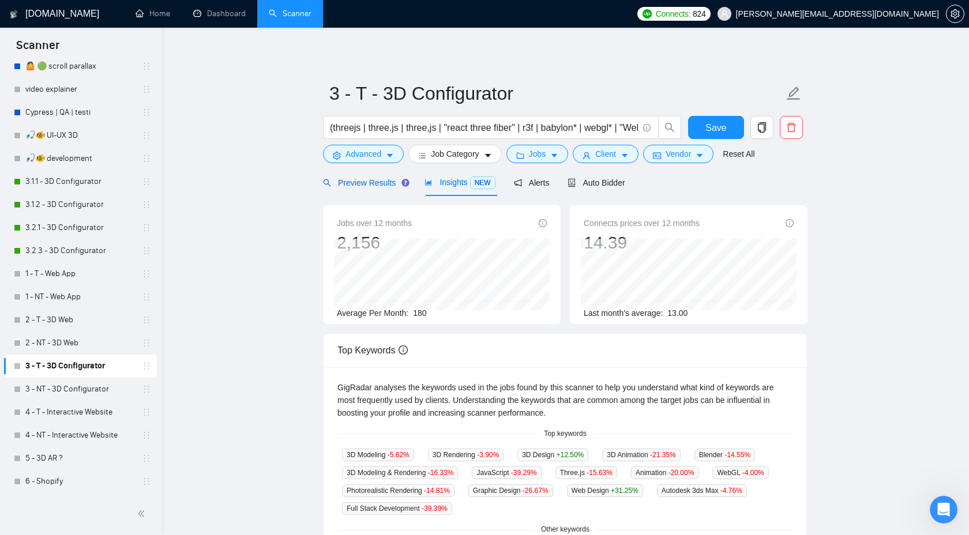
click at [389, 185] on span "Preview Results" at bounding box center [364, 182] width 83 height 9
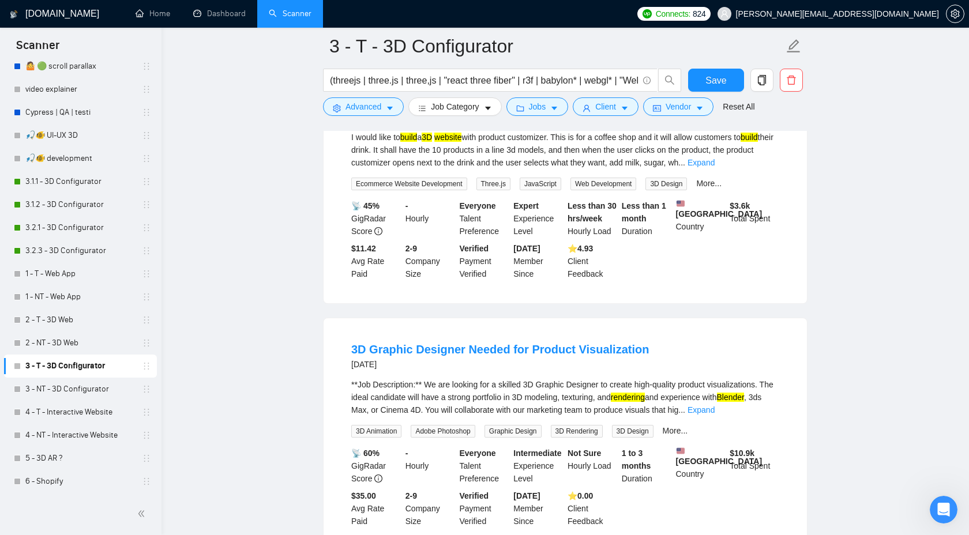
scroll to position [1940, 0]
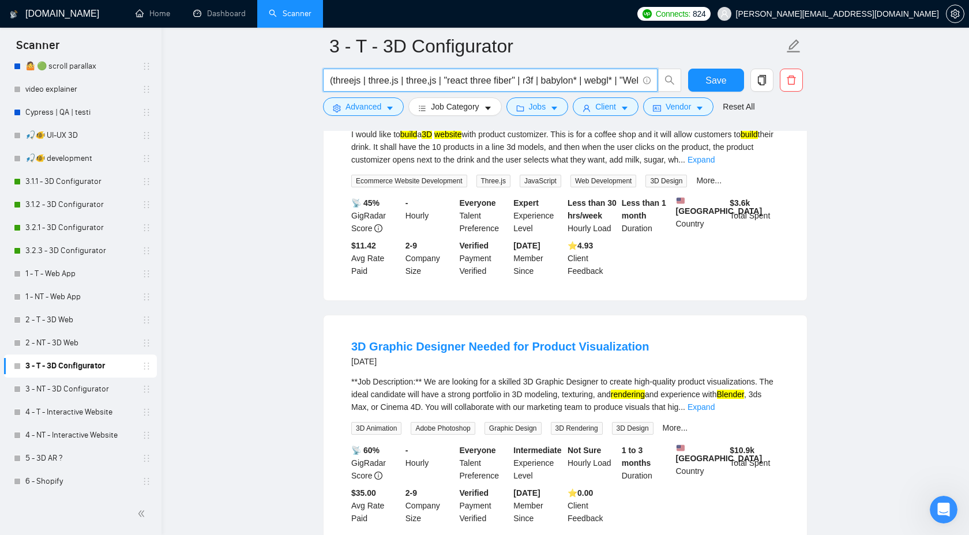
click at [539, 74] on input "(threejs | three.js | three,js | "react three fiber" | r3f | babylon* | webgl* …" at bounding box center [484, 80] width 308 height 14
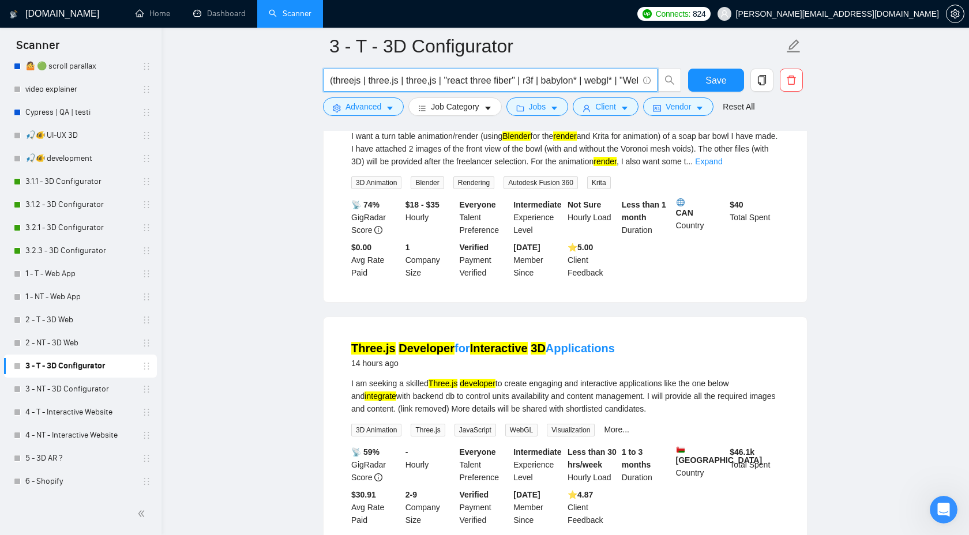
scroll to position [0, 0]
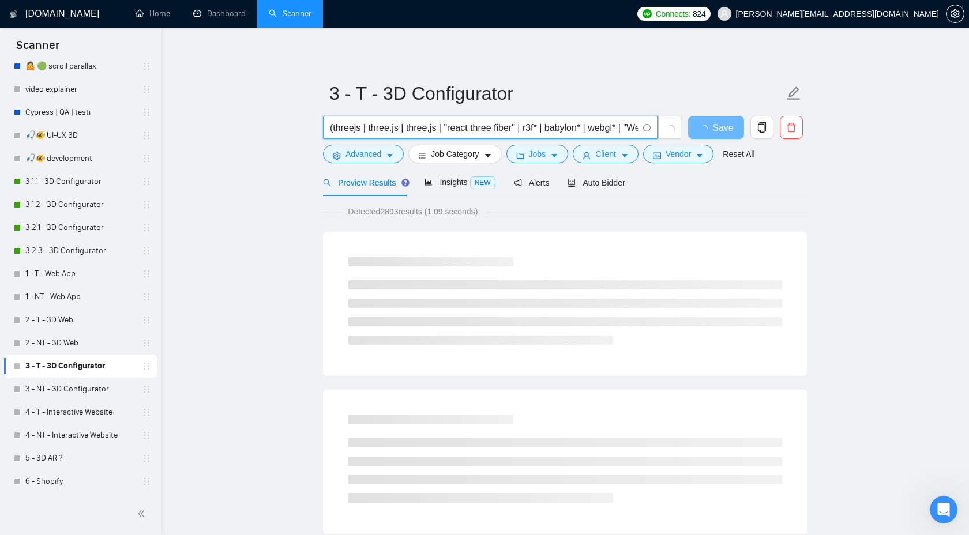
click at [361, 126] on input "(threejs | three.js | three,js | "react three fiber" | r3f* | babylon* | webgl*…" at bounding box center [484, 128] width 308 height 14
click at [405, 128] on input "(threejs* | three.js | three,js | "react three fiber" | r3f* | babylon* | webgl…" at bounding box center [484, 128] width 308 height 14
click at [447, 131] on input "(threejs* | three.js* | three,js | "react three fiber" | r3f* | babylon* | webg…" at bounding box center [484, 128] width 308 height 14
drag, startPoint x: 454, startPoint y: 130, endPoint x: 527, endPoint y: 128, distance: 72.7
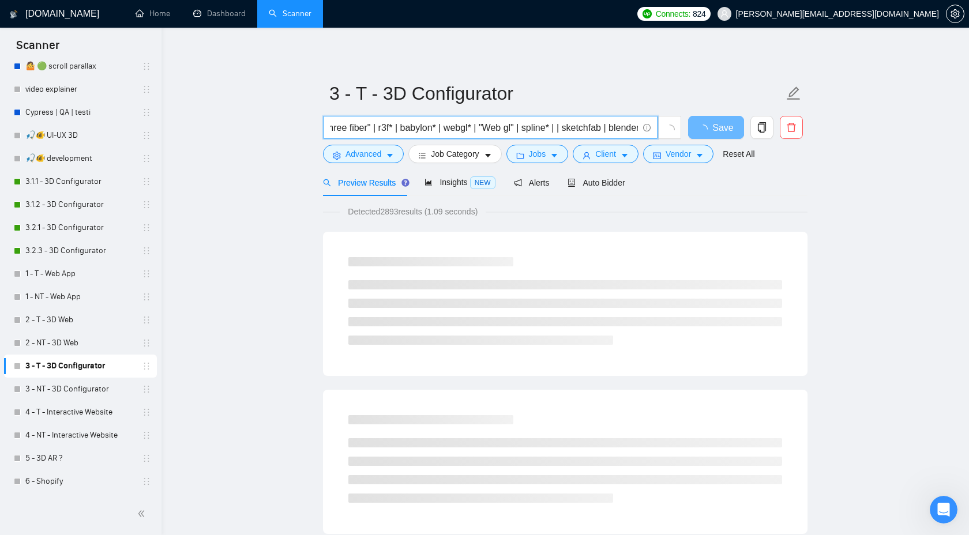
click at [527, 128] on input "(threejs* | three.js* | three,js* | "react three fiber" | r3f* | babylon* | web…" at bounding box center [484, 128] width 308 height 14
paste input "GL" | Web-GL*"
click at [545, 128] on input "(threejs* | three.js* | three,js* | "react three fiber" | r3f* | babylon* | web…" at bounding box center [484, 128] width 308 height 14
click at [590, 129] on input "(threejs* | three.js* | three,js* | "react three fiber" | r3f* | babylon* | web…" at bounding box center [484, 128] width 308 height 14
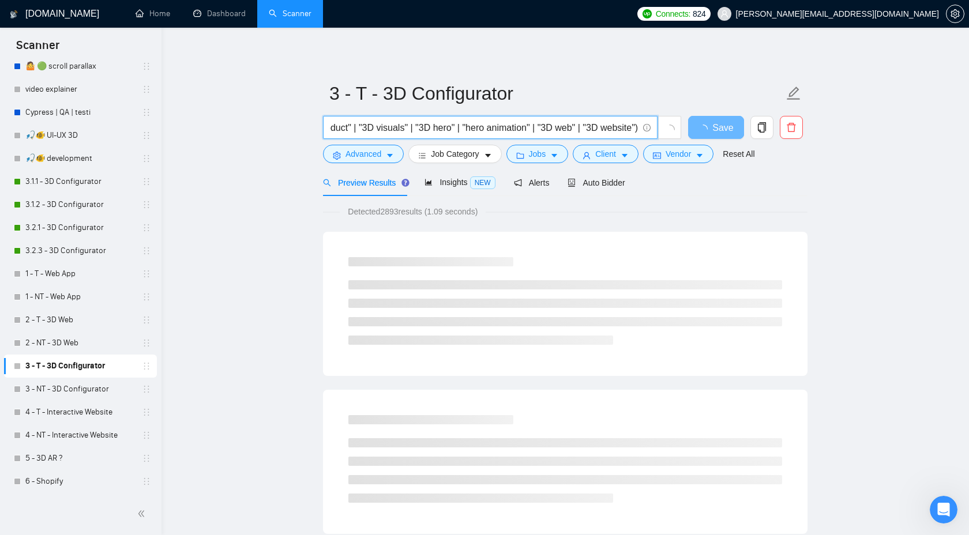
scroll to position [0, 1693]
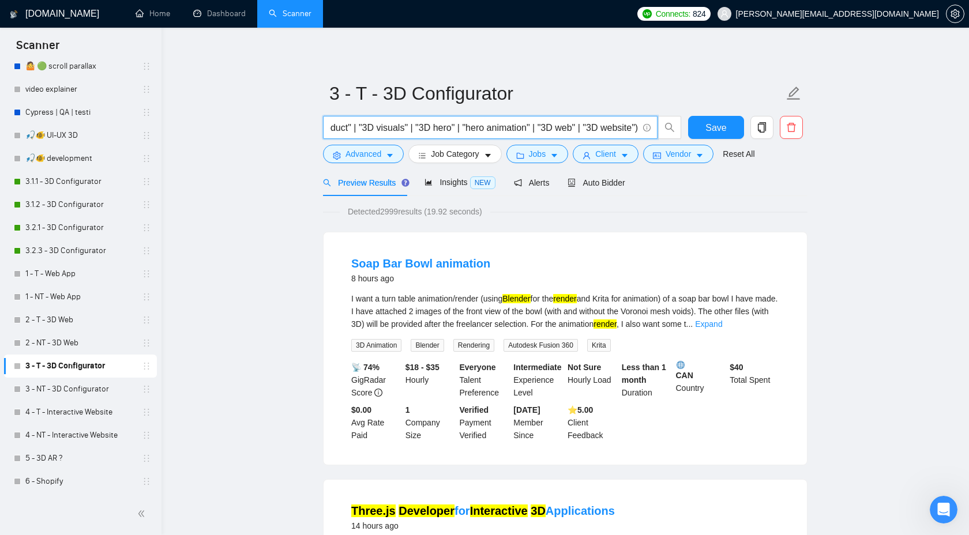
drag, startPoint x: 453, startPoint y: 129, endPoint x: 513, endPoint y: 128, distance: 60.0
click at [513, 128] on input "(threejs* | three.js* | three,js* | "react three fiber" | r3f* | babylon* | web…" at bounding box center [484, 128] width 308 height 14
drag, startPoint x: 526, startPoint y: 129, endPoint x: 455, endPoint y: 132, distance: 70.4
click at [455, 132] on input "(threejs* | three.js* | three,js* | "react three fiber" | r3f* | babylon* | web…" at bounding box center [484, 128] width 308 height 14
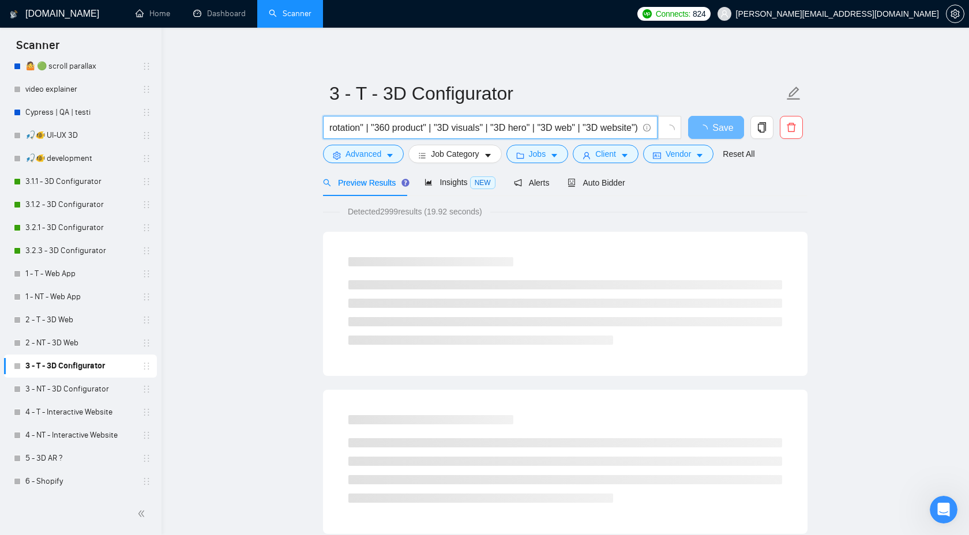
scroll to position [0, 1615]
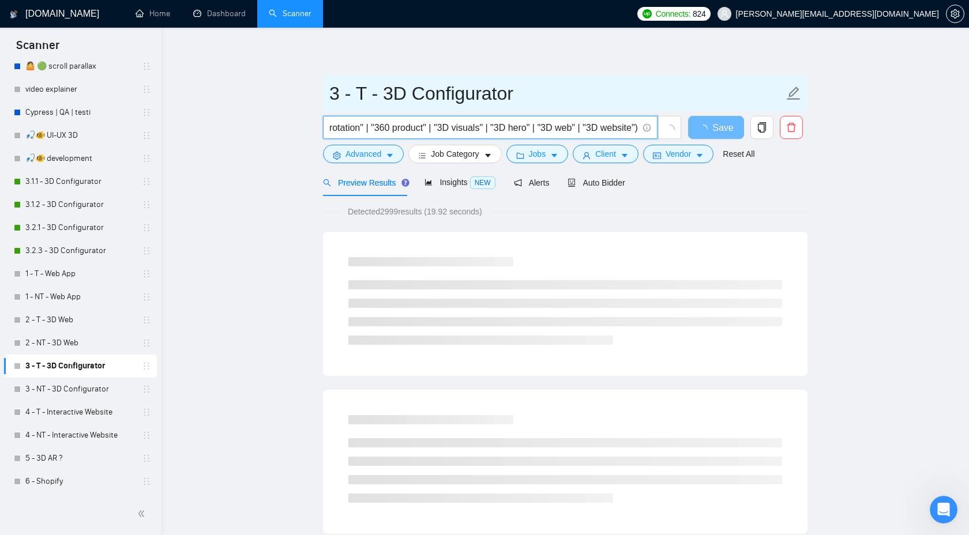
type input "(threejs* | three.js* | three,js* | "react three fiber" | r3f* | babylon* | web…"
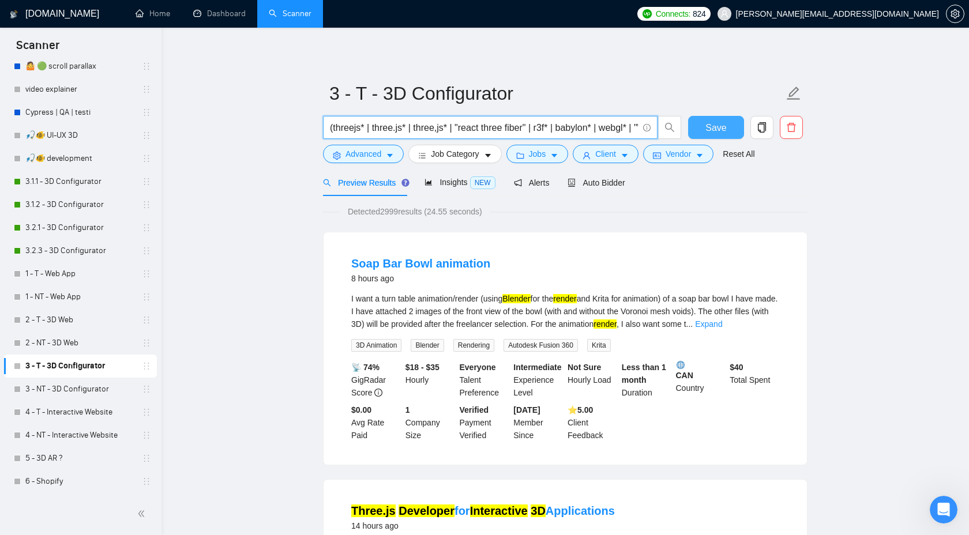
click at [717, 119] on button "Save" at bounding box center [716, 127] width 56 height 23
click at [719, 131] on span "Save" at bounding box center [716, 128] width 21 height 14
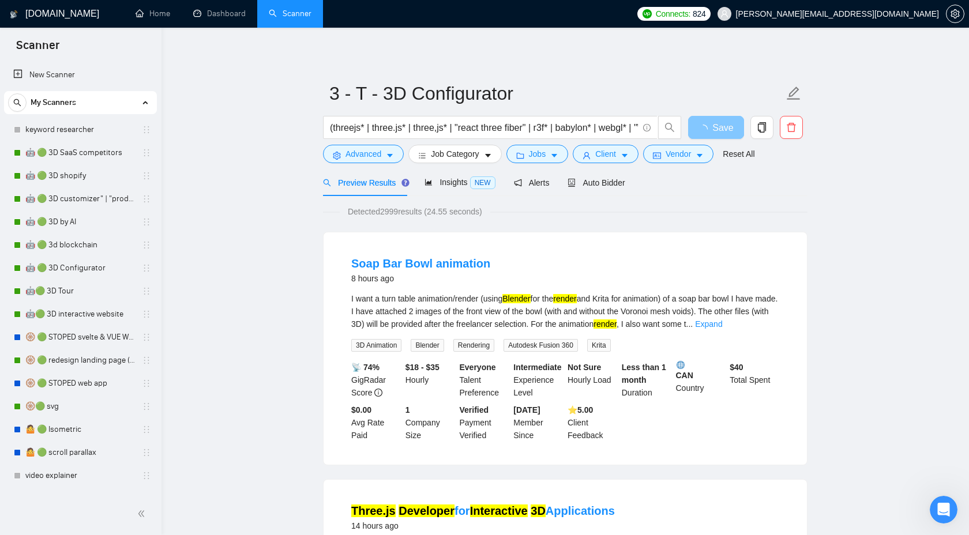
scroll to position [0, 606]
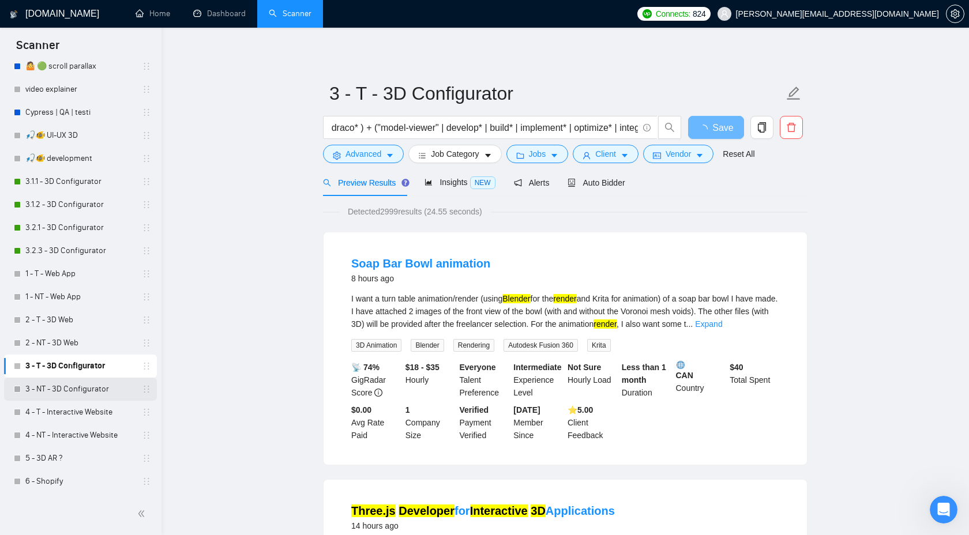
click at [76, 393] on link "3 - NT - 3D Configurator" at bounding box center [80, 389] width 110 height 23
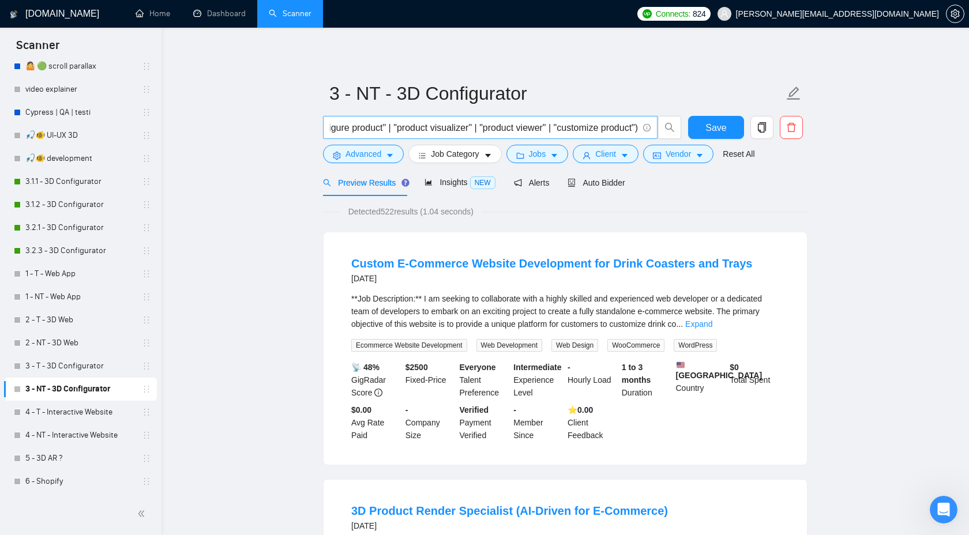
scroll to position [0, 796]
click at [722, 119] on button "Save" at bounding box center [716, 127] width 56 height 23
click at [87, 415] on link "4 - T - Interactive Website" at bounding box center [80, 412] width 110 height 23
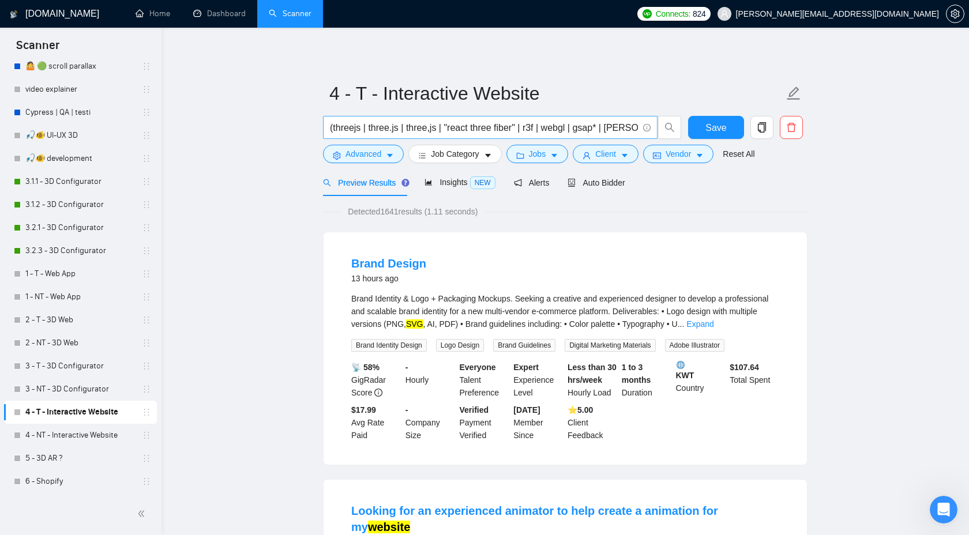
click at [539, 126] on input "(threejs | three.js | three,js | "react three fiber" | r3f | webgl | gsap* | lo…" at bounding box center [484, 128] width 308 height 14
click at [563, 131] on input "(threejs | three.js | three,js | "react three fiber" | r3f* | webgl | gsap* | l…" at bounding box center [484, 128] width 308 height 14
paste input "* | "Web GL" | Web-GL*"
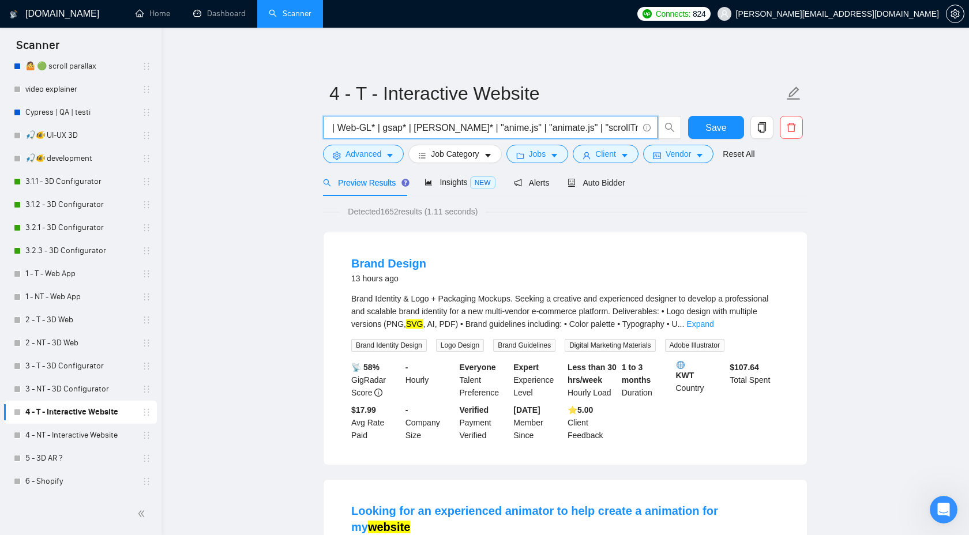
click at [458, 129] on input "(threejs | three.js | three,js | "react three fiber" | r3f* | webgl* | "Web GL"…" at bounding box center [484, 128] width 308 height 14
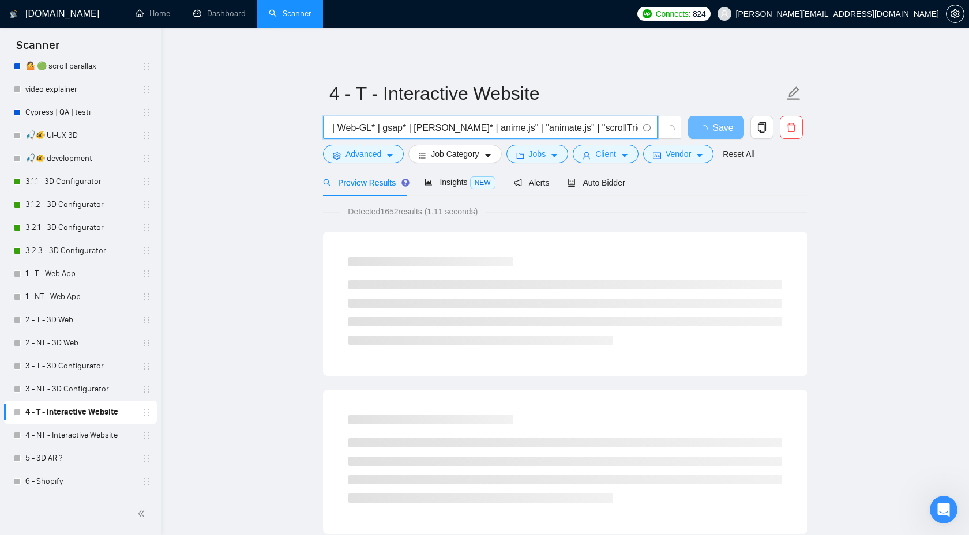
click at [492, 128] on input "(threejs | three.js | three,js | "react three fiber" | r3f* | webgl* | "Web GL"…" at bounding box center [484, 128] width 308 height 14
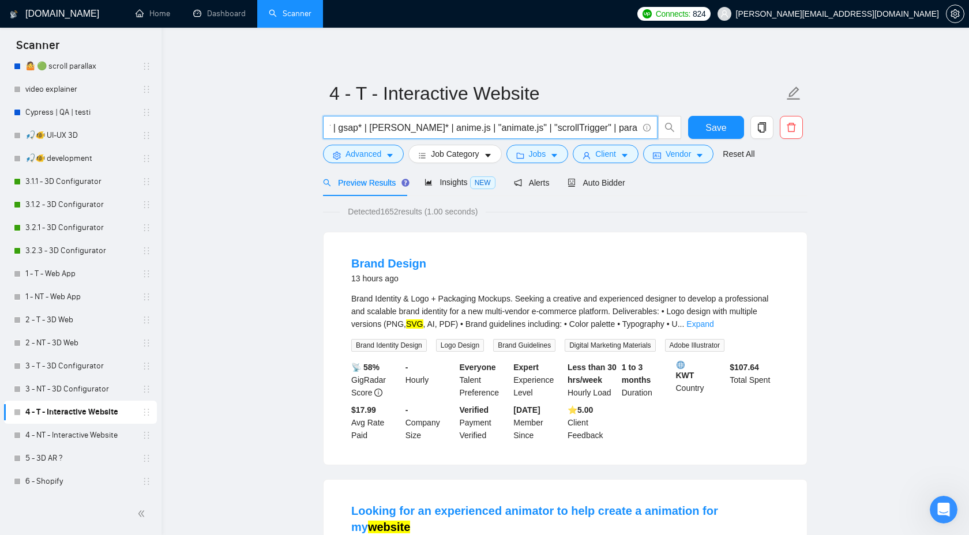
scroll to position [0, 335]
click at [425, 129] on input "(threejs | three.js | three,js | "react three fiber" | r3f* | webgl* | "Web GL"…" at bounding box center [484, 128] width 308 height 14
click at [572, 131] on input "(threejs | three.js | three,js | "react three fiber" | r3f* | webgl* | "Web GL"…" at bounding box center [484, 128] width 308 height 14
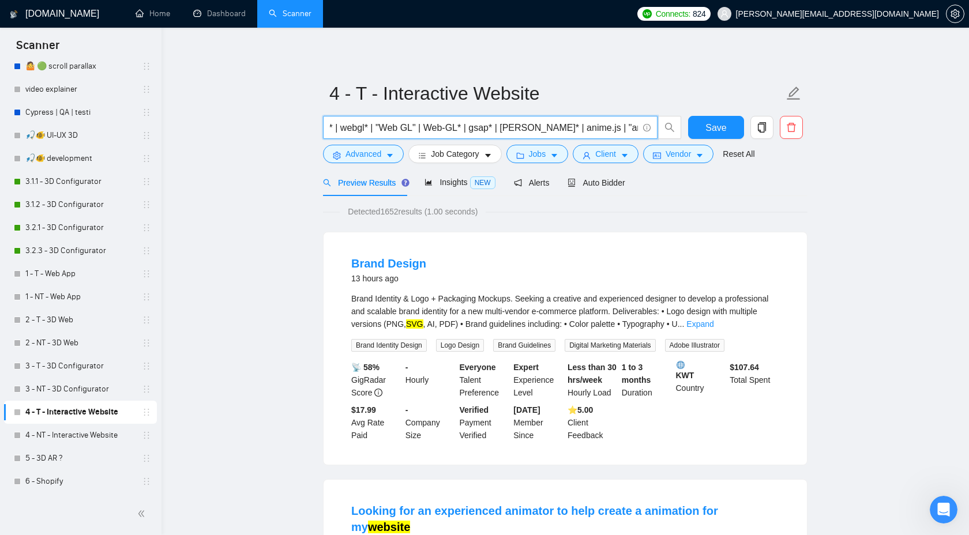
click at [563, 131] on input "(threejs | three.js | three,js | "react three fiber" | r3f* | webgl* | "Web GL"…" at bounding box center [484, 128] width 308 height 14
drag, startPoint x: 573, startPoint y: 130, endPoint x: 541, endPoint y: 130, distance: 32.3
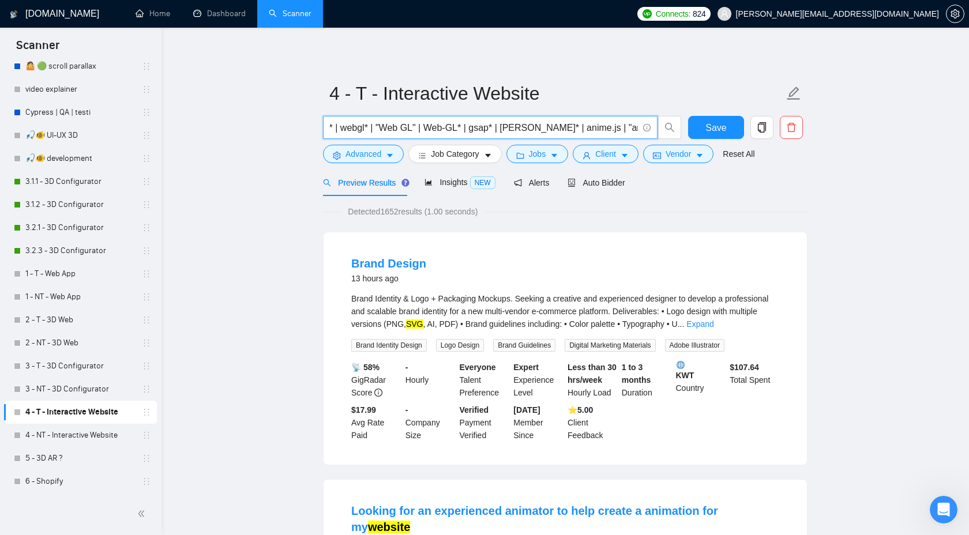
click at [541, 130] on input "(threejs | three.js | three,js | "react three fiber" | r3f* | webgl* | "Web GL"…" at bounding box center [484, 128] width 308 height 14
paste input "js | tanime.js | anime,js | anime-js |"
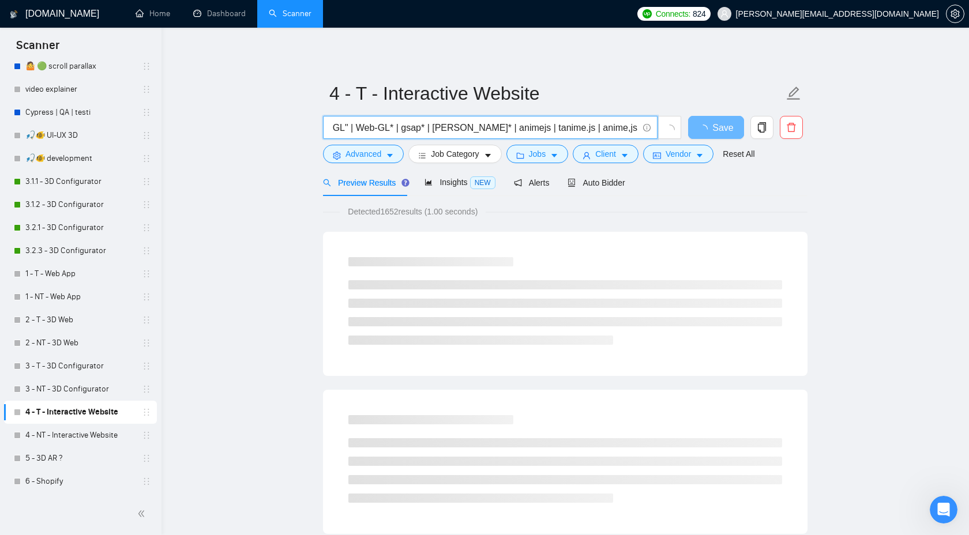
click at [516, 129] on input "(threejs | three.js | three,js | "react three fiber" | r3f* | webgl* | "Web GL"…" at bounding box center [484, 128] width 308 height 14
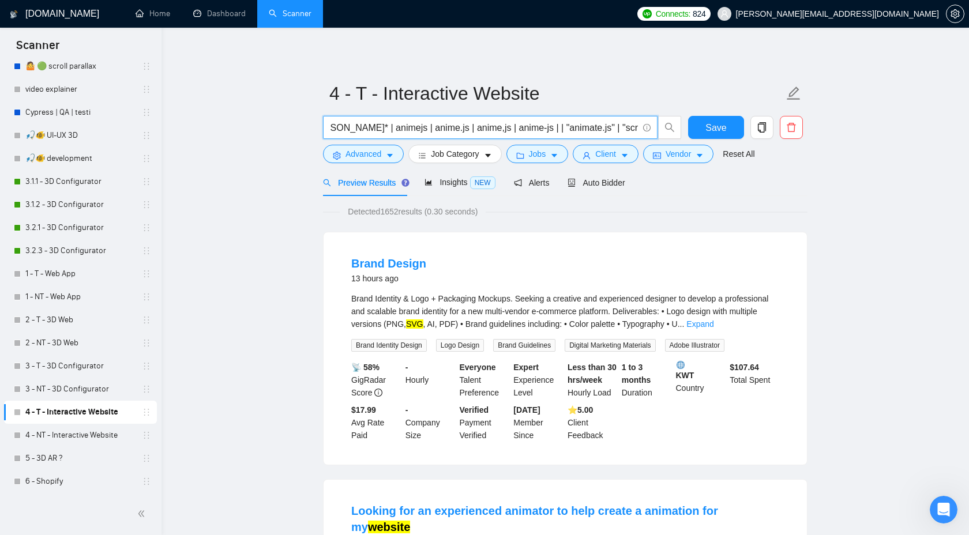
scroll to position [0, 400]
click at [723, 119] on button "Save" at bounding box center [716, 127] width 56 height 23
click at [473, 132] on input "(threejs | three.js | three,js | "react three fiber" | r3f* | webgl* | "Web GL"…" at bounding box center [484, 128] width 308 height 14
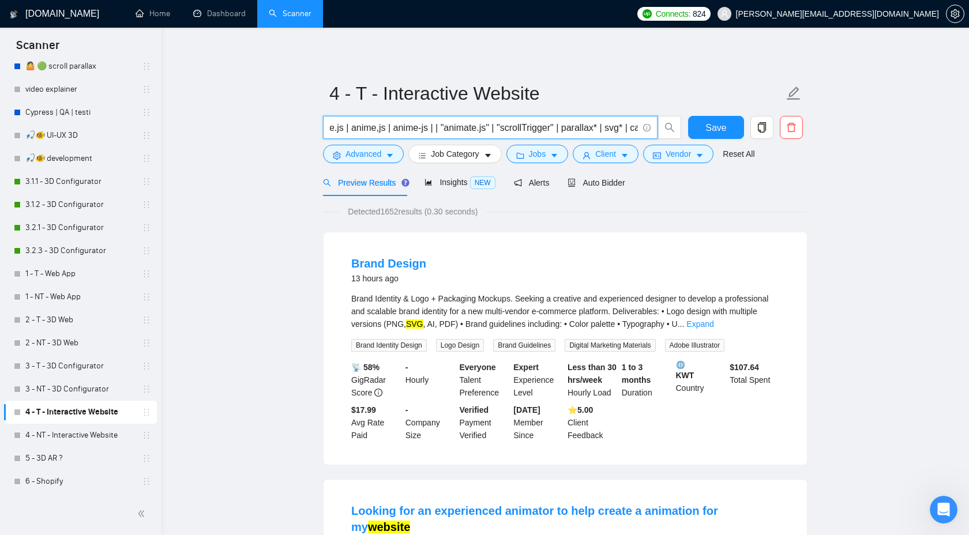
scroll to position [0, 525]
click at [404, 122] on input "(threejs | three.js | three,js | "react three fiber" | r3f* | webgl* | "Web GL"…" at bounding box center [484, 128] width 308 height 14
drag, startPoint x: 390, startPoint y: 129, endPoint x: 439, endPoint y: 127, distance: 49.1
click at [439, 127] on input "(threejs | three.js | three,js | "react three fiber" | r3f* | webgl* | "Web GL"…" at bounding box center [484, 128] width 308 height 14
paste input "animatejs | animate.js | tanimate,js | animate-js |"
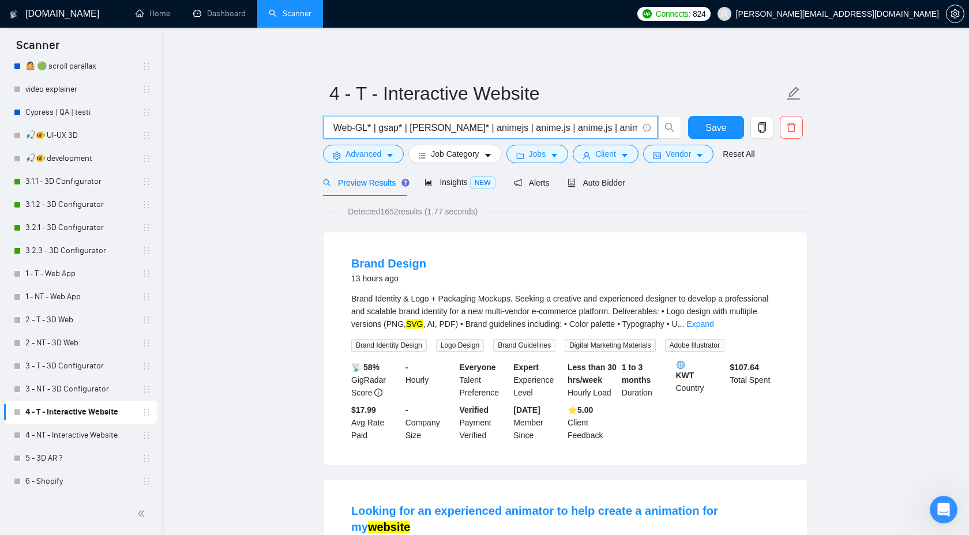
scroll to position [0, 288]
click at [488, 129] on input "(threejs | three.js | three,js | "react three fiber" | r3f* | webgl* | "Web GL"…" at bounding box center [484, 128] width 308 height 14
click at [534, 128] on input "(threejs | three.js | three,js | "react three fiber" | r3f* | webgl* | "Web GL"…" at bounding box center [484, 128] width 308 height 14
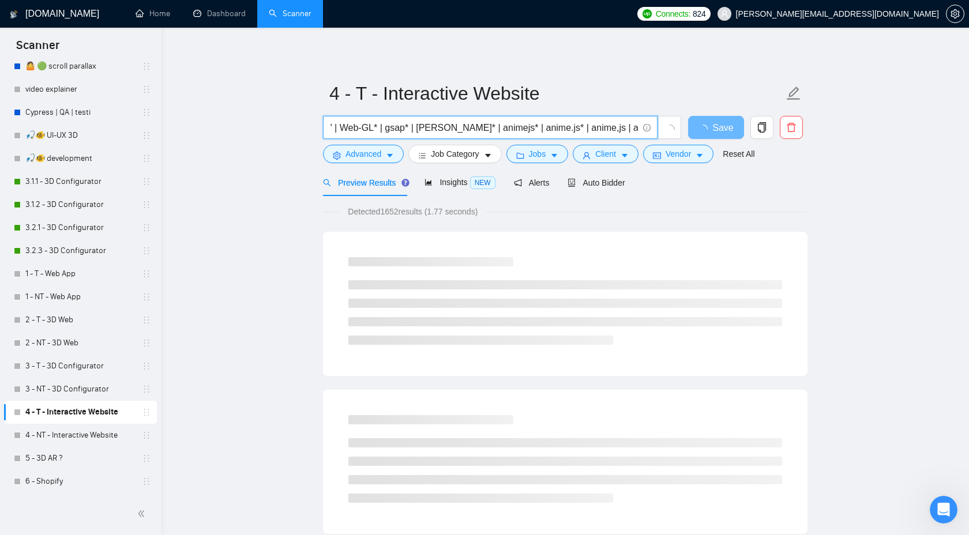
click at [579, 130] on input "(threejs | three.js | three,js | "react three fiber" | r3f* | webgl* | "Web GL"…" at bounding box center [484, 128] width 308 height 14
click at [522, 129] on input "(threejs | three.js | three,js | "react three fiber" | r3f* | webgl* | "Web GL"…" at bounding box center [484, 128] width 308 height 14
click at [534, 131] on input "(threejs | three.js | three,js | "react three fiber" | r3f* | webgl* | "Web GL"…" at bounding box center [484, 128] width 308 height 14
click at [574, 130] on input "(threejs | three.js | three,js | "react three fiber" | r3f* | webgl* | "Web GL"…" at bounding box center [484, 128] width 308 height 14
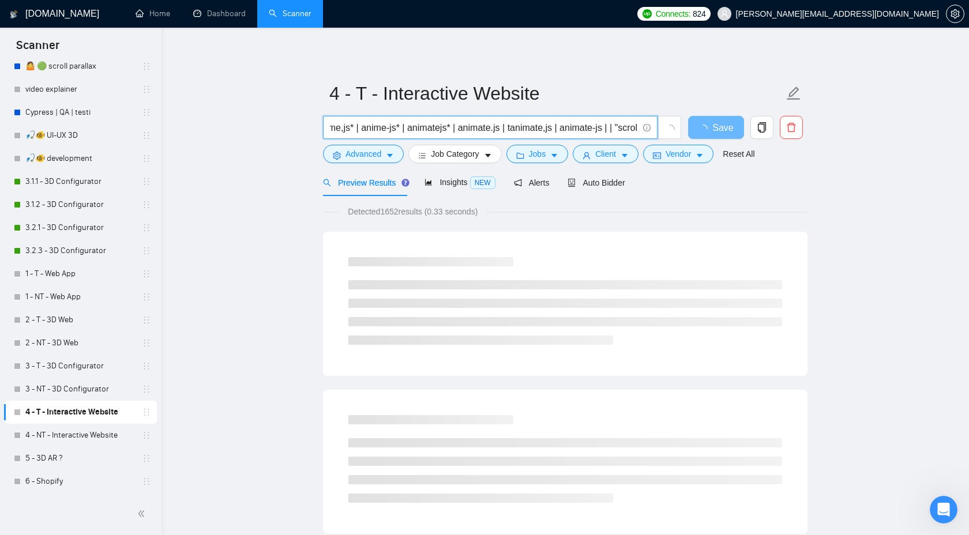
scroll to position [0, 573]
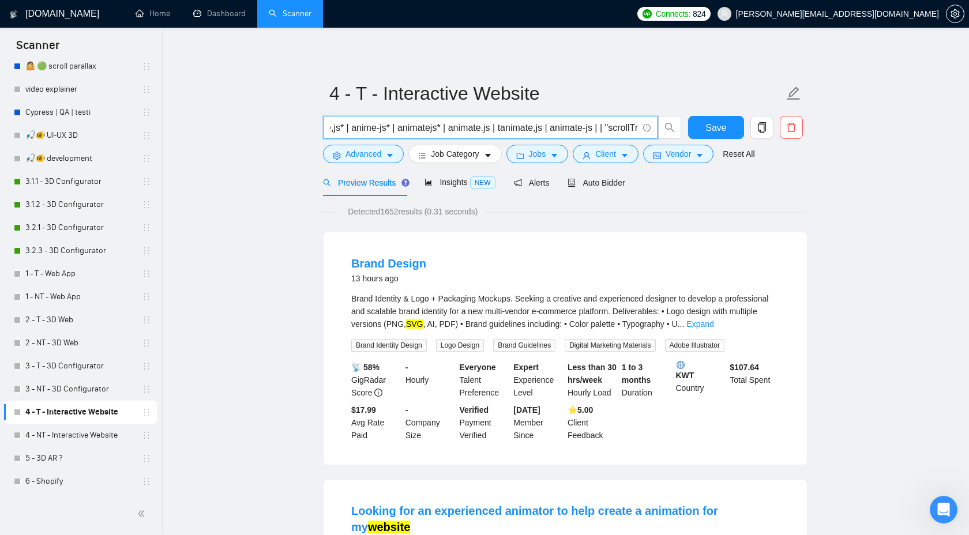
click at [445, 130] on input "(threejs | three.js | three,js | "react three fiber" | r3f* | webgl* | "Web GL"…" at bounding box center [484, 128] width 308 height 14
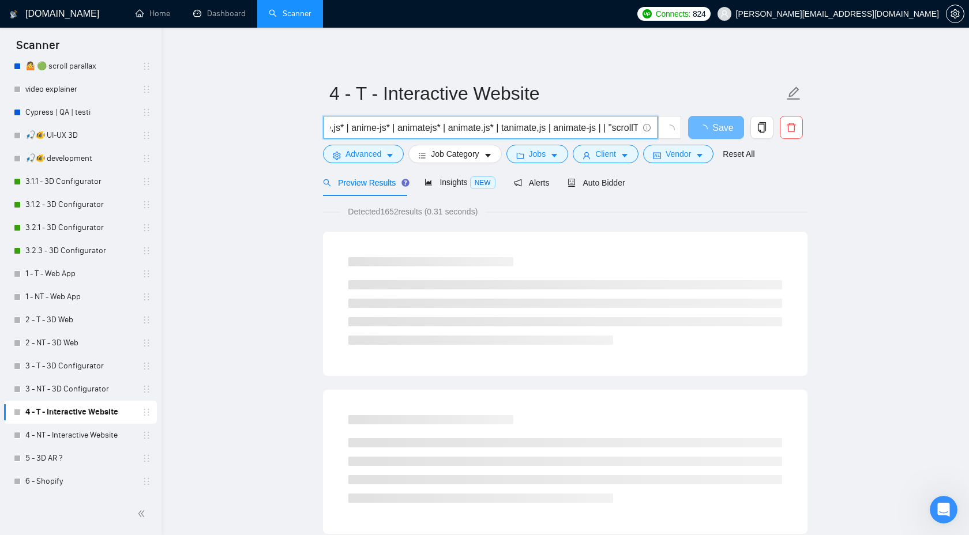
click at [460, 126] on input "(threejs | three.js | three,js | "react three fiber" | r3f* | webgl* | "Web GL"…" at bounding box center [484, 128] width 308 height 14
click at [498, 129] on input "(threejs | three.js | three,js | "react three fiber" | r3f* | webgl* | "Web GL"…" at bounding box center [484, 128] width 308 height 14
click at [511, 129] on input "(threejs | three.js | three,js | "react three fiber" | r3f* | webgl* | "Web GL"…" at bounding box center [484, 128] width 308 height 14
click at [554, 123] on input "(threejs | three.js | three,js | "react three fiber" | r3f* | webgl* | "Web GL"…" at bounding box center [484, 128] width 308 height 14
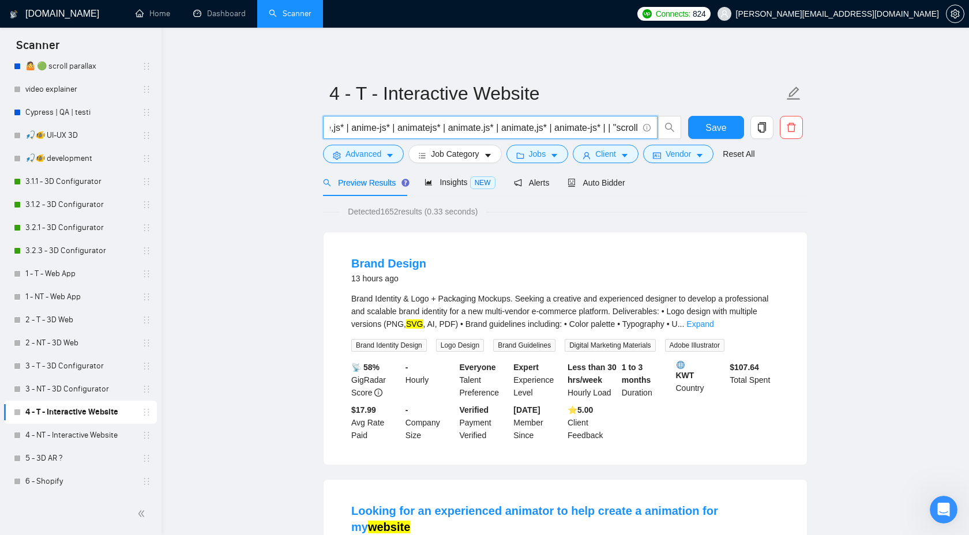
click at [569, 129] on input "(threejs | three.js | three,js | "react three fiber" | r3f* | webgl* | "Web GL"…" at bounding box center [484, 128] width 308 height 14
click at [531, 128] on input "(threejs | three.js | three,js | "react three fiber" | r3f* | webgl* | "Web GL"…" at bounding box center [484, 128] width 308 height 14
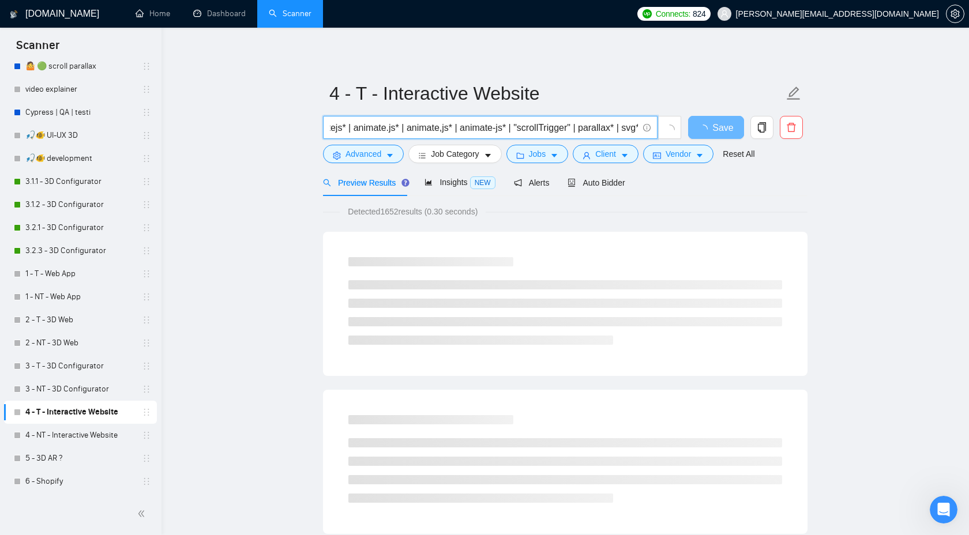
click at [500, 128] on input "(threejs | three.js | three,js | "react three fiber" | r3f* | webgl* | "Web GL"…" at bounding box center [484, 128] width 308 height 14
drag, startPoint x: 534, startPoint y: 128, endPoint x: 474, endPoint y: 132, distance: 60.1
click at [474, 132] on input "(threejs | three.js | three,js | "react three fiber" | r3f* | webgl* | "Web GL"…" at bounding box center [484, 128] width 308 height 14
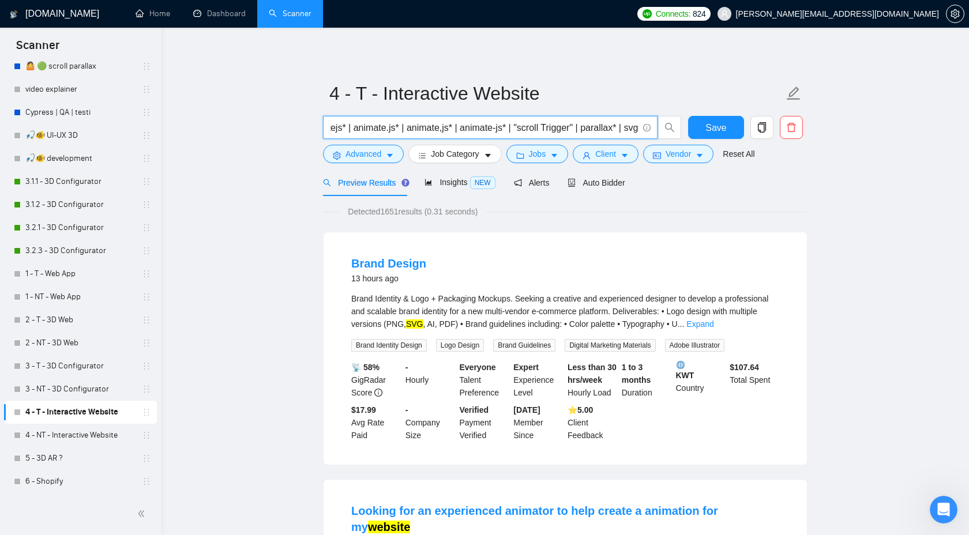
click at [537, 127] on input "(threejs | three.js | three,js | "react three fiber" | r3f* | webgl* | "Web GL"…" at bounding box center [484, 128] width 308 height 14
paste input "scroll Trigger""
click at [571, 131] on input "(threejs | three.js | three,js | "react three fiber" | r3f* | webgl* | "Web GL"…" at bounding box center [484, 128] width 308 height 14
click at [591, 132] on input "(threejs | three.js | three,js | "react three fiber" | r3f* | webgl* | "Web GL"…" at bounding box center [484, 128] width 308 height 14
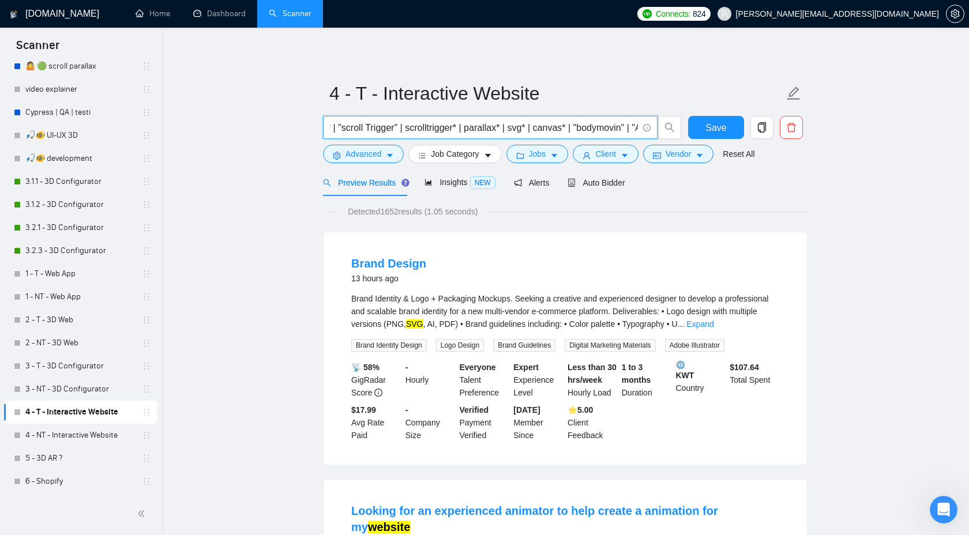
click at [560, 130] on input "(threejs | three.js | three,js | "react three fiber" | r3f* | webgl* | "Web GL"…" at bounding box center [484, 128] width 308 height 14
click at [552, 129] on input "(threejs | three.js | three,js | "react three fiber" | r3f* | webgl* | "Web GL"…" at bounding box center [484, 128] width 308 height 14
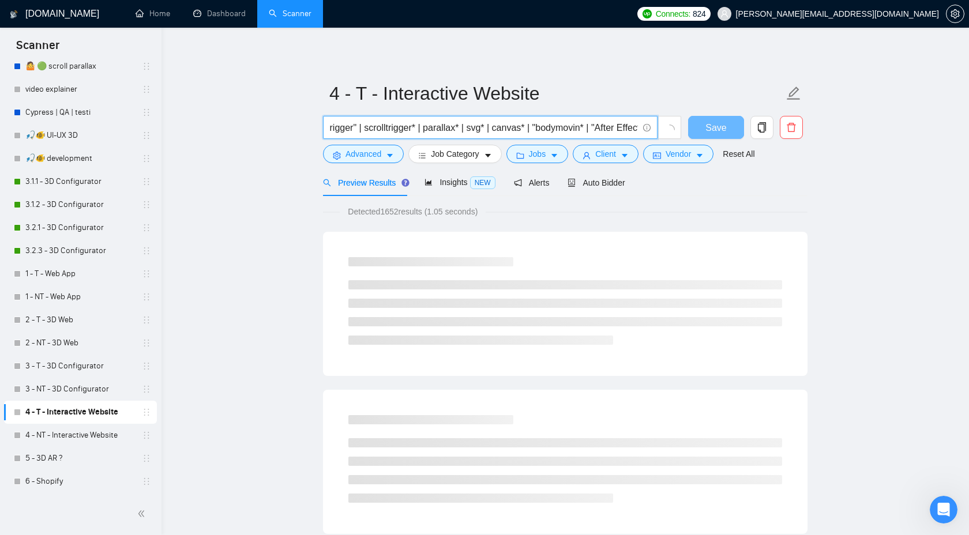
click at [499, 129] on input "(threejs | three.js | three,js | "react three fiber" | r3f* | webgl* | "Web GL"…" at bounding box center [484, 128] width 308 height 14
click at [565, 128] on input "(threejs | three.js | three,js | "react three fiber" | r3f* | webgl* | "Web GL"…" at bounding box center [484, 128] width 308 height 14
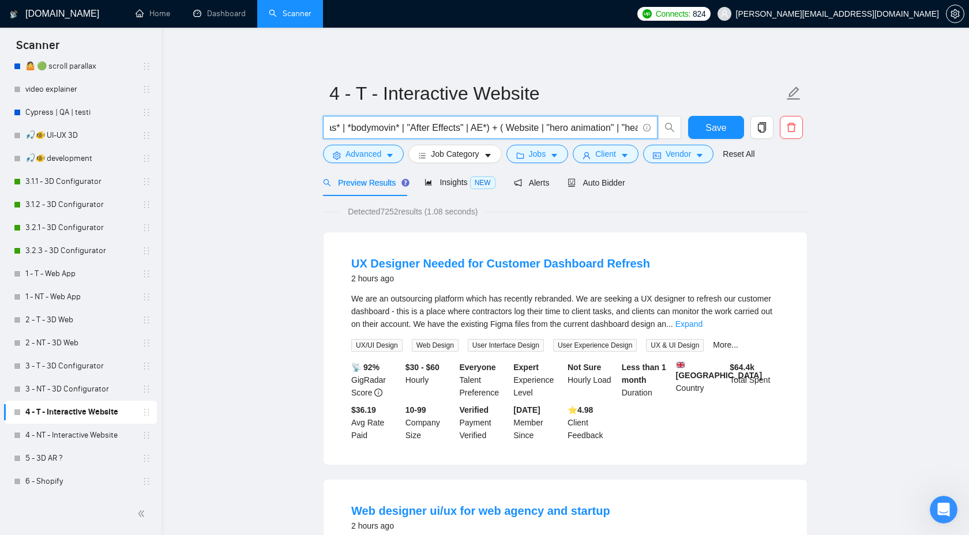
click at [508, 129] on input "(threejs | three.js | three,js | "react three fiber" | r3f* | webgl* | "Web GL"…" at bounding box center [484, 128] width 308 height 14
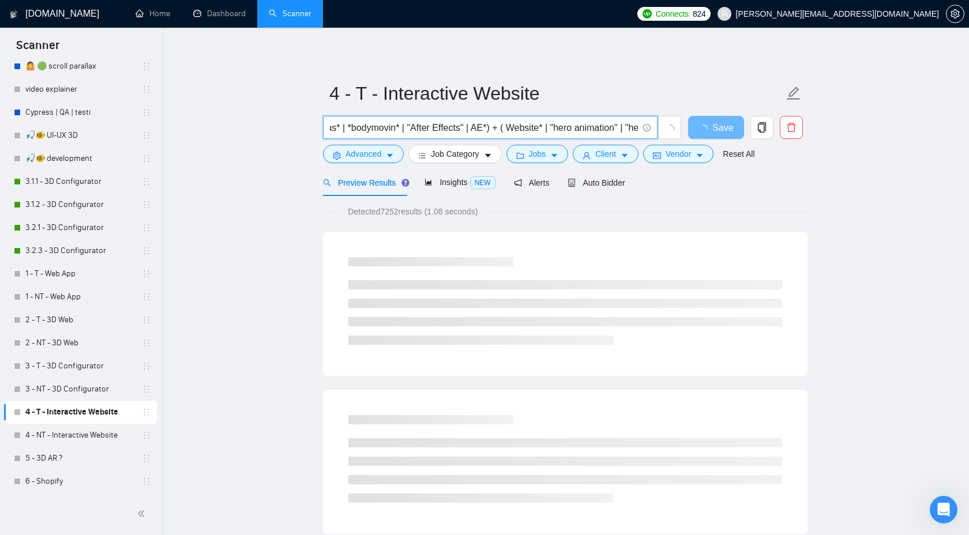
click at [453, 129] on input "(threejs | three.js | three,js | "react three fiber" | r3f* | webgl* | "Web GL"…" at bounding box center [484, 128] width 308 height 14
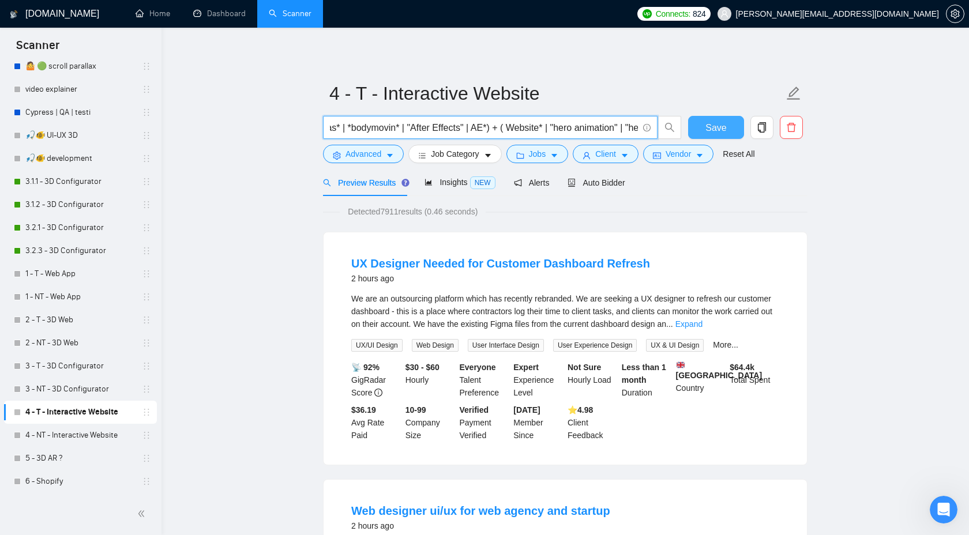
click at [703, 132] on button "Save" at bounding box center [716, 127] width 56 height 23
click at [496, 129] on input "(threejs | three.js | three,js | "react three fiber" | r3f* | webgl* | "Web GL"…" at bounding box center [484, 128] width 308 height 14
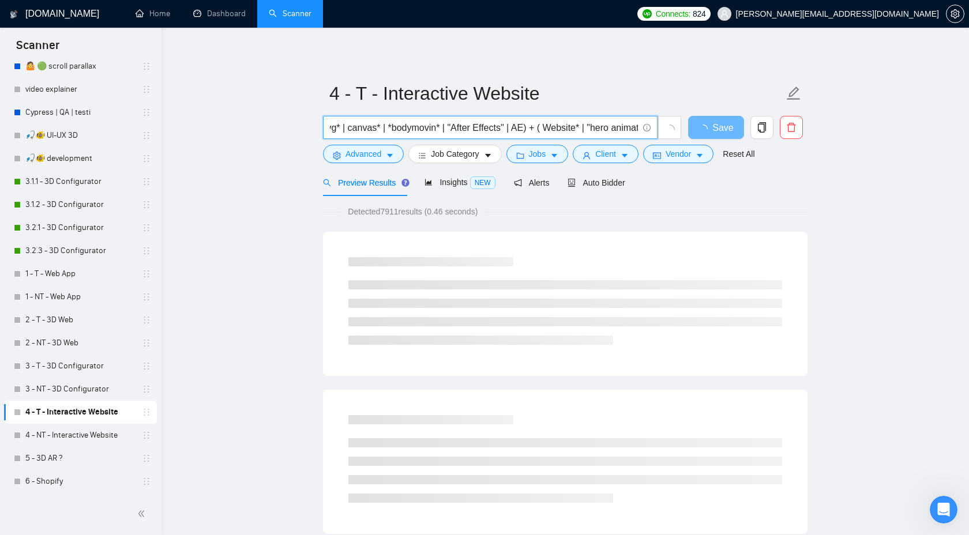
click at [769, 326] on li at bounding box center [565, 321] width 434 height 9
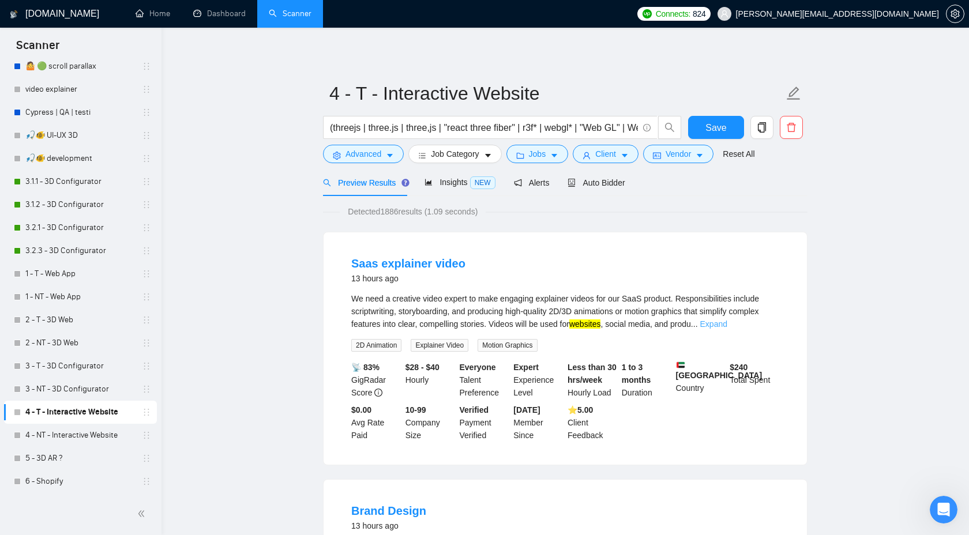
click at [728, 321] on link "Expand" at bounding box center [713, 324] width 27 height 9
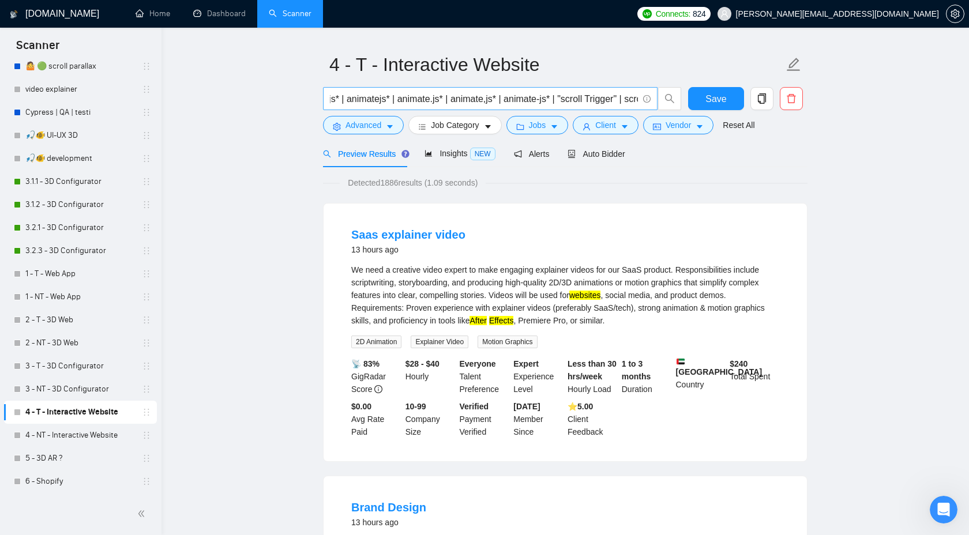
scroll to position [25, 0]
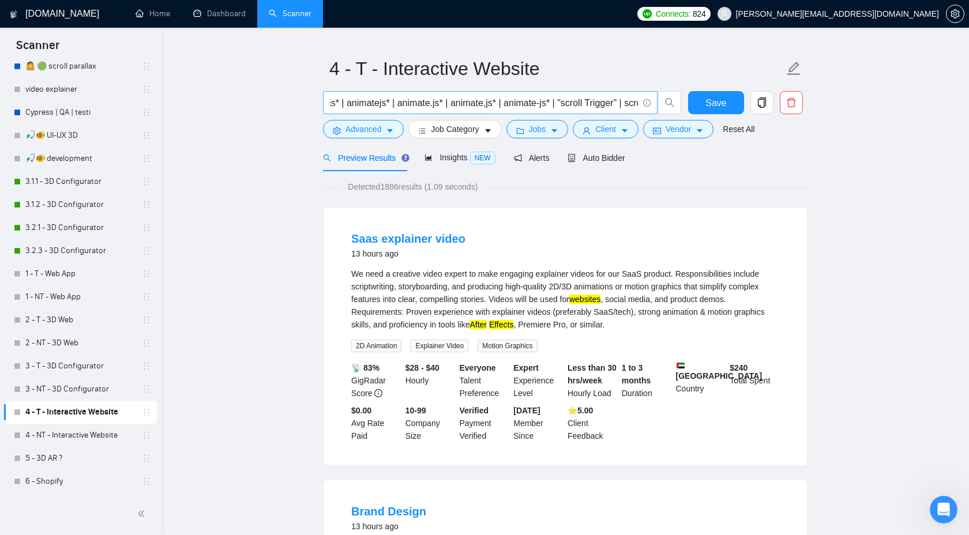
click at [580, 95] on span "(threejs | three.js | three,js | "react three fiber" | r3f* | webgl* | "Web GL"…" at bounding box center [490, 102] width 335 height 23
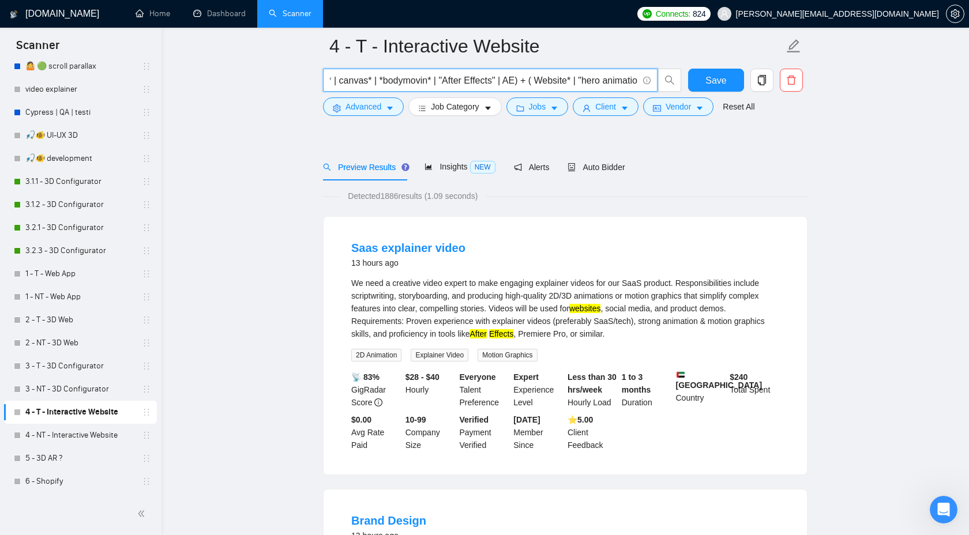
scroll to position [357, 0]
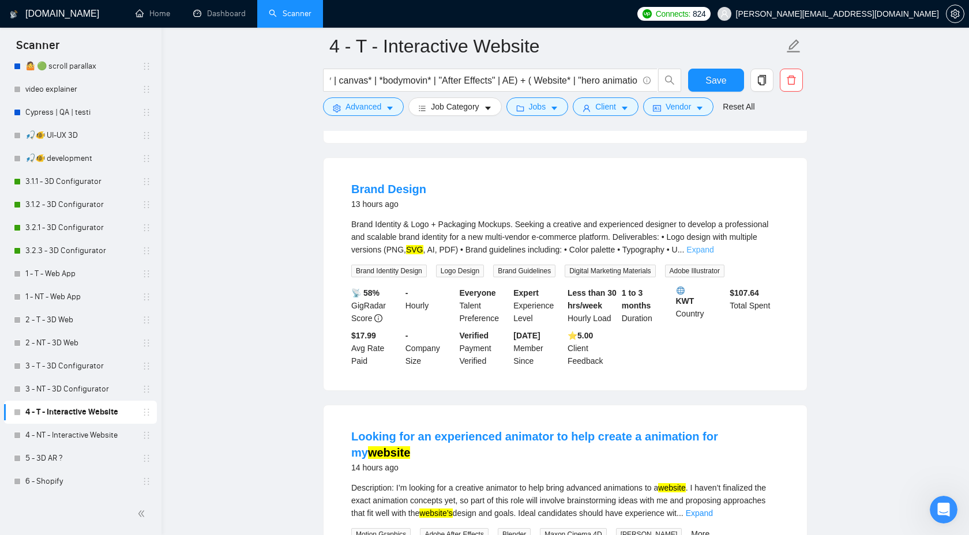
click at [714, 254] on link "Expand" at bounding box center [700, 249] width 27 height 9
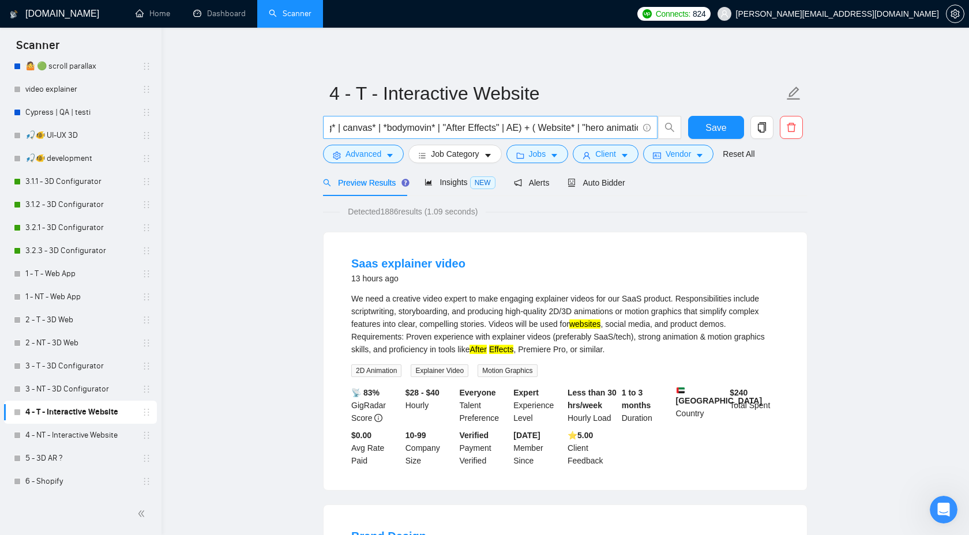
scroll to position [0, 1028]
drag, startPoint x: 493, startPoint y: 129, endPoint x: 414, endPoint y: 132, distance: 79.7
click at [414, 132] on input "(threejs | three.js | three,js | "react three fiber" | r3f* | webgl* | "Web GL"…" at bounding box center [484, 128] width 308 height 14
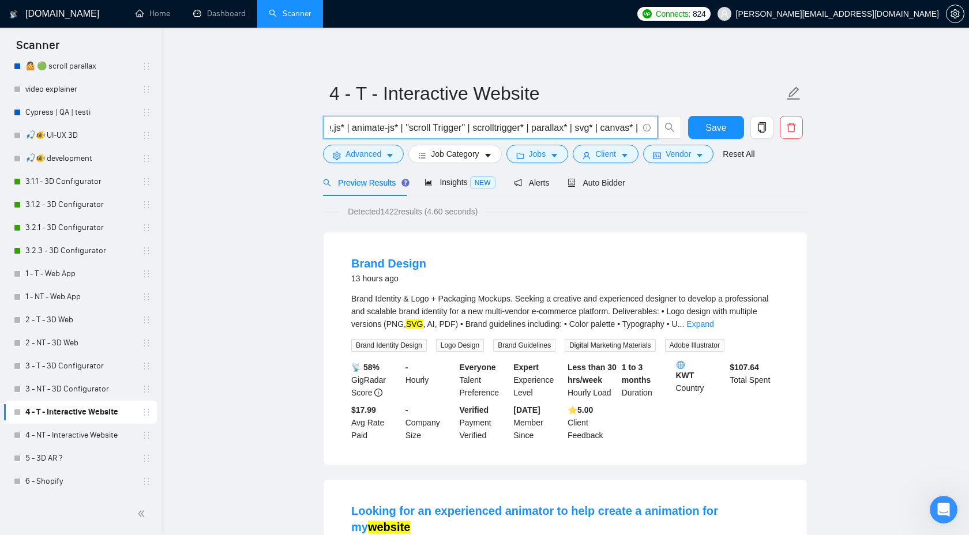
scroll to position [0, 825]
click at [494, 128] on input "(threejs | three.js | three,js | "react three fiber" | r3f* | webgl* | "Web GL"…" at bounding box center [484, 128] width 308 height 14
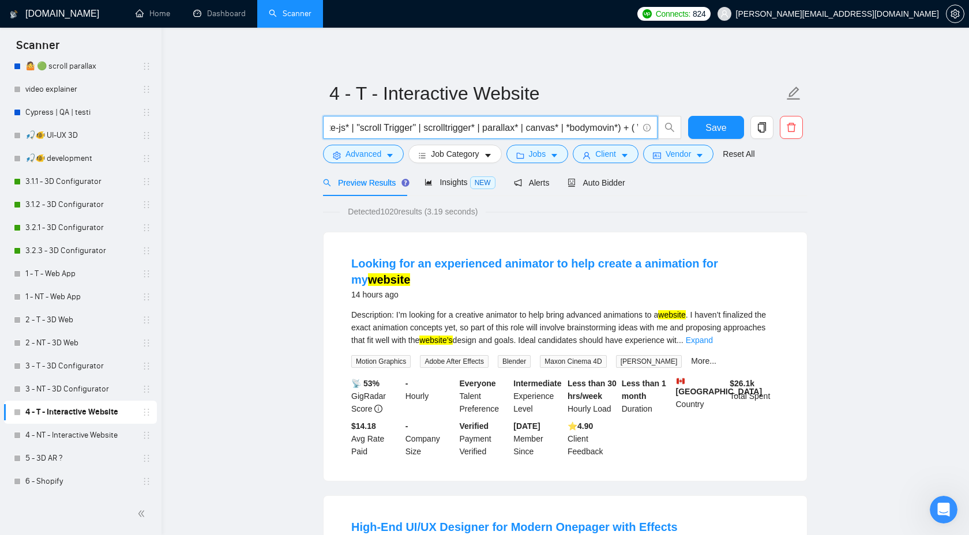
click at [508, 130] on input "(threejs | three.js | three,js | "react three fiber" | r3f* | webgl* | "Web GL"…" at bounding box center [484, 128] width 308 height 14
click at [755, 317] on div "Description: I’m looking for a creative animator to help bring advanced animati…" at bounding box center [565, 328] width 428 height 38
click at [713, 336] on link "Expand" at bounding box center [699, 340] width 27 height 9
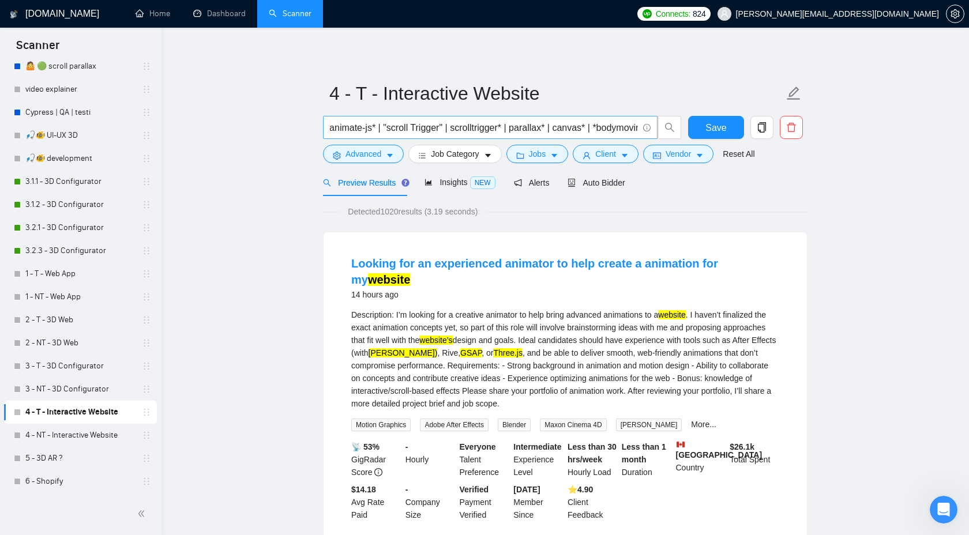
scroll to position [0, 801]
click at [533, 128] on input "(threejs | three.js | three,js | "react three fiber" | r3f* | webgl* | "Web GL"…" at bounding box center [484, 128] width 308 height 14
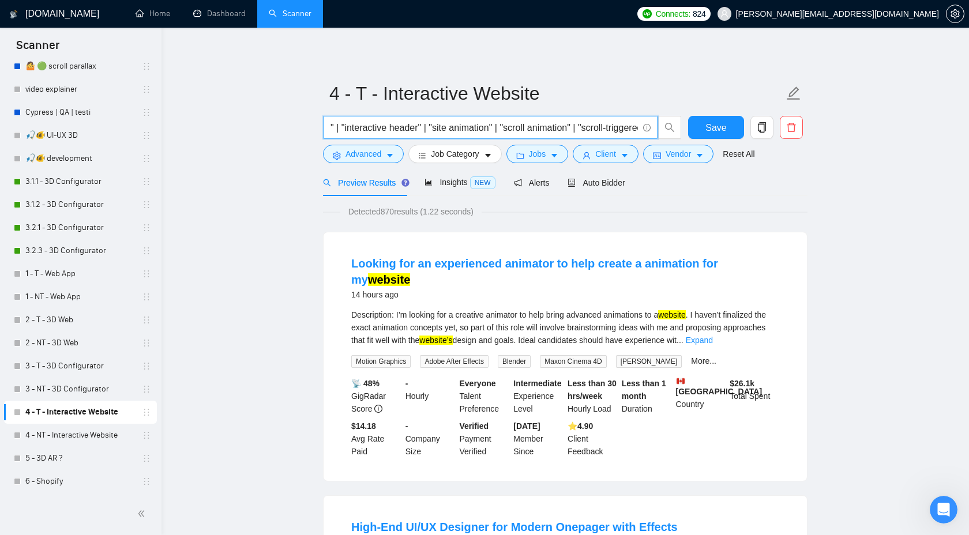
scroll to position [0, 1268]
drag, startPoint x: 408, startPoint y: 128, endPoint x: 417, endPoint y: 127, distance: 8.7
click at [417, 127] on input "(threejs | three.js | three,js | "react three fiber" | r3f* | webgl* | "Web GL"…" at bounding box center [484, 128] width 308 height 14
click at [501, 130] on input "(threejs | three.js | three,js | "react three fiber" | r3f* | webgl* | "Web GL"…" at bounding box center [484, 128] width 308 height 14
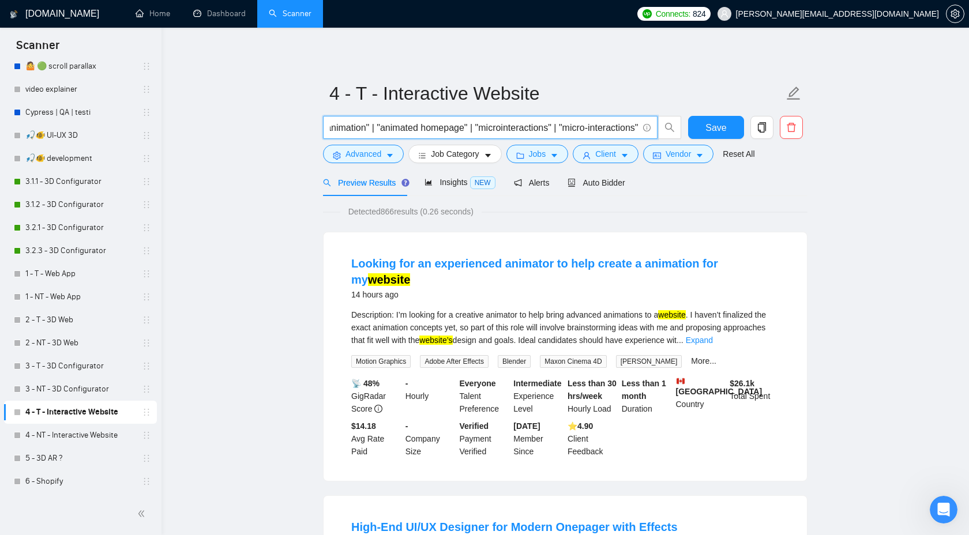
click at [501, 130] on input "(threejs | three.js | three,js | "react three fiber" | r3f* | webgl* | "Web GL"…" at bounding box center [484, 128] width 308 height 14
drag, startPoint x: 519, startPoint y: 130, endPoint x: 796, endPoint y: 143, distance: 277.8
click at [797, 144] on div "(threejs | three.js | three,js | "react three fiber" | r3f* | webgl* | "Web GL"…" at bounding box center [563, 130] width 485 height 29
click at [630, 129] on input "(threejs | three.js | three,js | "react three fiber" | r3f* | webgl* | "Web GL"…" at bounding box center [484, 128] width 308 height 14
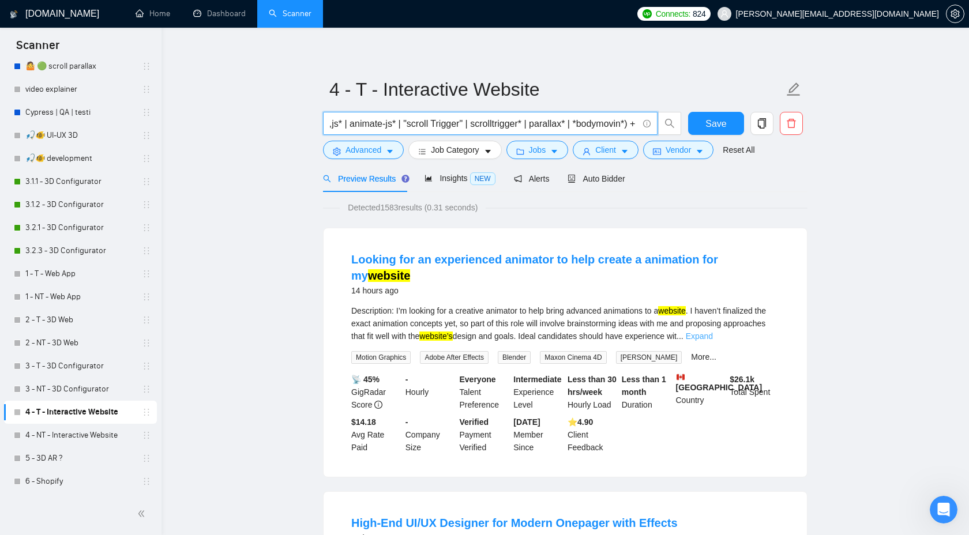
scroll to position [5, 0]
click at [769, 308] on div "Description: I’m looking for a creative animator to help bring advanced animati…" at bounding box center [565, 323] width 428 height 38
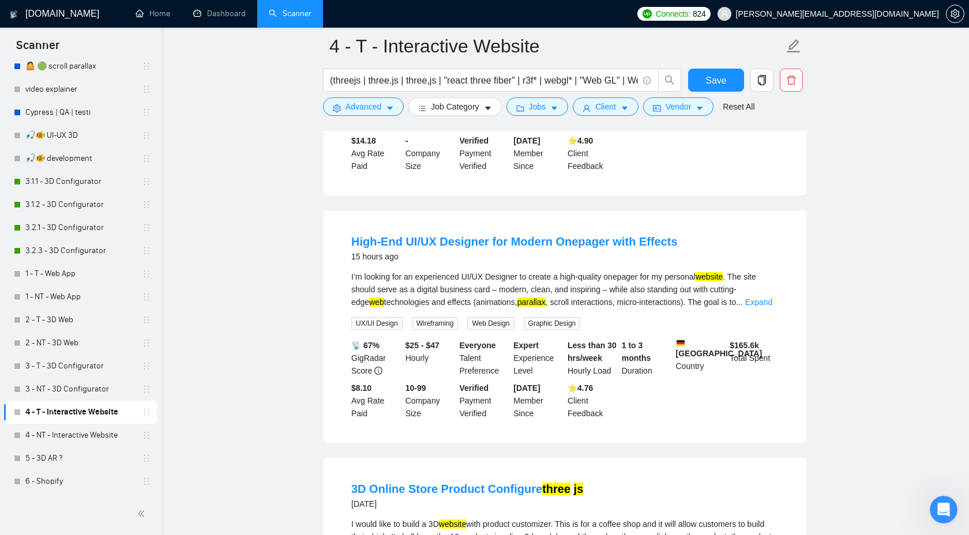
scroll to position [298, 0]
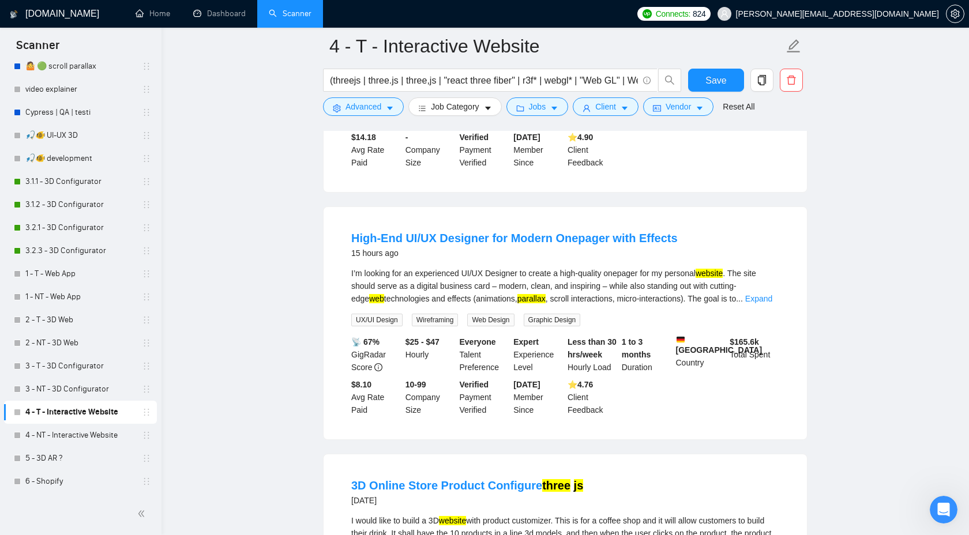
click at [766, 275] on div "I’m looking for an experienced UI/UX Designer to create a high-quality onepager…" at bounding box center [565, 286] width 428 height 38
click at [760, 294] on link "Expand" at bounding box center [758, 298] width 27 height 9
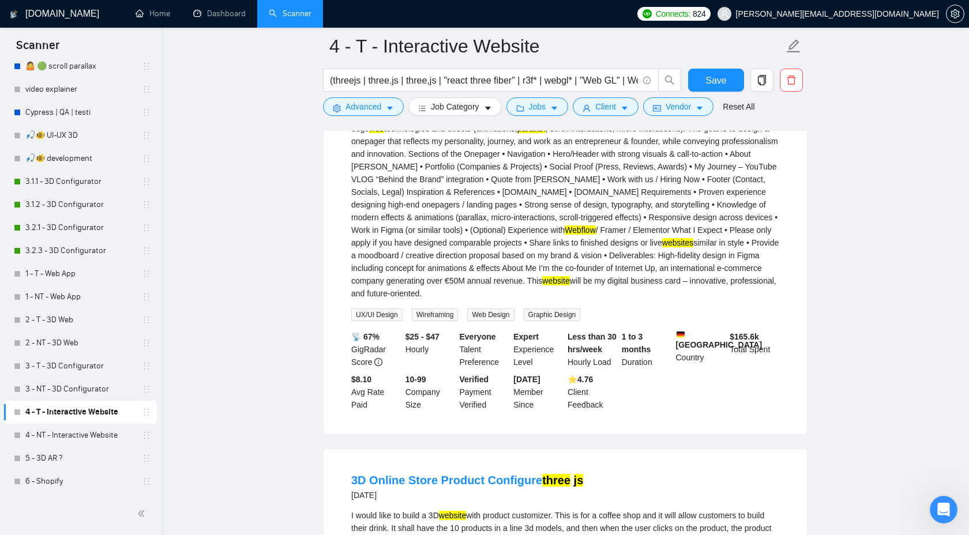
scroll to position [603, 0]
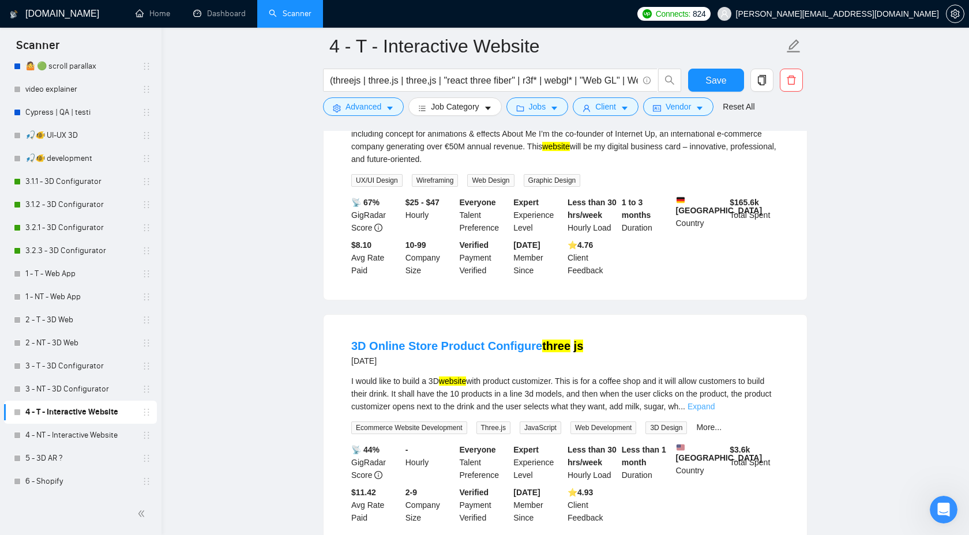
click at [715, 402] on link "Expand" at bounding box center [701, 406] width 27 height 9
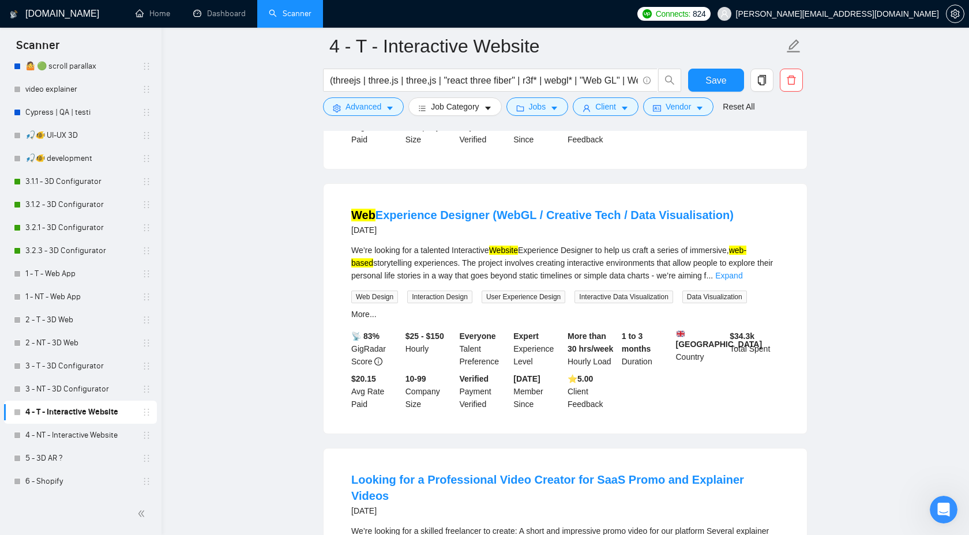
scroll to position [2435, 0]
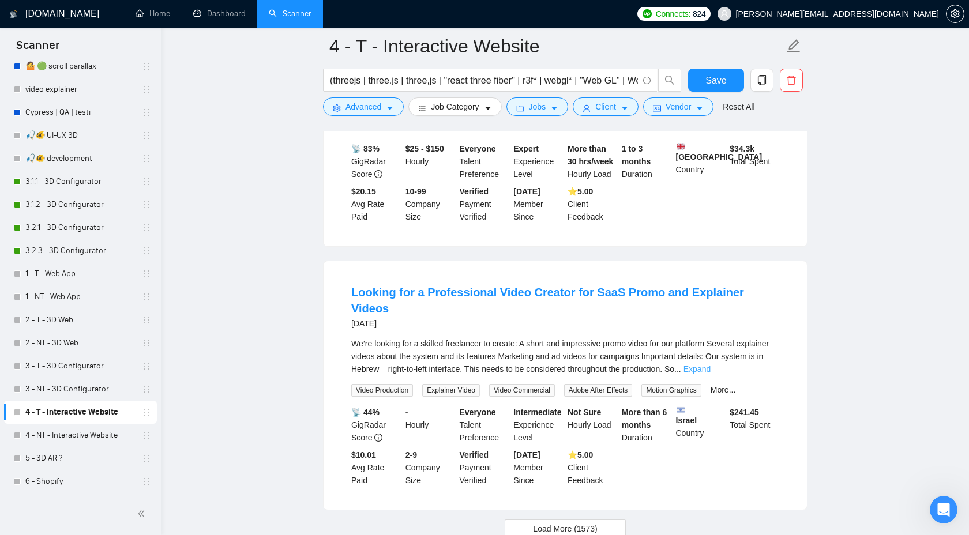
click at [711, 366] on link "Expand" at bounding box center [697, 369] width 27 height 9
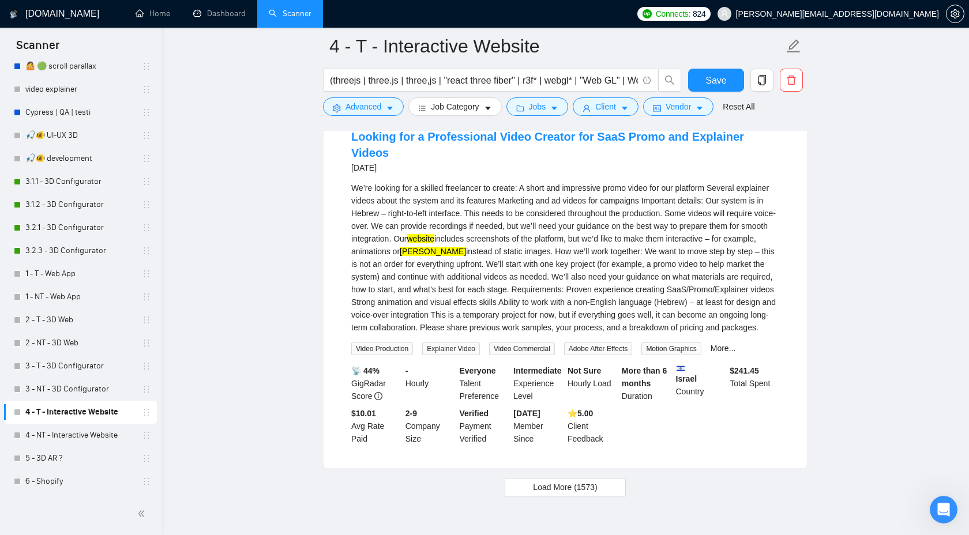
scroll to position [2651, 0]
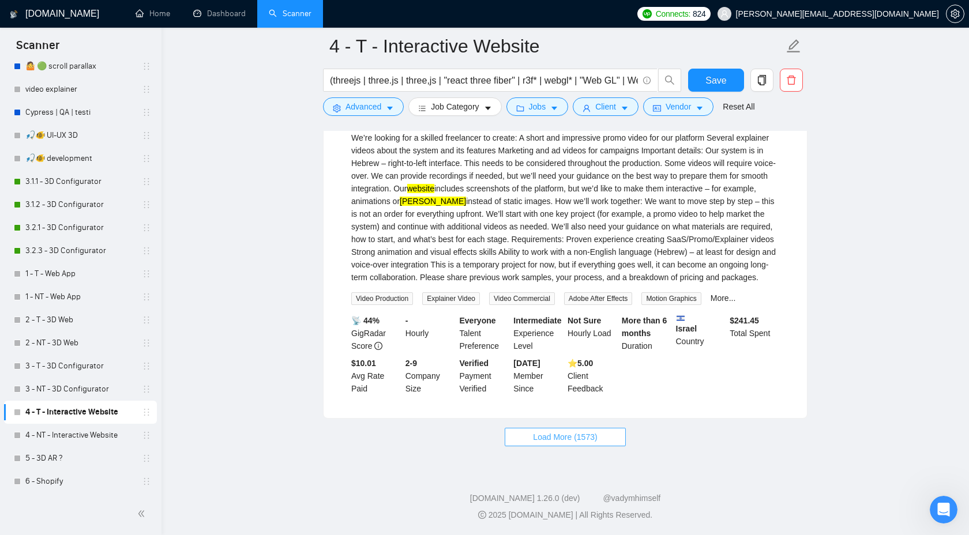
click at [586, 437] on span "Load More (1573)" at bounding box center [565, 437] width 64 height 13
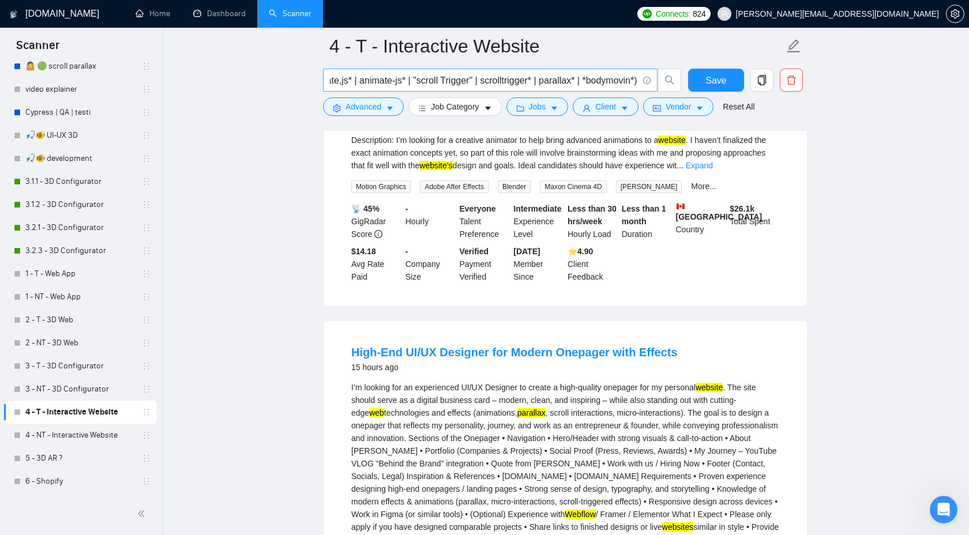
scroll to position [0, 778]
click at [637, 81] on input "(threejs | three.js | three,js | "react three fiber" | r3f* | webgl* | "Web GL"…" at bounding box center [484, 80] width 308 height 14
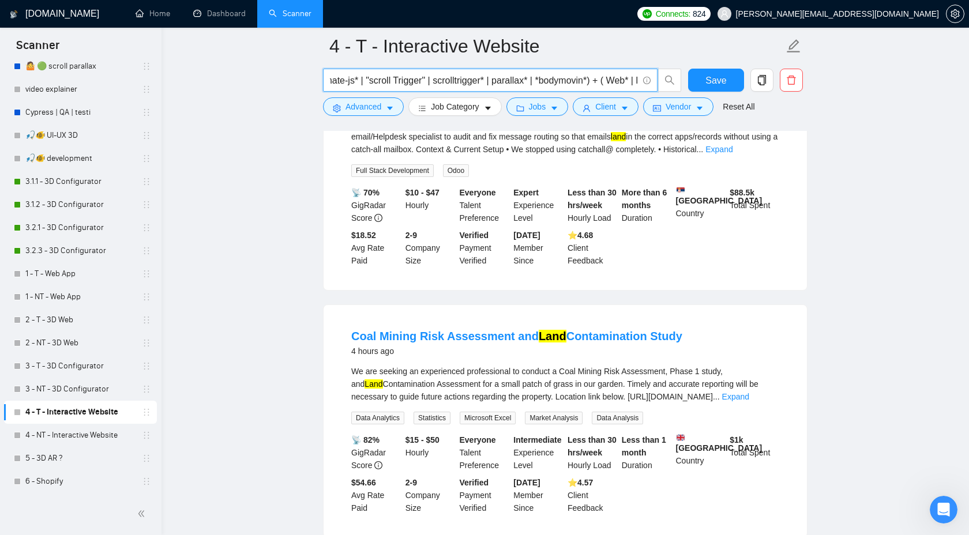
scroll to position [0, 0]
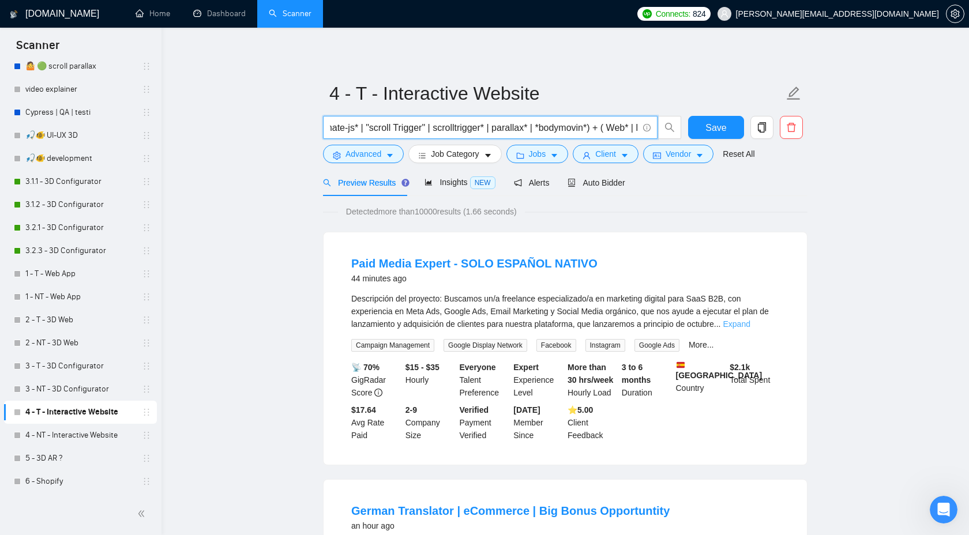
click at [750, 323] on link "Expand" at bounding box center [736, 324] width 27 height 9
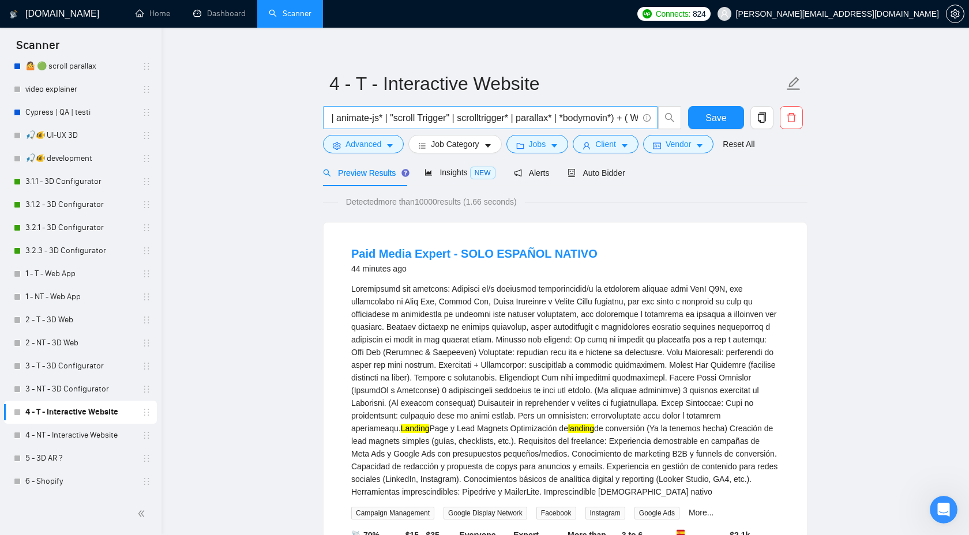
scroll to position [0, 792]
drag, startPoint x: 346, startPoint y: 119, endPoint x: 515, endPoint y: 119, distance: 168.5
click at [515, 119] on input "(threejs | three.js | three,js | "react three fiber" | r3f* | webgl* | "Web GL"…" at bounding box center [484, 118] width 308 height 14
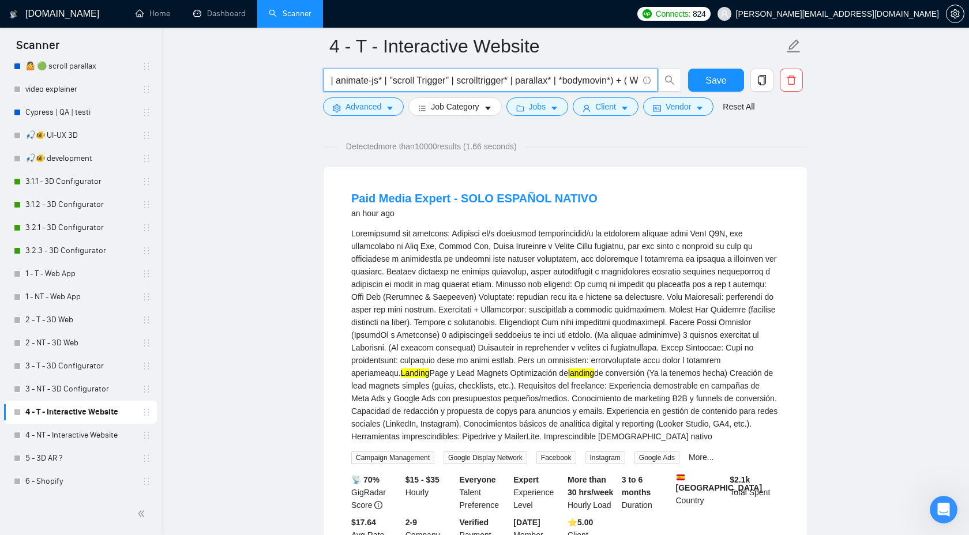
scroll to position [32, 0]
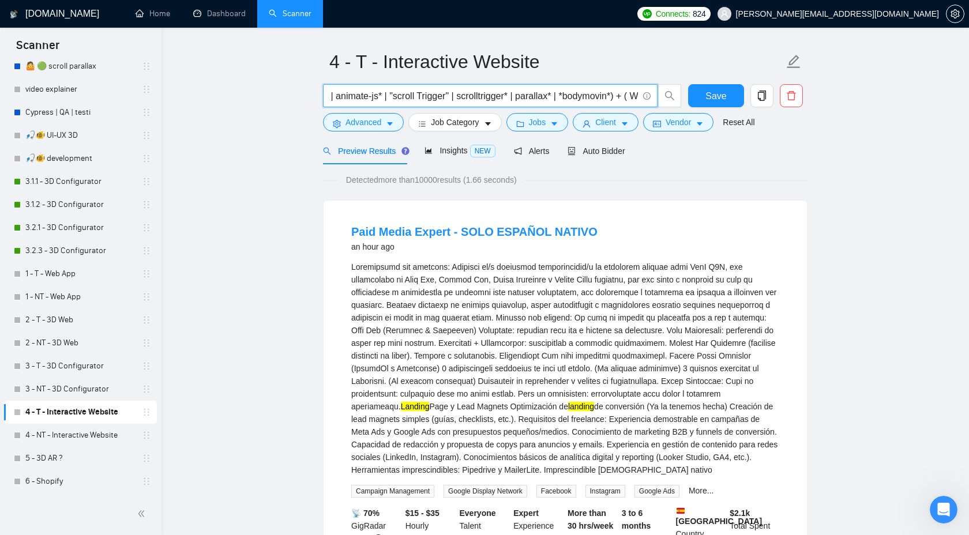
click at [507, 93] on input "(threejs | three.js | three,js | "react three fiber" | r3f* | webgl* | "Web GL"…" at bounding box center [484, 96] width 308 height 14
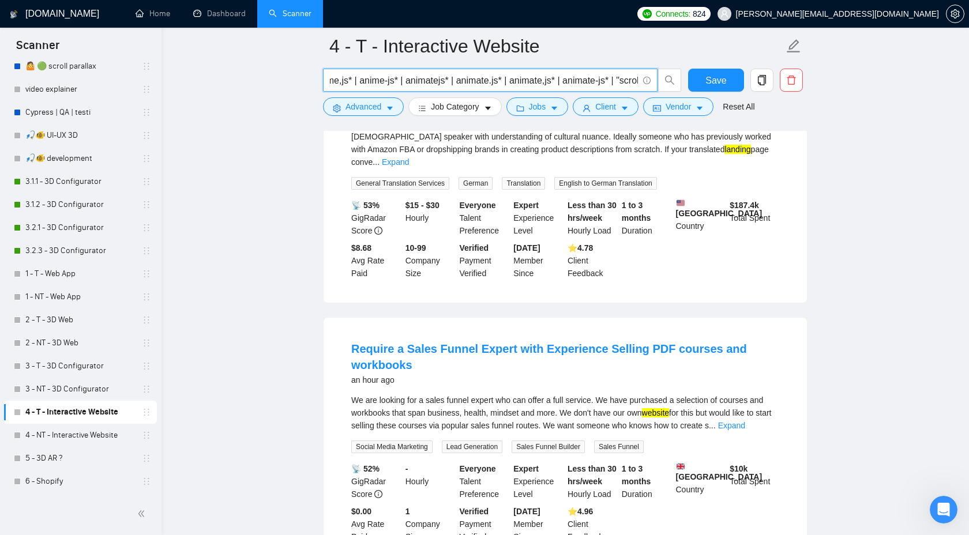
scroll to position [608, 0]
click at [760, 170] on div "Hi there, I am looking for someone who can translate English into German for eC…" at bounding box center [565, 155] width 428 height 72
click at [409, 165] on link "Expand" at bounding box center [395, 163] width 27 height 9
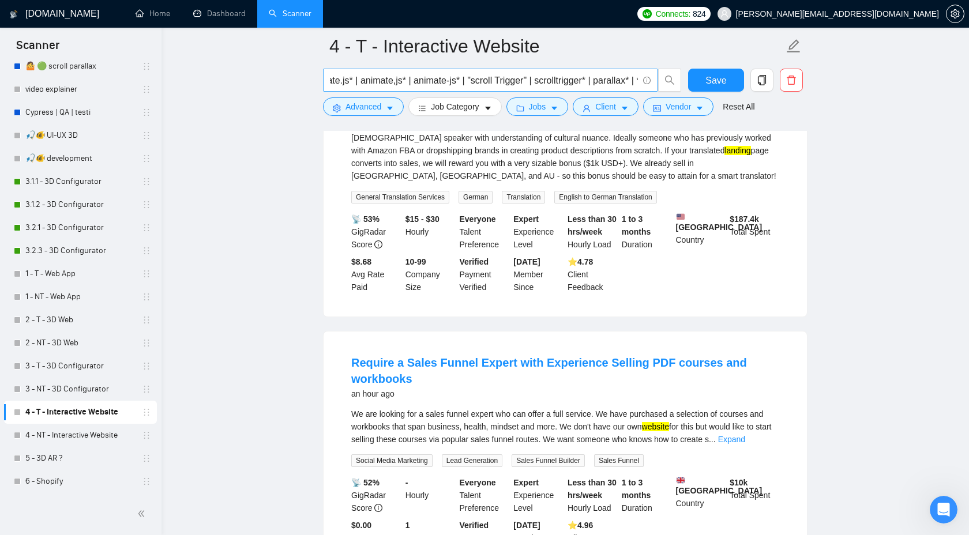
scroll to position [0, 816]
click at [637, 80] on input "(threejs | three.js | three,js | "react three fiber" | r3f* | webgl* | "Web GL"…" at bounding box center [484, 80] width 308 height 14
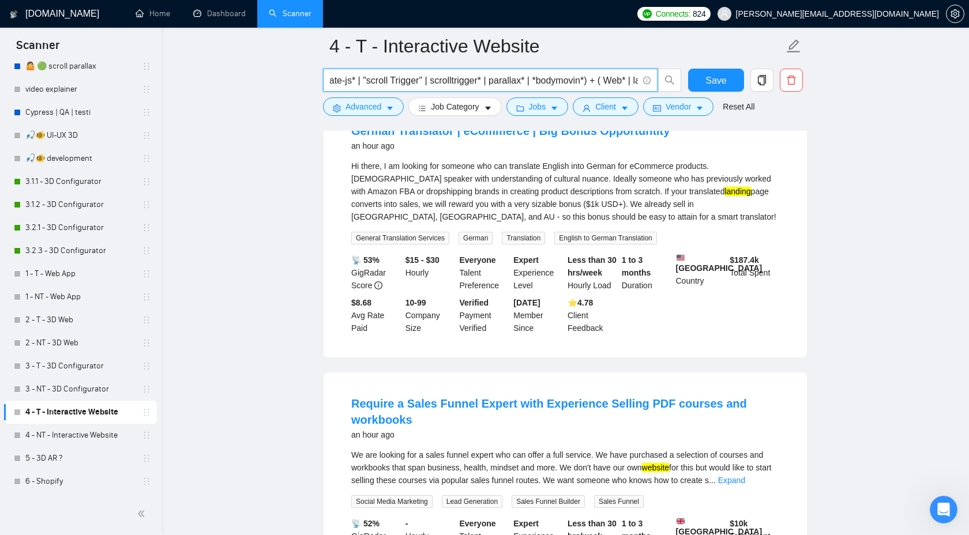
scroll to position [0, 0]
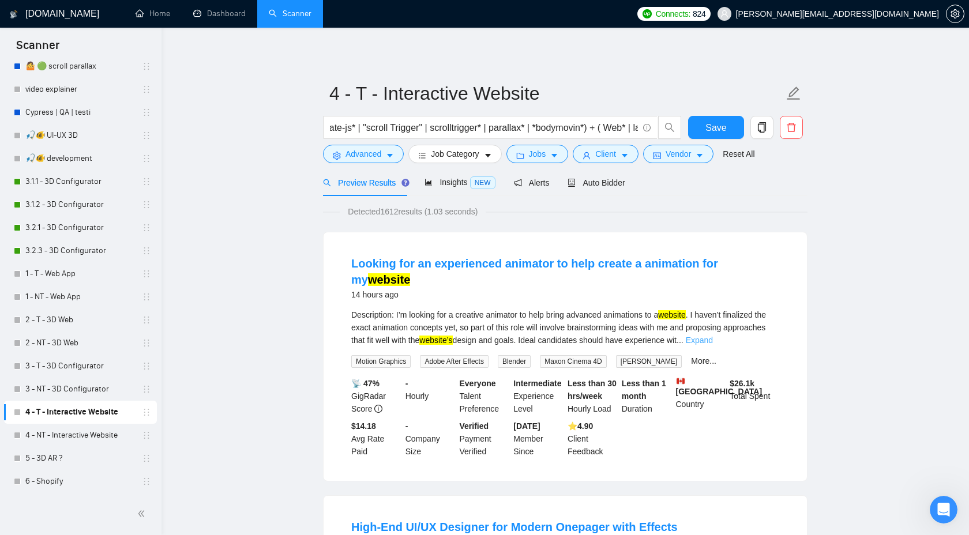
click at [713, 336] on link "Expand" at bounding box center [699, 340] width 27 height 9
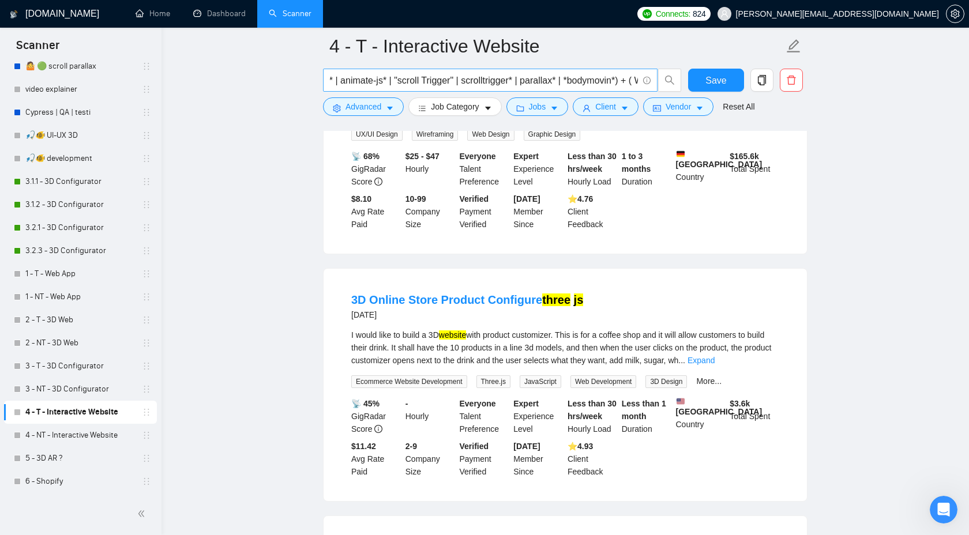
scroll to position [0, 801]
click at [478, 81] on input "(threejs | three.js | three,js | "react three fiber" | r3f* | webgl* | "Web GL"…" at bounding box center [484, 80] width 308 height 14
drag, startPoint x: 428, startPoint y: 81, endPoint x: 553, endPoint y: 77, distance: 125.3
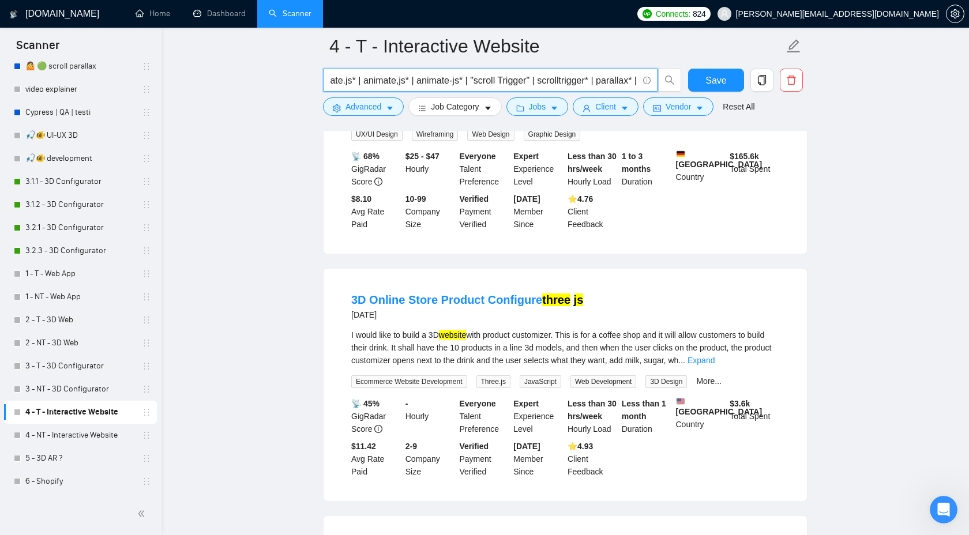
click at [553, 77] on input "(threejs | three.js | three,js | "react three fiber" | r3f* | webgl* | "Web GL"…" at bounding box center [484, 80] width 308 height 14
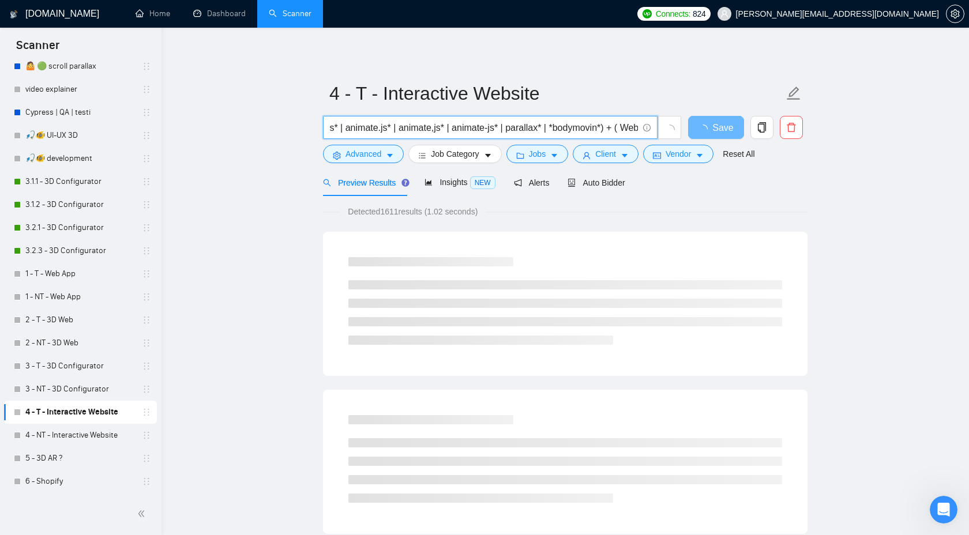
scroll to position [0, 687]
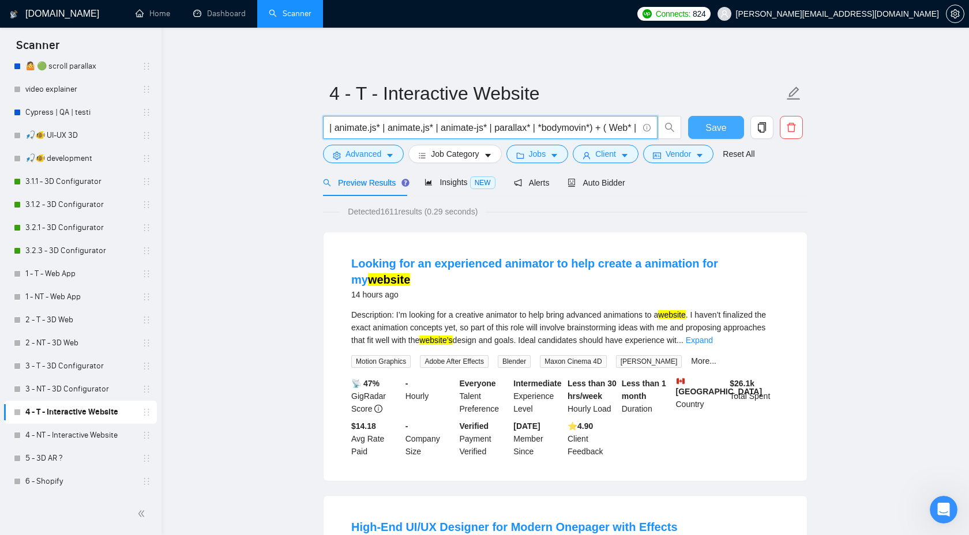
type input "(threejs | three.js | three,js | "react three fiber" | r3f* | webgl* | "Web GL"…"
click at [715, 125] on span "Save" at bounding box center [716, 128] width 21 height 14
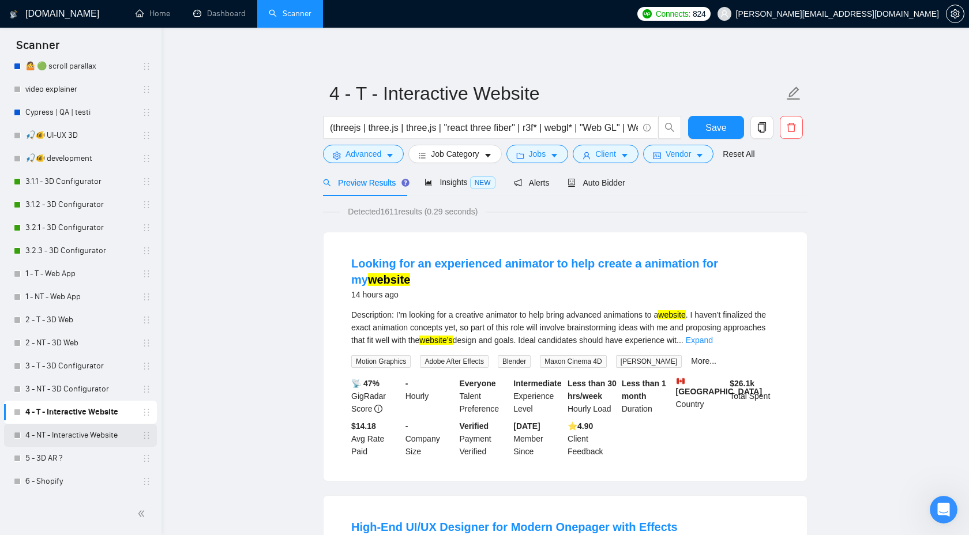
click at [77, 430] on link "4 - NT - Interactive Website" at bounding box center [80, 435] width 110 height 23
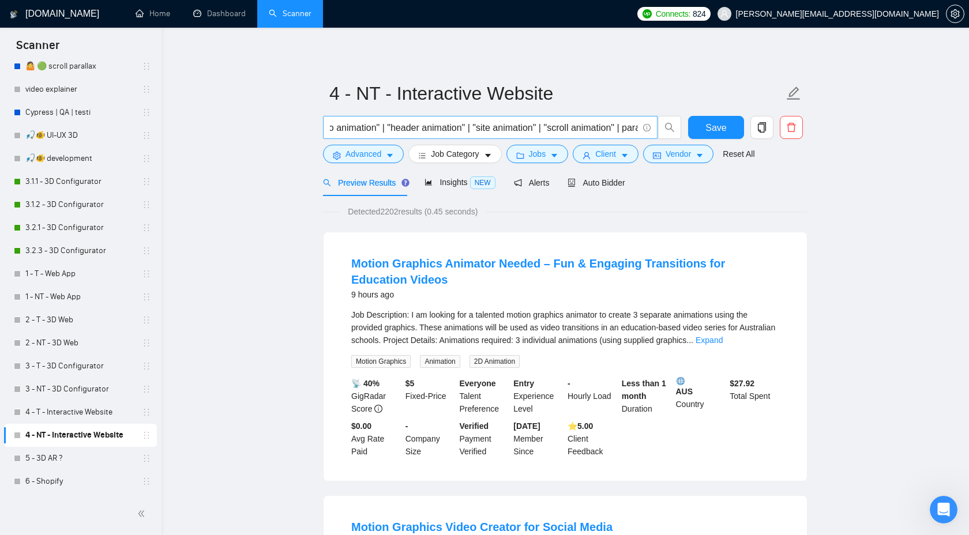
scroll to position [0, 235]
drag, startPoint x: 392, startPoint y: 129, endPoint x: 479, endPoint y: 126, distance: 87.1
click at [479, 126] on input "("animated homepage" | "interactive landing page" | "hero animation" | "header …" at bounding box center [484, 128] width 308 height 14
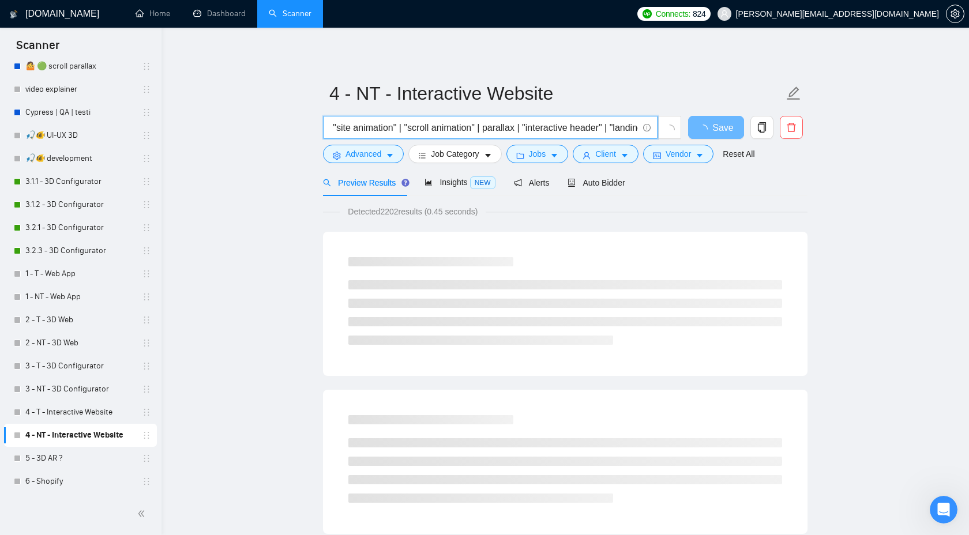
scroll to position [0, 288]
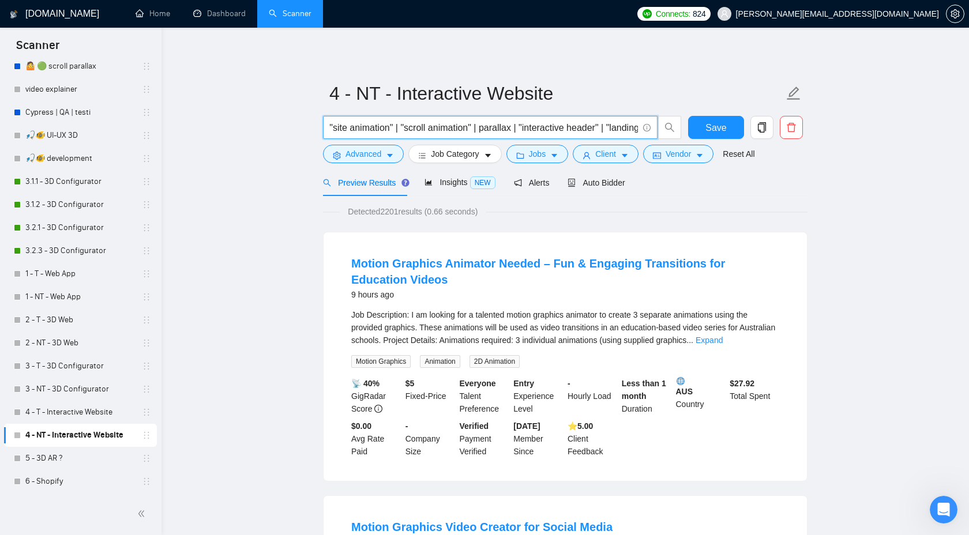
click at [502, 128] on input "("animated homepage" | "interactive landing page" | "hero animation" | "site an…" at bounding box center [484, 128] width 308 height 14
click at [585, 132] on input "("animated homepage" | "interactive landing page" | "hero animation" | "site an…" at bounding box center [484, 128] width 308 height 14
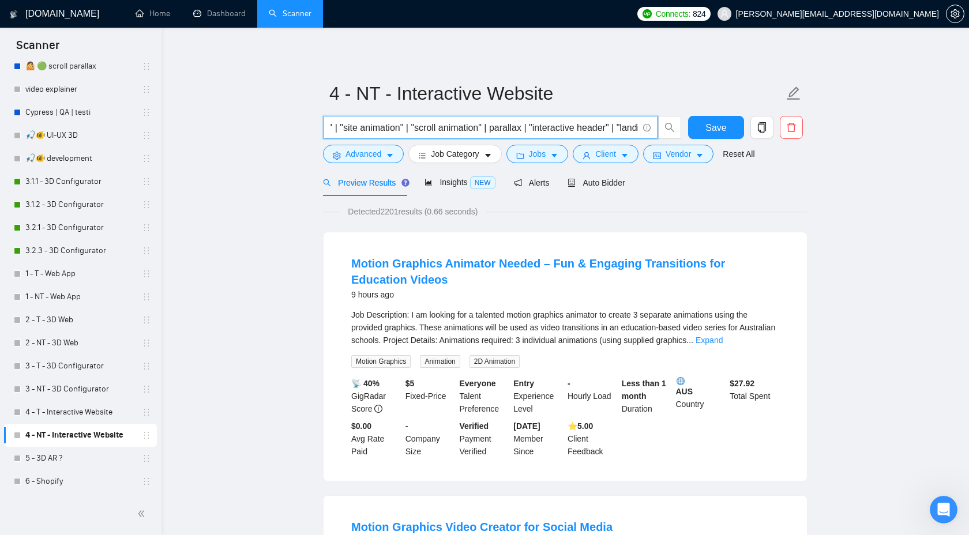
click at [528, 129] on input "("animated homepage" | "interactive landing page" | "hero animation" | "site an…" at bounding box center [484, 128] width 308 height 14
click at [541, 129] on input "("animated homepage" | "interactive landing page" | "hero animation" | "site an…" at bounding box center [484, 128] width 308 height 14
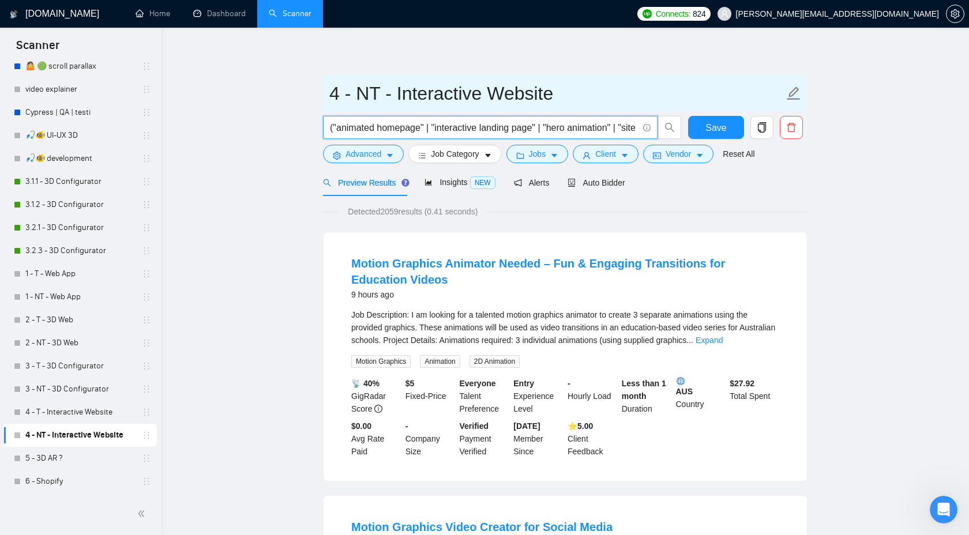
click at [425, 84] on input "4 - NT - Interactive Website" at bounding box center [556, 93] width 455 height 29
drag, startPoint x: 399, startPoint y: 93, endPoint x: 554, endPoint y: 93, distance: 154.6
click at [554, 93] on input "4 - NT - Interactive Website" at bounding box center [556, 93] width 455 height 29
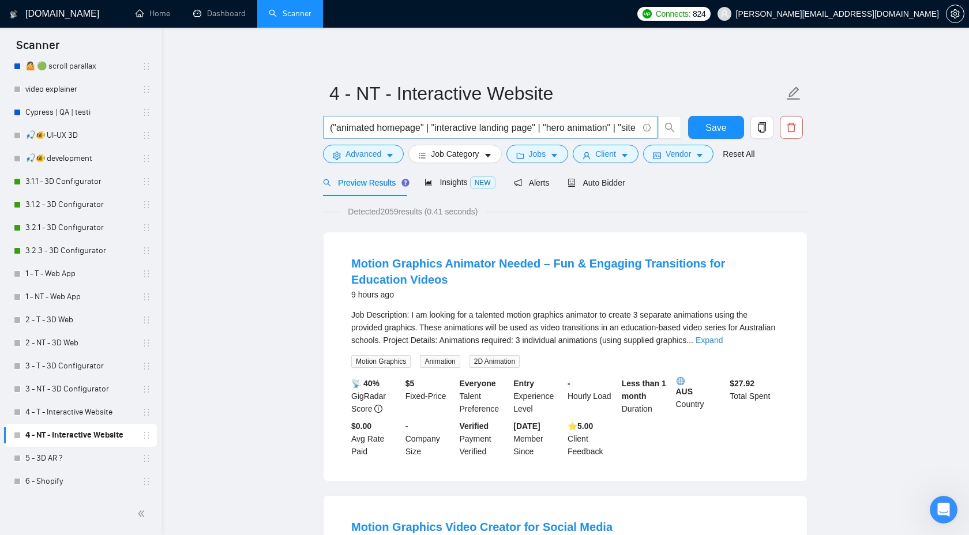
click at [460, 130] on input "("animated homepage" | "interactive landing page" | "hero animation" | "site an…" at bounding box center [484, 128] width 308 height 14
paste input "animation* | animated* | "animated homepage" | "site animation" | "scroll anima…"
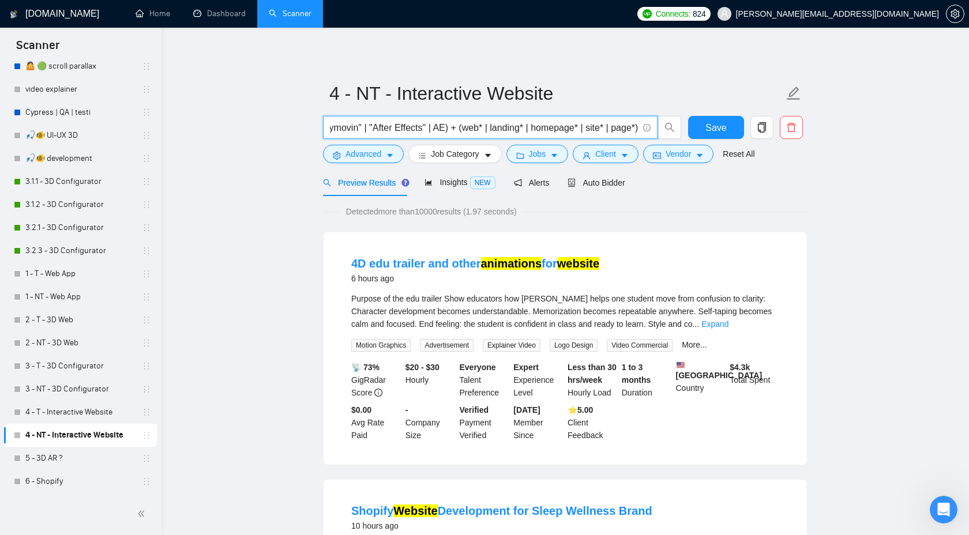
drag, startPoint x: 440, startPoint y: 132, endPoint x: 358, endPoint y: 128, distance: 82.0
click at [358, 128] on input "(animation* | animated* | "animated homepage" | "site animation" | "scroll anim…" at bounding box center [484, 128] width 308 height 14
click at [729, 323] on link "Expand" at bounding box center [715, 324] width 27 height 9
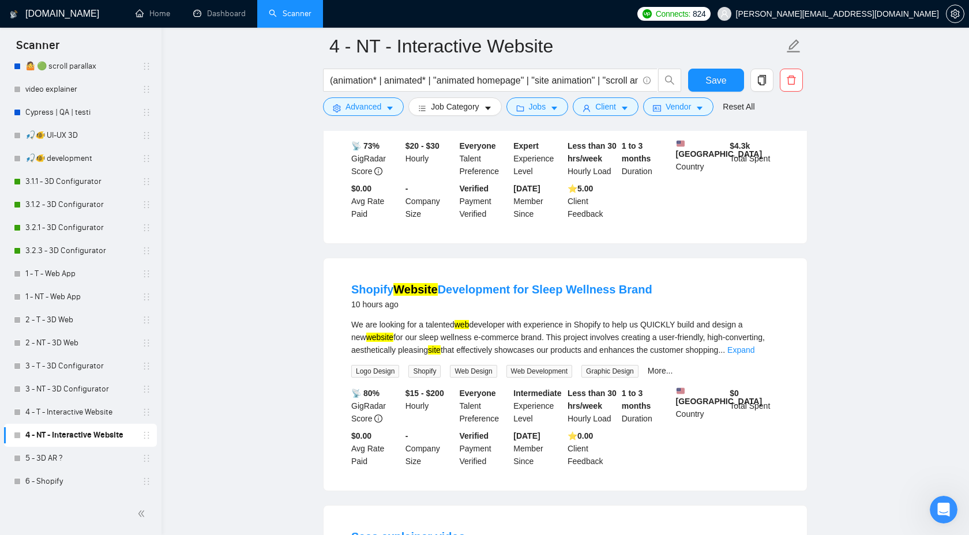
scroll to position [691, 0]
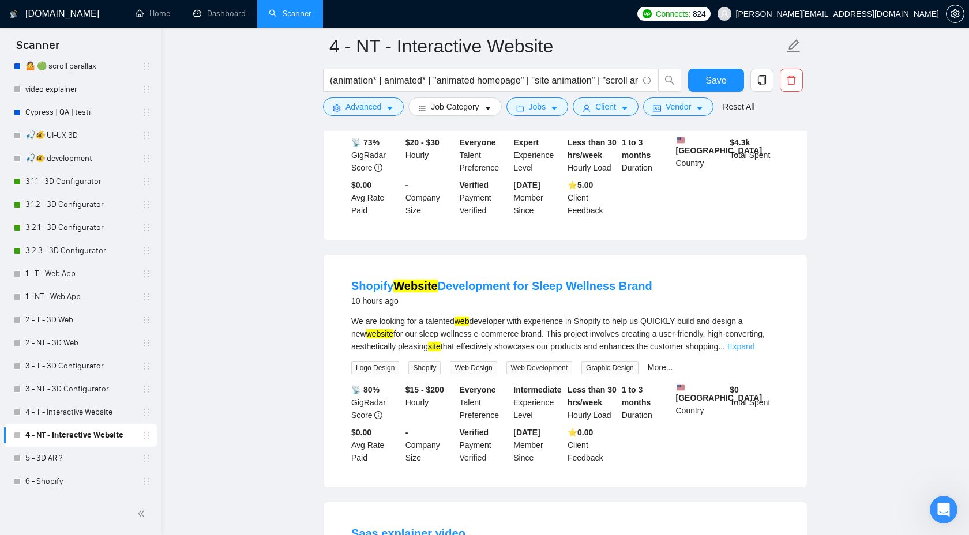
click at [755, 351] on link "Expand" at bounding box center [741, 346] width 27 height 9
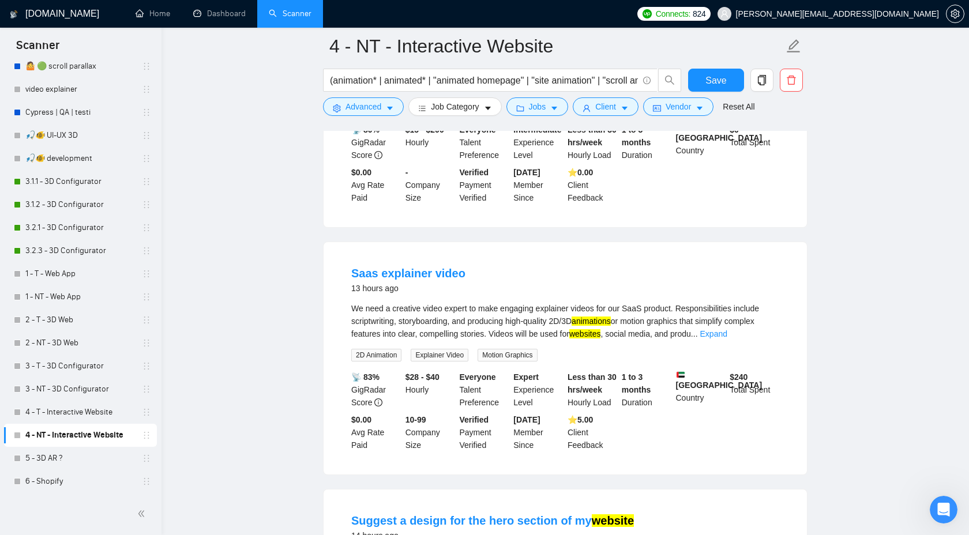
scroll to position [1012, 0]
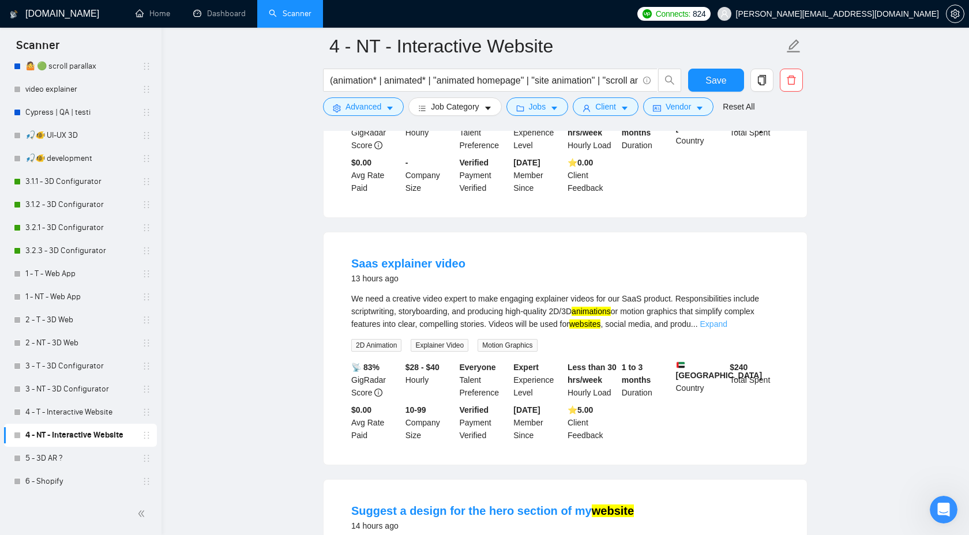
click at [728, 329] on link "Expand" at bounding box center [713, 324] width 27 height 9
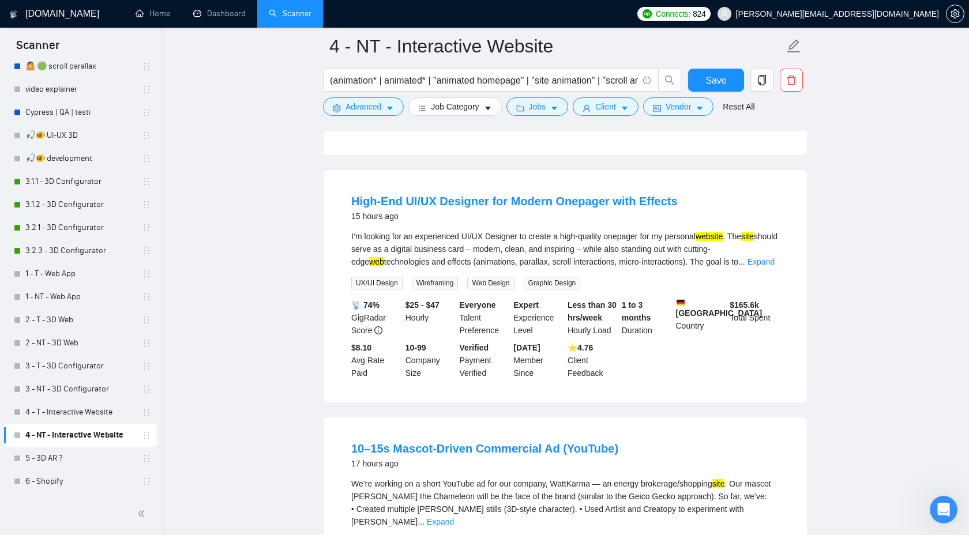
scroll to position [1830, 0]
drag, startPoint x: 377, startPoint y: 81, endPoint x: 332, endPoint y: 82, distance: 44.4
click at [333, 82] on input "(animation* | animated* | "animated homepage" | "site animation" | "scroll anim…" at bounding box center [484, 80] width 308 height 14
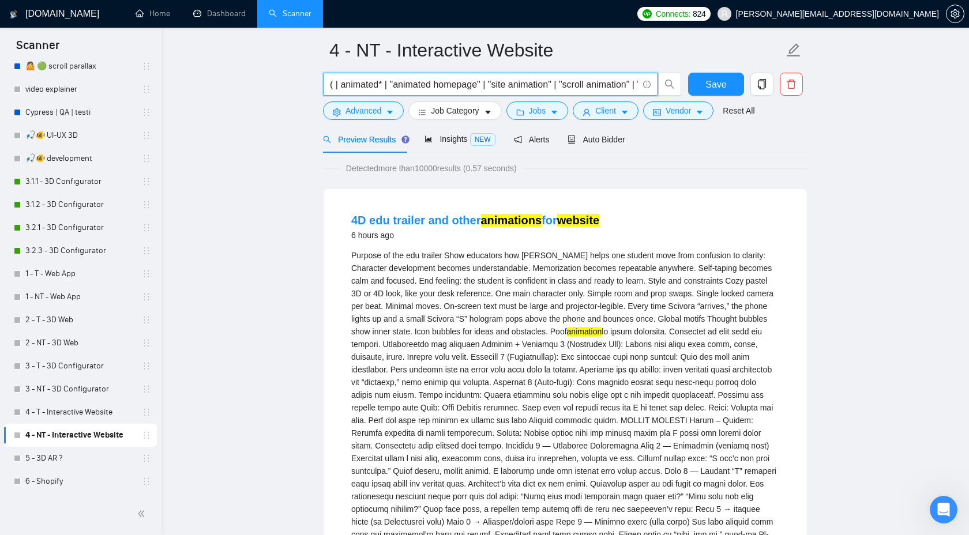
scroll to position [0, 0]
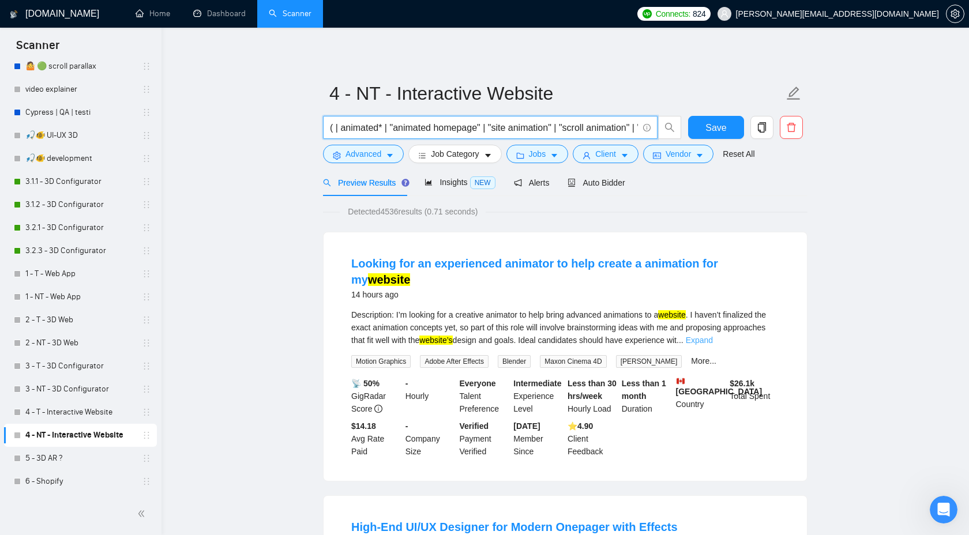
click at [713, 336] on link "Expand" at bounding box center [699, 340] width 27 height 9
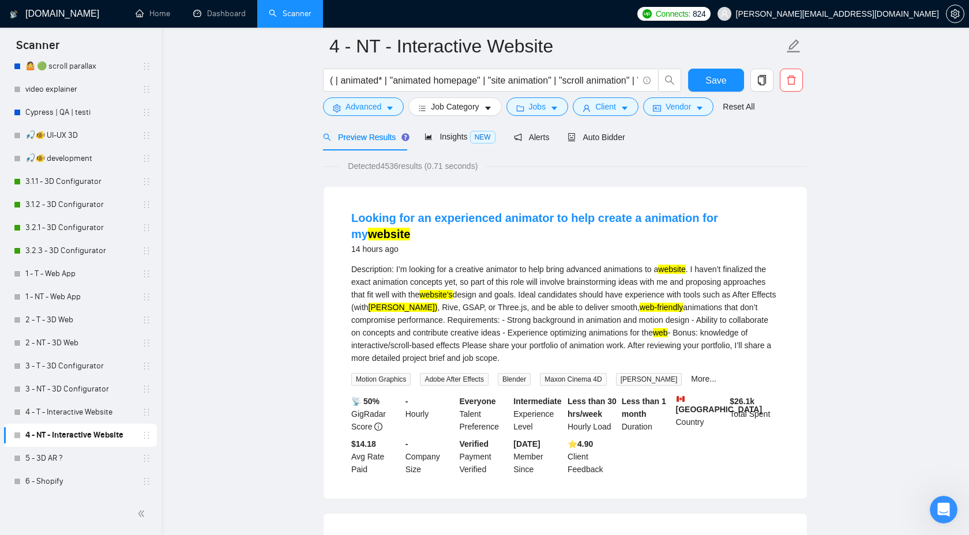
scroll to position [269, 0]
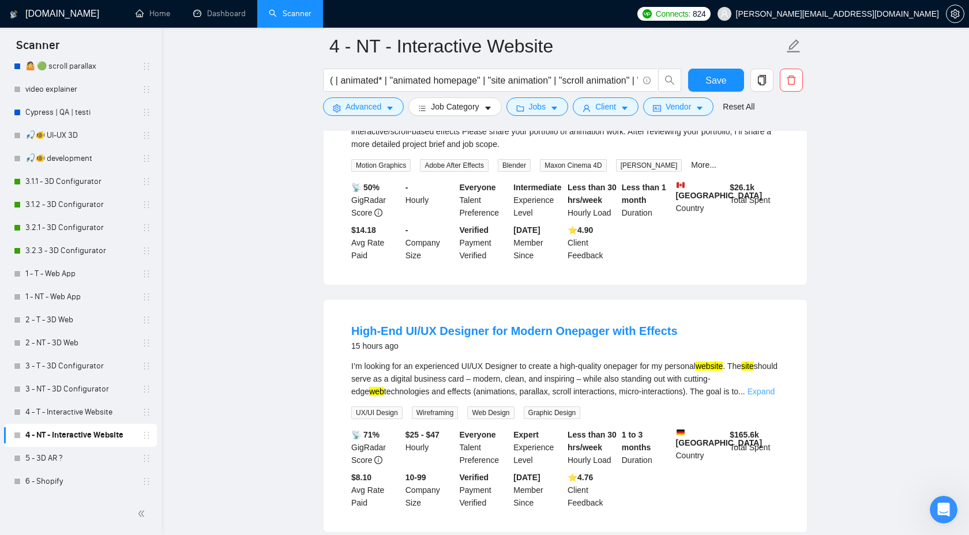
click at [772, 387] on link "Expand" at bounding box center [761, 391] width 27 height 9
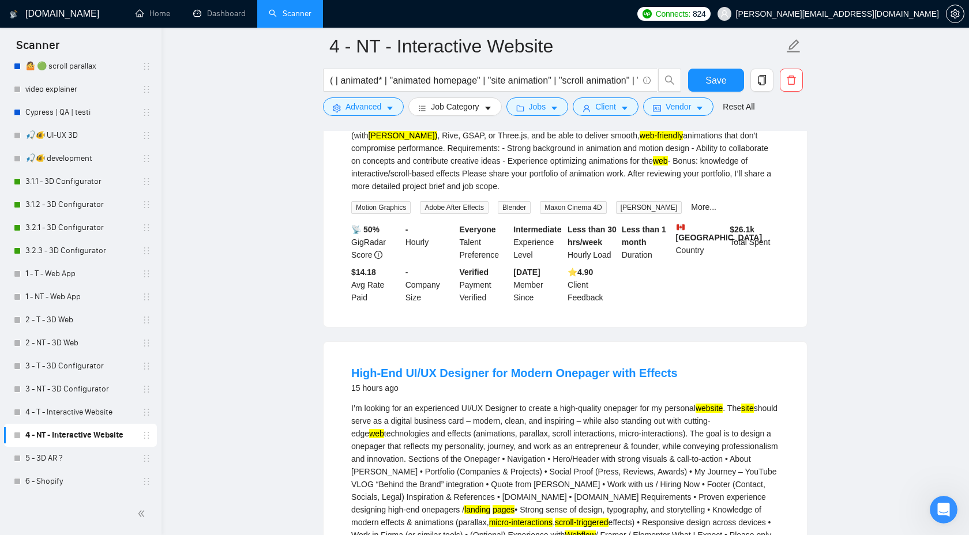
scroll to position [0, 0]
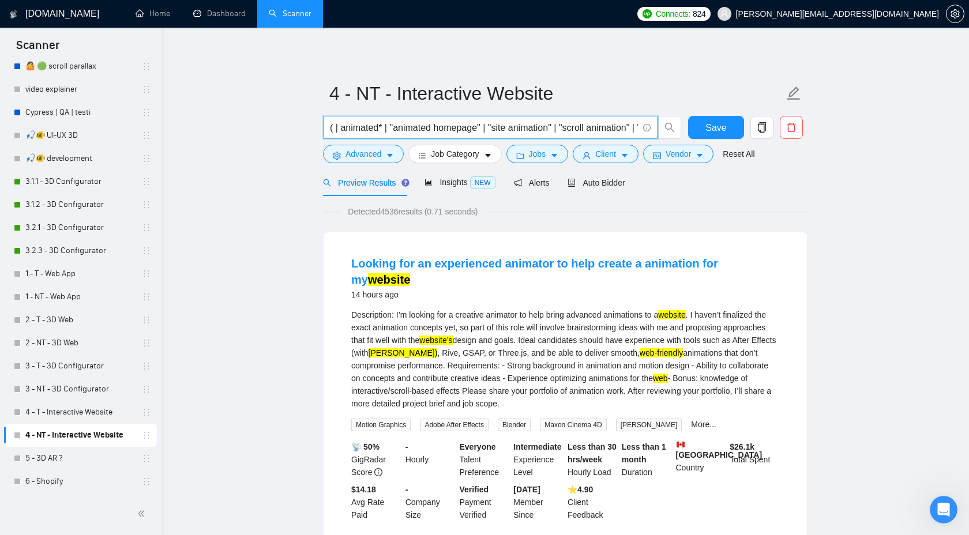
click at [335, 131] on input "( | animated* | "animated homepage" | "site animation" | "scroll animation" | "…" at bounding box center [484, 128] width 308 height 14
click at [424, 123] on input "(animation* | animated* | "animated homepage" | "site animation" | "scroll anim…" at bounding box center [484, 128] width 308 height 14
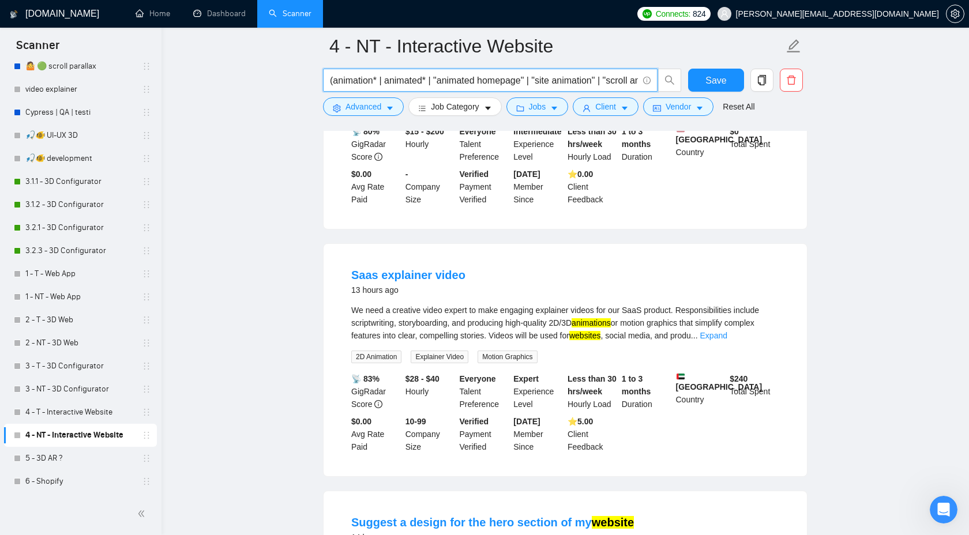
scroll to position [564, 0]
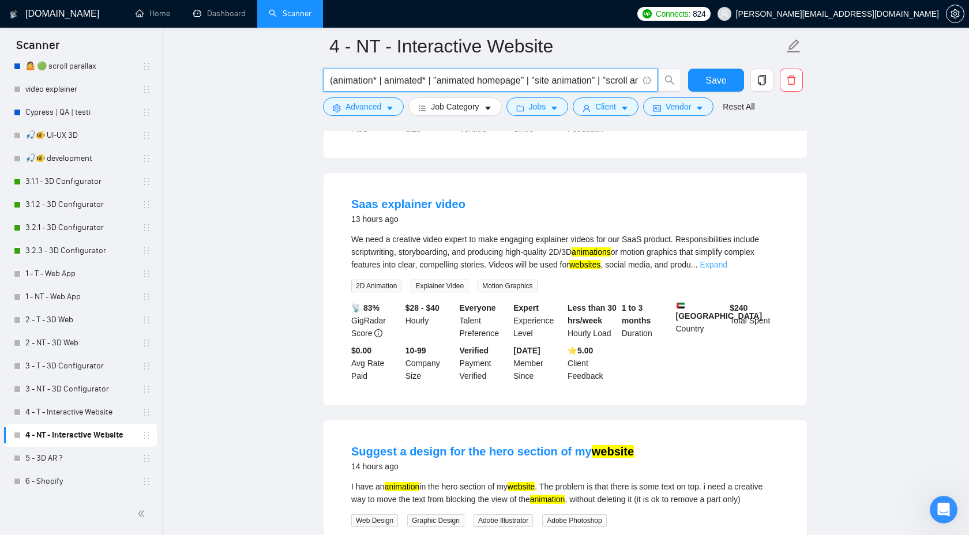
type input "(animation* | animated* | "animated homepage" | "site animation" | "scroll anim…"
click at [728, 269] on link "Expand" at bounding box center [713, 264] width 27 height 9
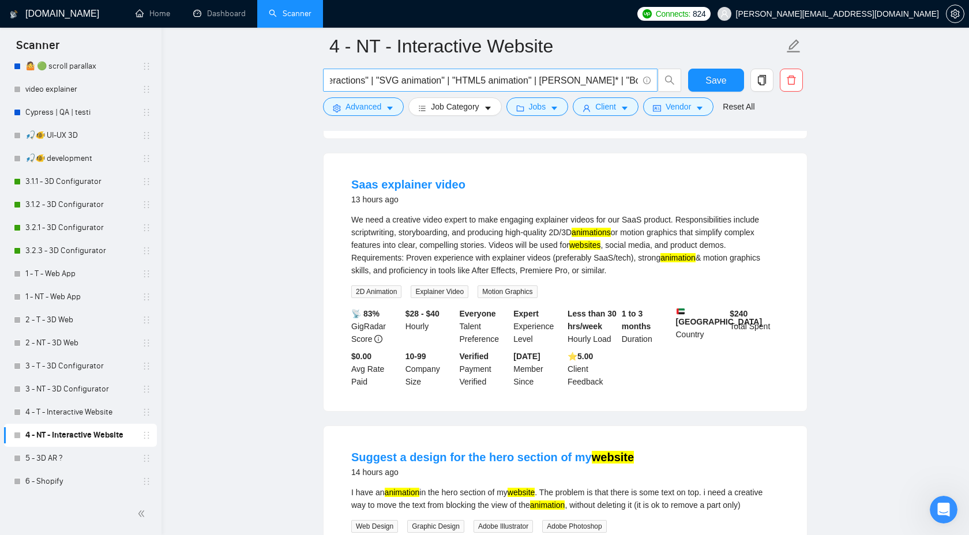
scroll to position [0, 1360]
click at [718, 79] on span "Save" at bounding box center [716, 80] width 21 height 14
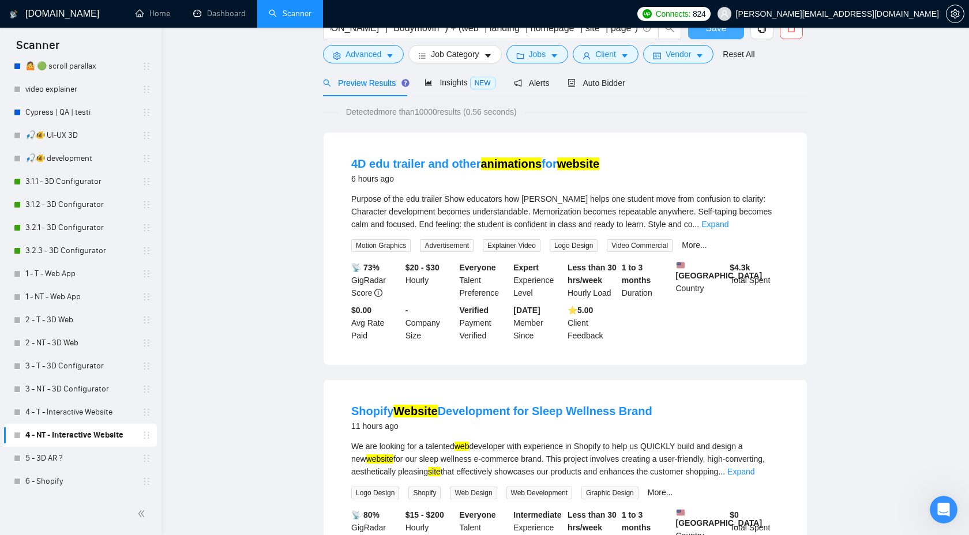
scroll to position [0, 0]
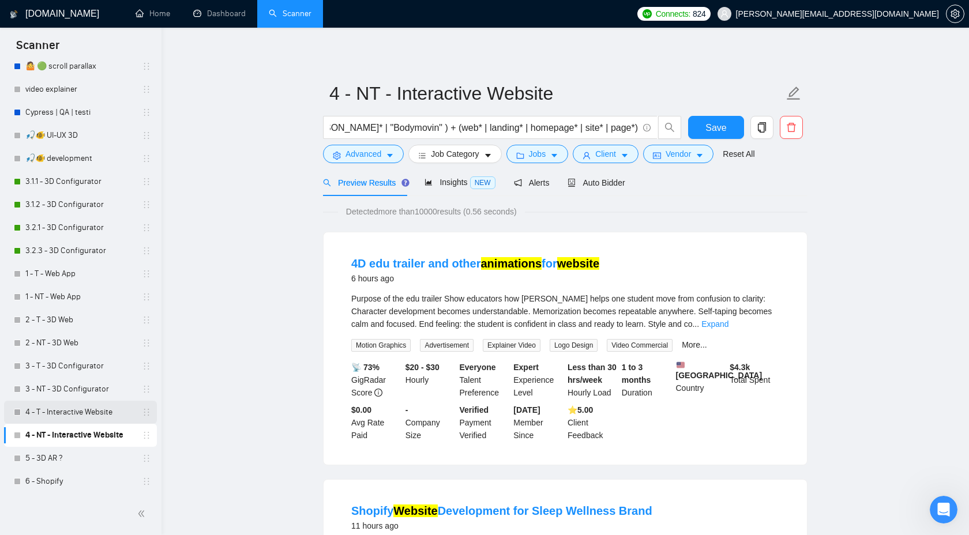
click at [89, 420] on link "4 - T - Interactive Website" at bounding box center [80, 412] width 110 height 23
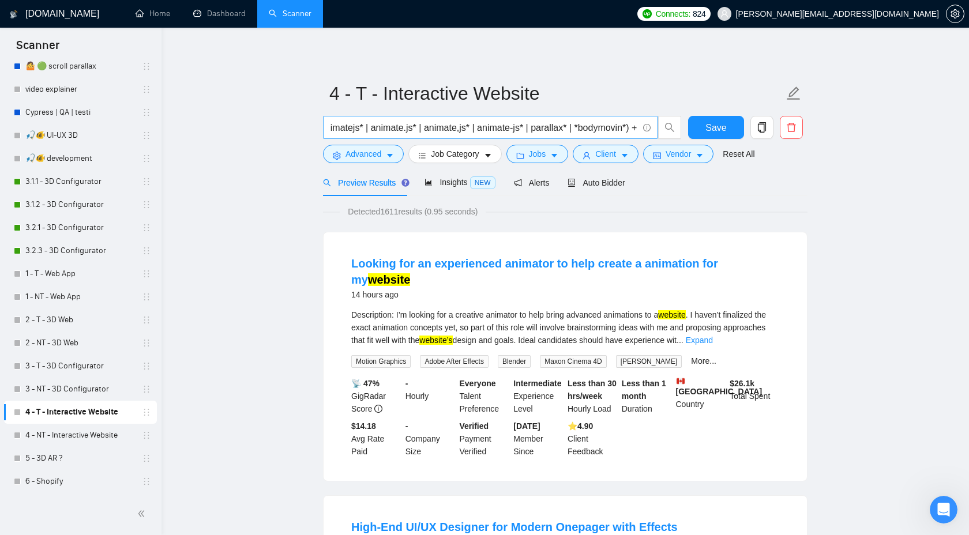
scroll to position [0, 687]
click at [74, 431] on link "4 - NT - Interactive Website" at bounding box center [80, 435] width 110 height 23
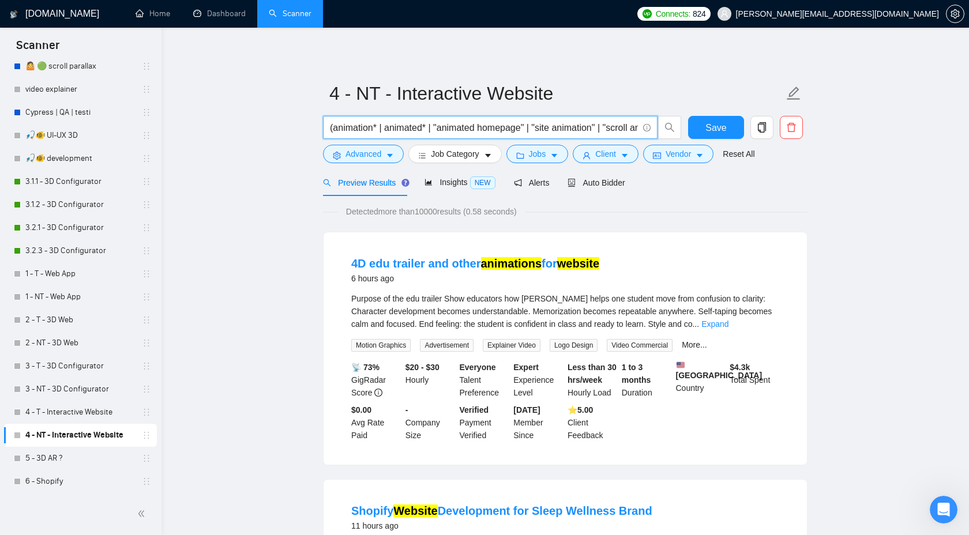
drag, startPoint x: 432, startPoint y: 126, endPoint x: 333, endPoint y: 131, distance: 99.3
click at [333, 131] on input "(animation* | animated* | "animated homepage" | "site animation" | "scroll anim…" at bounding box center [484, 128] width 308 height 14
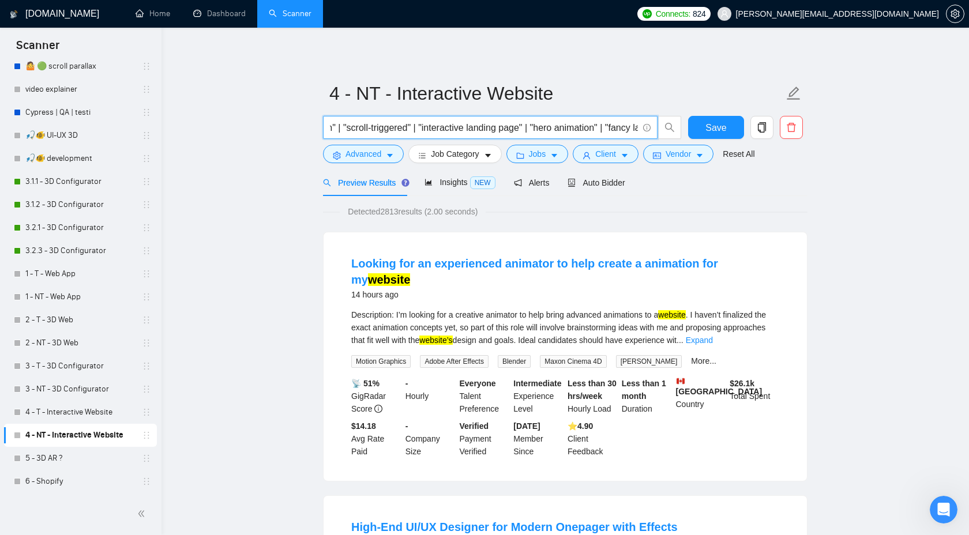
scroll to position [0, 485]
drag, startPoint x: 358, startPoint y: 129, endPoint x: 431, endPoint y: 125, distance: 73.4
click at [431, 125] on input "( "animated homepage" | "site animation" | "scroll animation" | "scroll trigger…" at bounding box center [484, 128] width 308 height 14
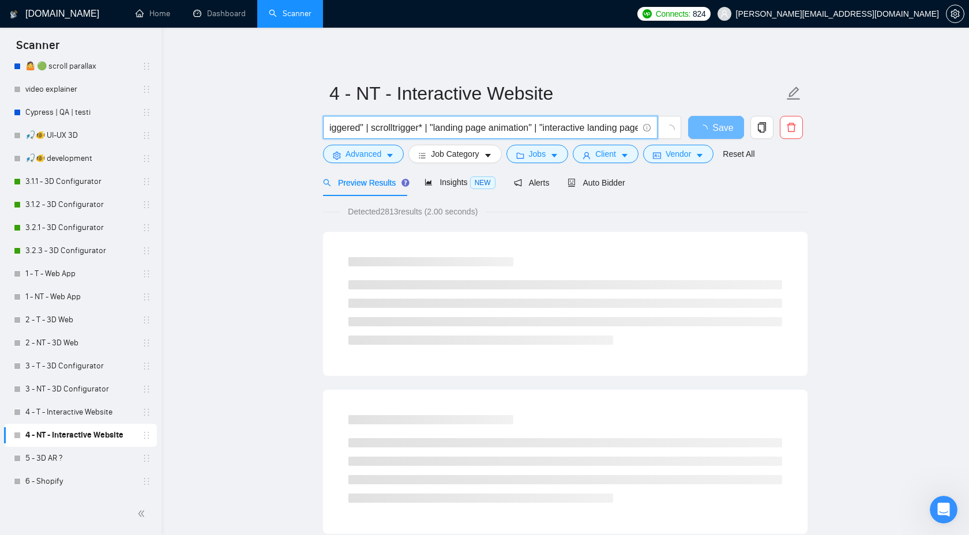
scroll to position [0, 284]
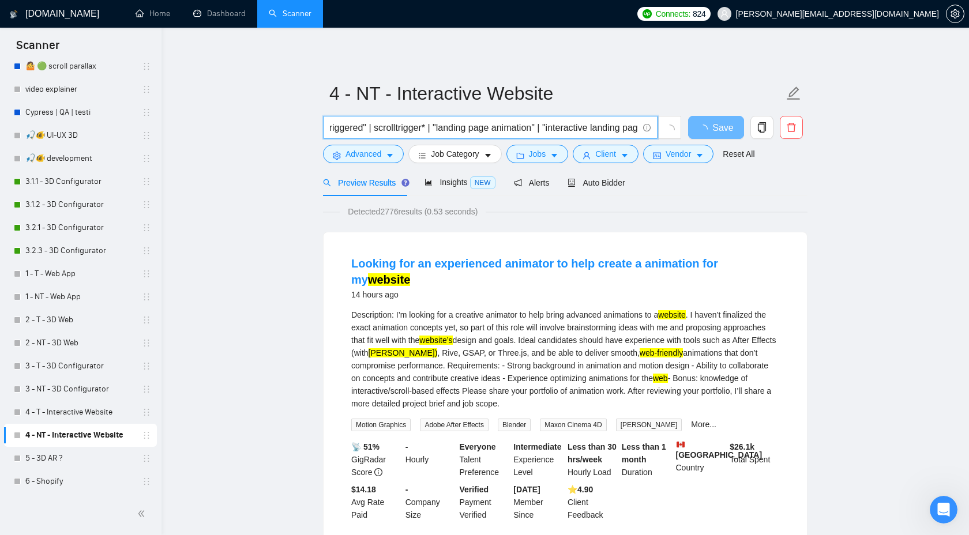
click at [447, 129] on input "( "animated homepage" | "site animation" | "scroll animation" | "scroll trigger…" at bounding box center [484, 128] width 308 height 14
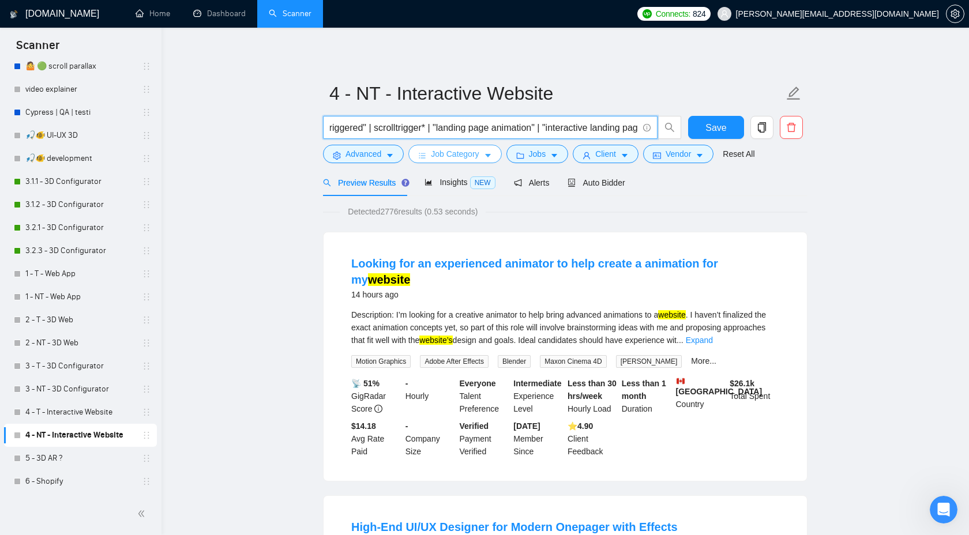
paste input "scroll-triggered"""
click at [448, 145] on button "Job Category" at bounding box center [454, 154] width 93 height 18
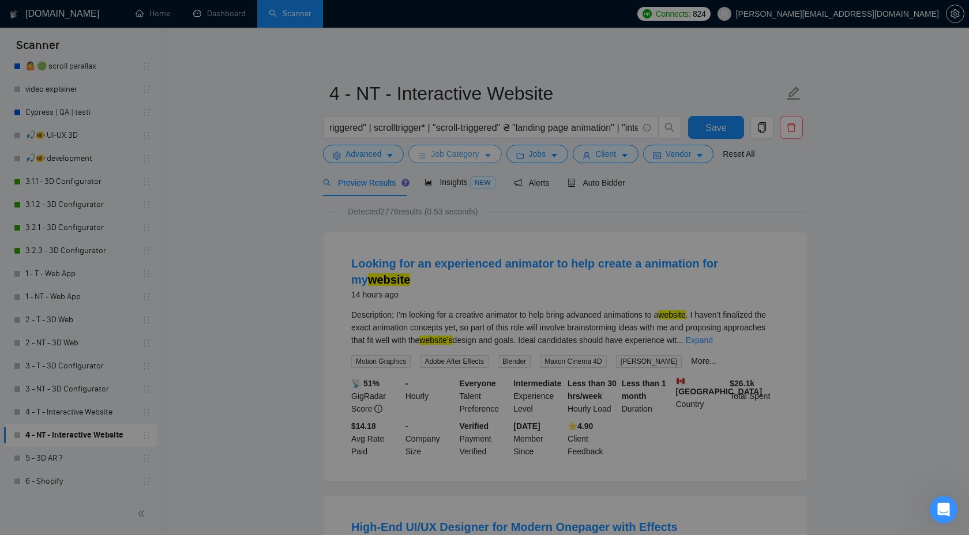
scroll to position [0, 0]
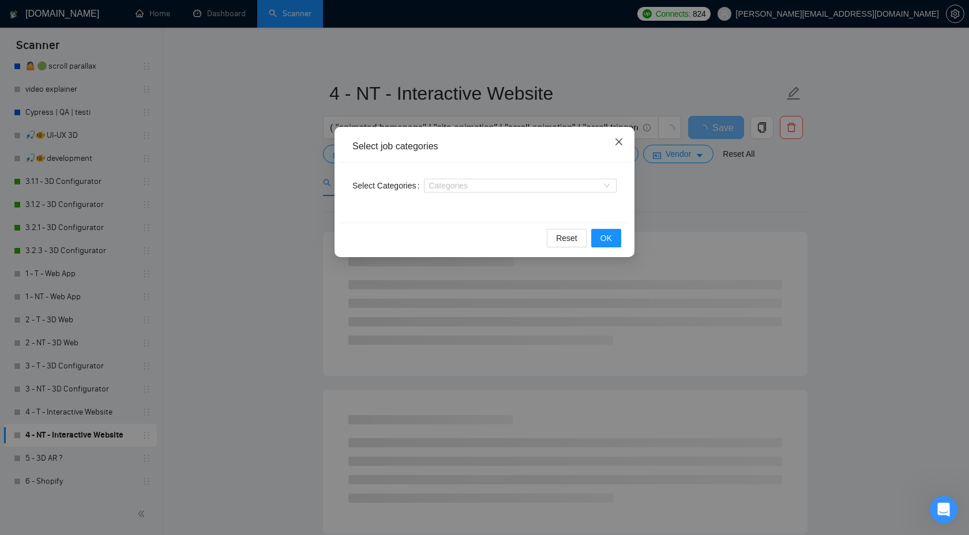
click at [620, 144] on icon "close" at bounding box center [619, 141] width 7 height 7
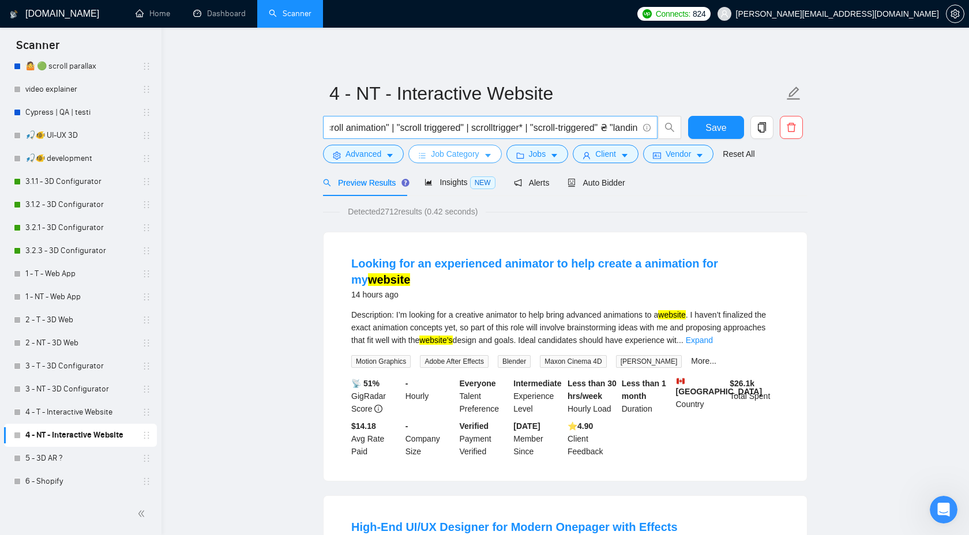
scroll to position [0, 228]
click at [584, 129] on input "( "animated homepage" | "site animation" | "scroll animation" | "scroll trigger…" at bounding box center [484, 128] width 308 height 14
drag, startPoint x: 447, startPoint y: 128, endPoint x: 582, endPoint y: 128, distance: 135.0
click at [582, 128] on input "( "animated homepage" | "site animation" | "scroll animation" | "scroll trigger…" at bounding box center [484, 128] width 308 height 14
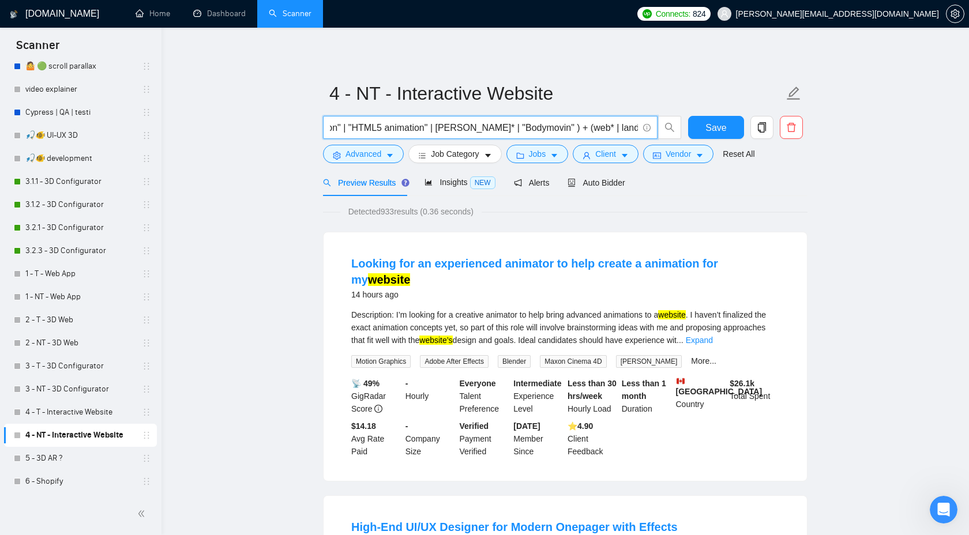
scroll to position [0, 999]
drag, startPoint x: 462, startPoint y: 130, endPoint x: 557, endPoint y: 129, distance: 95.8
click at [557, 129] on input "( "animated homepage" | "site animation" | "scroll animation" | "scroll trigger…" at bounding box center [484, 128] width 308 height 14
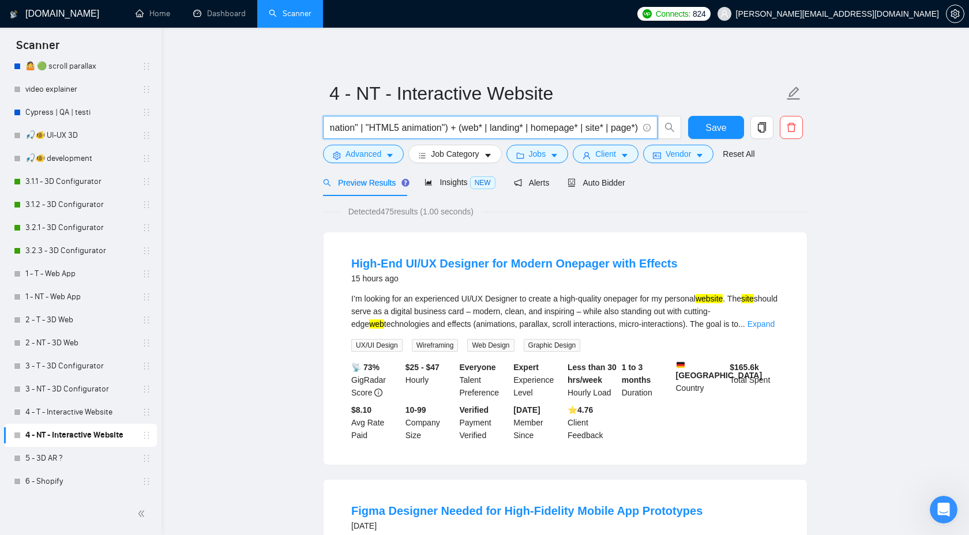
scroll to position [0, 1019]
click at [771, 322] on link "Expand" at bounding box center [761, 324] width 27 height 9
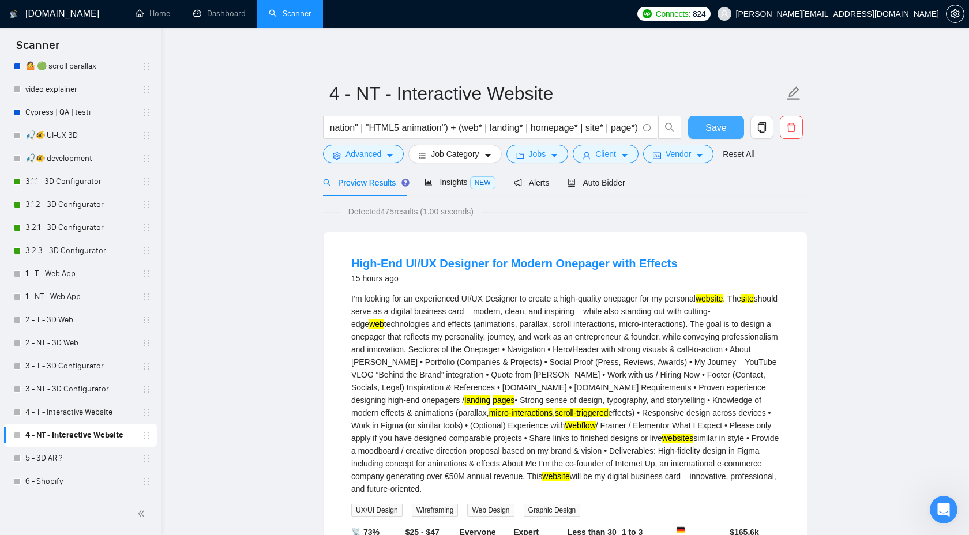
click at [692, 121] on button "Save" at bounding box center [716, 127] width 56 height 23
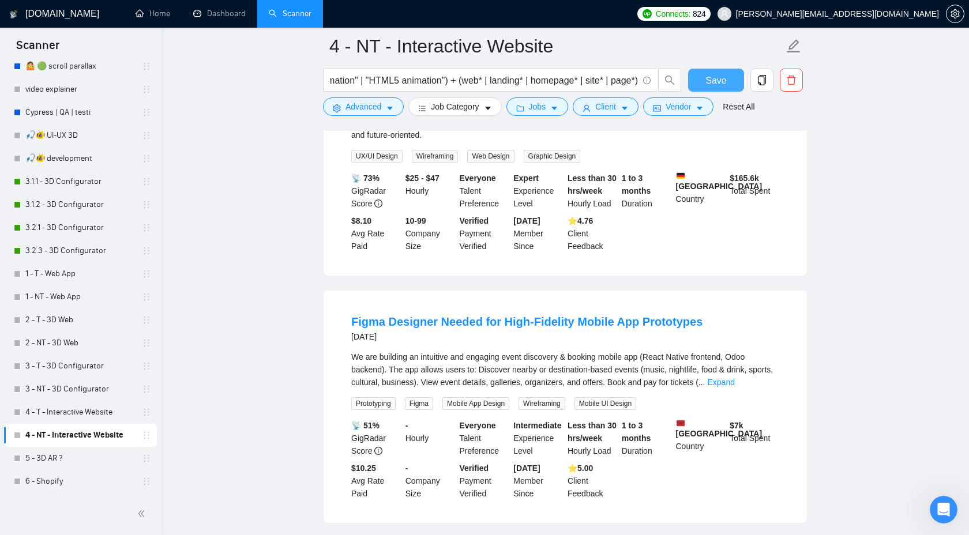
scroll to position [365, 0]
click at [734, 382] on link "Expand" at bounding box center [720, 380] width 27 height 9
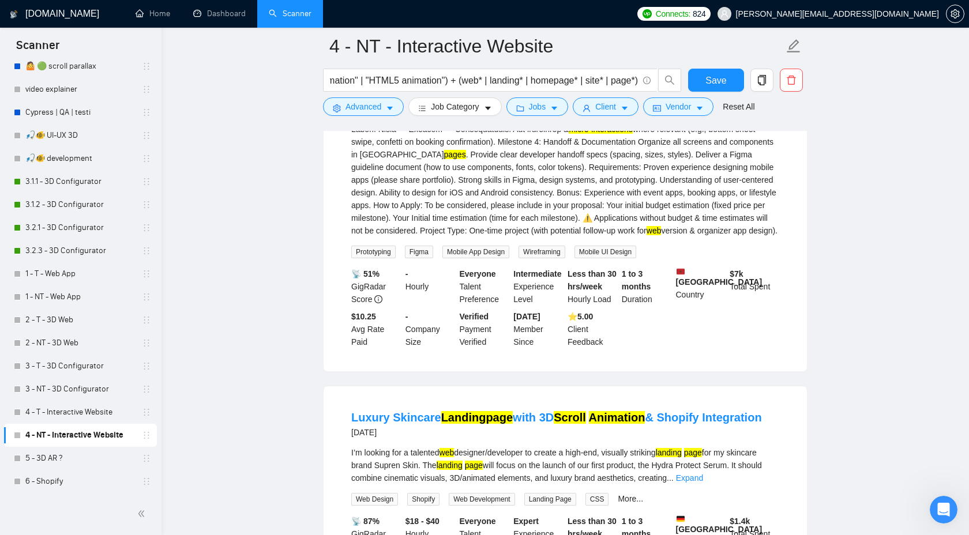
scroll to position [994, 0]
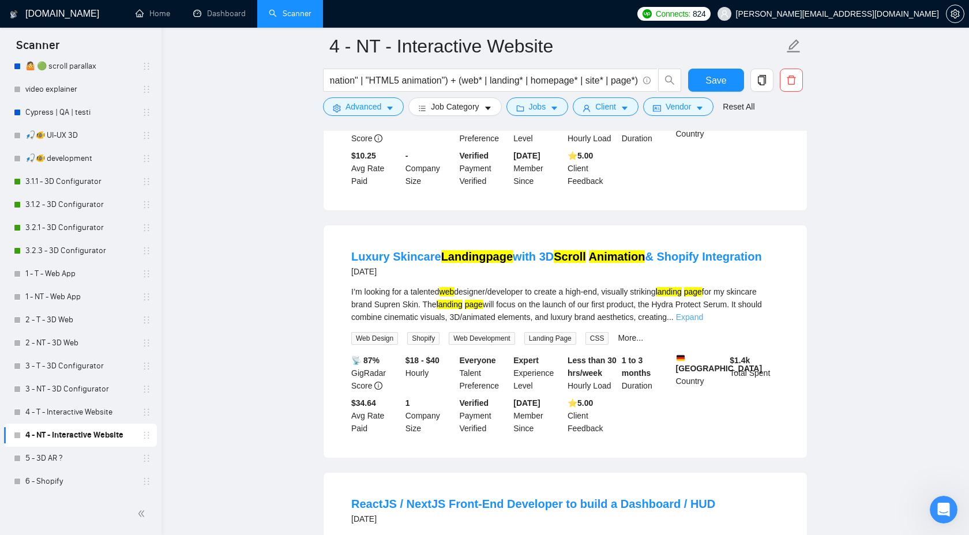
click at [703, 322] on link "Expand" at bounding box center [689, 317] width 27 height 9
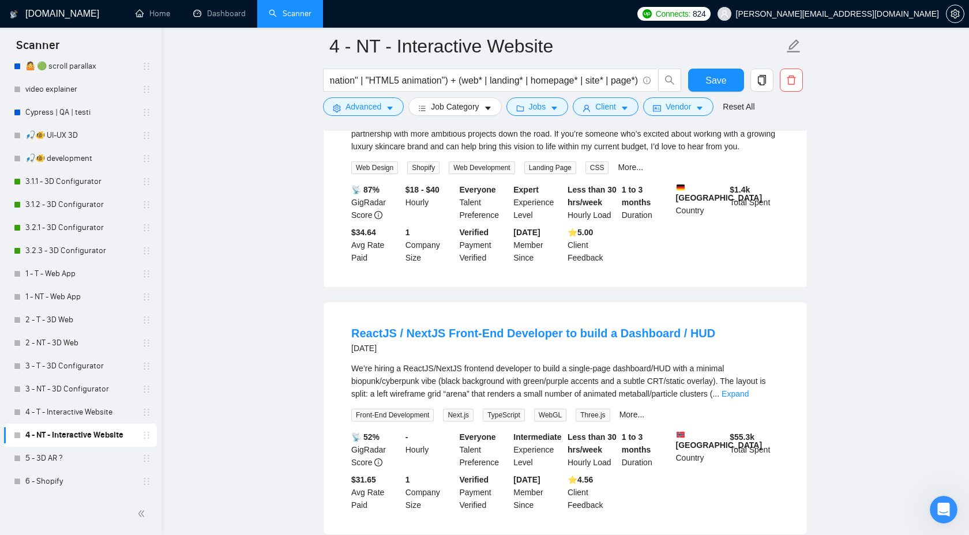
scroll to position [1501, 0]
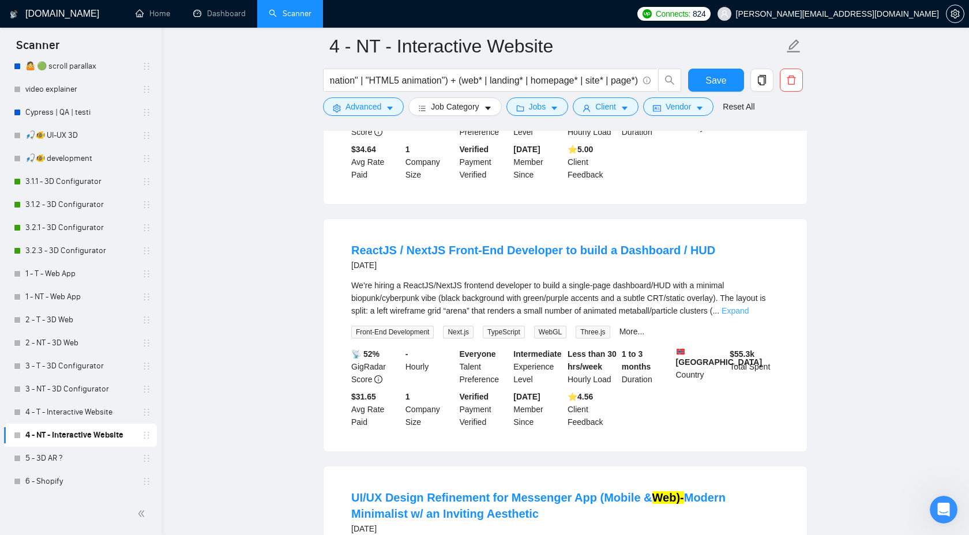
click at [749, 316] on link "Expand" at bounding box center [735, 310] width 27 height 9
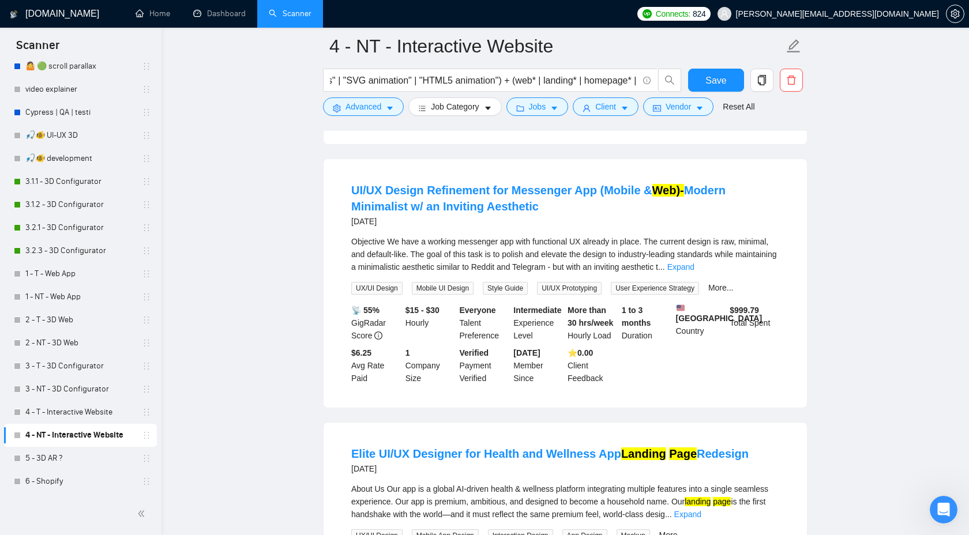
scroll to position [1940, 0]
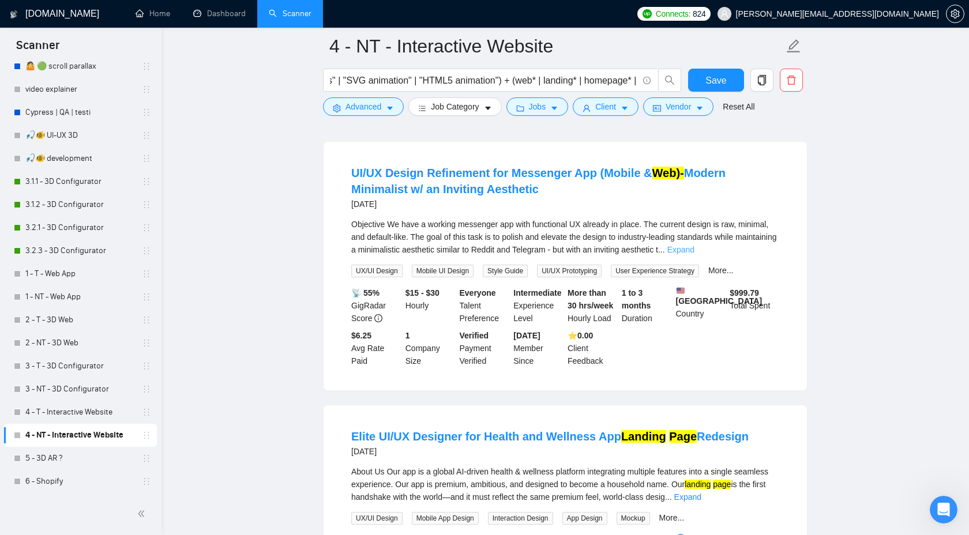
click at [695, 254] on link "Expand" at bounding box center [681, 249] width 27 height 9
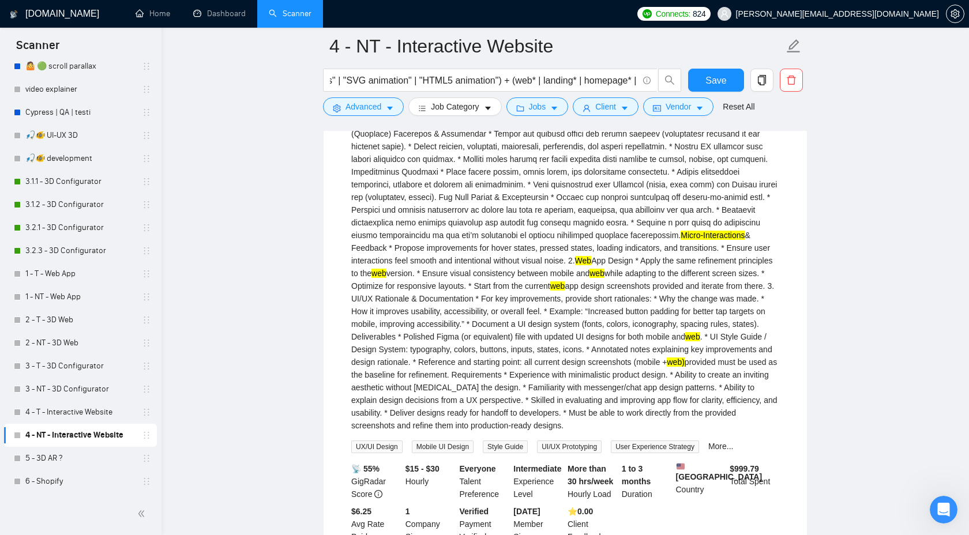
scroll to position [2117, 0]
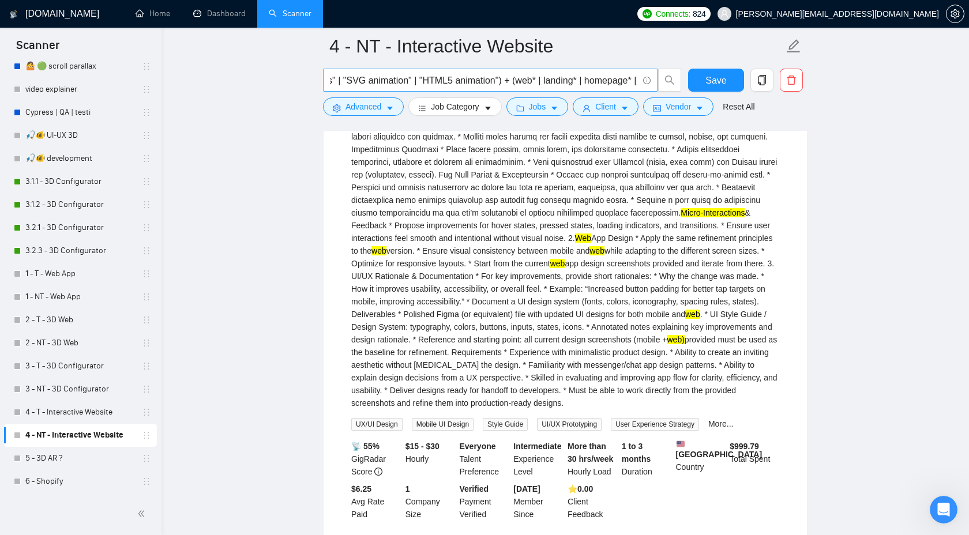
click at [580, 81] on input "( "animated homepage" | "site animation" | "scroll animation" | "scroll trigger…" at bounding box center [484, 80] width 308 height 14
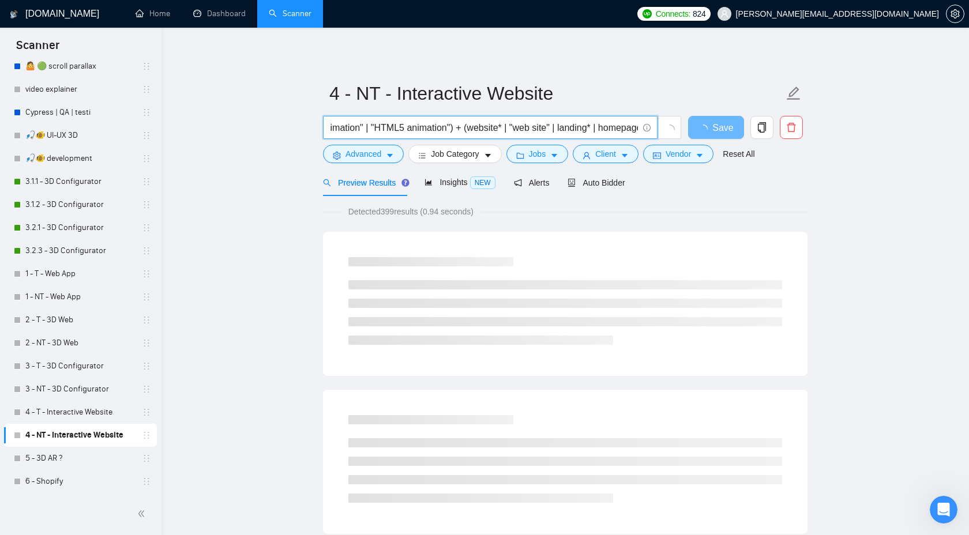
scroll to position [0, 964]
click at [599, 126] on input "( "animated homepage" | "site animation" | "scroll animation" | "scroll trigger…" at bounding box center [484, 128] width 308 height 14
type input "( "animated homepage" | "site animation" | "scroll animation" | "scroll trigger…"
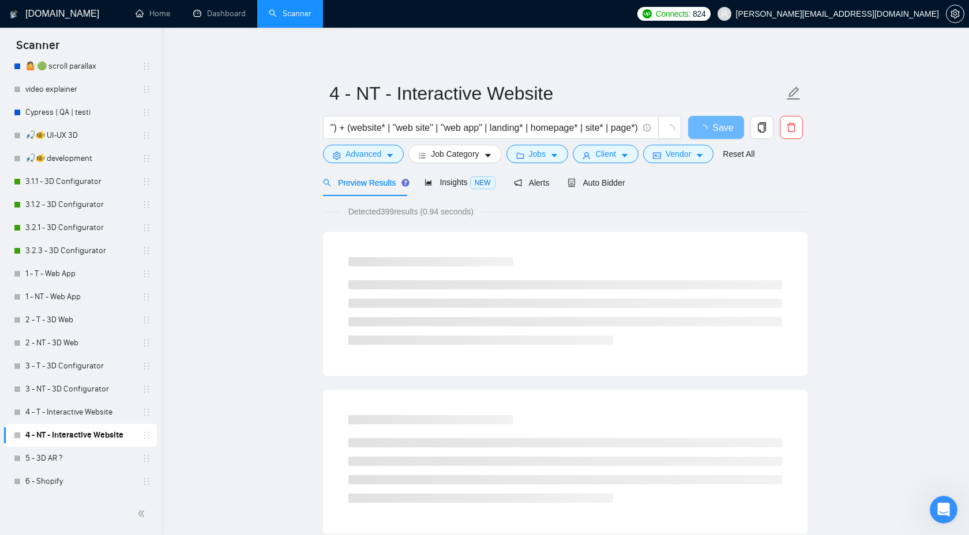
scroll to position [0, 0]
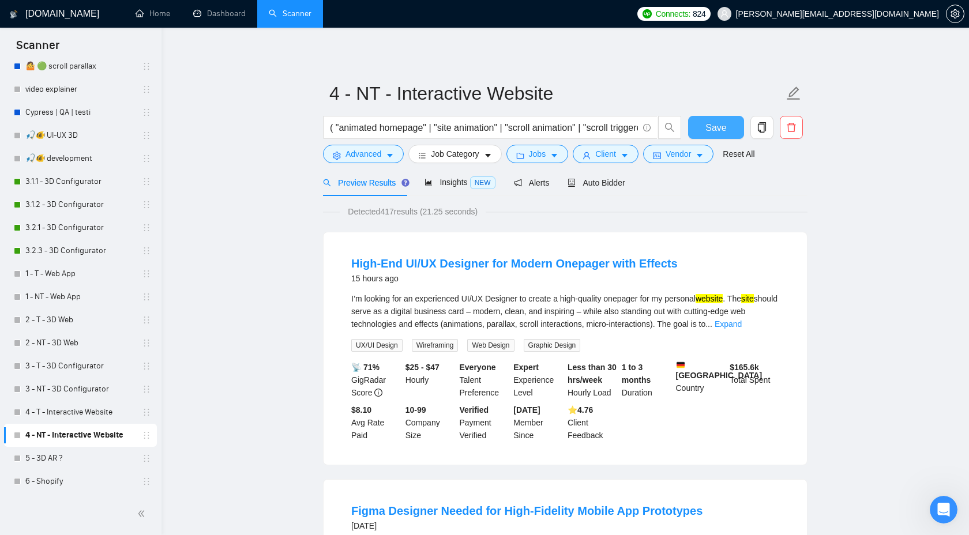
click at [718, 123] on span "Save" at bounding box center [716, 128] width 21 height 14
click at [742, 320] on link "Expand" at bounding box center [728, 324] width 27 height 9
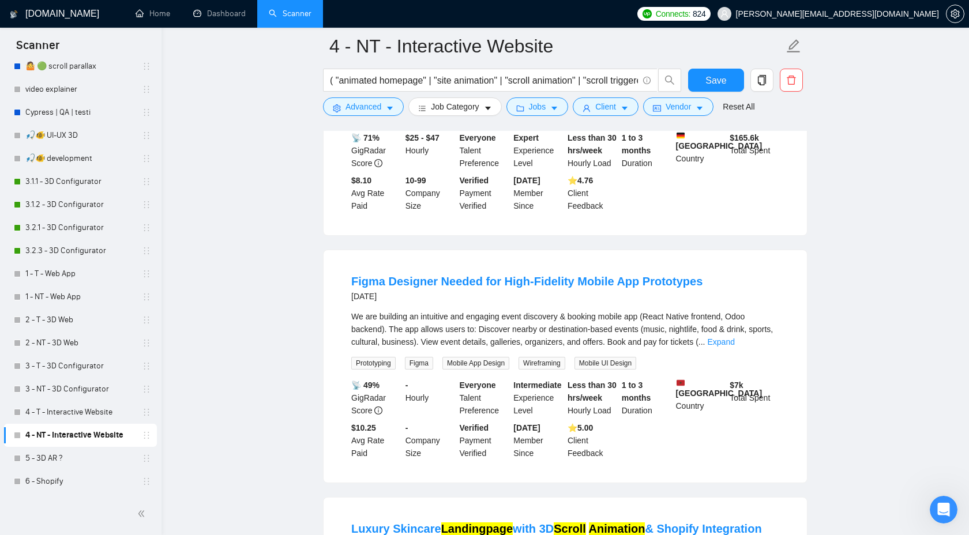
scroll to position [444, 0]
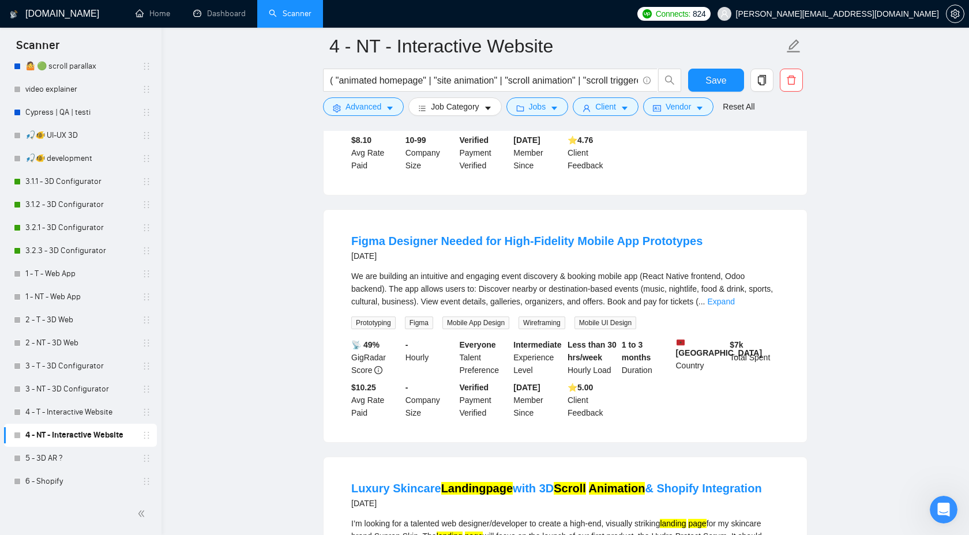
click at [734, 301] on link "Expand" at bounding box center [720, 301] width 27 height 9
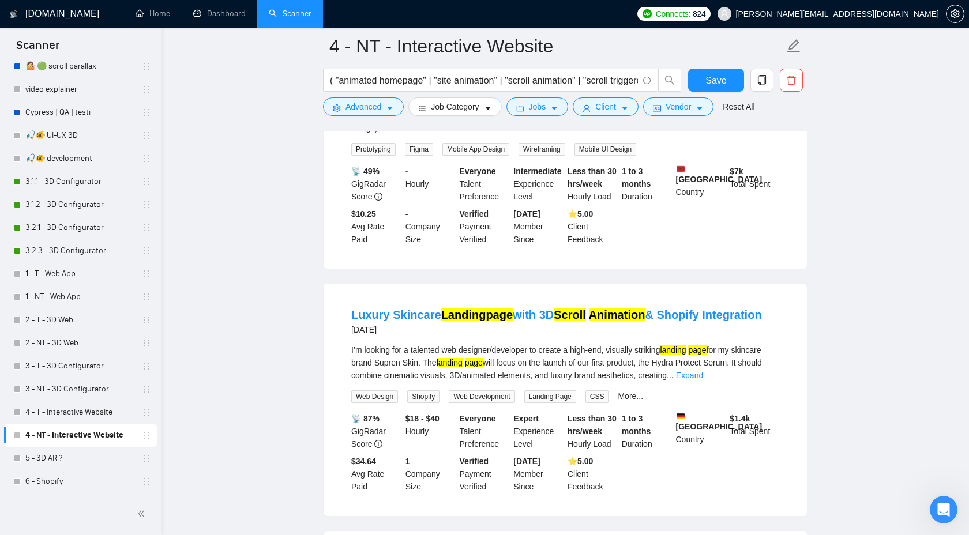
scroll to position [959, 0]
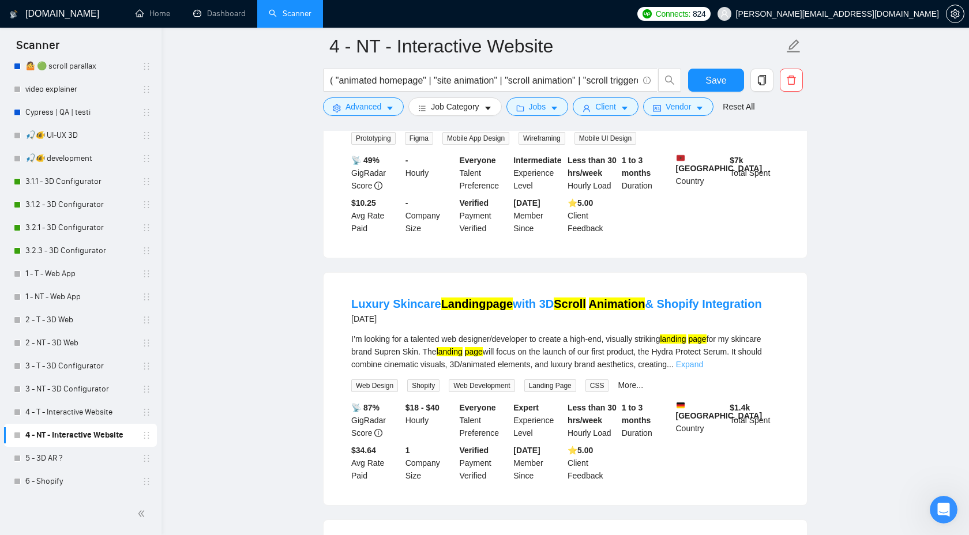
click at [703, 366] on link "Expand" at bounding box center [689, 364] width 27 height 9
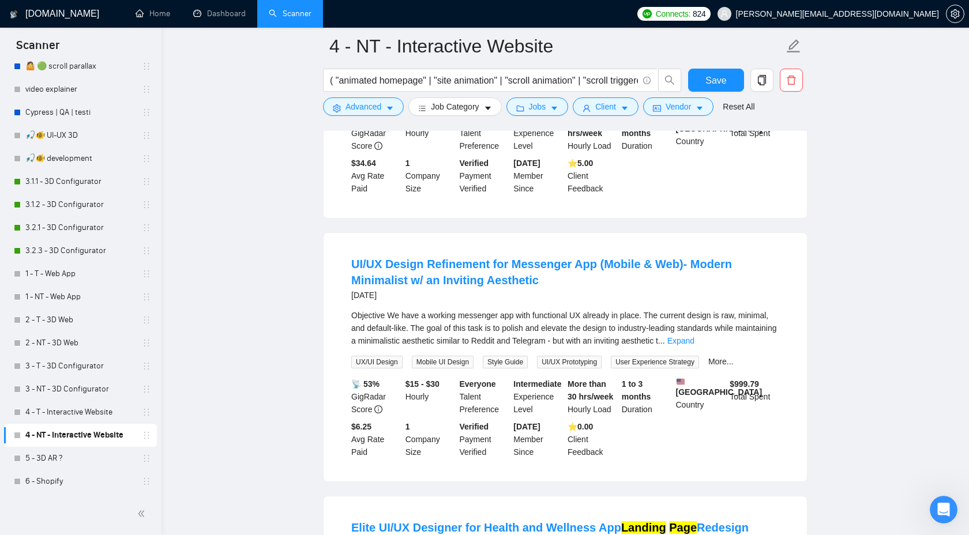
scroll to position [1566, 0]
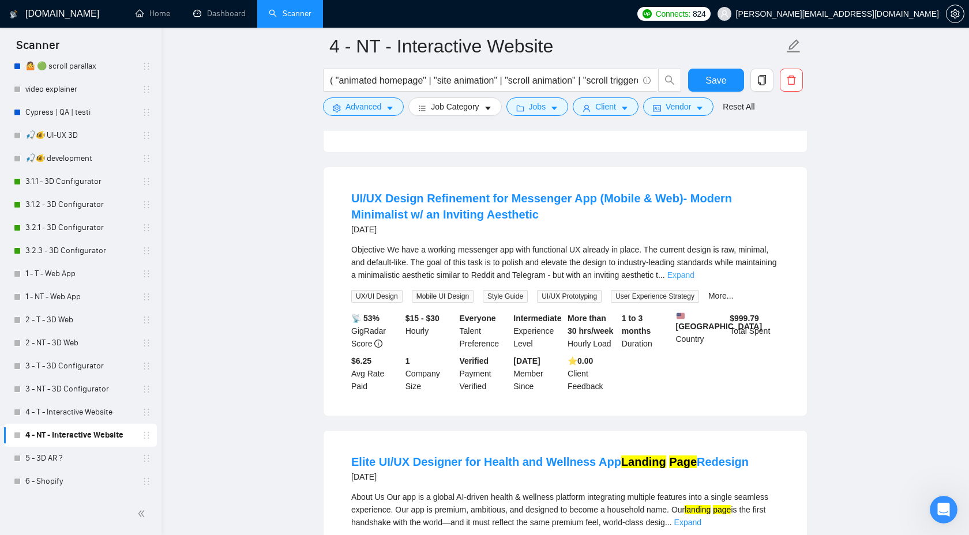
click at [695, 280] on link "Expand" at bounding box center [681, 275] width 27 height 9
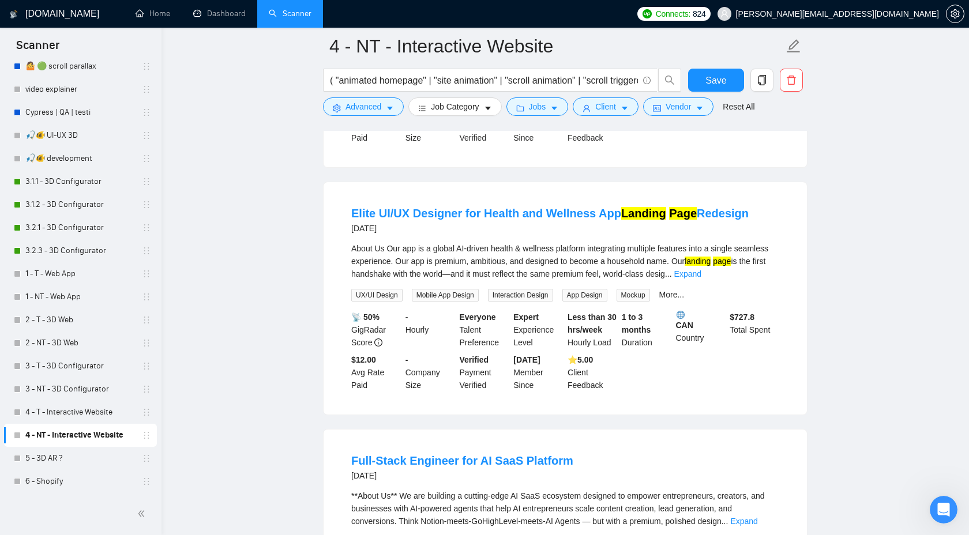
scroll to position [2171, 0]
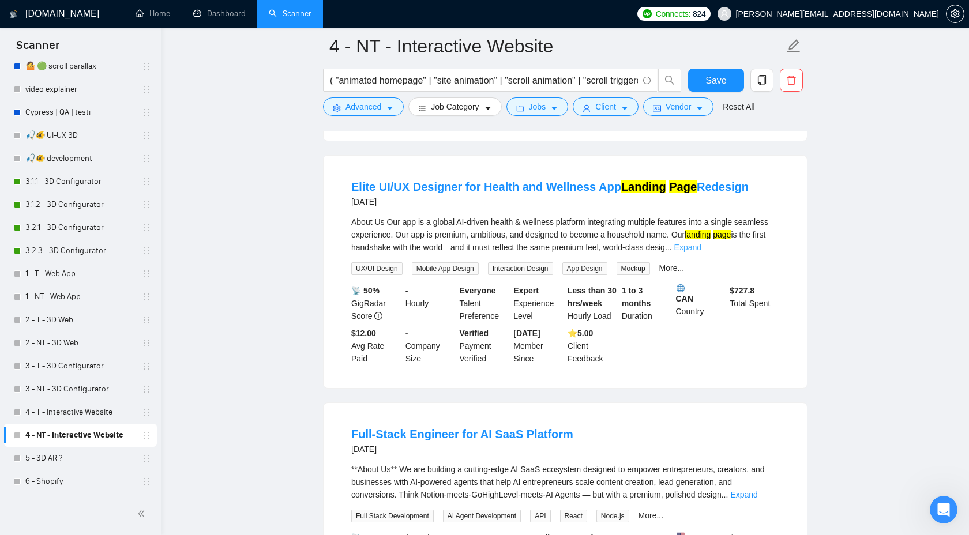
click at [702, 252] on link "Expand" at bounding box center [687, 247] width 27 height 9
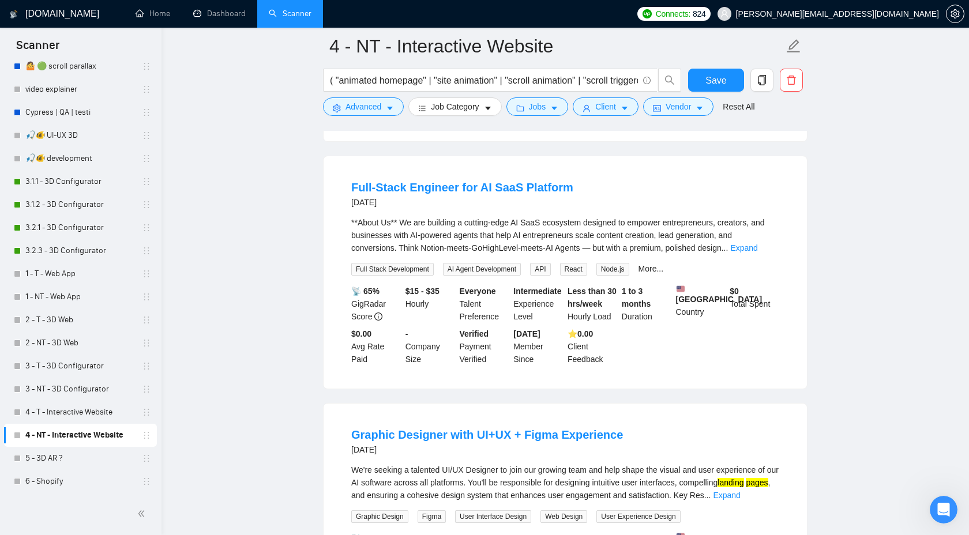
scroll to position [2781, 0]
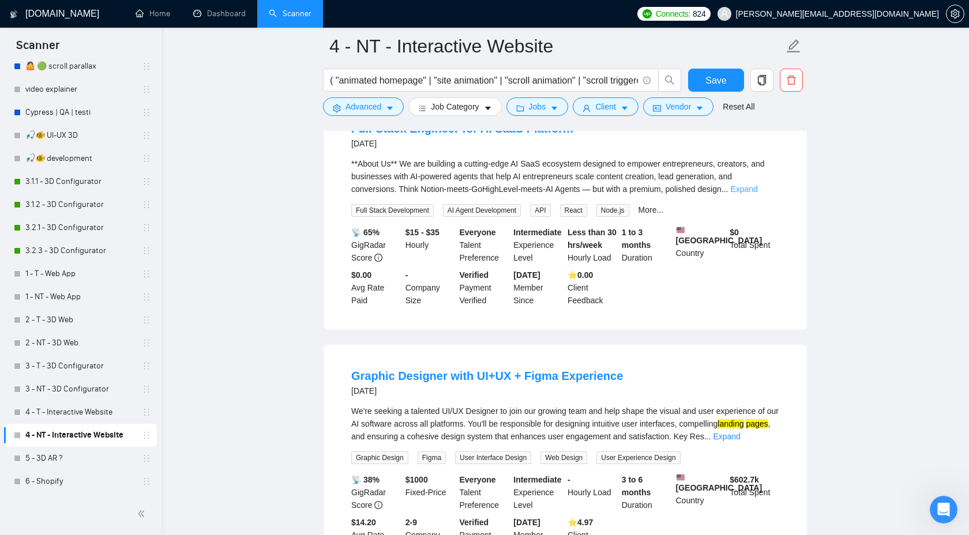
click at [757, 194] on link "Expand" at bounding box center [743, 189] width 27 height 9
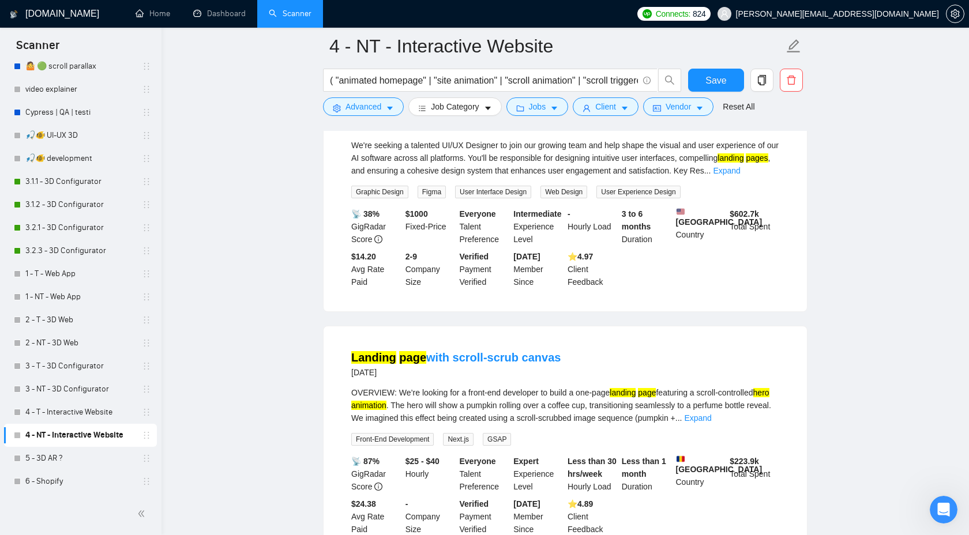
scroll to position [3480, 0]
click at [706, 80] on span "Save" at bounding box center [716, 80] width 21 height 14
click at [721, 80] on span "Save" at bounding box center [716, 80] width 21 height 14
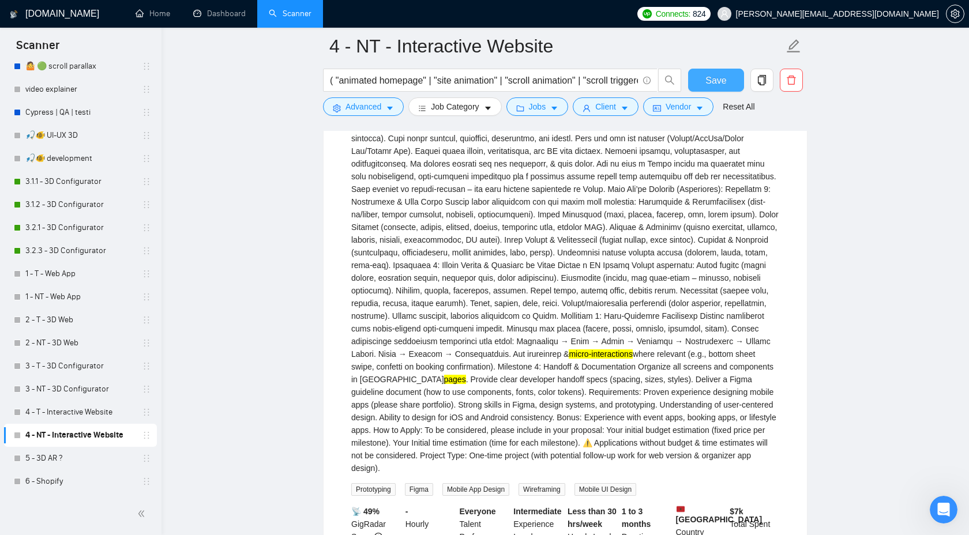
scroll to position [0, 0]
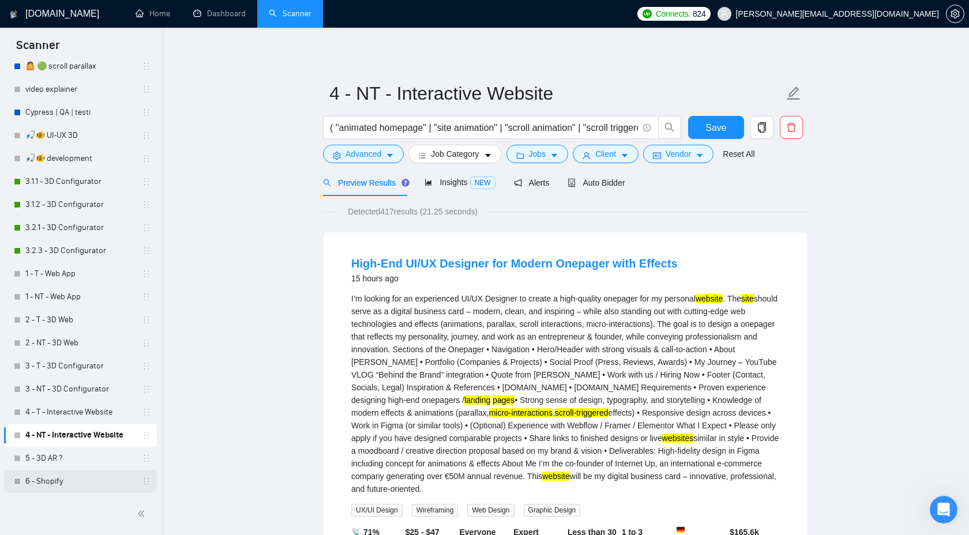
click at [76, 476] on link "6 - Shopify" at bounding box center [80, 481] width 110 height 23
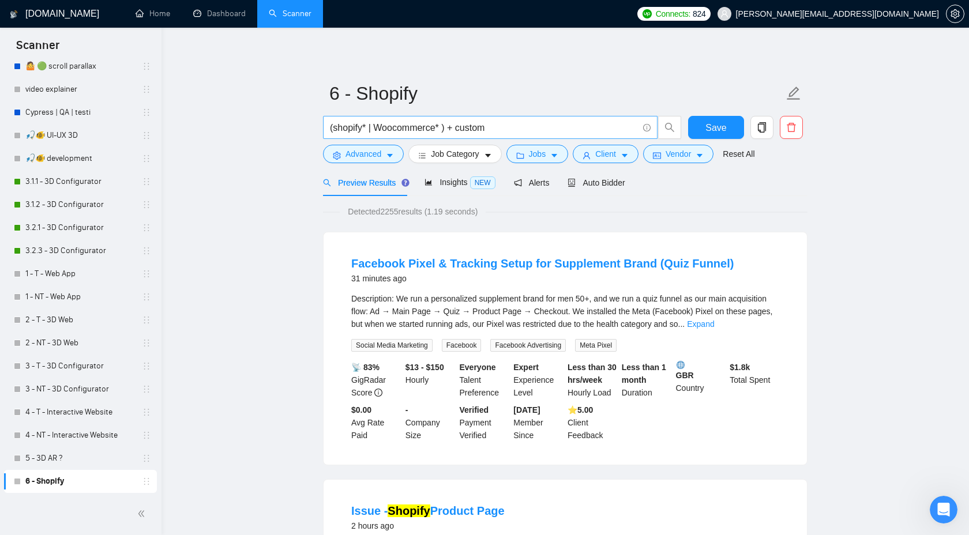
click at [334, 129] on input "(shopify* | Woocommerce* ) + custom" at bounding box center [484, 128] width 308 height 14
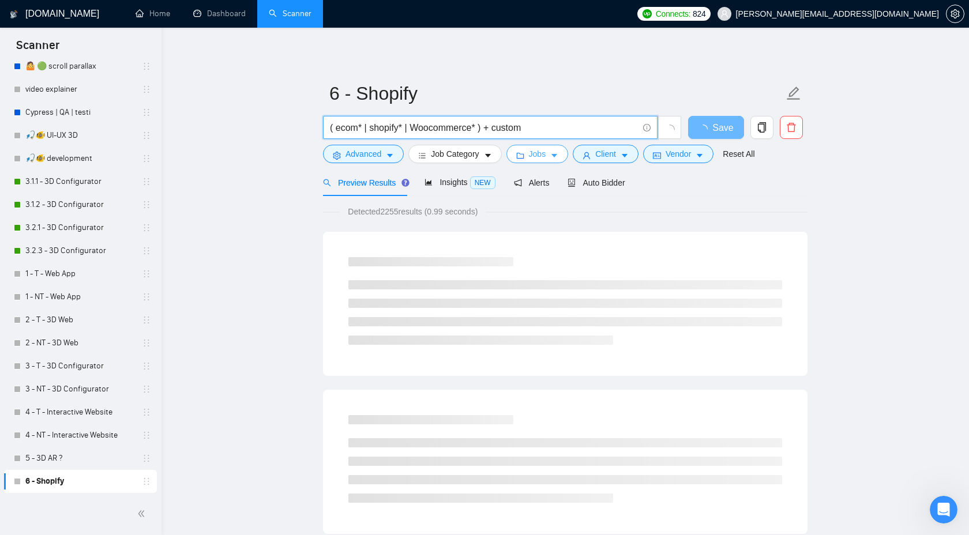
type input "( ecom* | shopify* | Woocommerce* ) + custom"
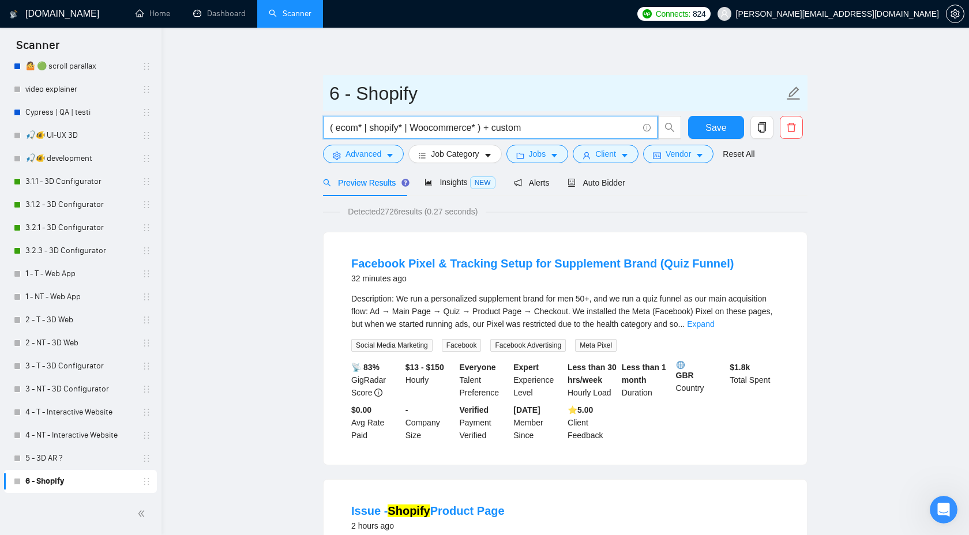
click at [395, 84] on input "6 - Shopify" at bounding box center [556, 93] width 455 height 29
type input "6 - Interactive Shop"
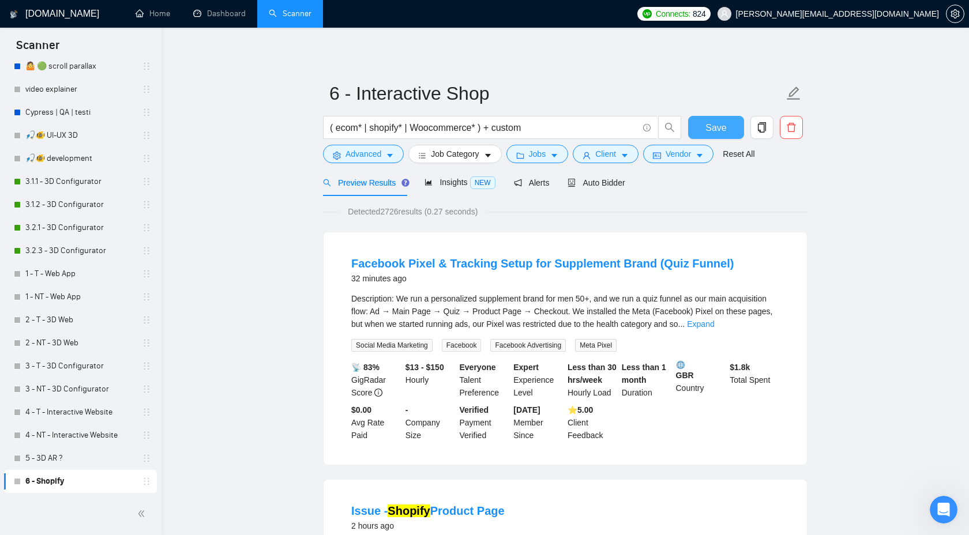
click at [725, 125] on span "Save" at bounding box center [716, 128] width 21 height 14
click at [481, 129] on input "( ecom* | shopify* | Woocommerce* ) + custom" at bounding box center [484, 128] width 308 height 14
paste input "WordPress"
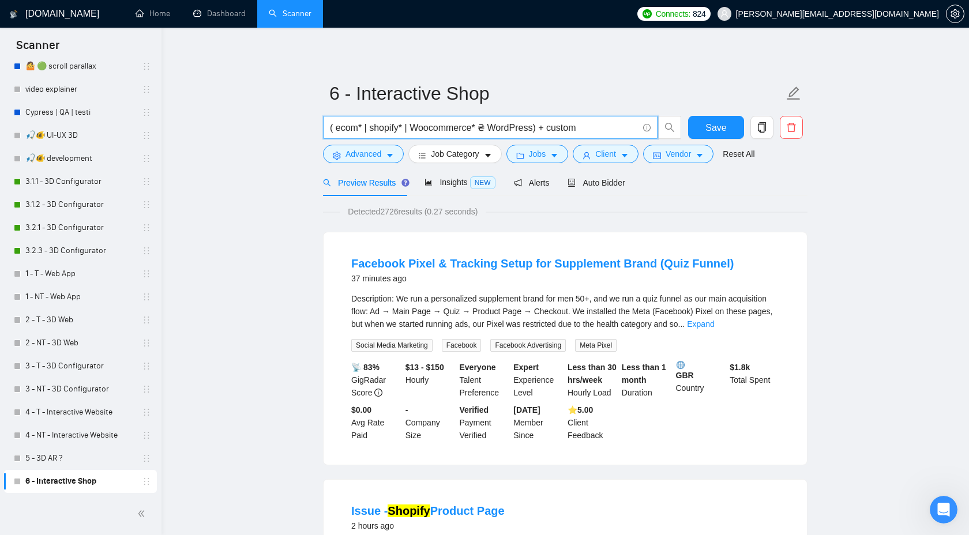
click at [487, 132] on input "( ecom* | shopify* | Woocommerce* ₴ WordPress) + custom" at bounding box center [484, 128] width 308 height 14
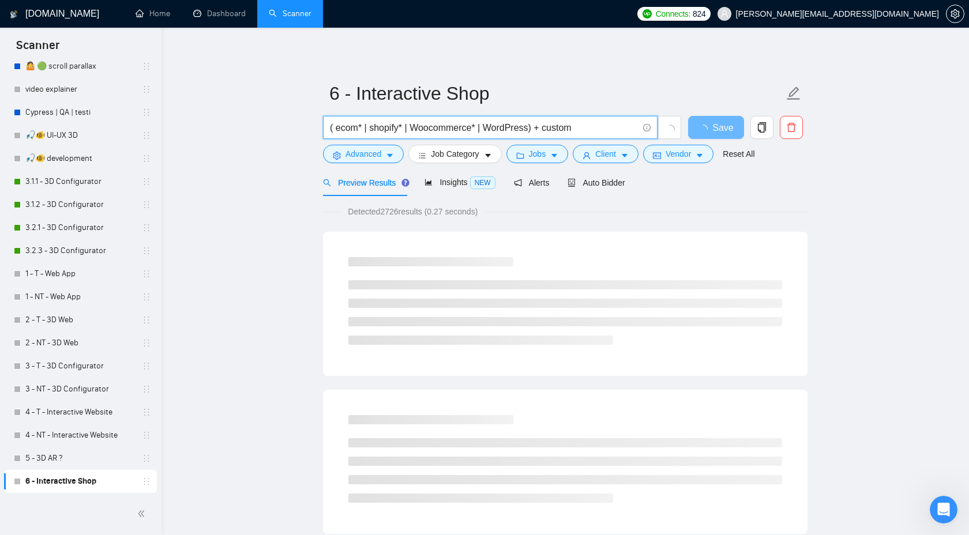
click at [531, 129] on input "( ecom* | shopify* | Woocommerce* | WordPress) + custom" at bounding box center [484, 128] width 308 height 14
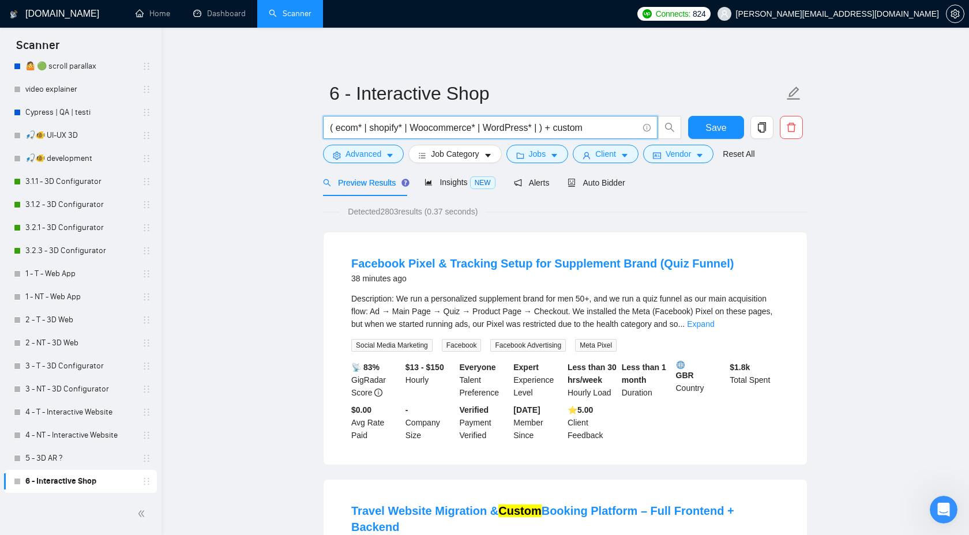
paste input "Magento"
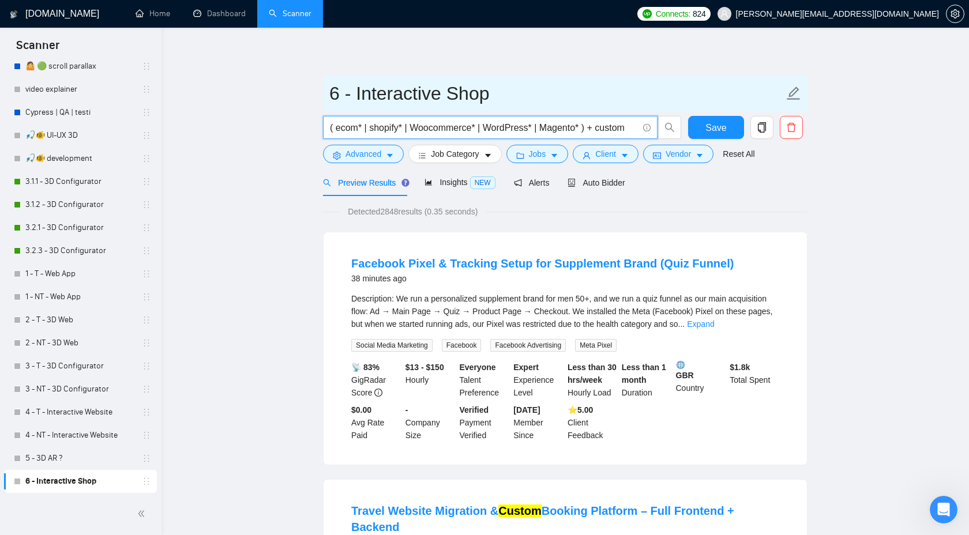
click at [471, 98] on input "6 - Interactive Shop" at bounding box center [556, 93] width 455 height 29
click at [535, 83] on input "6 - Interactive Shop" at bounding box center [556, 93] width 455 height 29
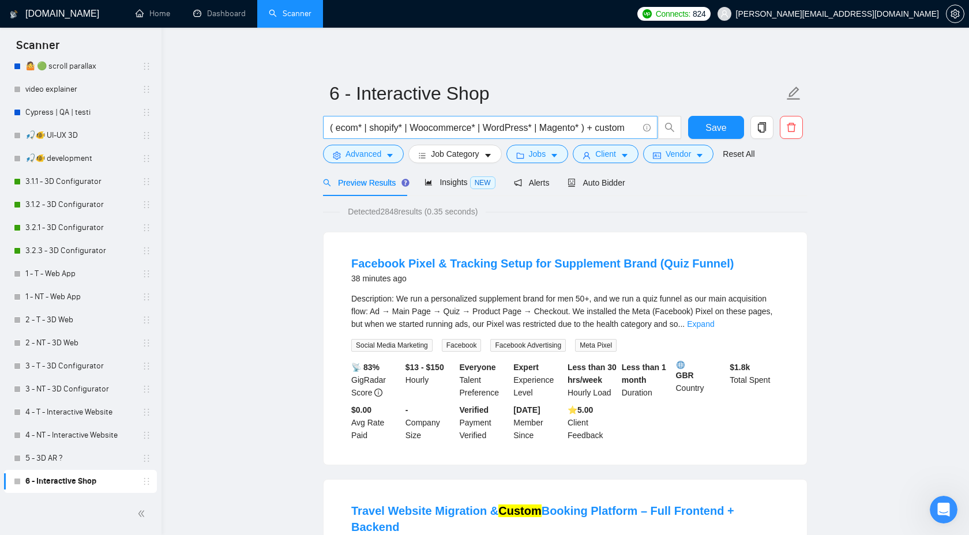
click at [601, 128] on input "( ecom* | shopify* | Woocommerce* | WordPress* | Magento* ) + custom" at bounding box center [484, 128] width 308 height 14
paste input "Magento"
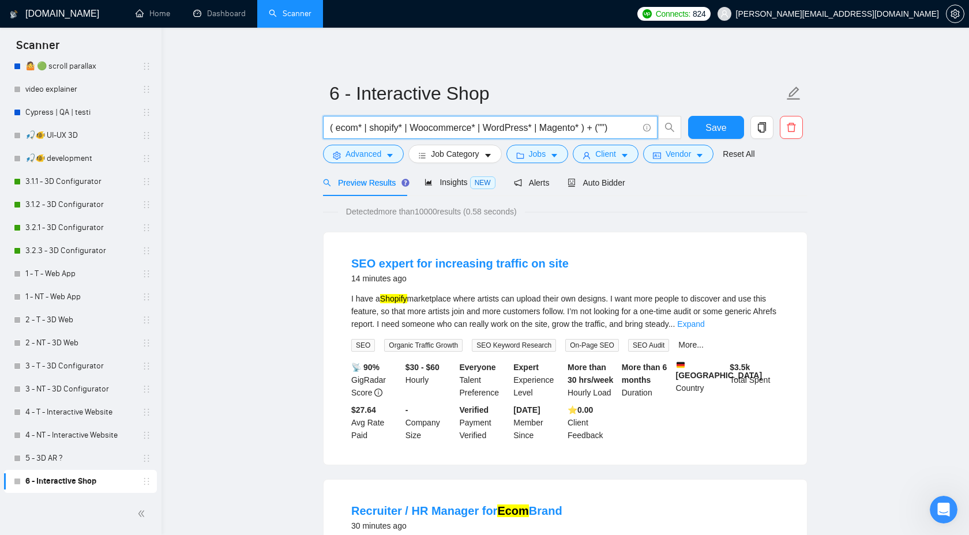
click at [610, 126] on input "( ecom* | shopify* | Woocommerce* | WordPress* | Magento* ) + ("")" at bounding box center [484, 128] width 308 height 14
paste input "scroll 3D, view, там, scroll trigger"
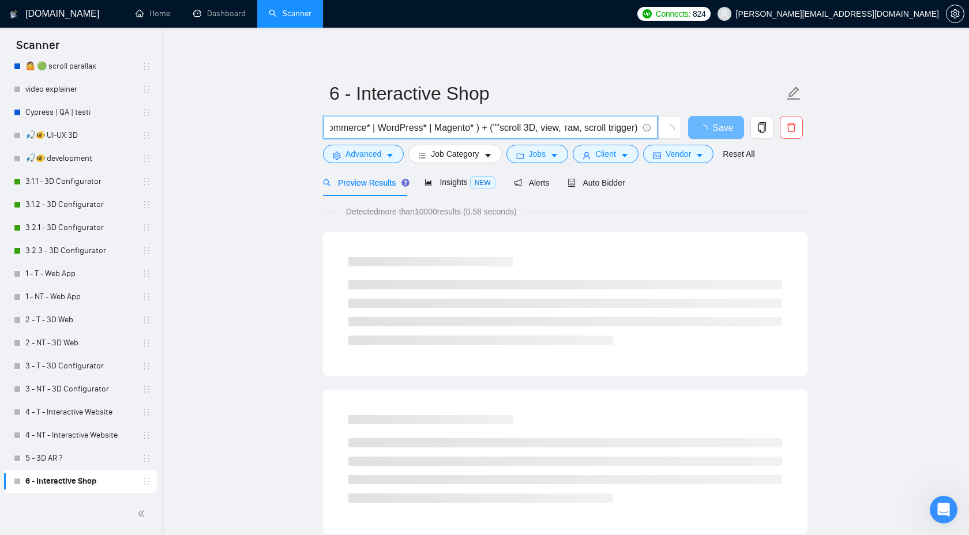
type input "( ecom* | shopify* | Woocommerce* | WordPress* | Magento* ) + (""scroll 3D, vie…"
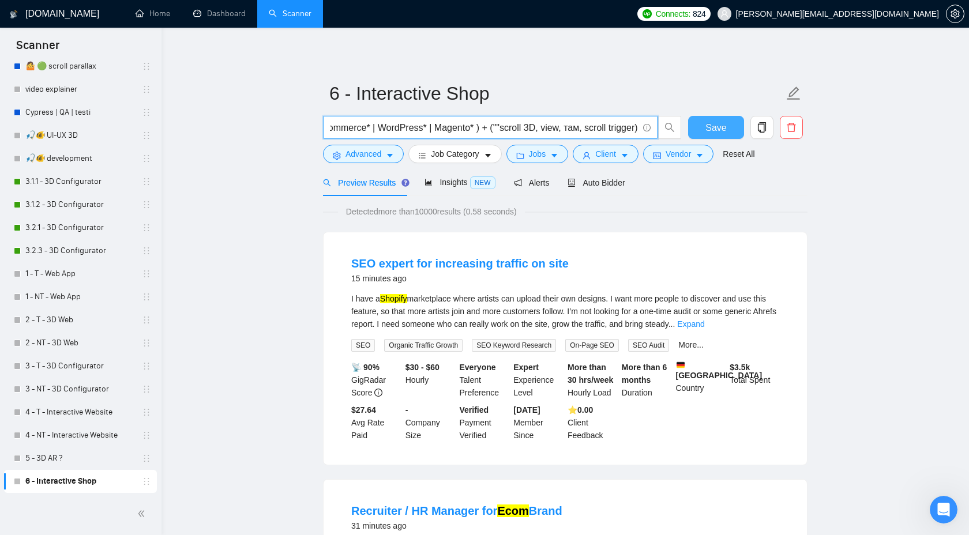
scroll to position [0, 0]
click at [719, 122] on span "Save" at bounding box center [716, 128] width 21 height 14
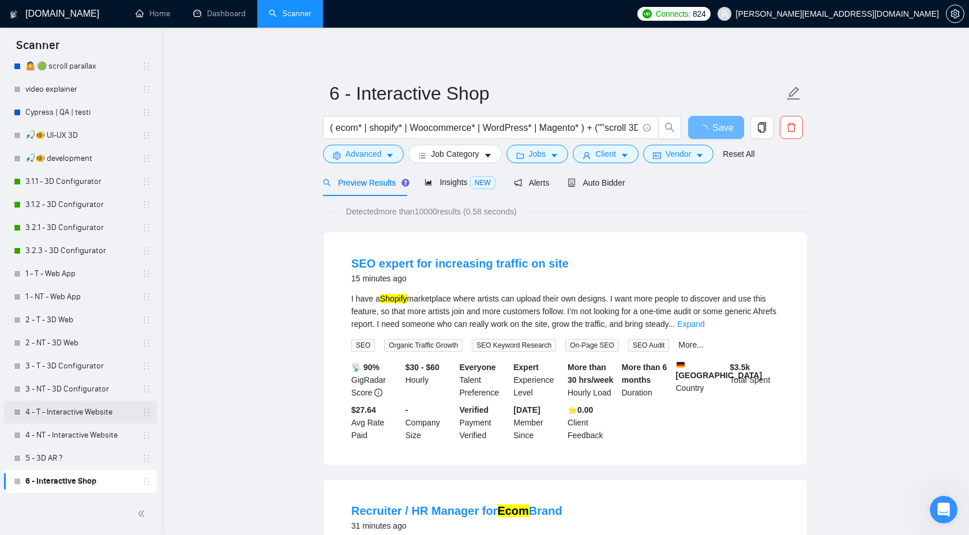
click at [70, 414] on link "4 - T - Interactive Website" at bounding box center [80, 412] width 110 height 23
click at [704, 128] on button "Save" at bounding box center [716, 127] width 56 height 23
click at [81, 438] on link "4 - NT - Interactive Website" at bounding box center [80, 435] width 110 height 23
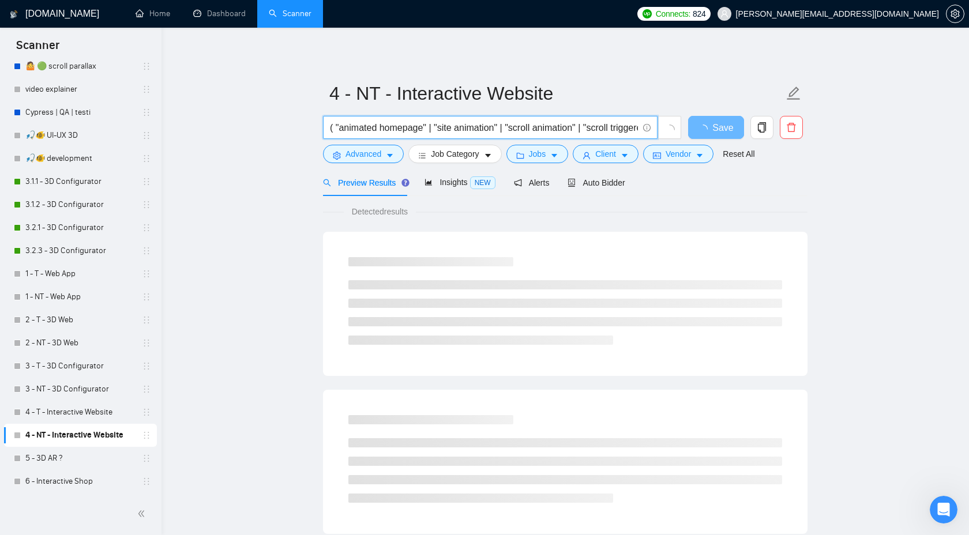
click at [470, 128] on input "( "animated homepage" | "site animation" | "scroll animation" | "scroll trigger…" at bounding box center [484, 128] width 308 height 14
click at [71, 407] on link "4 - T - Interactive Website" at bounding box center [80, 412] width 110 height 23
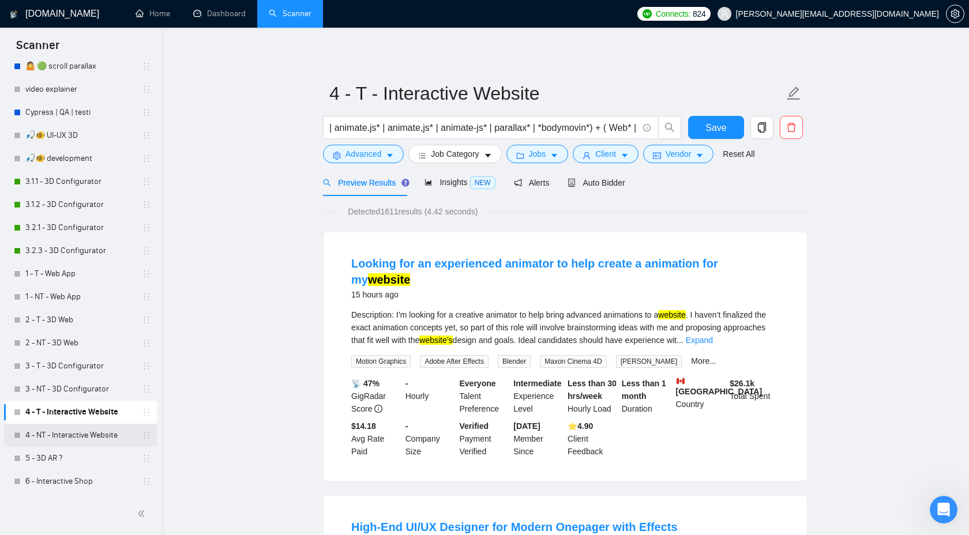
click at [100, 430] on link "4 - NT - Interactive Website" at bounding box center [80, 435] width 110 height 23
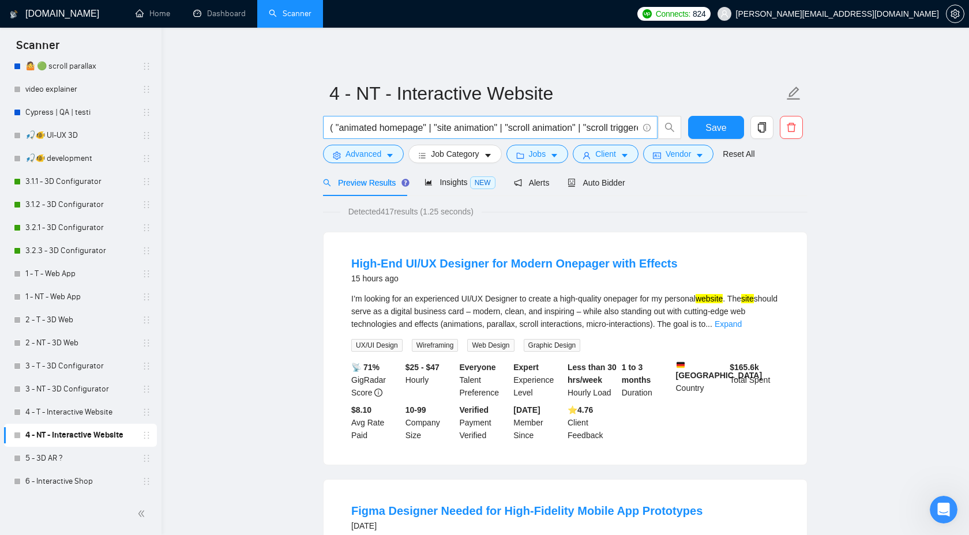
click at [463, 126] on input "( "animated homepage" | "site animation" | "scroll animation" | "scroll trigger…" at bounding box center [484, 128] width 308 height 14
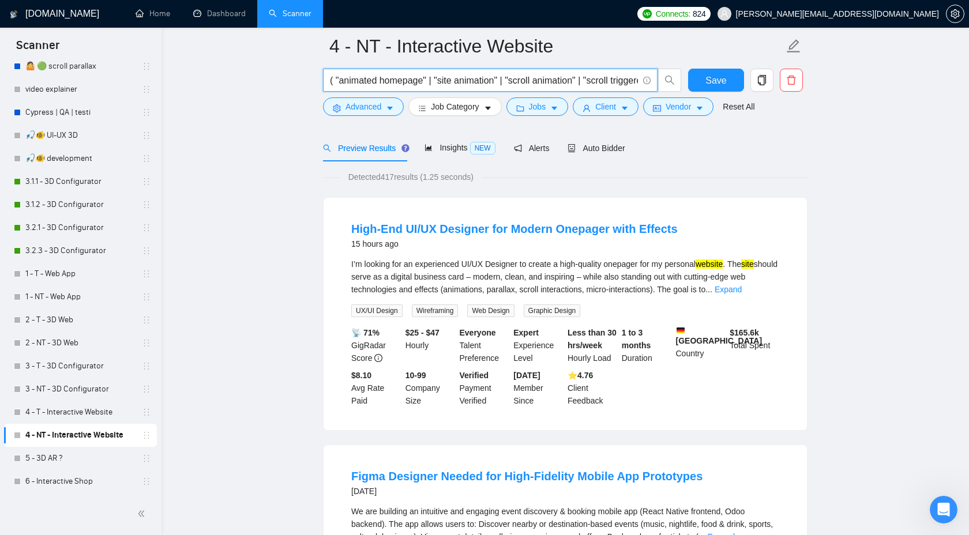
scroll to position [50, 0]
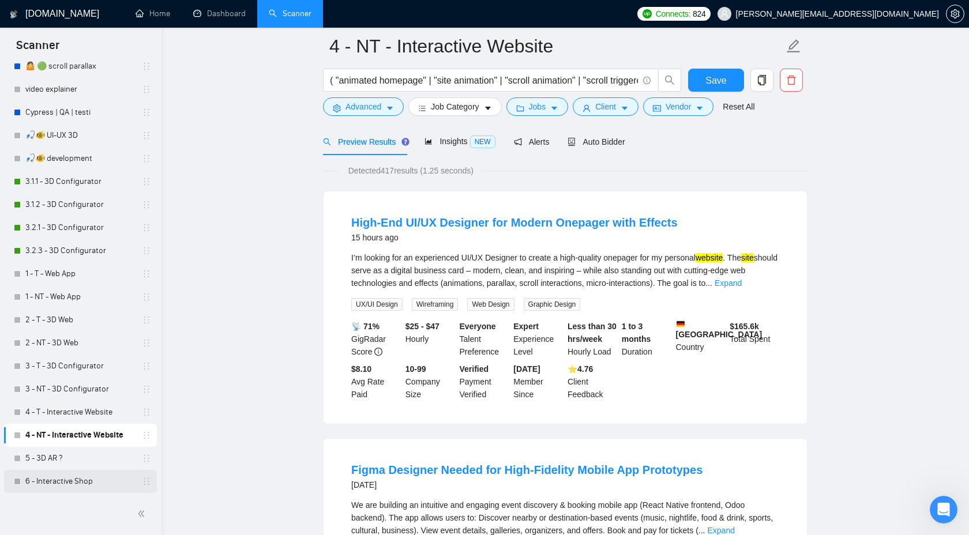
click at [87, 479] on link "6 - Interactive Shop" at bounding box center [80, 481] width 110 height 23
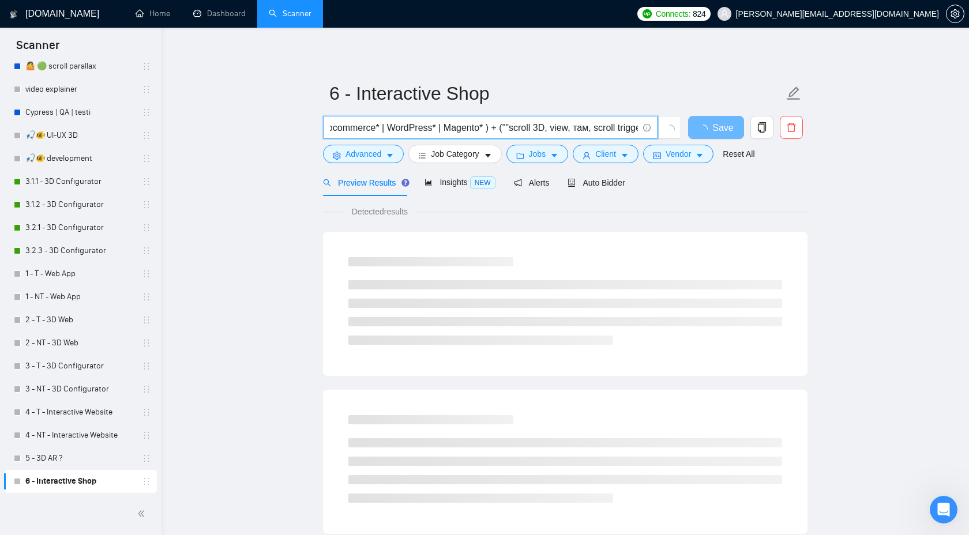
scroll to position [0, 116]
drag, startPoint x: 508, startPoint y: 129, endPoint x: 674, endPoint y: 129, distance: 166.7
click at [674, 129] on span "( ecom* | shopify* | Woocommerce* | WordPress* | Magento* ) + (""scroll 3D, vie…" at bounding box center [502, 127] width 359 height 23
paste input "( "animated store” | "animated shop” | “animation store” | "animation shop” | ”…"
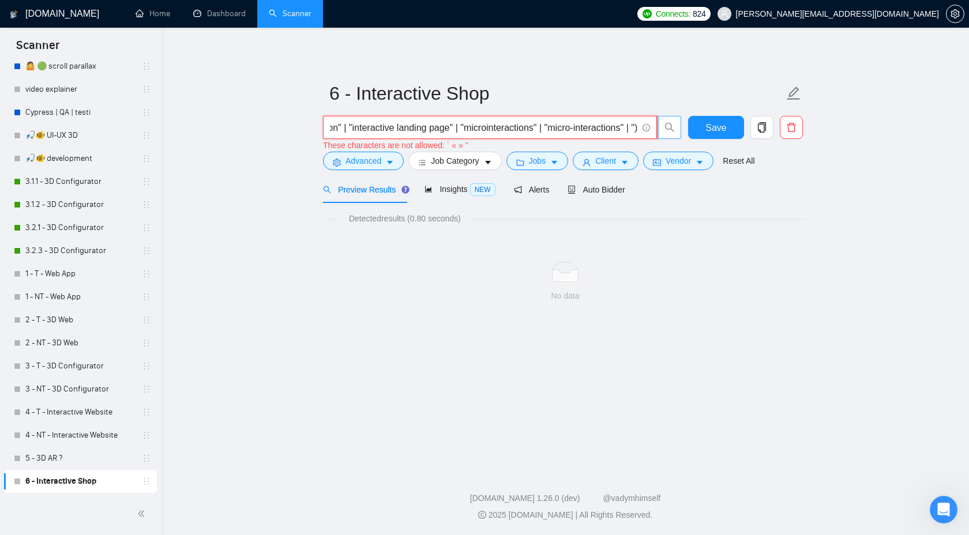
scroll to position [0, 1075]
click at [633, 131] on input "( ecom* | shopify* | Woocommerce* | WordPress* | Magento* ) + ( "animated store…" at bounding box center [484, 128] width 308 height 14
click at [475, 147] on div "These characters are not allowed: ` « » ”" at bounding box center [502, 145] width 359 height 13
copy div "”"
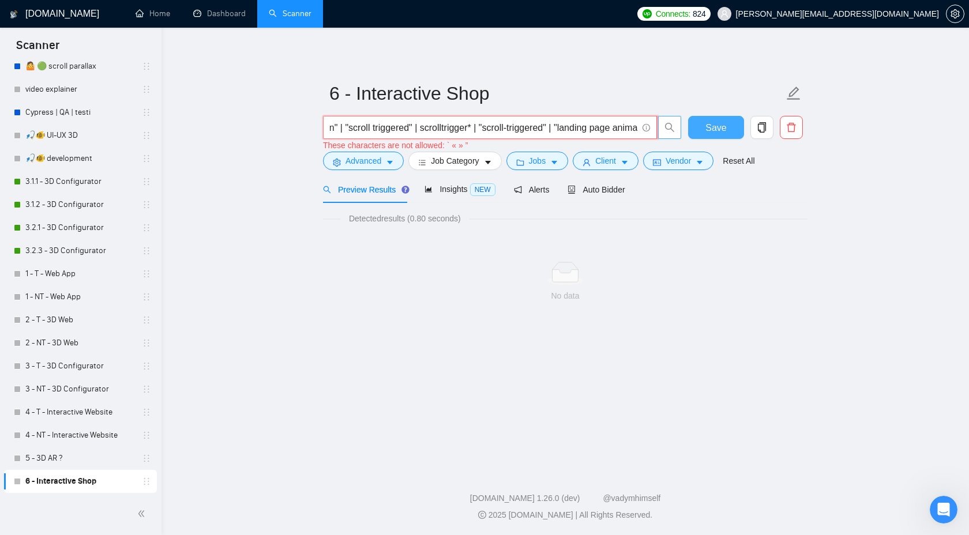
scroll to position [0, 1063]
drag, startPoint x: 459, startPoint y: 129, endPoint x: 743, endPoint y: 126, distance: 283.9
click at [744, 129] on div "( ecom* | shopify* | Woocommerce* | WordPress* | Magento* ) + ( "animated store…" at bounding box center [563, 134] width 485 height 36
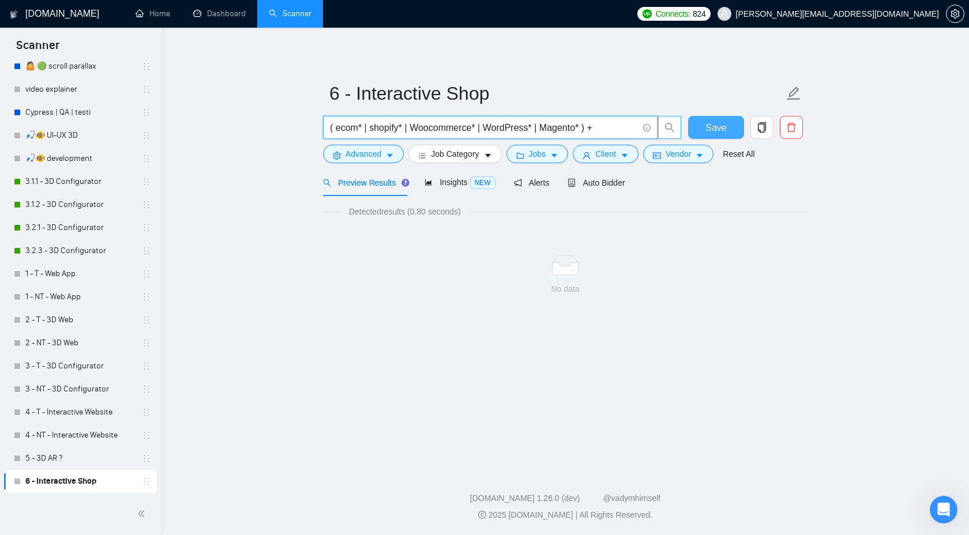
paste input "( "animated store" | "animated shop" | “animation store" | "animation shop" | "…"
click at [694, 130] on button "Save" at bounding box center [716, 127] width 56 height 23
drag, startPoint x: 516, startPoint y: 130, endPoint x: 774, endPoint y: 170, distance: 261.6
click at [774, 170] on div "6 - Interactive Shop ( ecom* | shopify* | Woocommerce* | WordPress* | Magento* …" at bounding box center [565, 184] width 485 height 277
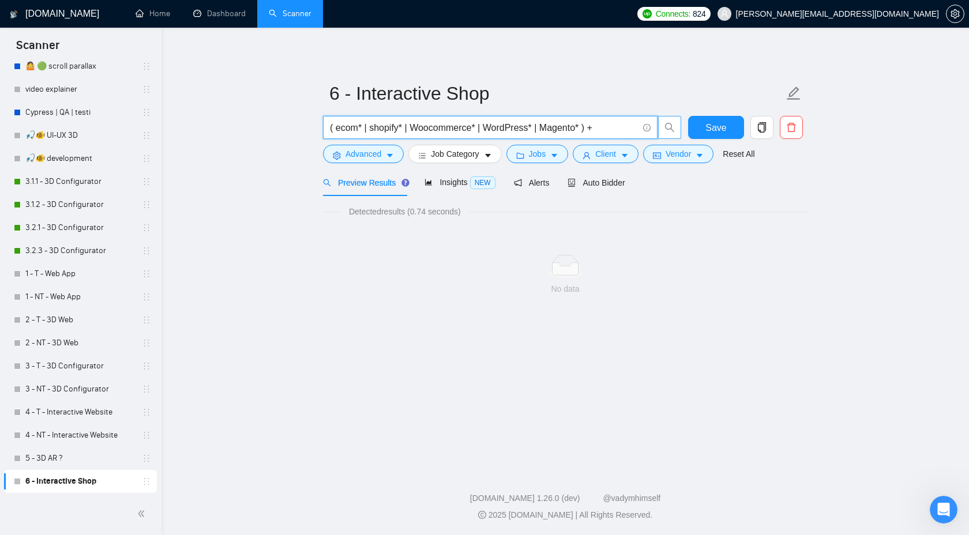
scroll to position [0, 0]
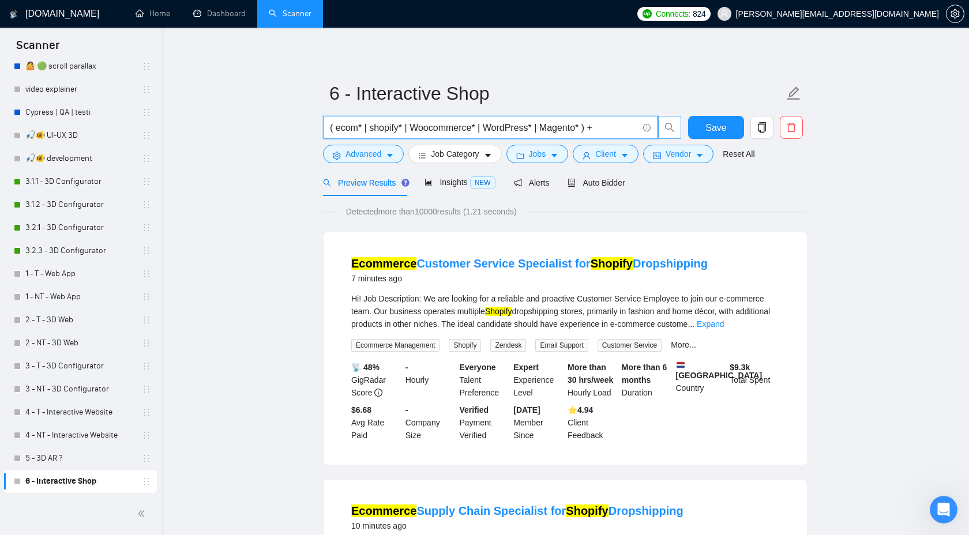
paste input "( "animated store" | "animated shop" | “animation store" | "animation shop" | "…"
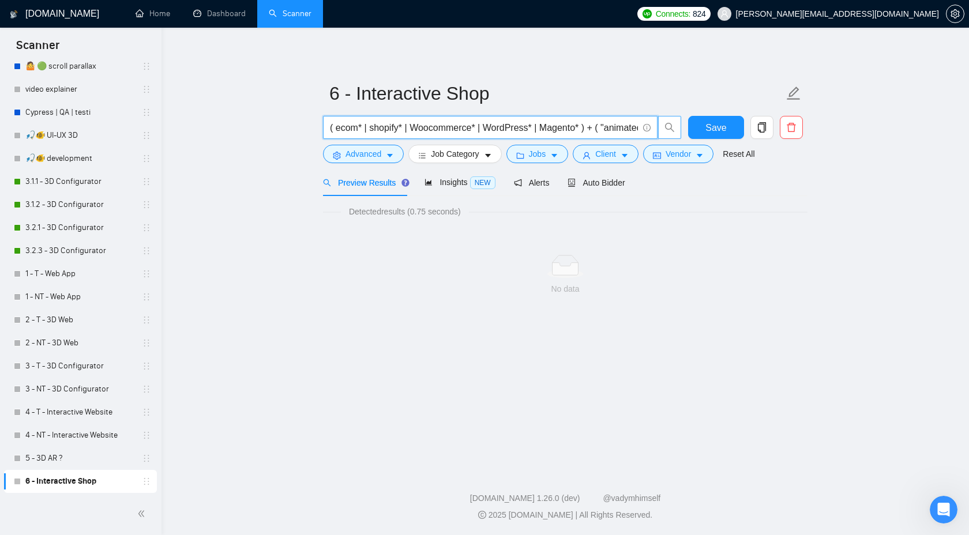
click at [598, 128] on input "( ecom* | shopify* | Woocommerce* | WordPress* | Magento* ) + ( "animated store…" at bounding box center [484, 128] width 308 height 14
click at [600, 123] on input "( ecom* | shopify* | Woocommerce* | WordPress* | Magento* ) + ( "animated store…" at bounding box center [484, 128] width 308 height 14
drag, startPoint x: 600, startPoint y: 128, endPoint x: 774, endPoint y: 134, distance: 173.8
click at [774, 134] on div "( ecom* | shopify* | Woocommerce* | WordPress* | Magento* ) + ( "animated store…" at bounding box center [563, 130] width 485 height 29
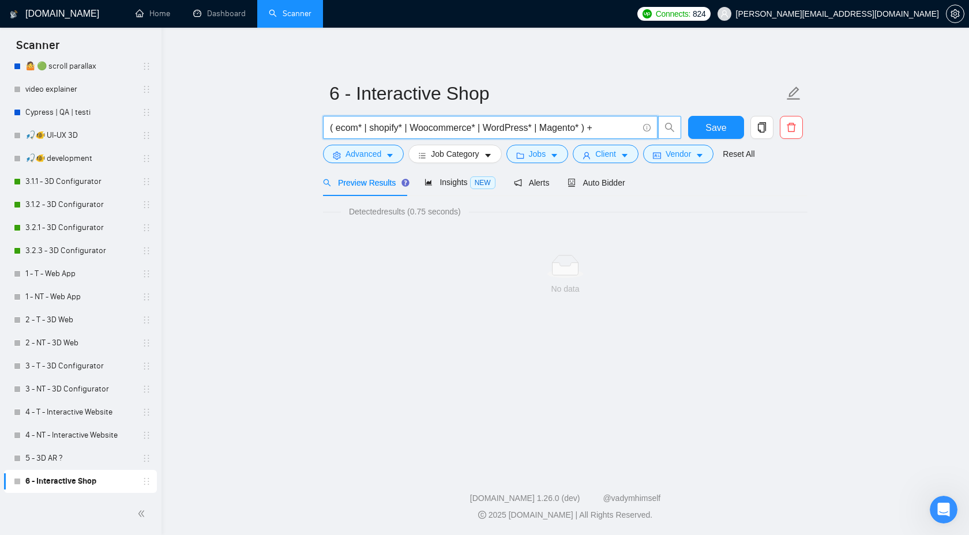
scroll to position [0, 0]
paste input "("animated store" | "animated shop" | "animation store" | "animation shop" | "s…"
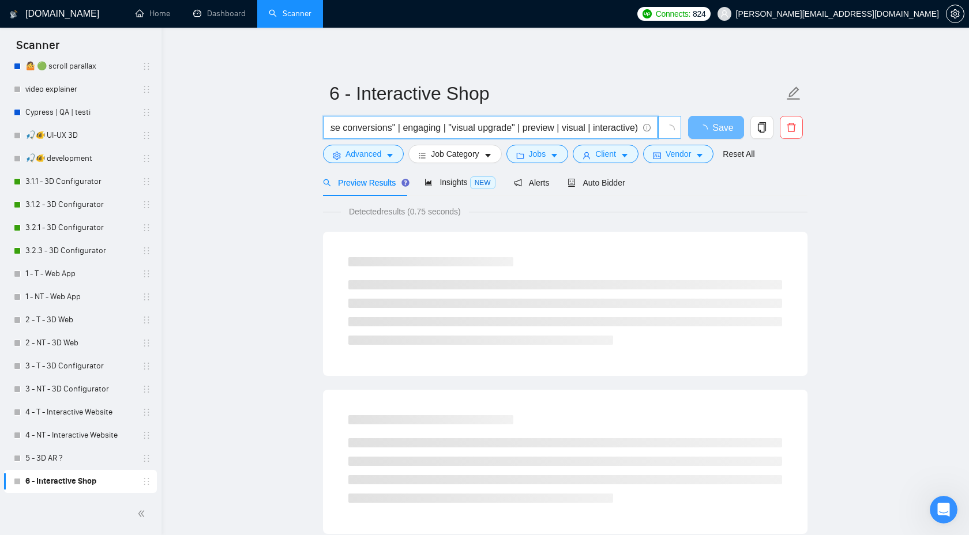
scroll to position [0, 1957]
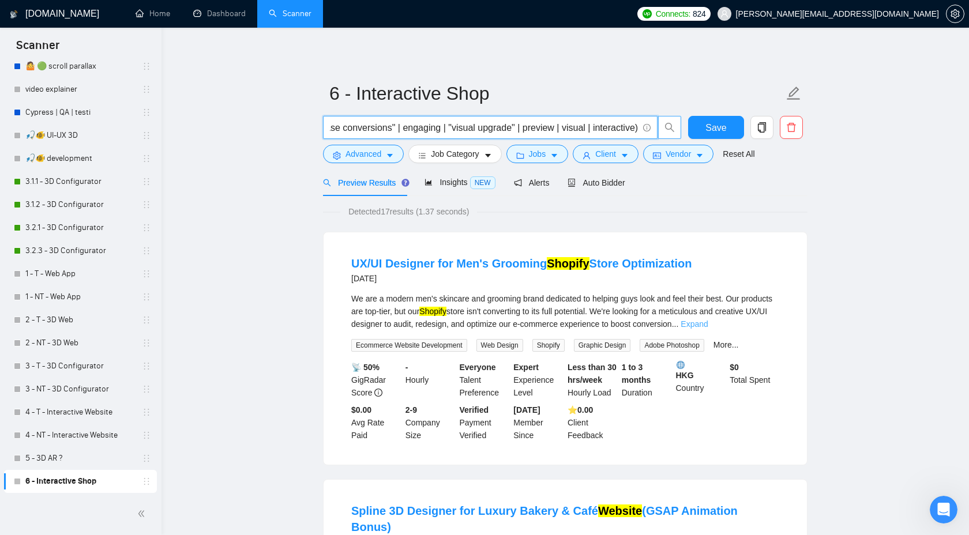
click at [708, 323] on link "Expand" at bounding box center [694, 324] width 27 height 9
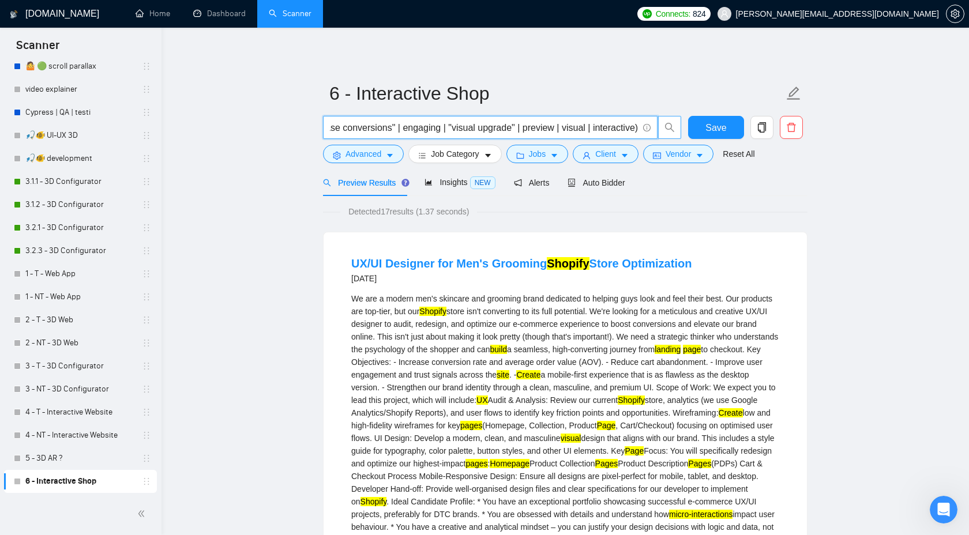
drag, startPoint x: 462, startPoint y: 131, endPoint x: 639, endPoint y: 133, distance: 177.1
click at [639, 133] on span "( ecom* | shopify* | Woocommerce* | WordPress* | Magento* ) + ("animated store"…" at bounding box center [490, 127] width 335 height 23
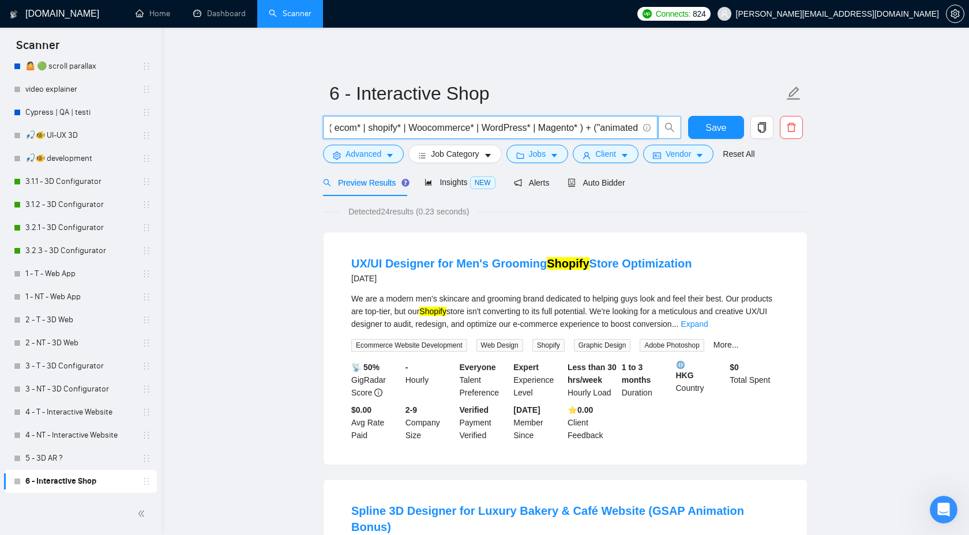
scroll to position [0, 0]
click at [748, 314] on div "We are a modern men's skincare and grooming brand dedicated to helping guys loo…" at bounding box center [565, 312] width 428 height 38
click at [708, 327] on link "Expand" at bounding box center [694, 324] width 27 height 9
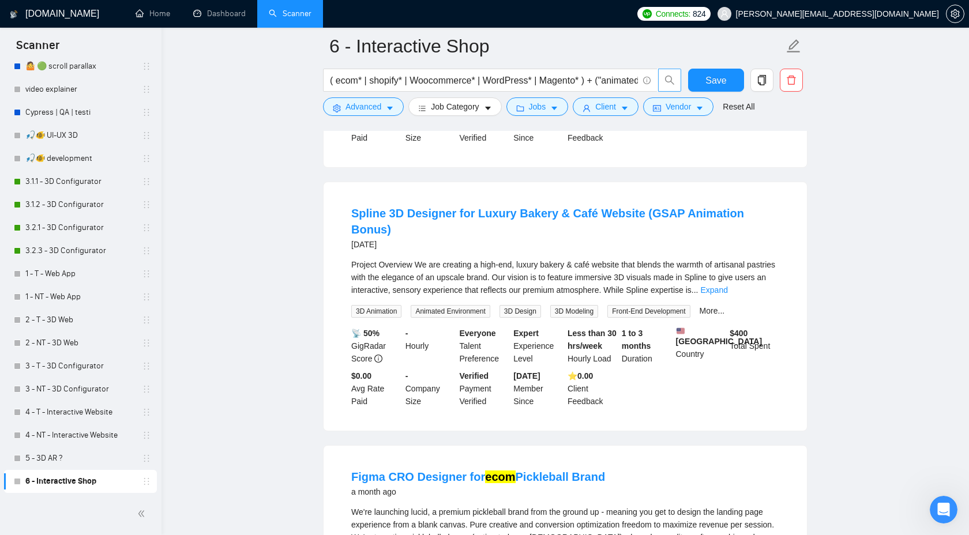
scroll to position [594, 0]
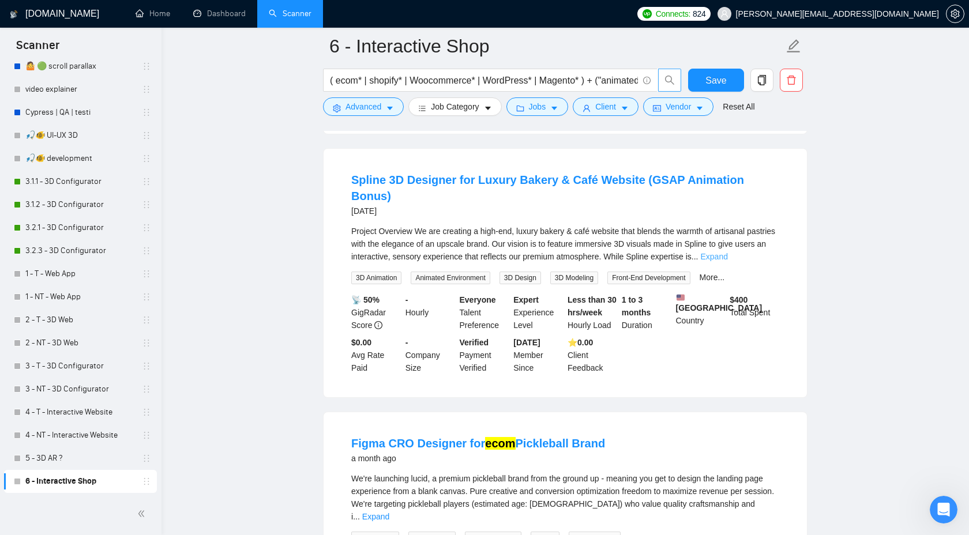
click at [728, 253] on link "Expand" at bounding box center [714, 256] width 27 height 9
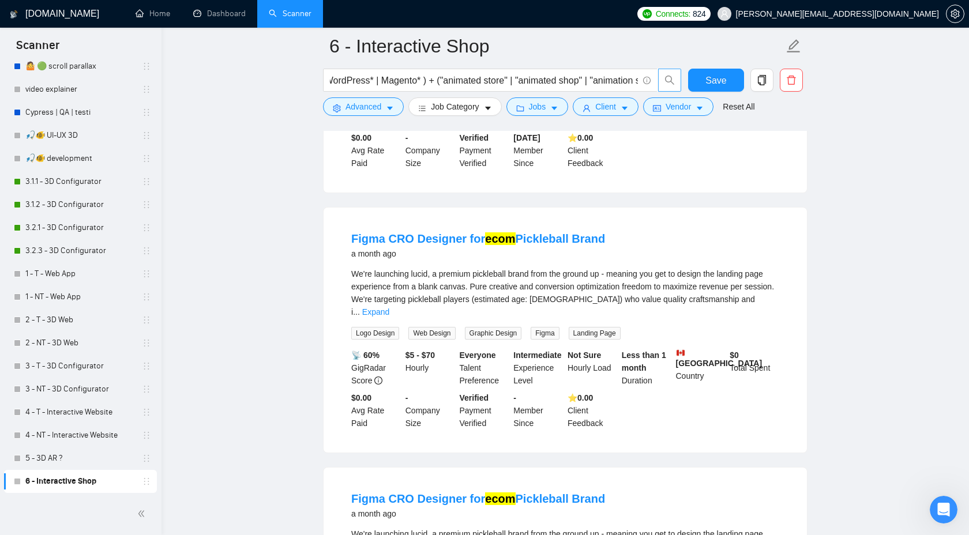
scroll to position [1093, 0]
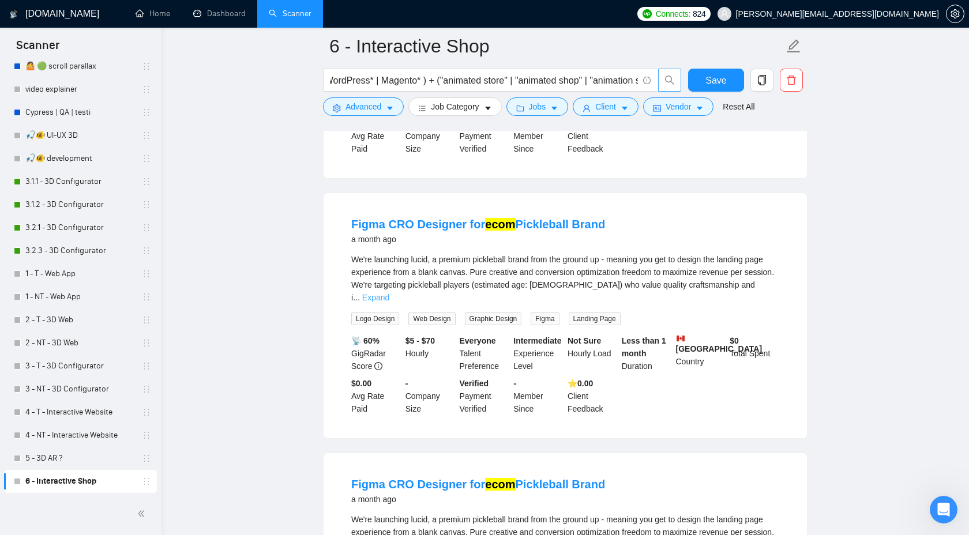
click at [389, 298] on link "Expand" at bounding box center [375, 297] width 27 height 9
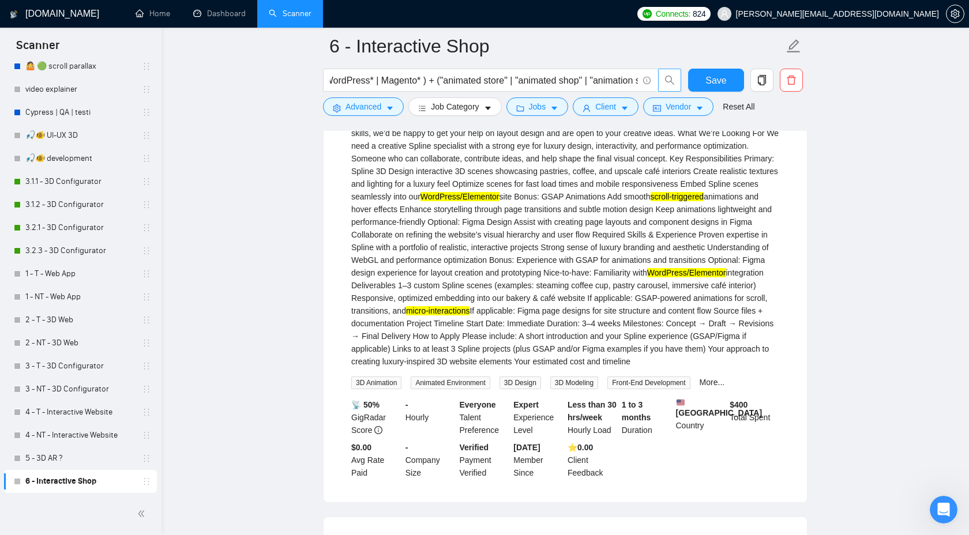
scroll to position [503, 0]
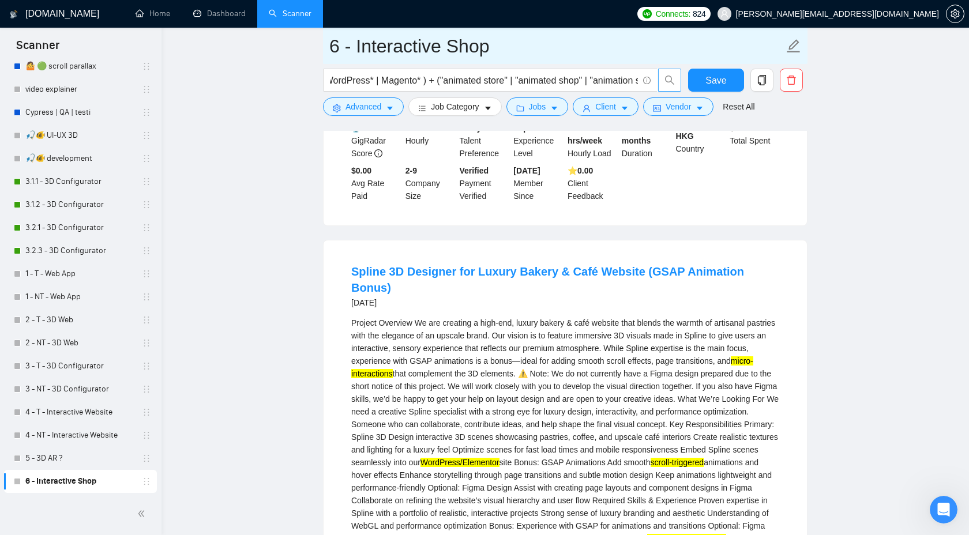
click at [410, 41] on input "6 - Interactive Shop" at bounding box center [556, 46] width 455 height 29
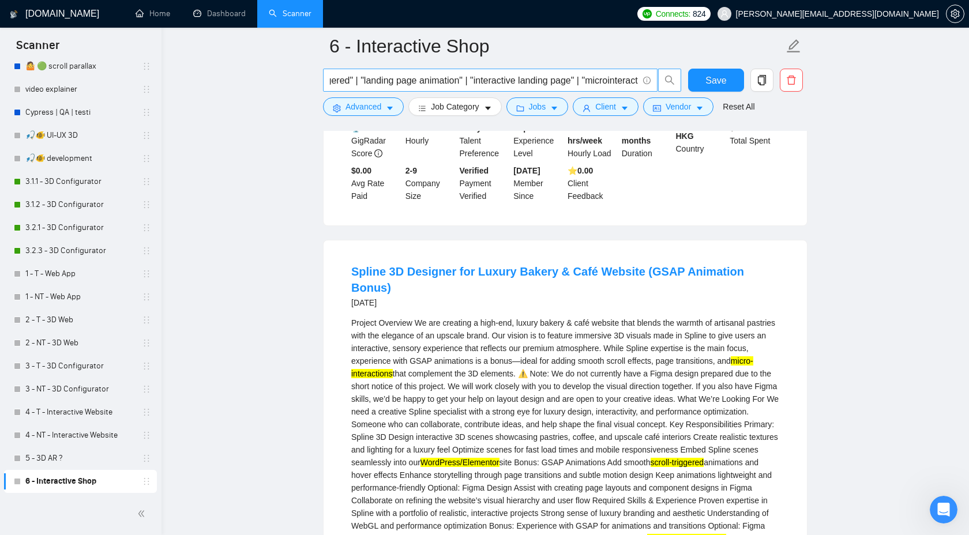
click at [542, 78] on input "( ecom* | shopify* | Woocommerce* | WordPress* | Magento* ) + ("animated store"…" at bounding box center [484, 80] width 308 height 14
click at [515, 74] on input "( ecom* | shopify* | Woocommerce* | WordPress* | Magento* ) + ("animated store"…" at bounding box center [484, 80] width 308 height 14
drag, startPoint x: 601, startPoint y: 77, endPoint x: 714, endPoint y: 84, distance: 113.8
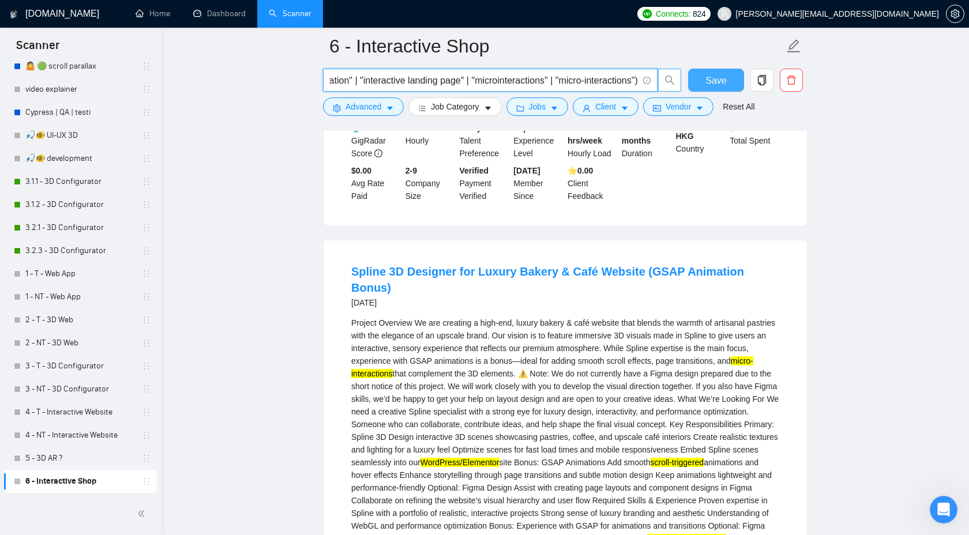
click at [714, 84] on div "( ecom* | shopify* | Woocommerce* | WordPress* | Magento* ) + ("animated store"…" at bounding box center [563, 83] width 485 height 29
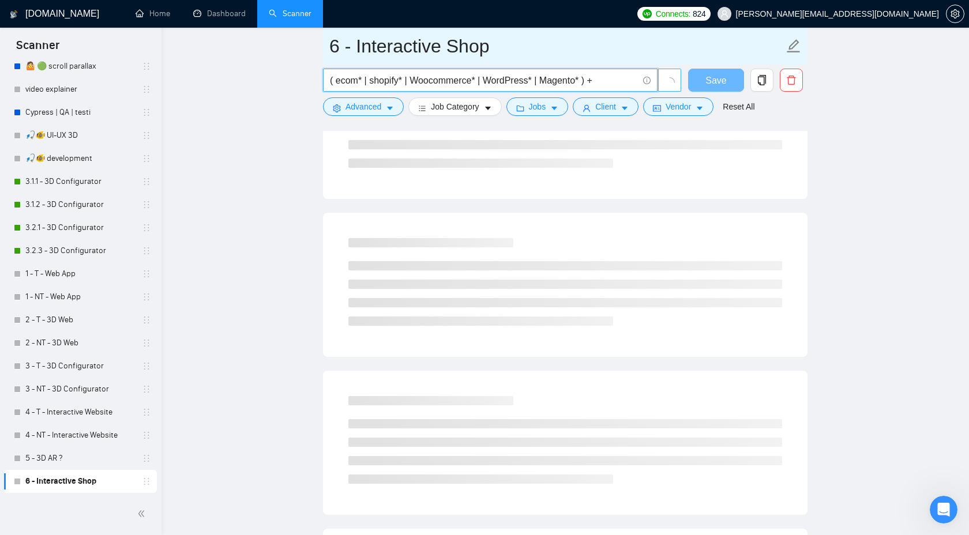
click at [438, 51] on input "6 - Interactive Shop" at bounding box center [556, 46] width 455 height 29
click at [414, 48] on input "6 - Interactive Shop" at bounding box center [556, 46] width 455 height 29
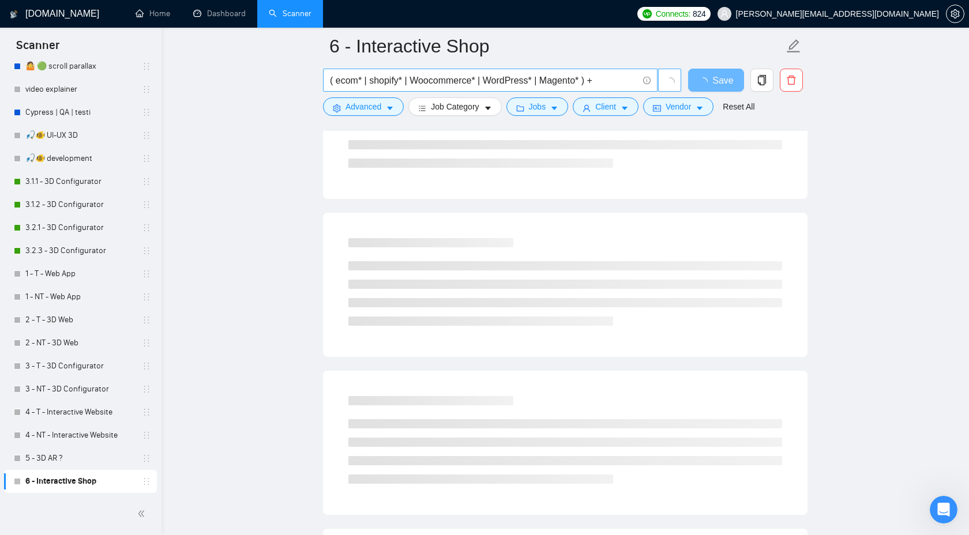
click at [597, 76] on input "( ecom* | shopify* | Woocommerce* | WordPress* | Magento* ) +" at bounding box center [484, 80] width 308 height 14
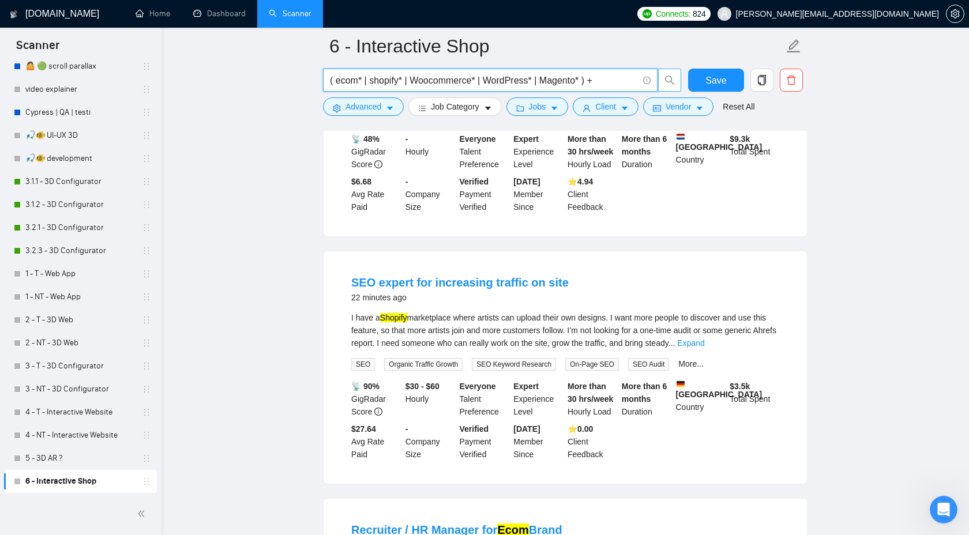
paste input "Interactive"
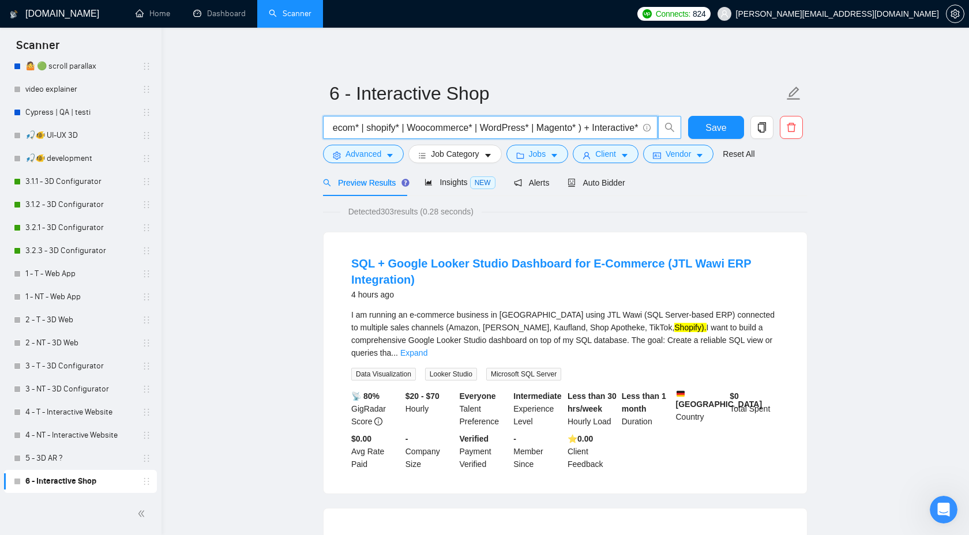
type input "( ecom* | shopify* | Woocommerce* | WordPress* | Magento* ) + Interactive*"
click at [764, 346] on div "I am running an e-commerce business in Germany using JTL Wawi (SQL Server-based…" at bounding box center [565, 334] width 428 height 51
click at [428, 348] on link "Expand" at bounding box center [413, 352] width 27 height 9
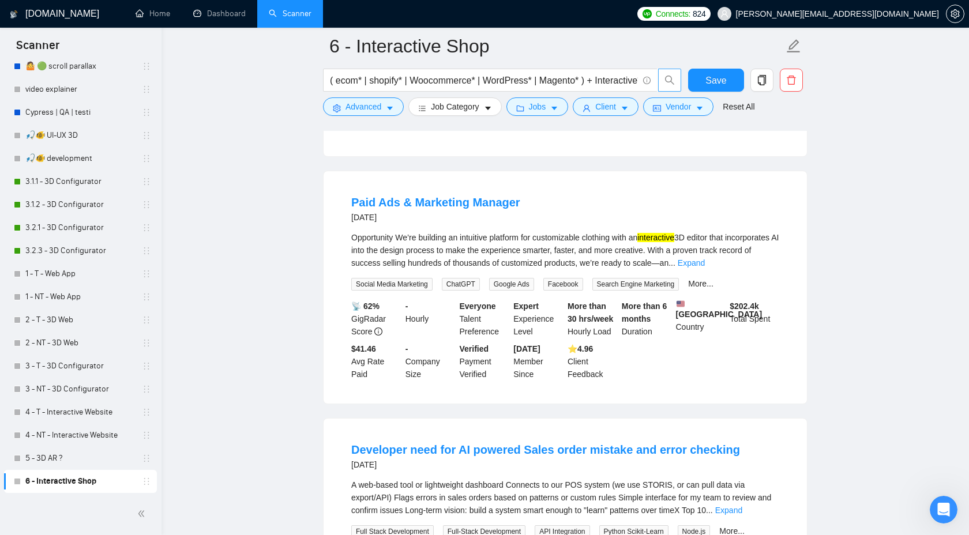
scroll to position [1951, 0]
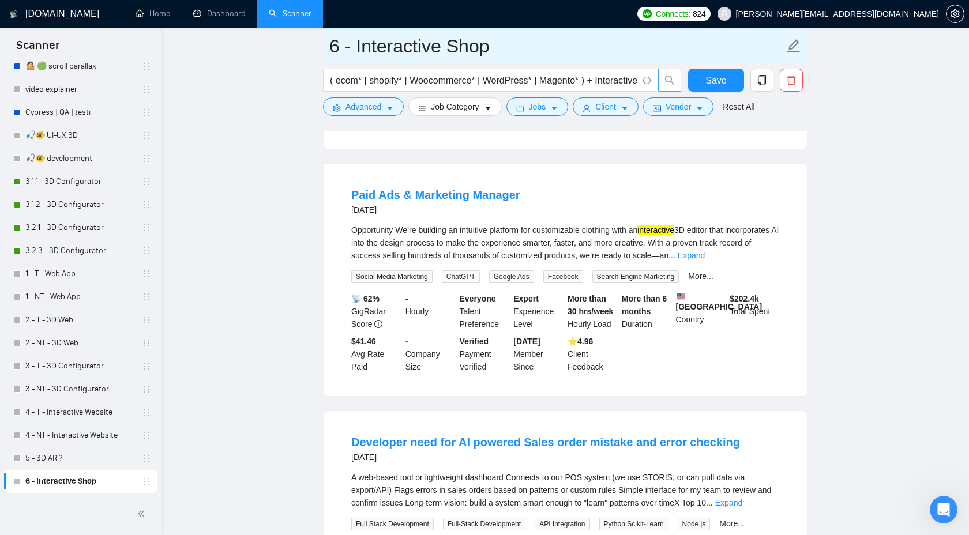
click at [438, 51] on input "6 - Interactive Shop" at bounding box center [556, 46] width 455 height 29
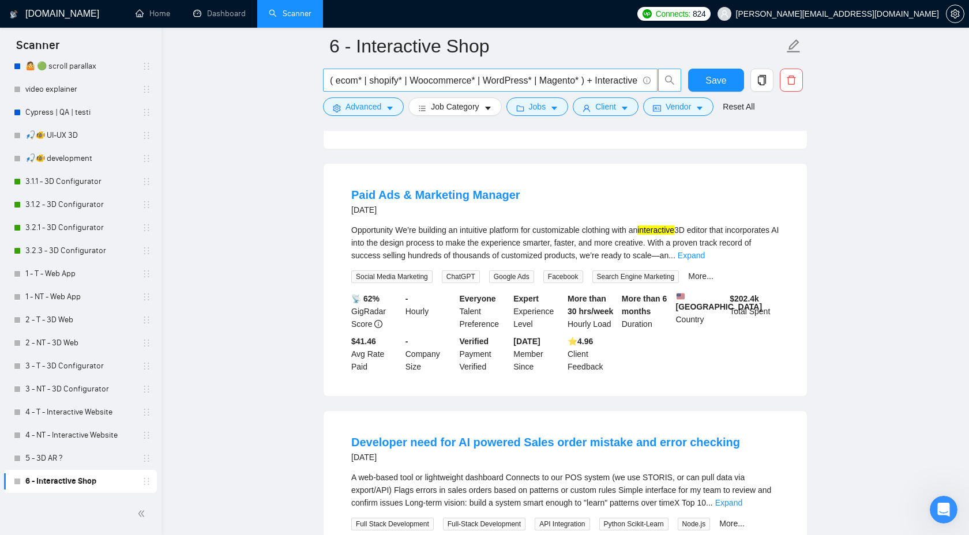
click at [534, 77] on input "( ecom* | shopify* | Woocommerce* | WordPress* | Magento* ) + Interactive*" at bounding box center [484, 80] width 308 height 14
paste input "(shopify* | ecom* | ecommerce | woocommerce* | wordpress* | magento* | bigcomme…"
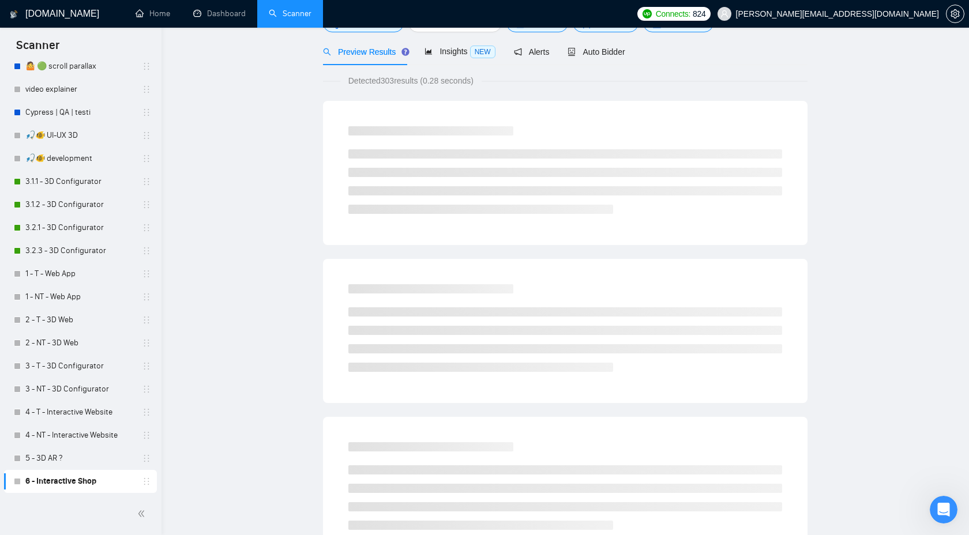
scroll to position [0, 0]
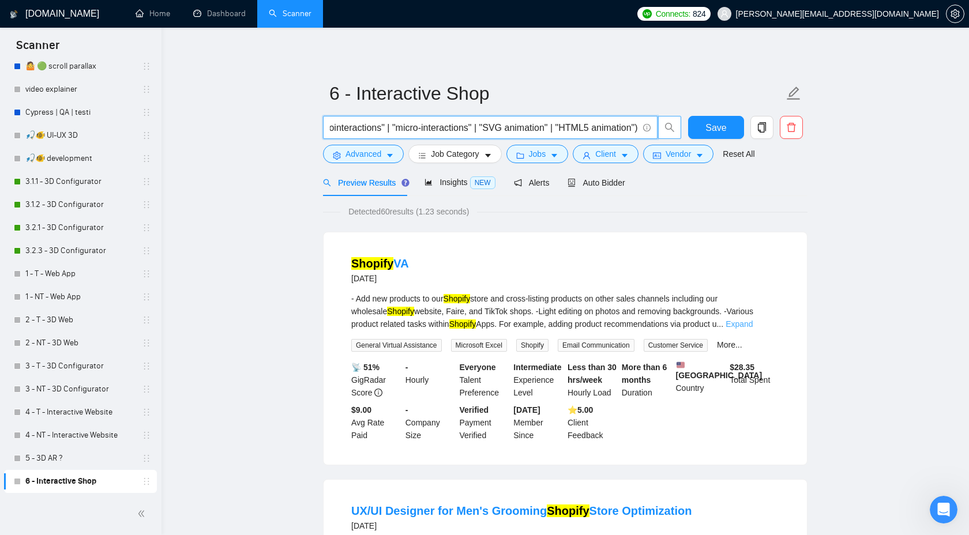
click at [753, 322] on link "Expand" at bounding box center [739, 324] width 27 height 9
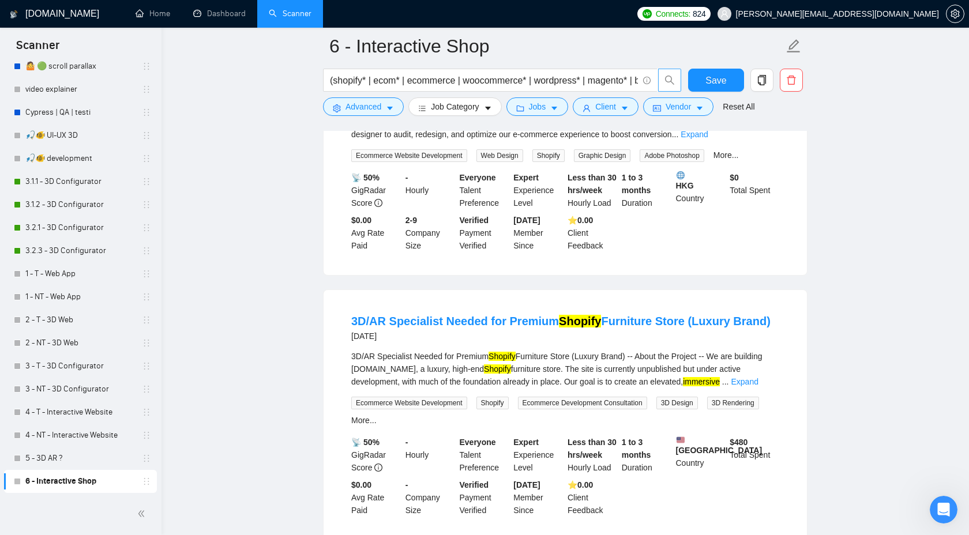
scroll to position [507, 0]
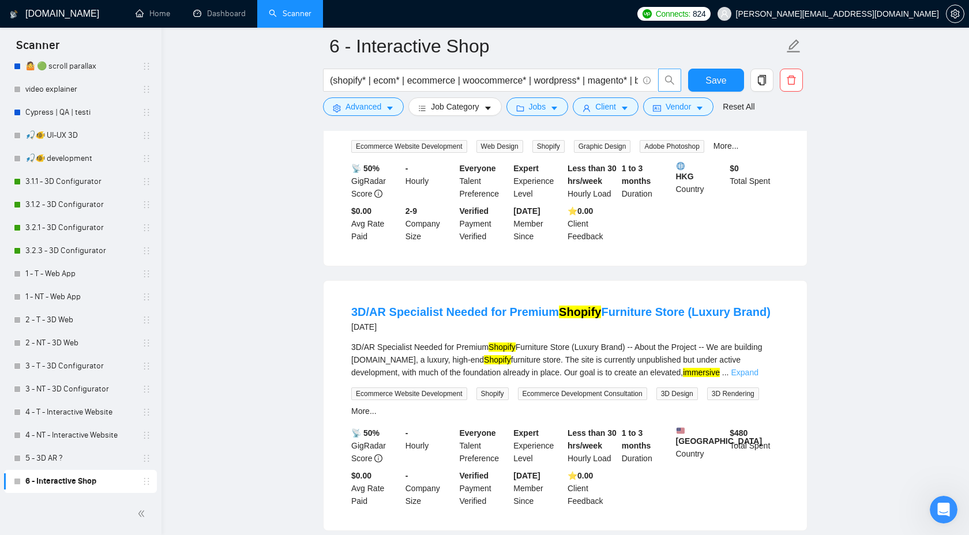
click at [753, 377] on link "Expand" at bounding box center [744, 372] width 27 height 9
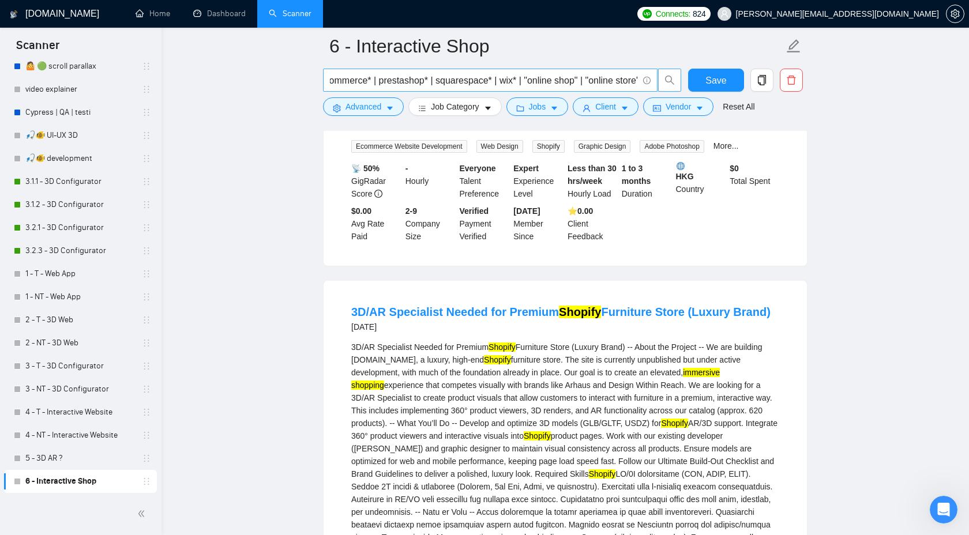
scroll to position [0, 0]
click at [451, 81] on input "(shopify* | ecom* | ecommerce | woocommerce* | wordpress* | magento* | bigcomme…" at bounding box center [484, 80] width 308 height 14
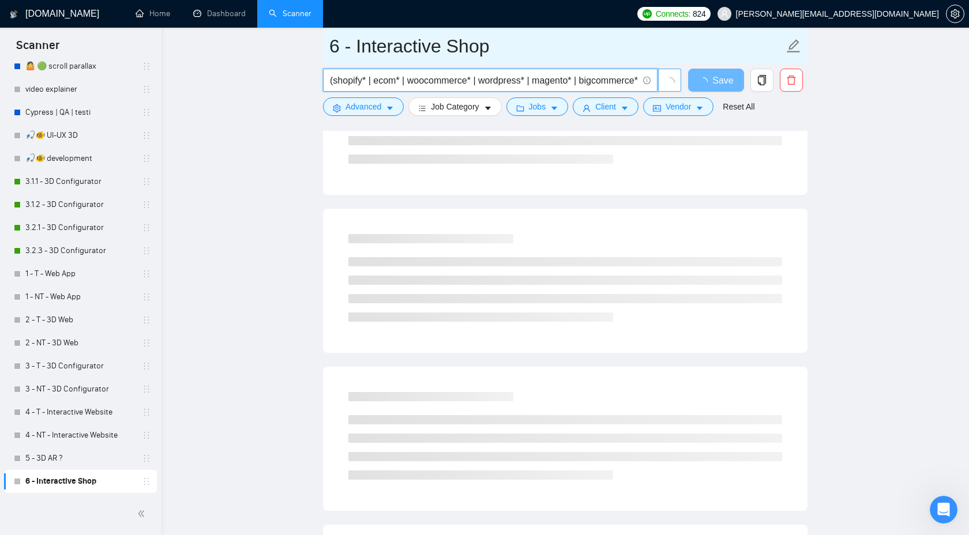
type input "(shopify* | ecom* | woocommerce* | wordpress* | magento* | bigcommerce* | prest…"
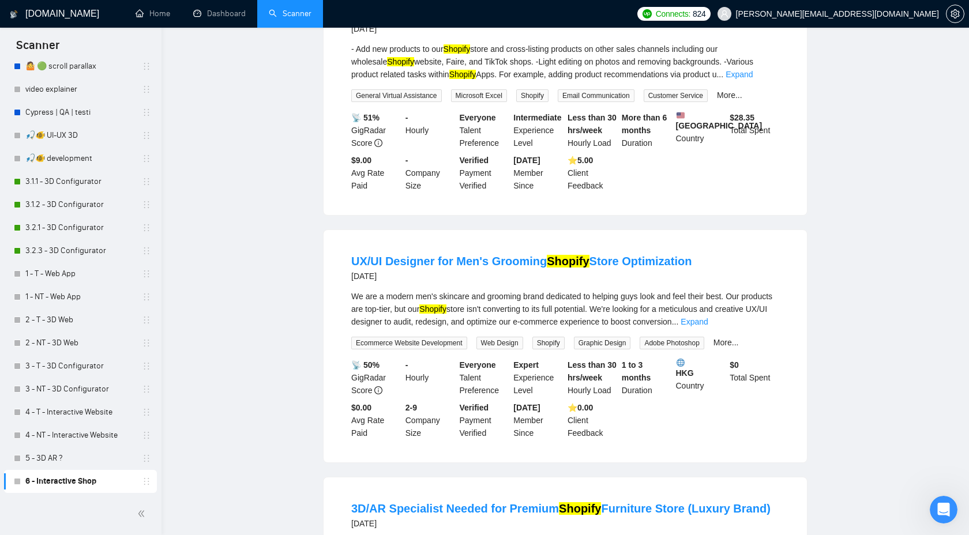
scroll to position [12, 0]
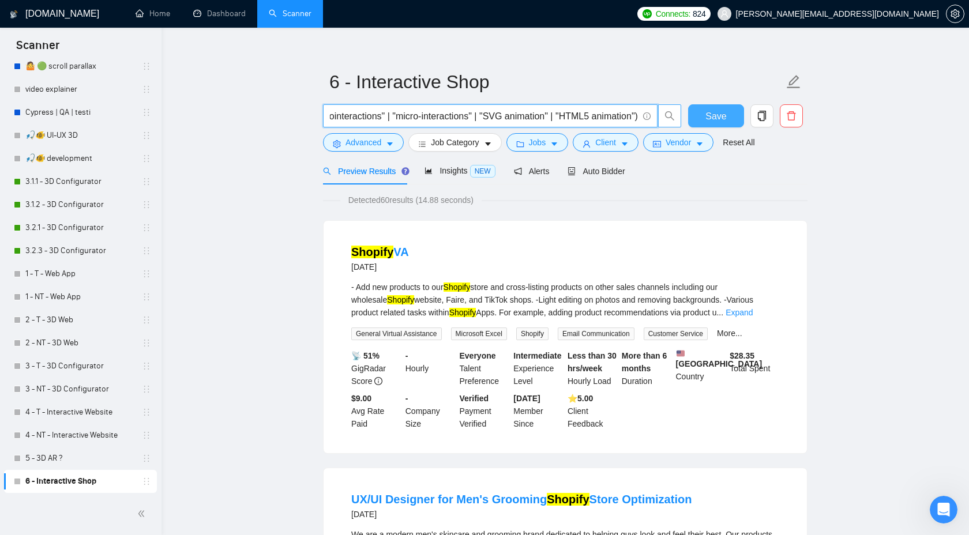
click at [725, 117] on span "Save" at bounding box center [716, 116] width 21 height 14
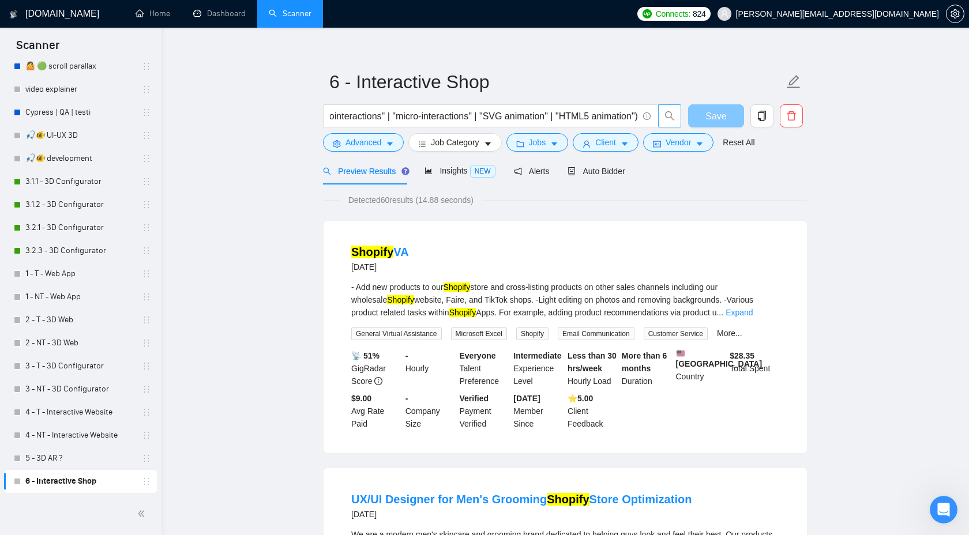
scroll to position [0, 0]
click at [765, 122] on button "button" at bounding box center [762, 115] width 23 height 23
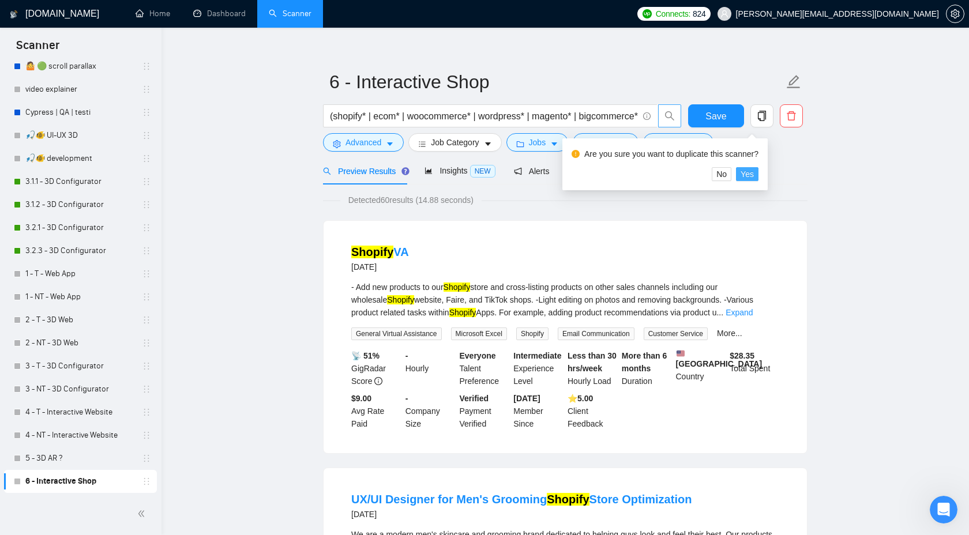
click at [752, 181] on button "Yes" at bounding box center [747, 174] width 23 height 14
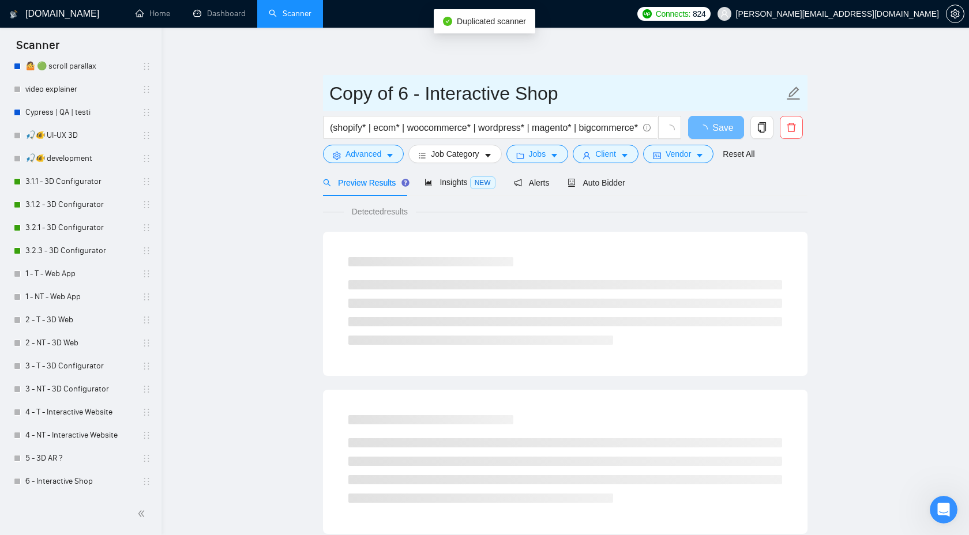
click at [396, 97] on input "Copy of 6 - Interactive Shop" at bounding box center [556, 93] width 455 height 29
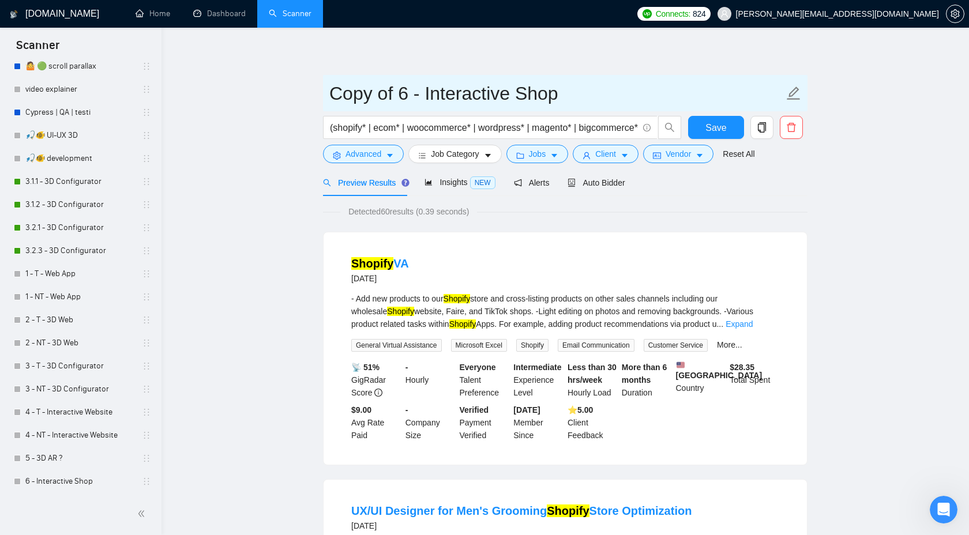
drag, startPoint x: 396, startPoint y: 97, endPoint x: 309, endPoint y: 93, distance: 87.8
click at [527, 100] on input "6 - Interactive Shop" at bounding box center [556, 93] width 455 height 29
type input "6 - Interactive Shop v2.0"
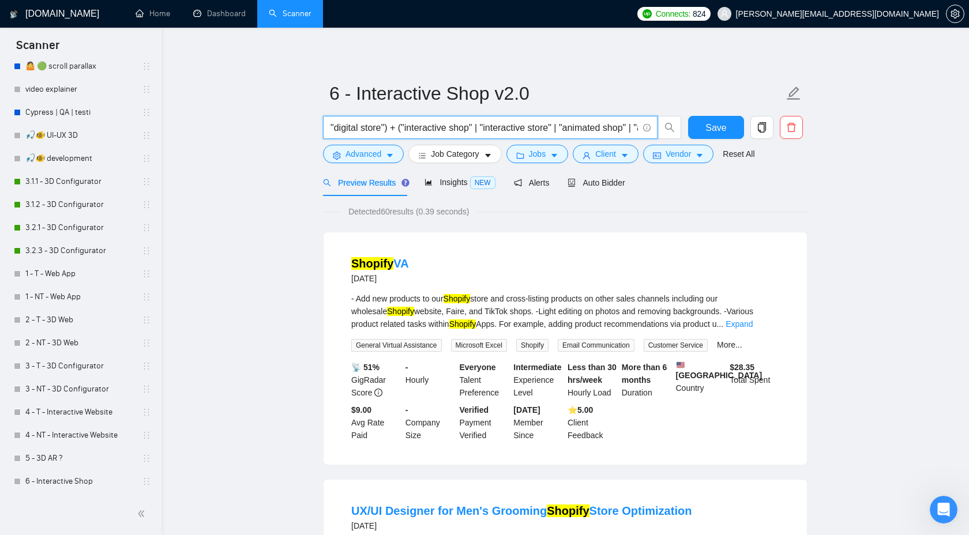
click at [425, 126] on input "(shopify* | ecom* | woocommerce* | wordpress* | magento* | bigcommerce* | prest…" at bounding box center [484, 128] width 308 height 14
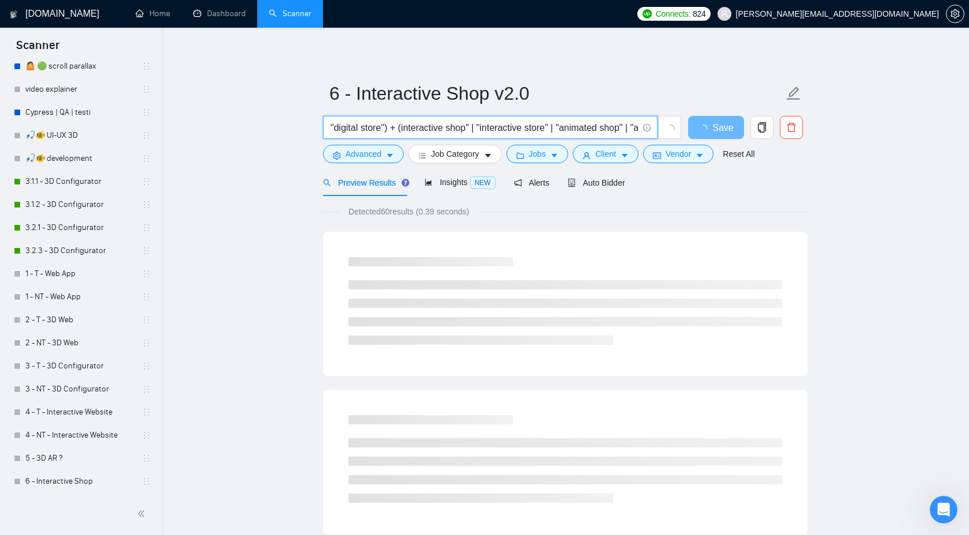
drag, startPoint x: 464, startPoint y: 129, endPoint x: 492, endPoint y: 128, distance: 27.7
click at [492, 128] on input "(shopify* | ecom* | woocommerce* | wordpress* | magento* | bigcommerce* | prest…" at bounding box center [484, 128] width 308 height 14
drag, startPoint x: 476, startPoint y: 128, endPoint x: 555, endPoint y: 125, distance: 79.1
click at [555, 125] on input "(shopify* | ecom* | woocommerce* | wordpress* | magento* | bigcommerce* | prest…" at bounding box center [484, 128] width 308 height 14
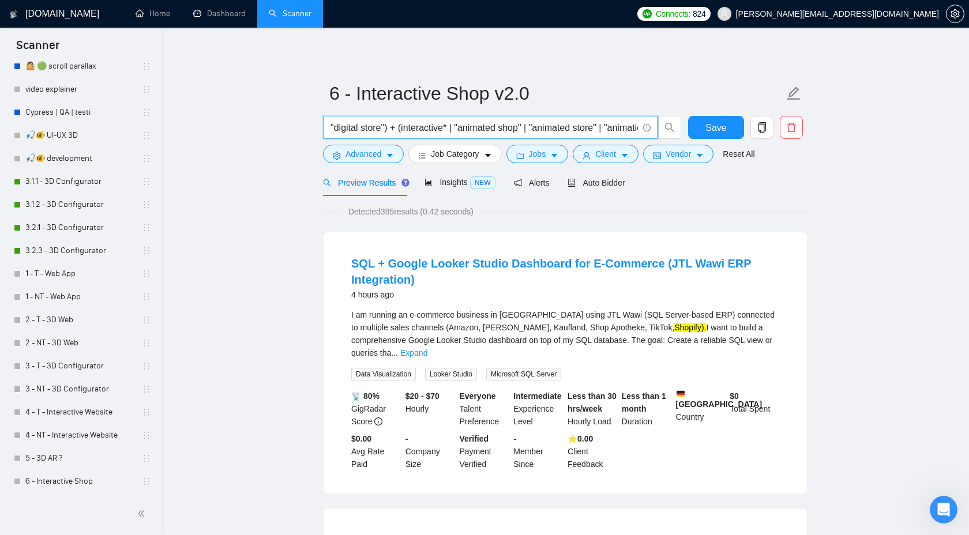
click at [481, 125] on input "(shopify* | ecom* | woocommerce* | wordpress* | magento* | bigcommerce* | prest…" at bounding box center [484, 128] width 308 height 14
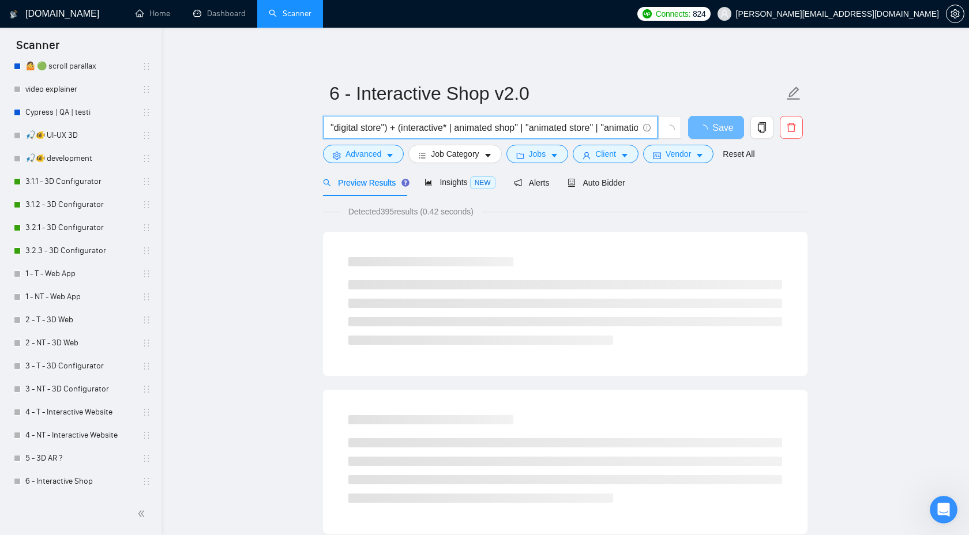
drag, startPoint x: 546, startPoint y: 127, endPoint x: 513, endPoint y: 126, distance: 32.9
click at [513, 126] on input "(shopify* | ecom* | woocommerce* | wordpress* | magento* | bigcommerce* | prest…" at bounding box center [484, 128] width 308 height 14
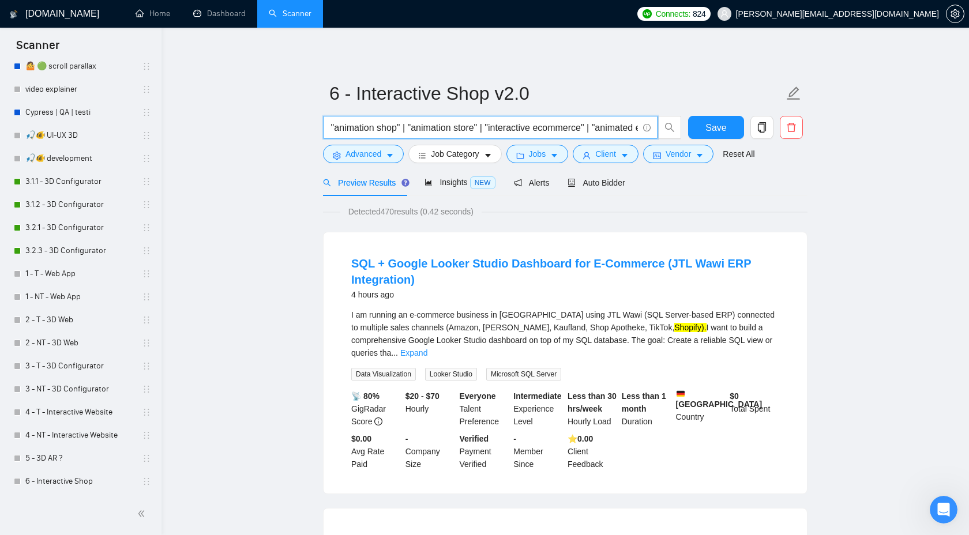
scroll to position [0, 867]
drag, startPoint x: 518, startPoint y: 130, endPoint x: 403, endPoint y: 129, distance: 114.8
click at [403, 129] on input "(shopify* | ecom* | woocommerce* | wordpress* | magento* | bigcommerce* | prest…" at bounding box center [484, 128] width 308 height 14
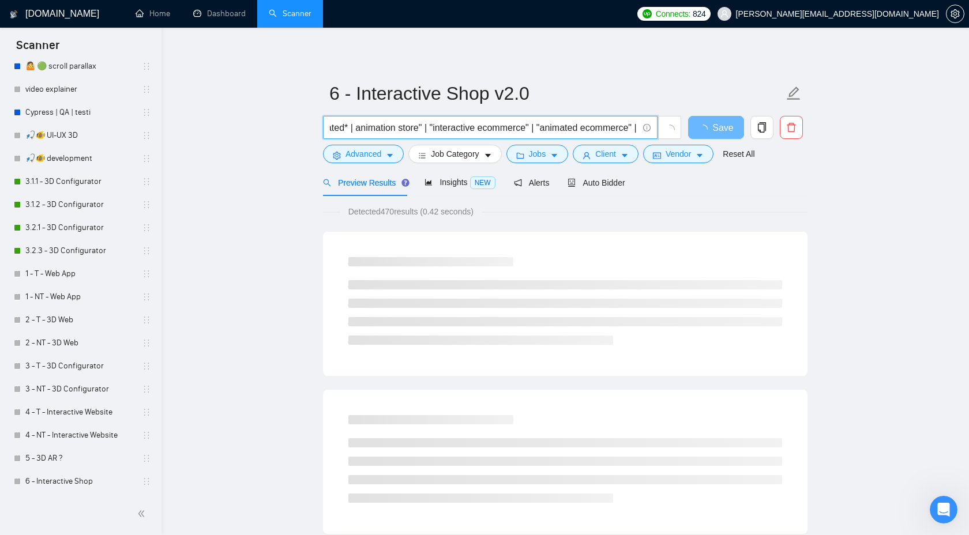
scroll to position [0, 732]
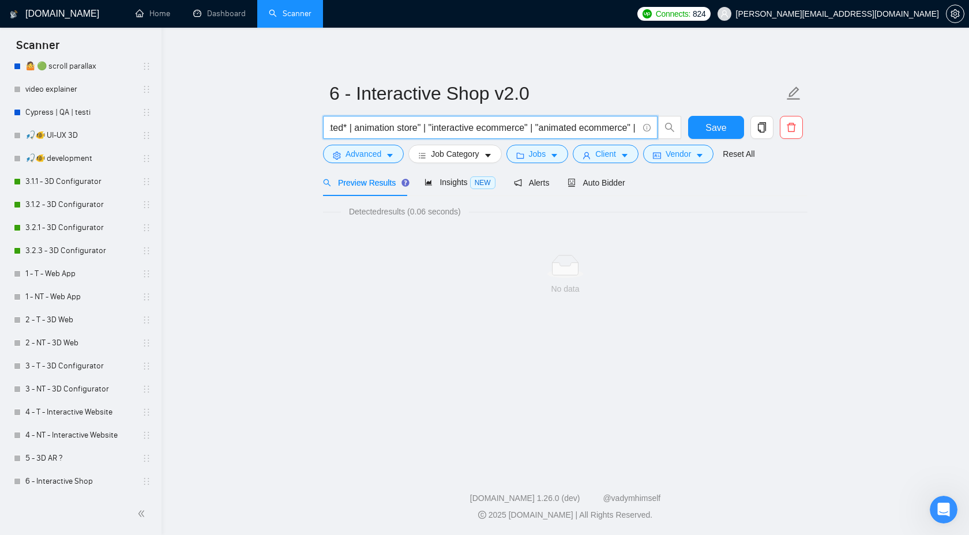
drag, startPoint x: 417, startPoint y: 130, endPoint x: 447, endPoint y: 130, distance: 29.4
click at [447, 130] on input "(shopify* | ecom* | woocommerce* | wordpress* | magento* | bigcommerce* | prest…" at bounding box center [484, 128] width 308 height 14
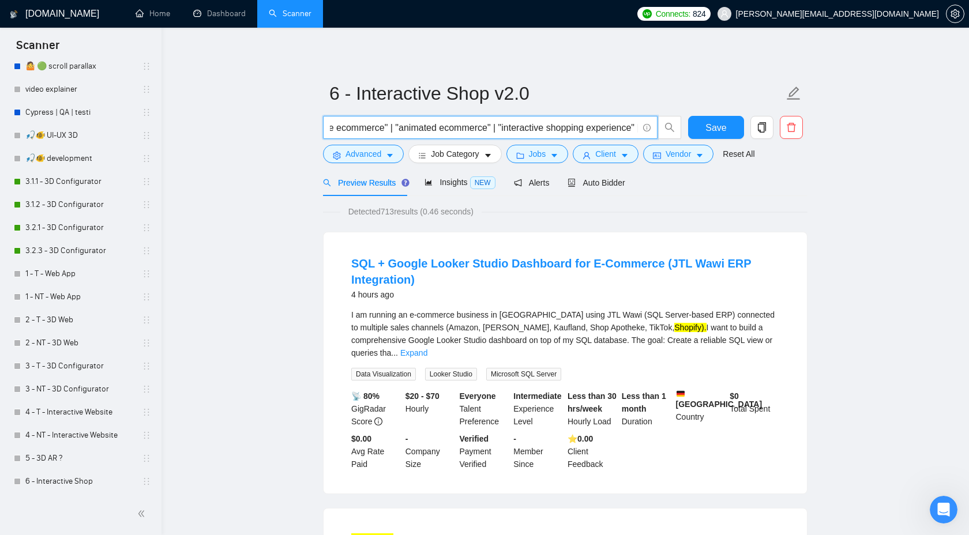
scroll to position [0, 910]
drag, startPoint x: 446, startPoint y: 126, endPoint x: 474, endPoint y: 129, distance: 28.5
click at [474, 129] on input "(shopify* | ecom* | woocommerce* | wordpress* | magento* | bigcommerce* | prest…" at bounding box center [484, 128] width 308 height 14
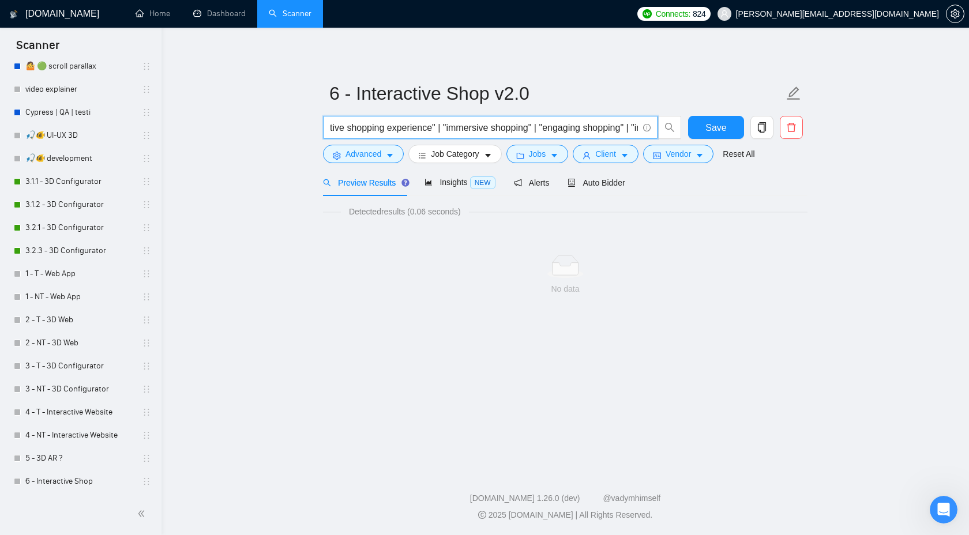
scroll to position [0, 861]
drag, startPoint x: 496, startPoint y: 128, endPoint x: 548, endPoint y: 130, distance: 52.6
click at [548, 130] on input "(shopify* | ecom* | woocommerce* | wordpress* | magento* | bigcommerce* | prest…" at bounding box center [484, 128] width 308 height 14
drag, startPoint x: 461, startPoint y: 126, endPoint x: 415, endPoint y: 126, distance: 46.2
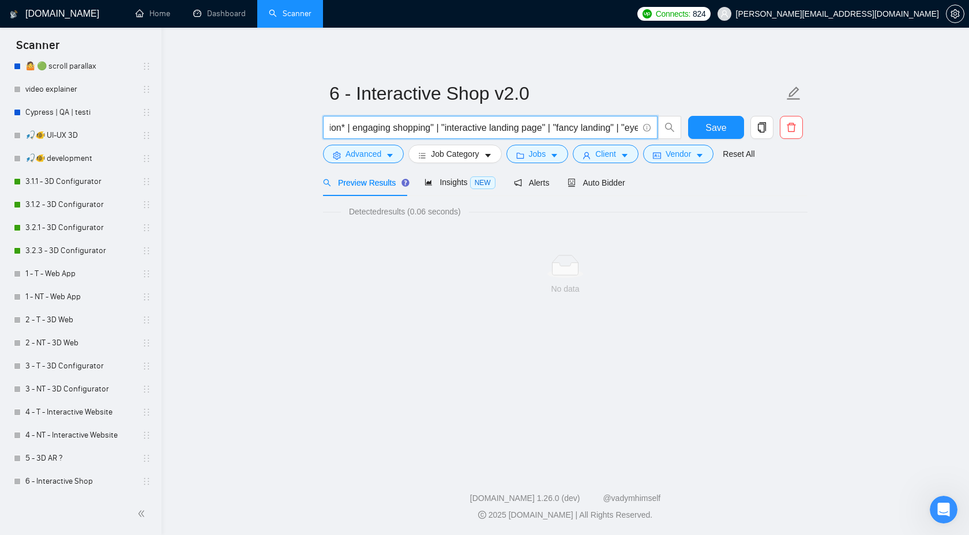
click at [415, 126] on input "(shopify* | ecom* | woocommerce* | wordpress* | magento* | bigcommerce* | prest…" at bounding box center [484, 128] width 308 height 14
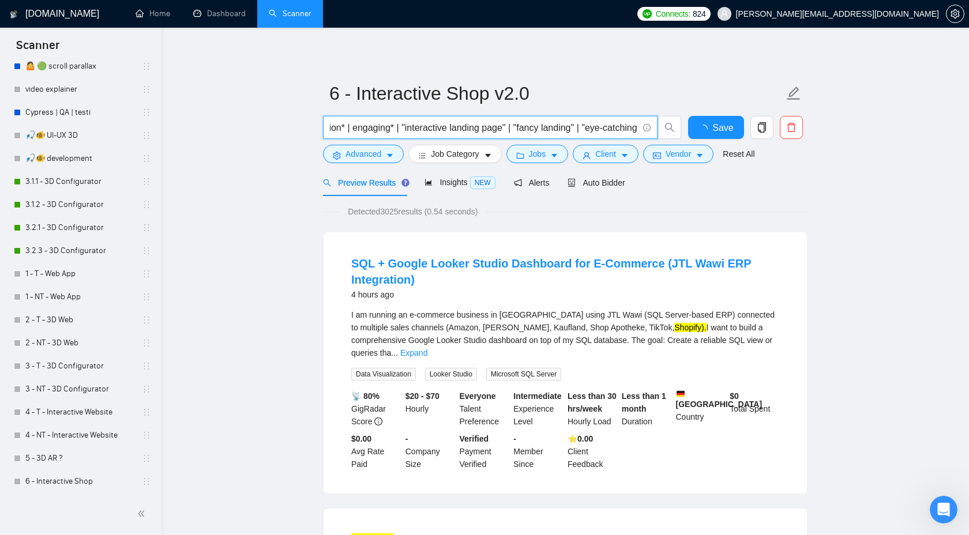
scroll to position [0, 869]
drag, startPoint x: 425, startPoint y: 128, endPoint x: 621, endPoint y: 130, distance: 195.6
click at [621, 130] on input "(shopify* | ecom* | woocommerce* | wordpress* | magento* | bigcommerce* | prest…" at bounding box center [484, 128] width 308 height 14
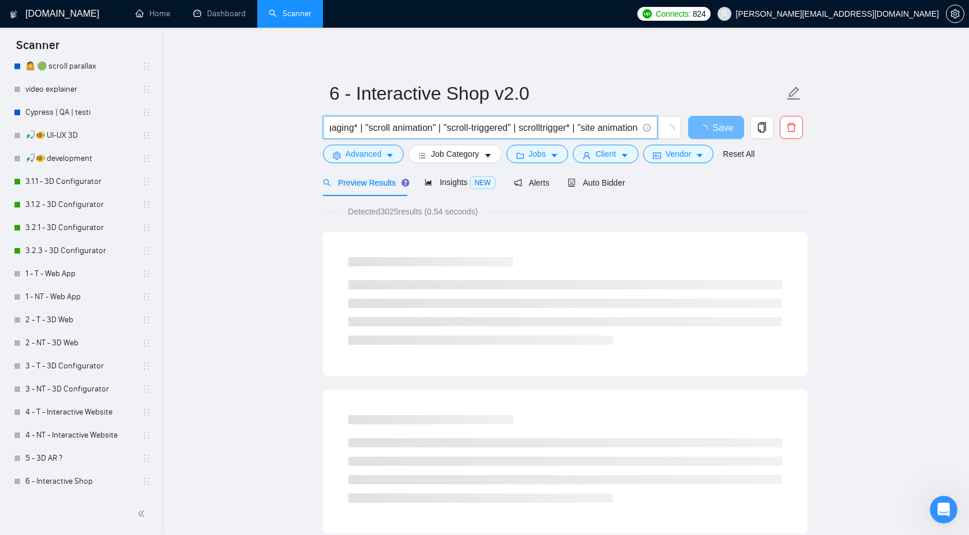
scroll to position [0, 804]
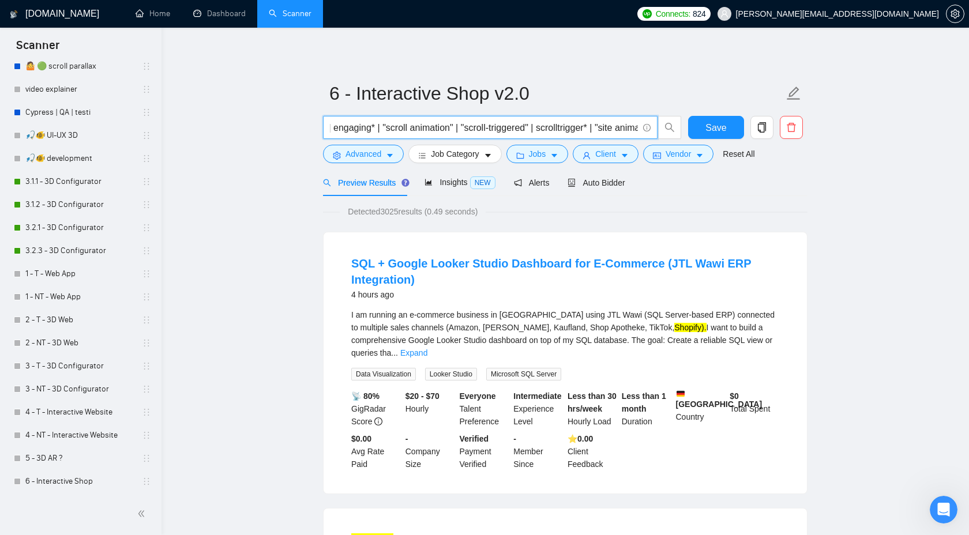
click at [407, 129] on input "(shopify* | ecom* | woocommerce* | wordpress* | magento* | bigcommerce* | prest…" at bounding box center [484, 128] width 308 height 14
click at [428, 348] on link "Expand" at bounding box center [413, 352] width 27 height 9
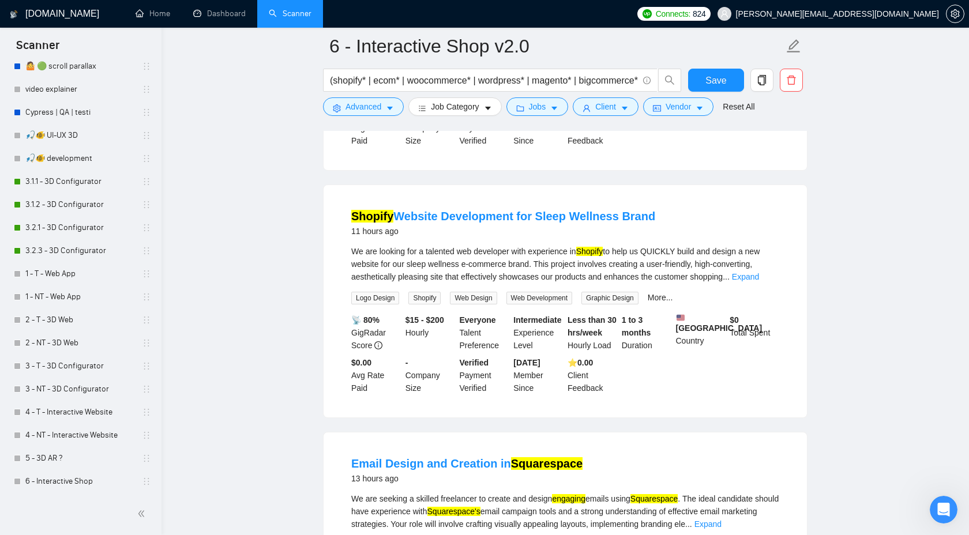
scroll to position [739, 0]
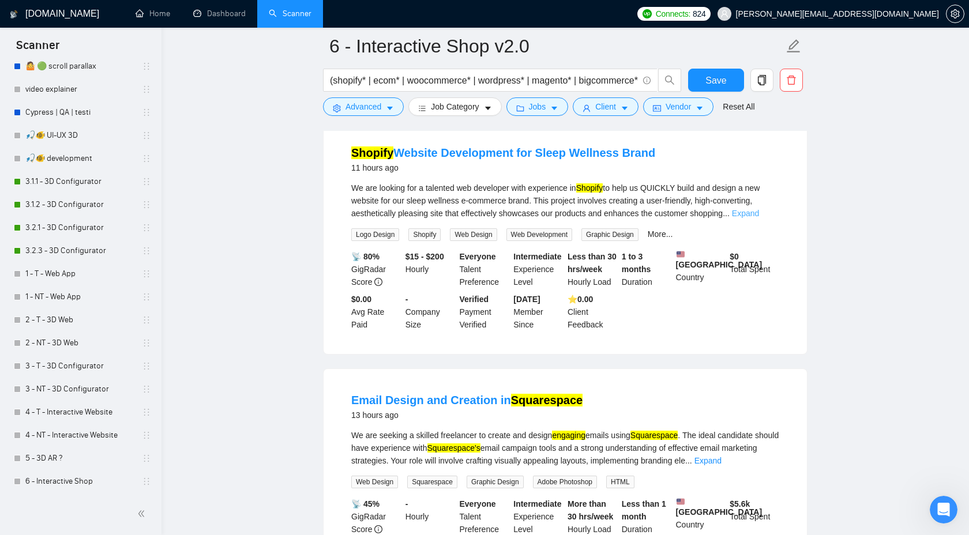
click at [759, 218] on link "Expand" at bounding box center [745, 213] width 27 height 9
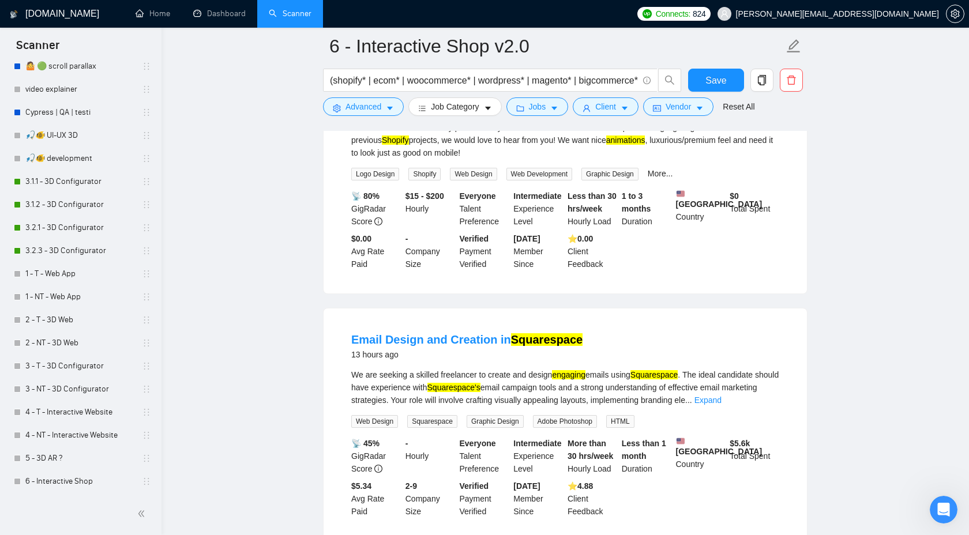
scroll to position [888, 0]
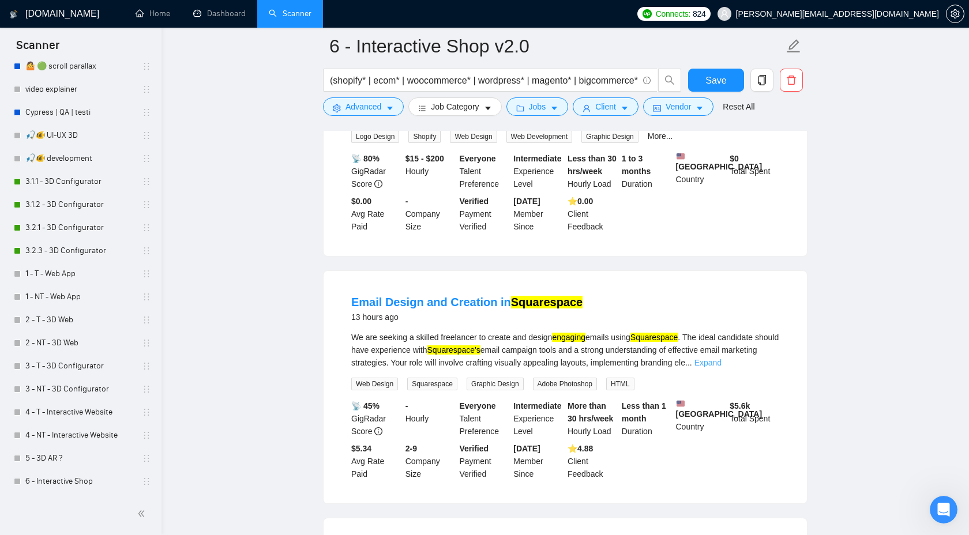
click at [722, 368] on link "Expand" at bounding box center [708, 362] width 27 height 9
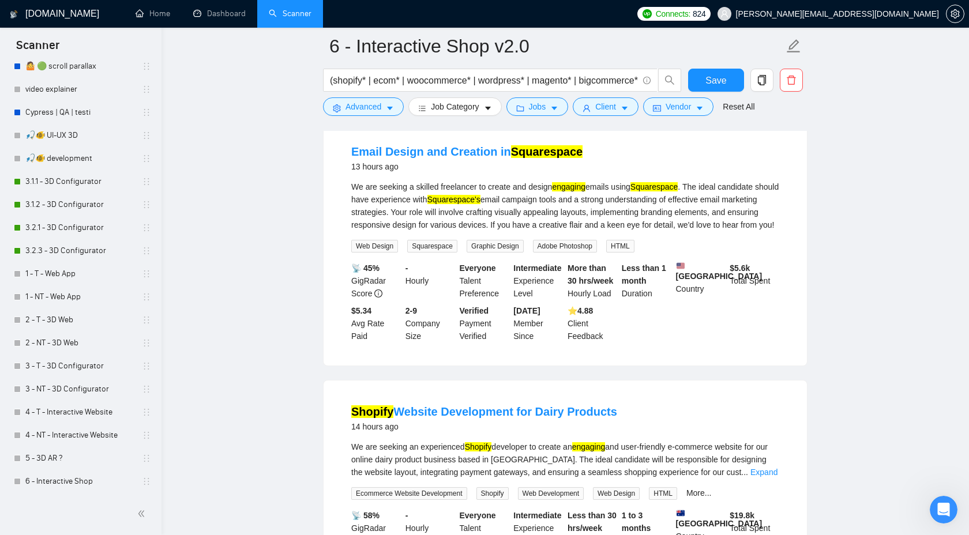
scroll to position [1333, 0]
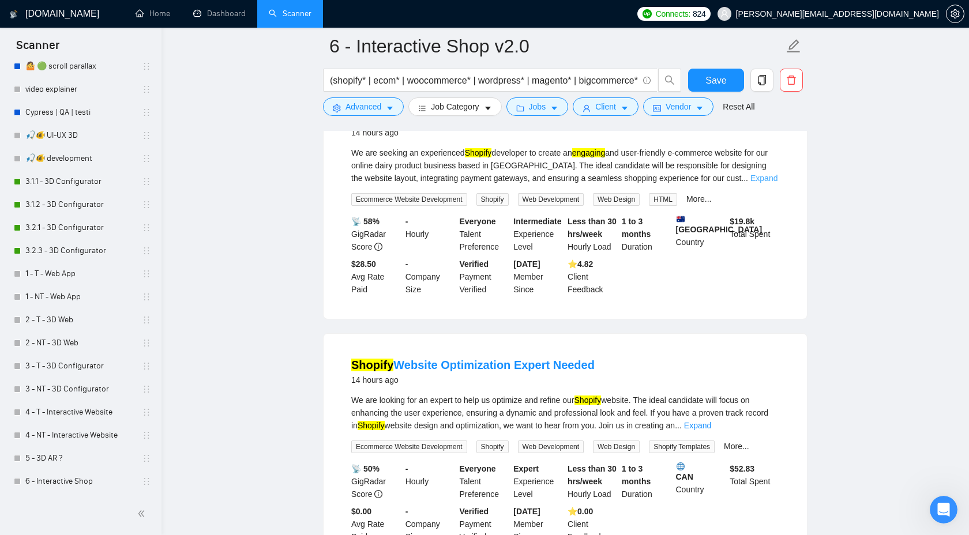
click at [770, 183] on link "Expand" at bounding box center [764, 178] width 27 height 9
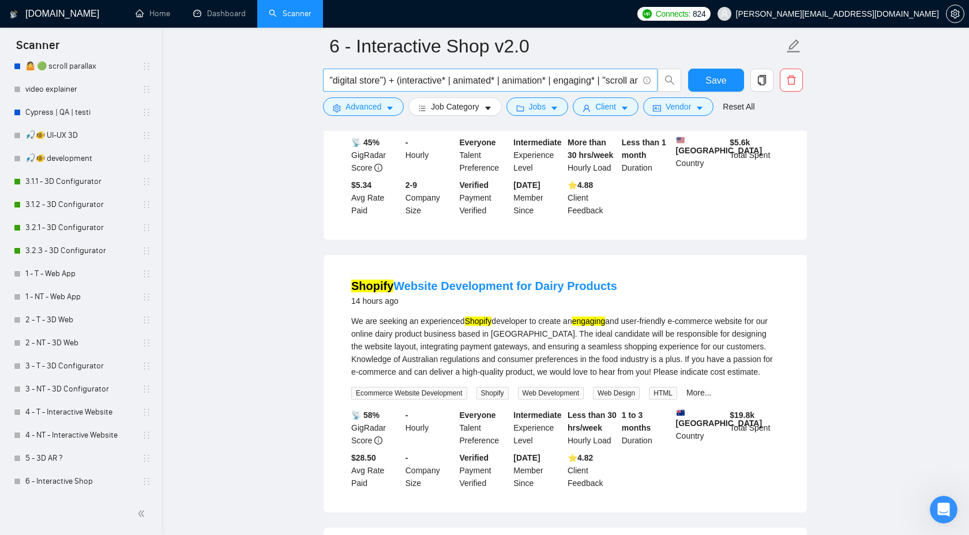
scroll to position [0, 588]
click at [600, 78] on input "(shopify* | ecom* | woocommerce* | wordpress* | magento* | bigcommerce* | prest…" at bounding box center [484, 80] width 308 height 14
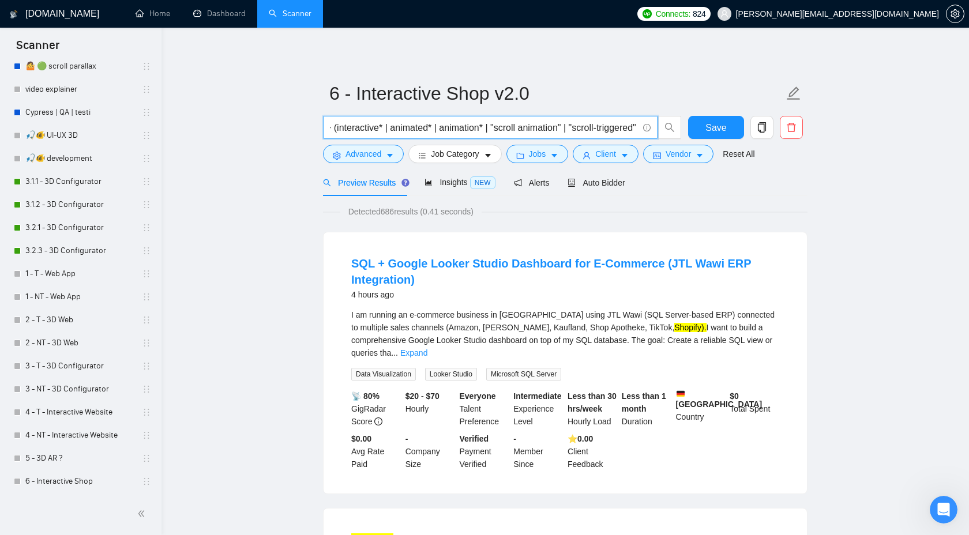
scroll to position [0, 656]
click at [507, 129] on input "(shopify* | ecom* | woocommerce* | wordpress* | magento* | bigcommerce* | prest…" at bounding box center [484, 128] width 308 height 14
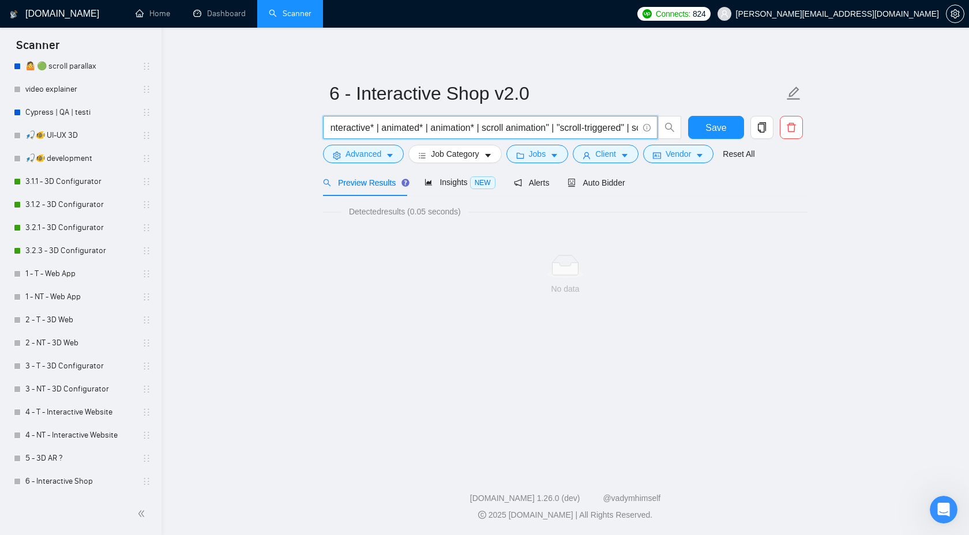
drag, startPoint x: 577, startPoint y: 127, endPoint x: 530, endPoint y: 126, distance: 47.3
click at [530, 126] on input "(shopify* | ecom* | woocommerce* | wordpress* | magento* | bigcommerce* | prest…" at bounding box center [484, 128] width 308 height 14
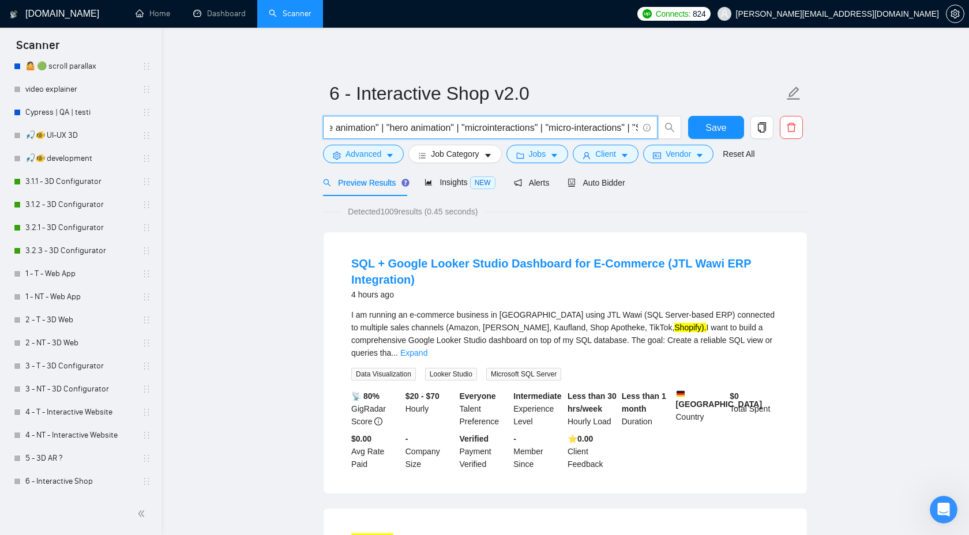
scroll to position [0, 1112]
drag, startPoint x: 396, startPoint y: 130, endPoint x: 488, endPoint y: 132, distance: 91.8
click at [488, 132] on input "(shopify* | ecom* | woocommerce* | wordpress* | magento* | bigcommerce* | prest…" at bounding box center [484, 128] width 308 height 14
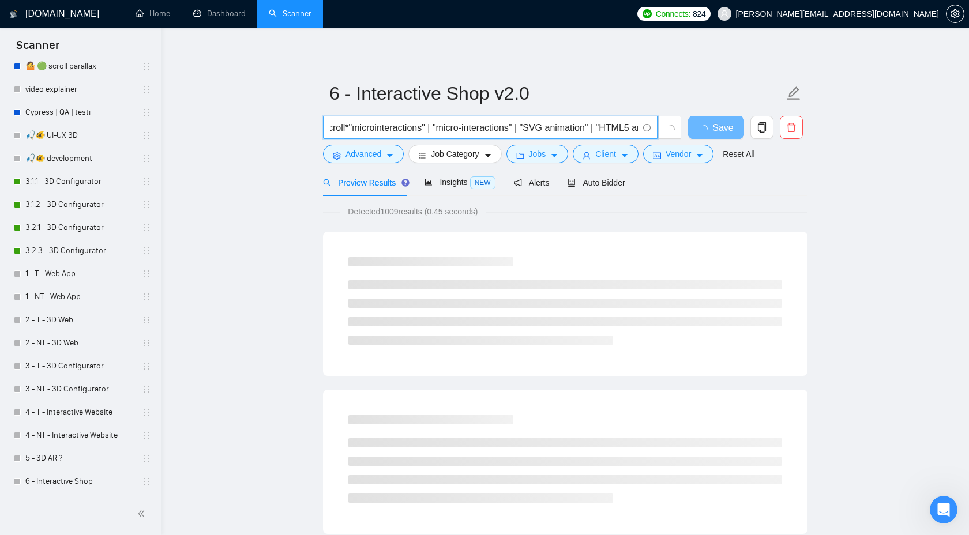
scroll to position [0, 815]
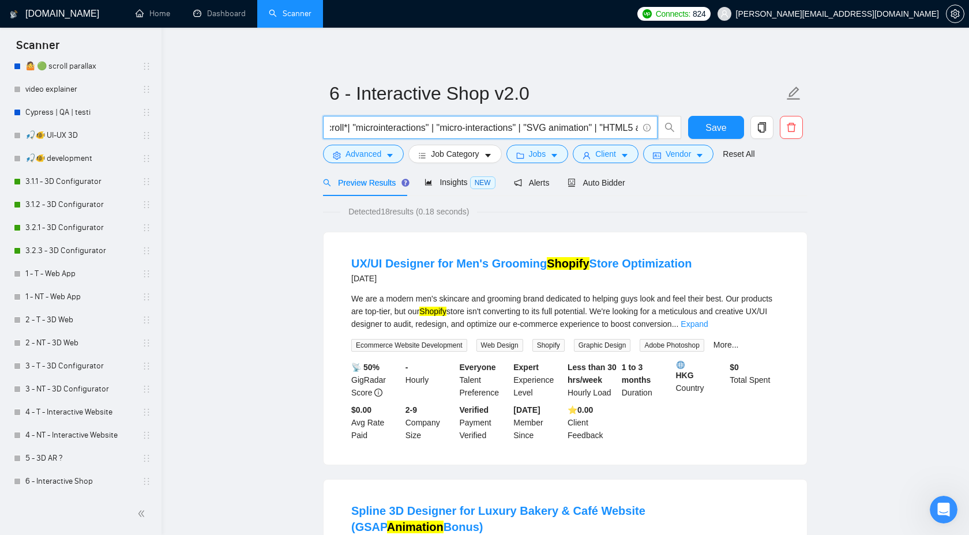
click at [372, 129] on input "(shopify* | ecom* | woocommerce* | wordpress* | magento* | bigcommerce* | prest…" at bounding box center [484, 128] width 308 height 14
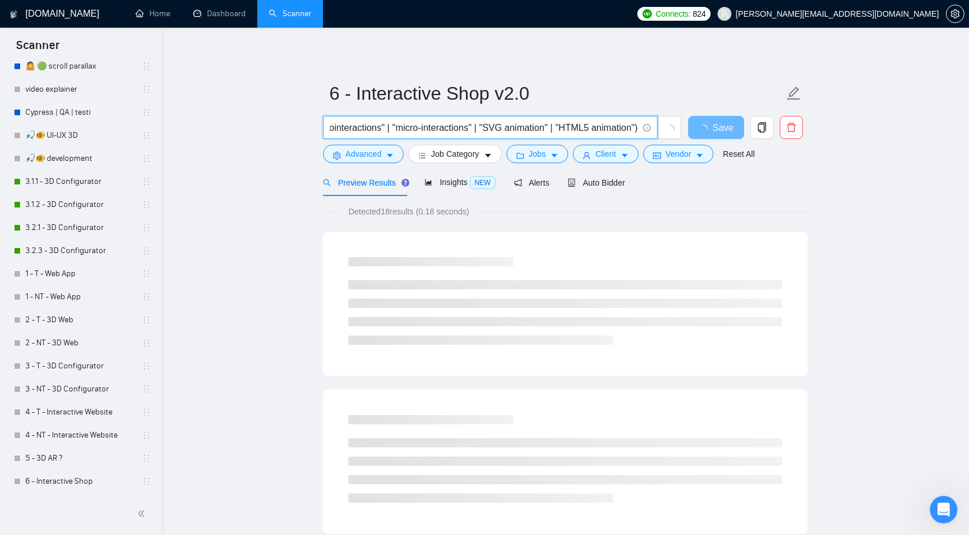
scroll to position [0, 902]
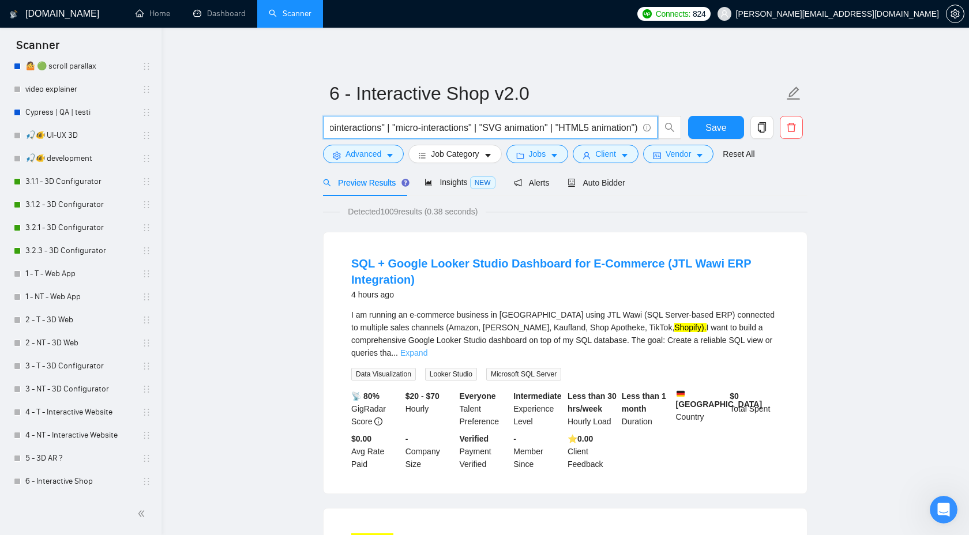
type input "(shopify* | ecom* | woocommerce* | wordpress* | magento* | bigcommerce* | prest…"
click at [428, 348] on link "Expand" at bounding box center [413, 352] width 27 height 9
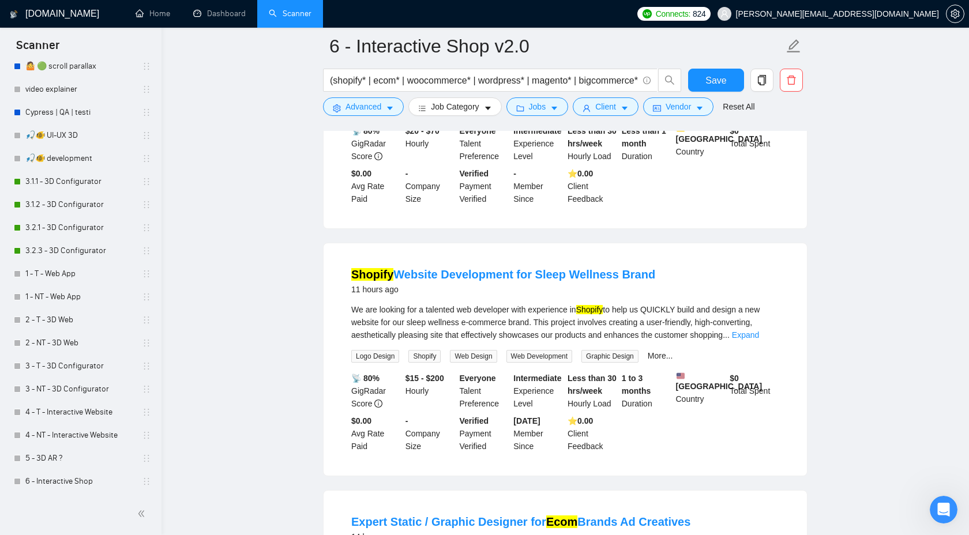
scroll to position [622, 0]
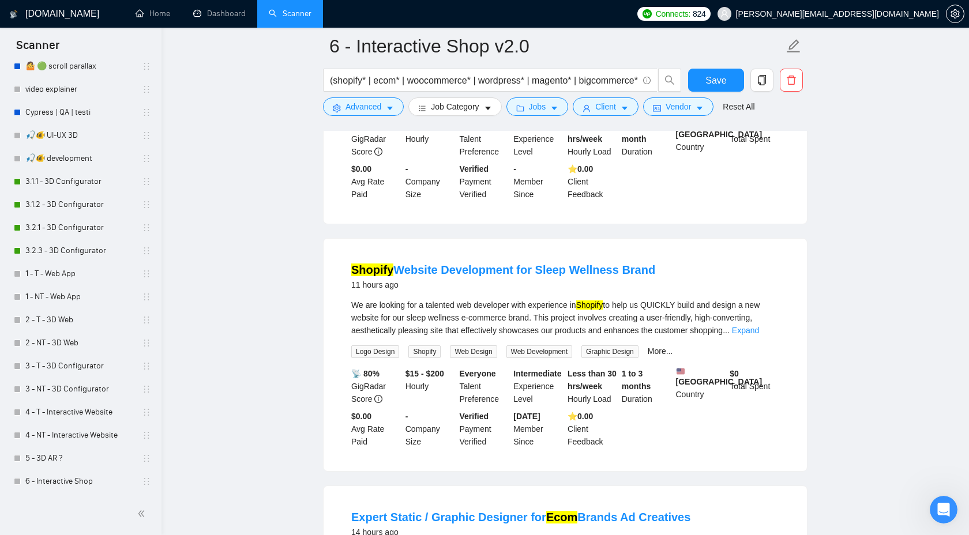
click at [755, 337] on div "We are looking for a talented web developer with experience in Shopify to help …" at bounding box center [565, 318] width 428 height 38
click at [757, 335] on link "Expand" at bounding box center [745, 330] width 27 height 9
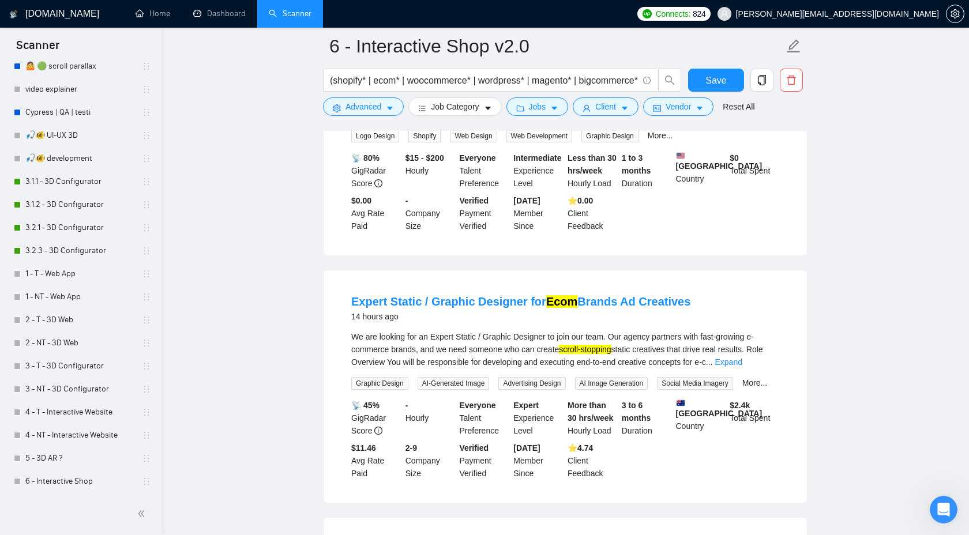
scroll to position [998, 0]
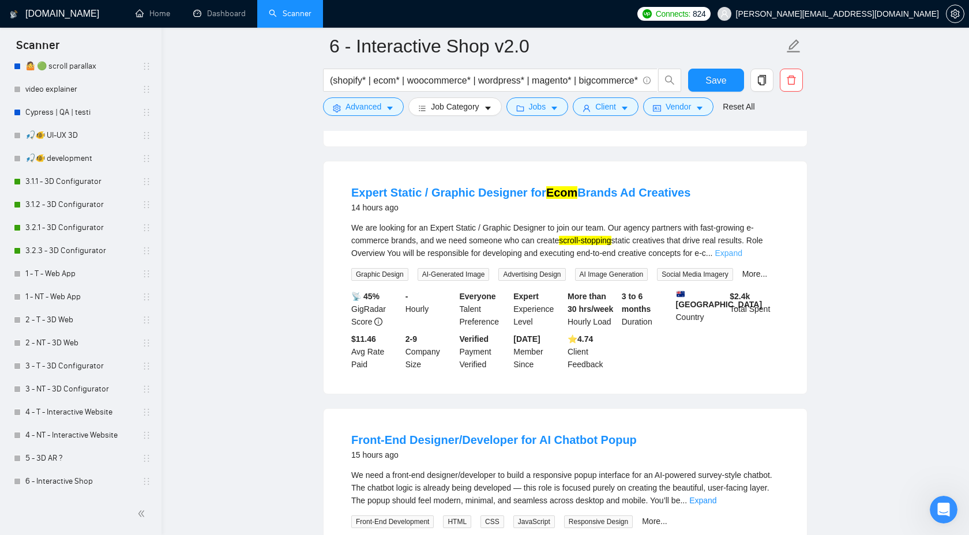
click at [742, 258] on link "Expand" at bounding box center [728, 253] width 27 height 9
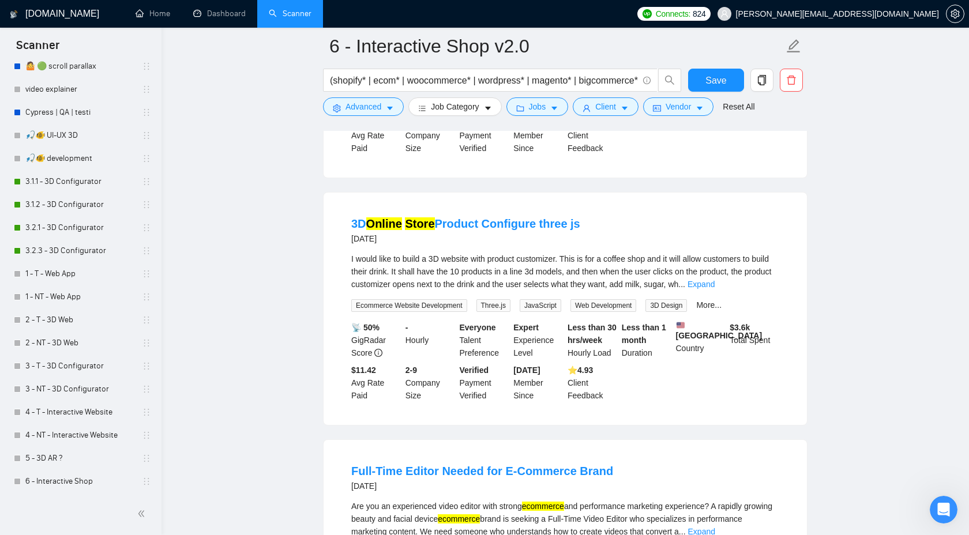
scroll to position [2086, 0]
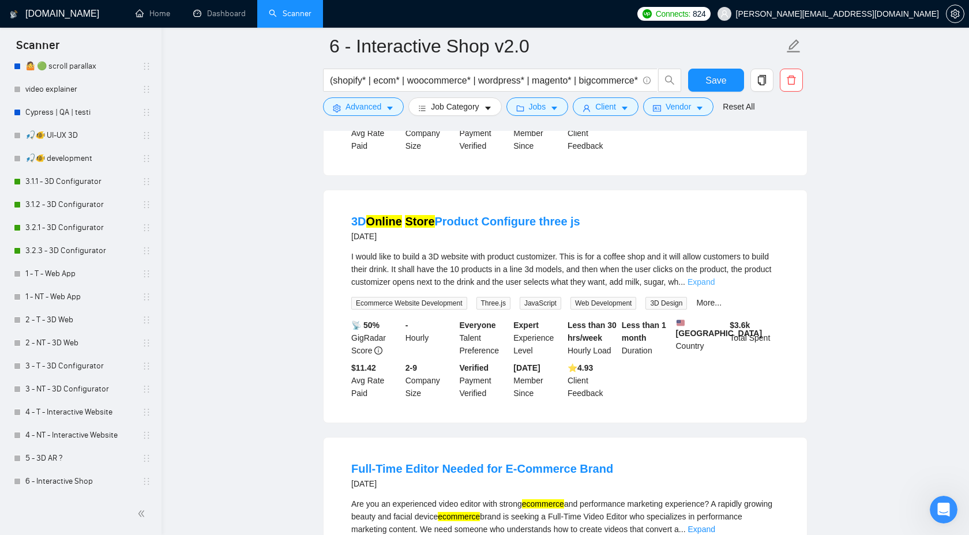
click at [715, 287] on link "Expand" at bounding box center [701, 282] width 27 height 9
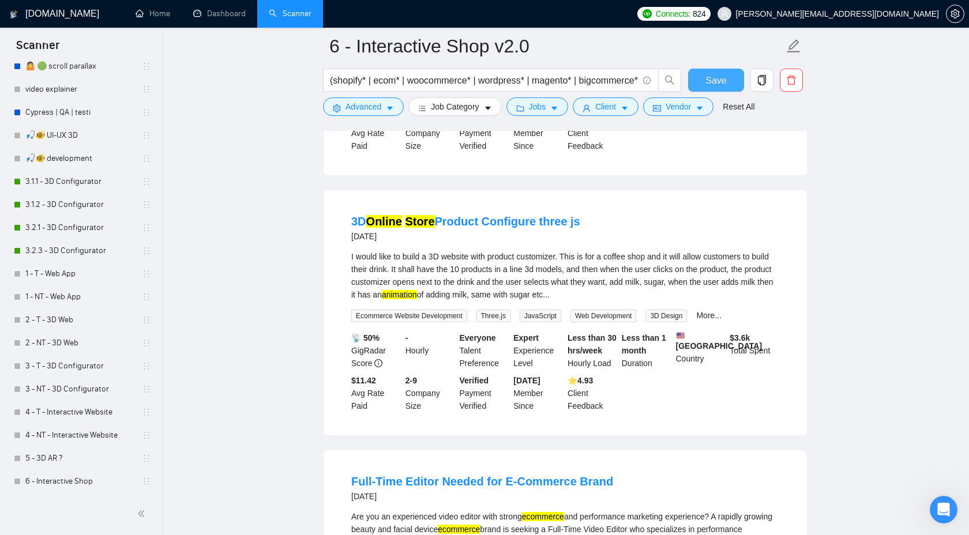
click at [723, 77] on span "Save" at bounding box center [716, 80] width 21 height 14
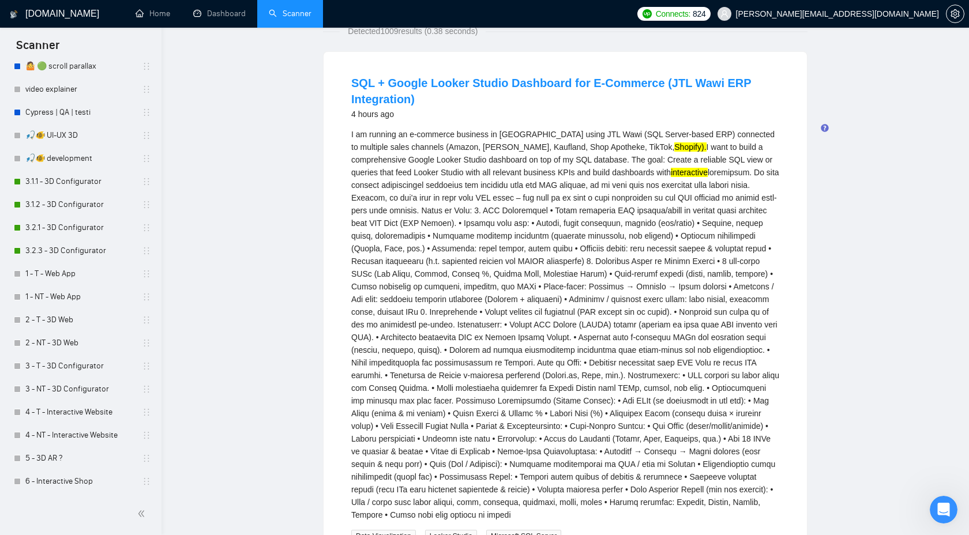
scroll to position [0, 0]
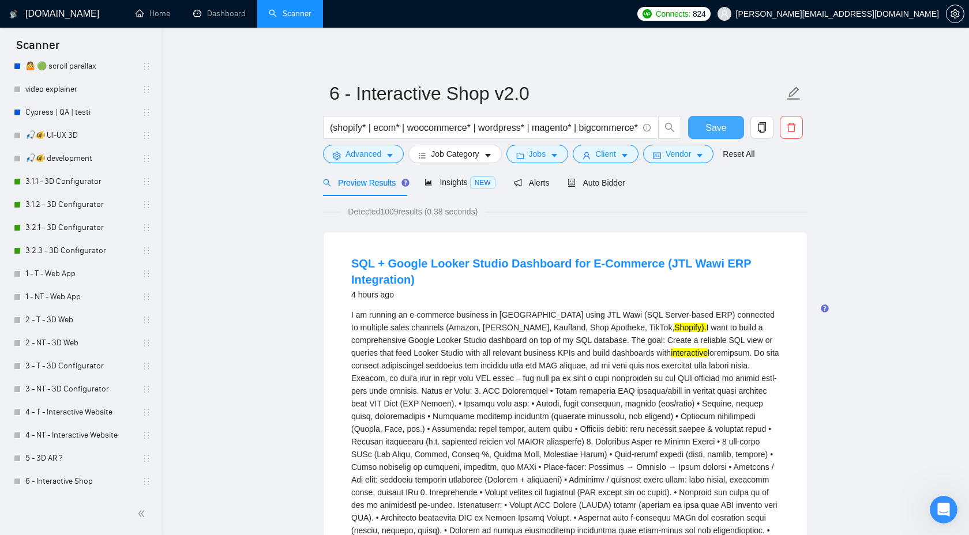
click at [715, 129] on span "Save" at bounding box center [716, 128] width 21 height 14
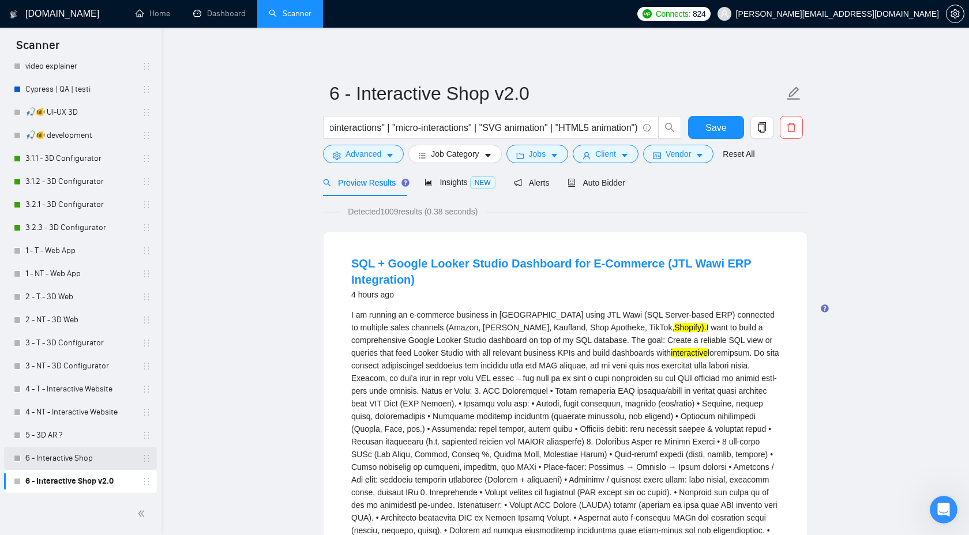
click at [84, 455] on link "6 - Interactive Shop" at bounding box center [80, 458] width 110 height 23
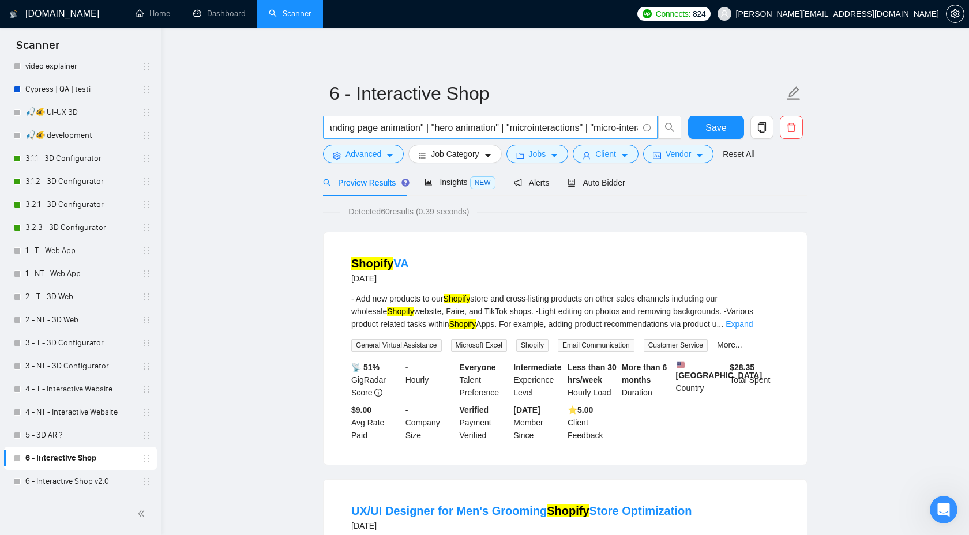
scroll to position [0, 2220]
click at [36, 478] on link "6 - Interactive Shop v2.0" at bounding box center [80, 481] width 110 height 23
